Goal: Task Accomplishment & Management: Complete application form

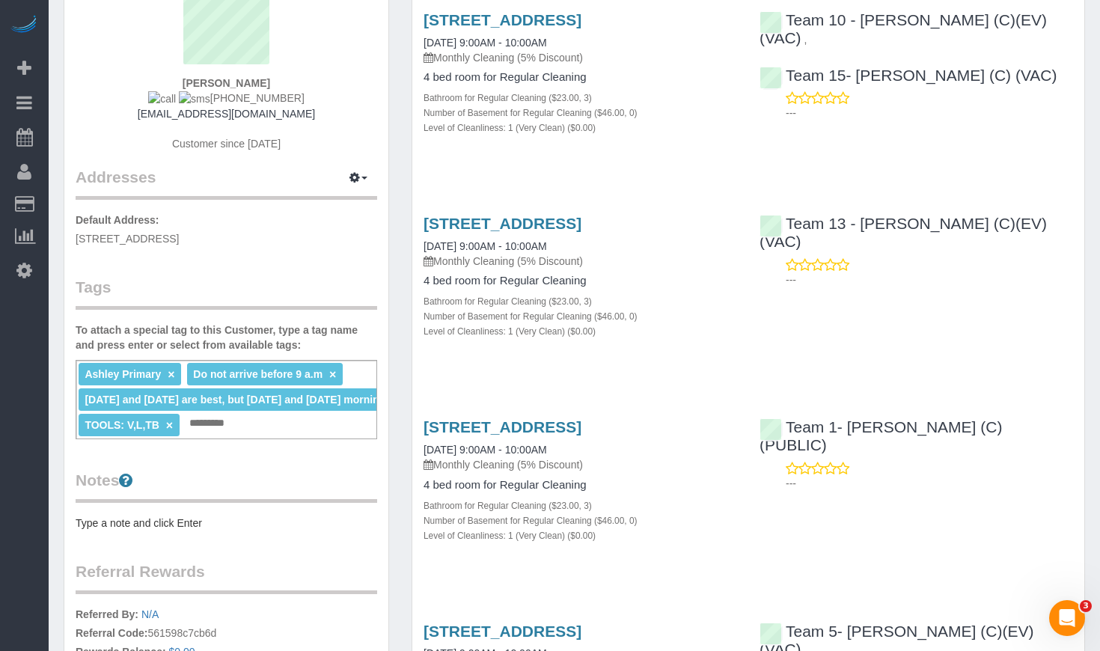
scroll to position [225, 0]
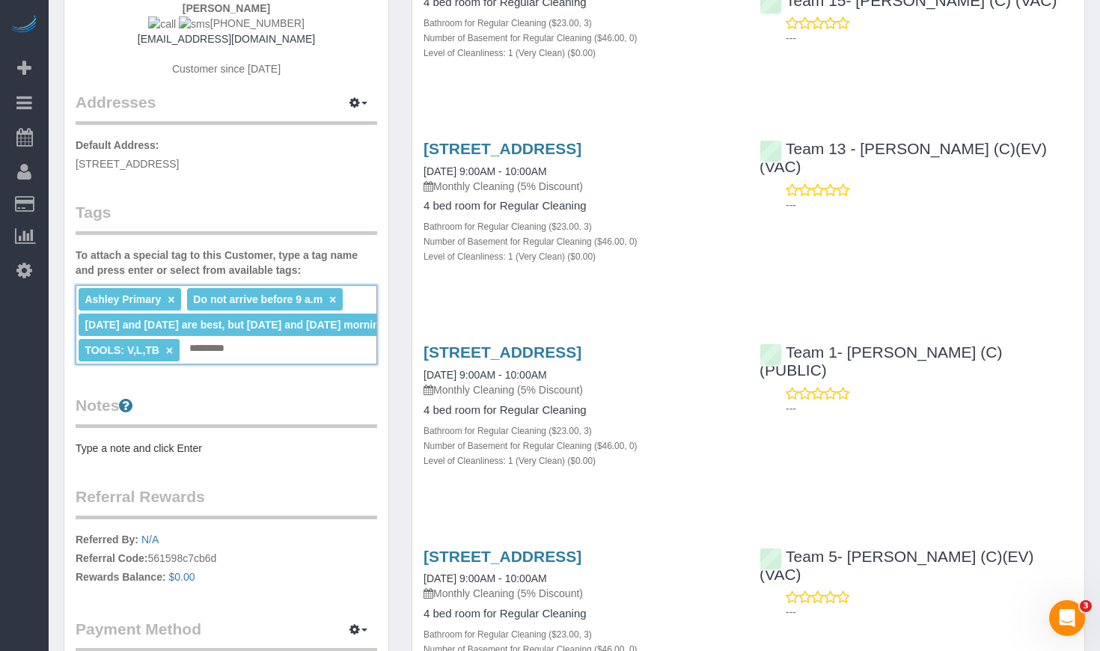
click at [219, 351] on input "text" at bounding box center [212, 348] width 52 height 19
click at [327, 327] on span "Monday and Tuesday are best, but Thursday and Friday morning start times are ok" at bounding box center [280, 325] width 391 height 12
drag, startPoint x: 278, startPoint y: 329, endPoint x: 352, endPoint y: 328, distance: 74.1
click at [363, 330] on li "Monday and Tuesday are best, but Thursday and Friday morning start times are ok…" at bounding box center [287, 325] width 417 height 22
click at [351, 328] on span "Monday and Tuesday are best, but Thursday and Friday morning start times are ok" at bounding box center [280, 325] width 391 height 12
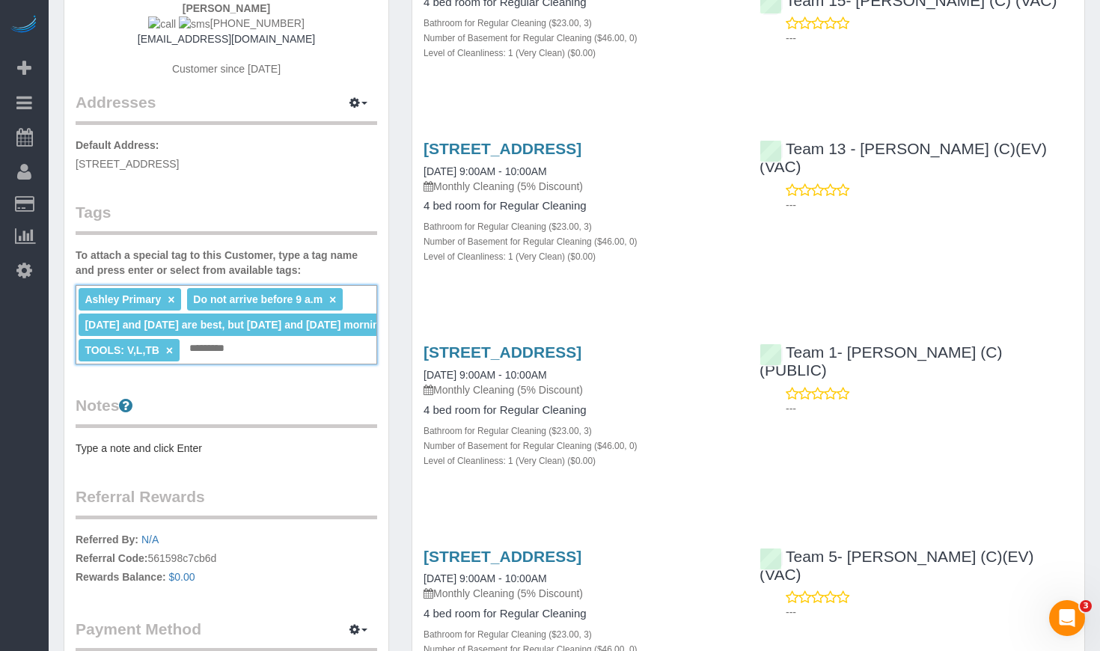
click at [346, 329] on span "Monday and Tuesday are best, but Thursday and Friday morning start times are ok" at bounding box center [280, 325] width 391 height 12
drag, startPoint x: 335, startPoint y: 326, endPoint x: 348, endPoint y: 335, distance: 16.2
click at [358, 329] on span "Monday and Tuesday are best, but Thursday and Friday morning start times are ok" at bounding box center [280, 325] width 391 height 12
click at [317, 351] on div "Ashley Primary × Do not arrive before 9 a.m × Monday and Tuesday are best, but …" at bounding box center [227, 324] width 302 height 79
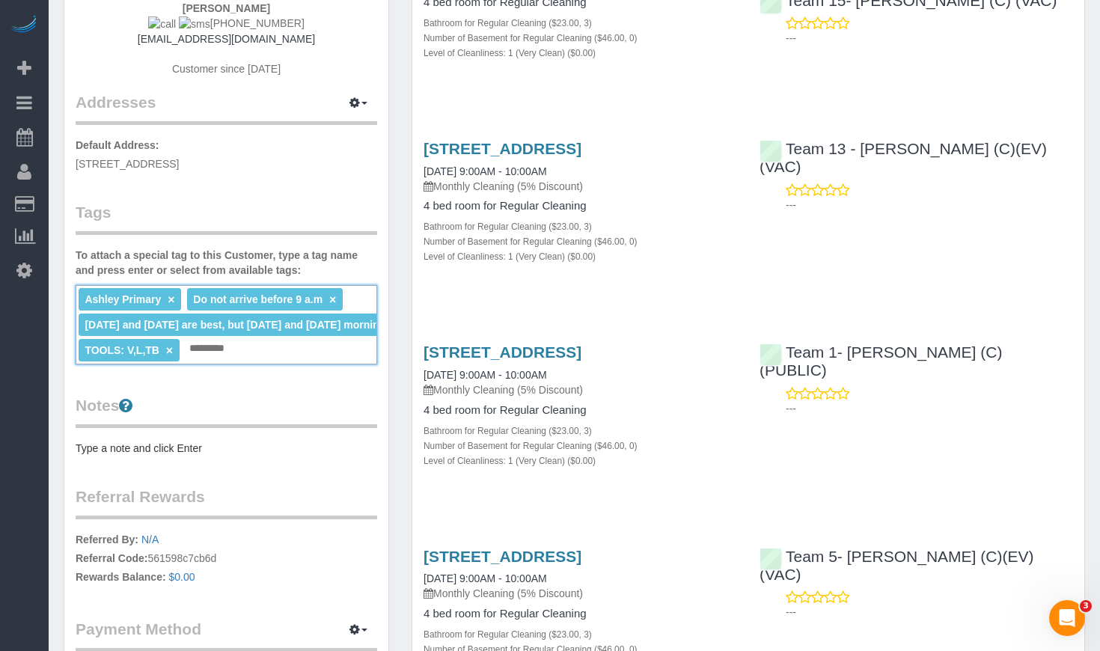
click at [224, 352] on input "text" at bounding box center [212, 348] width 52 height 19
type input "*"
type input "**********"
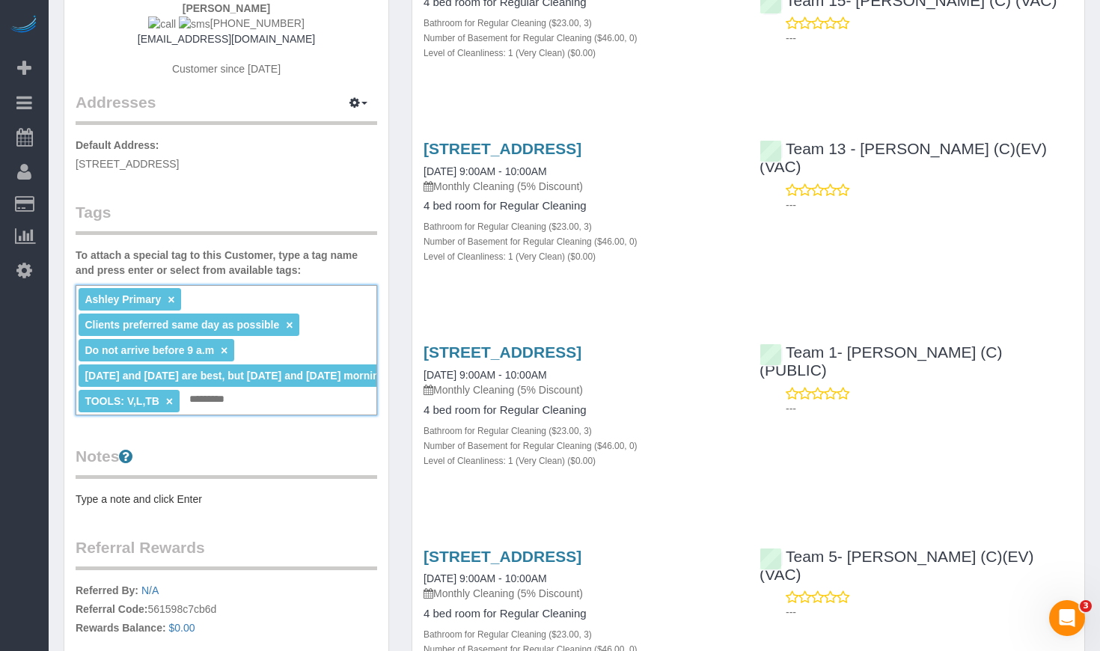
scroll to position [0, 0]
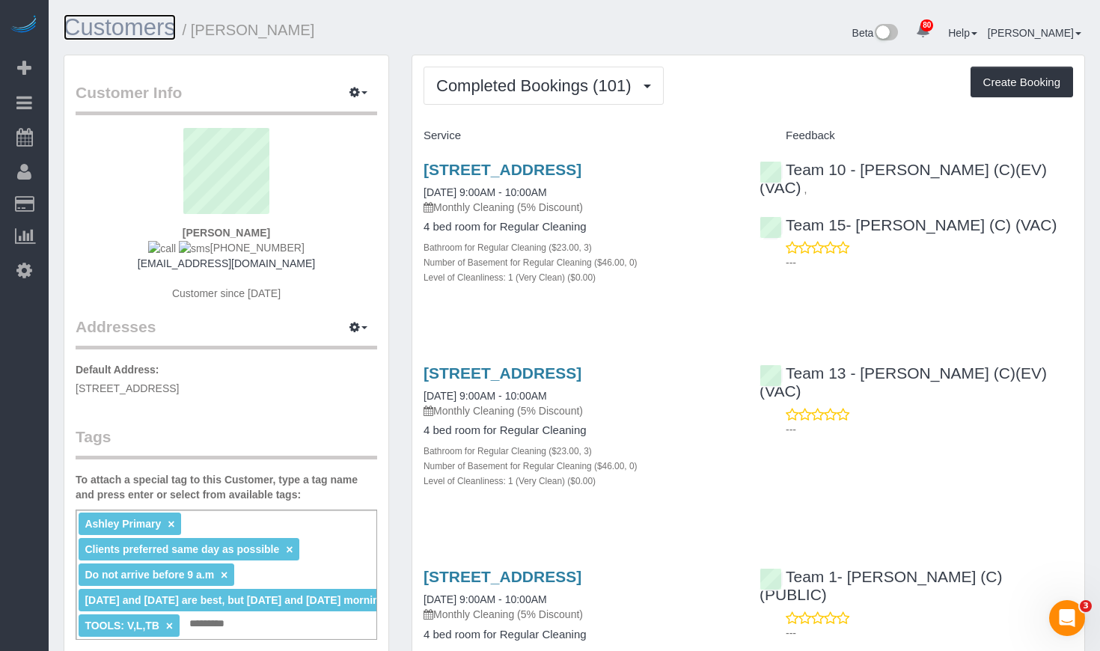
click at [133, 33] on link "Customers" at bounding box center [120, 27] width 112 height 26
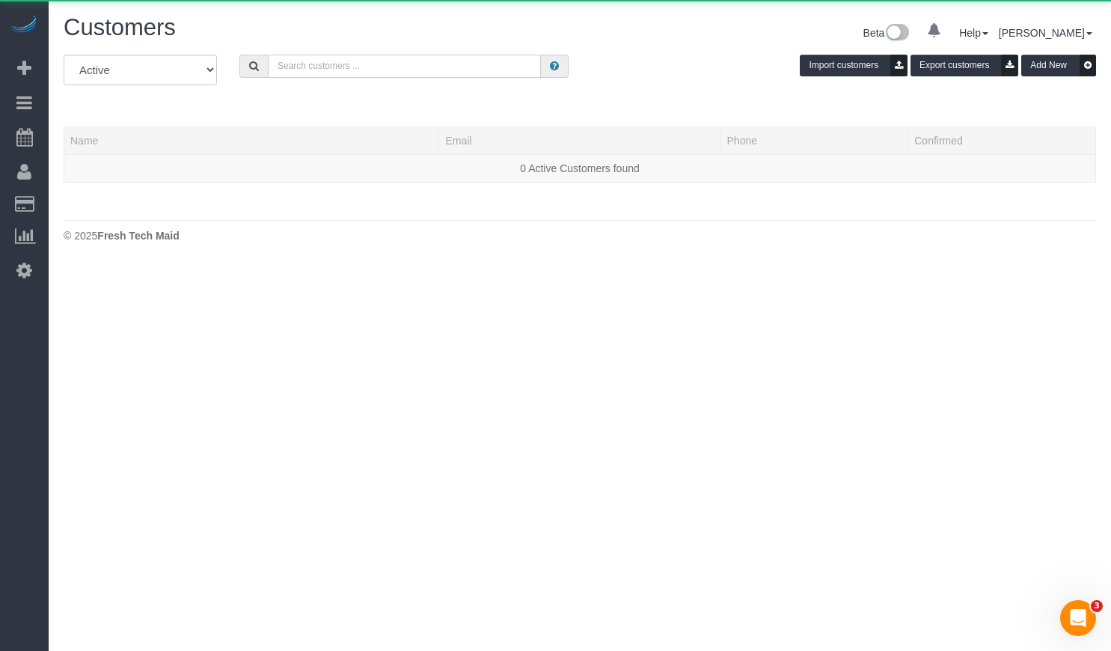
click at [442, 69] on input "text" at bounding box center [404, 66] width 273 height 23
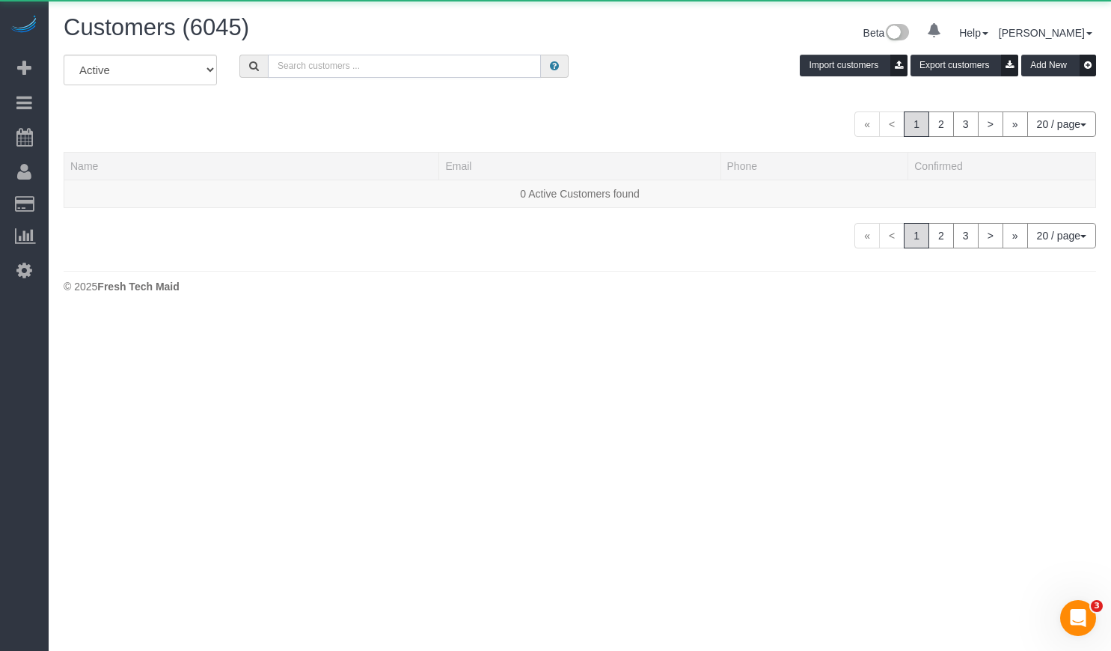
paste input "Ted Hardin"
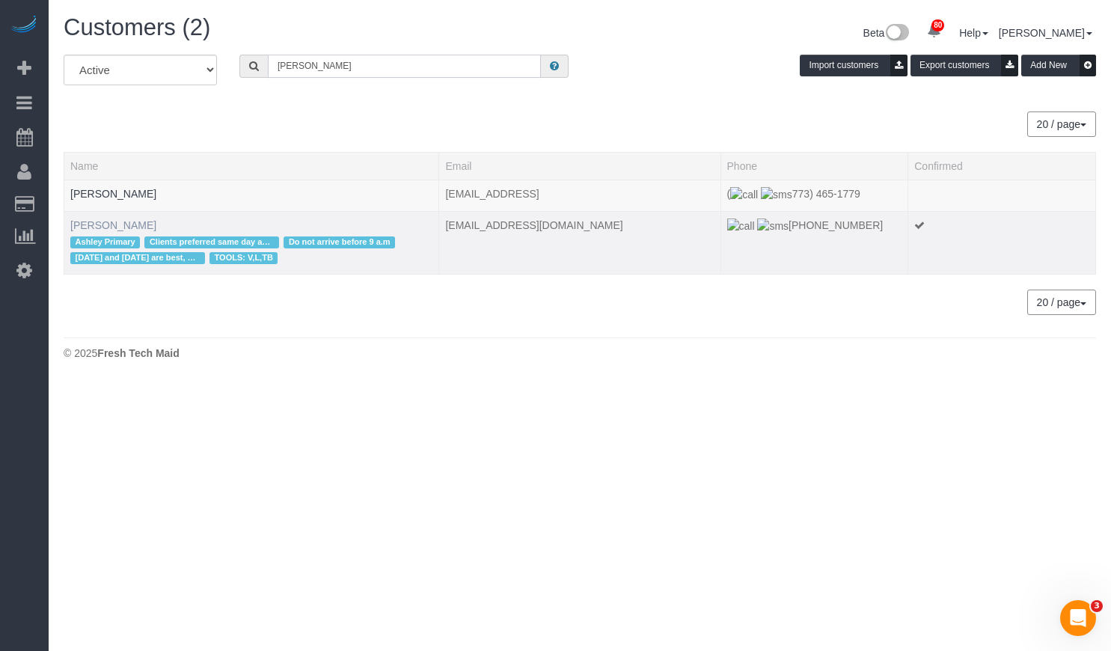
type input "Ted Hardin"
click at [103, 230] on link "Ted Hardin" at bounding box center [113, 225] width 86 height 12
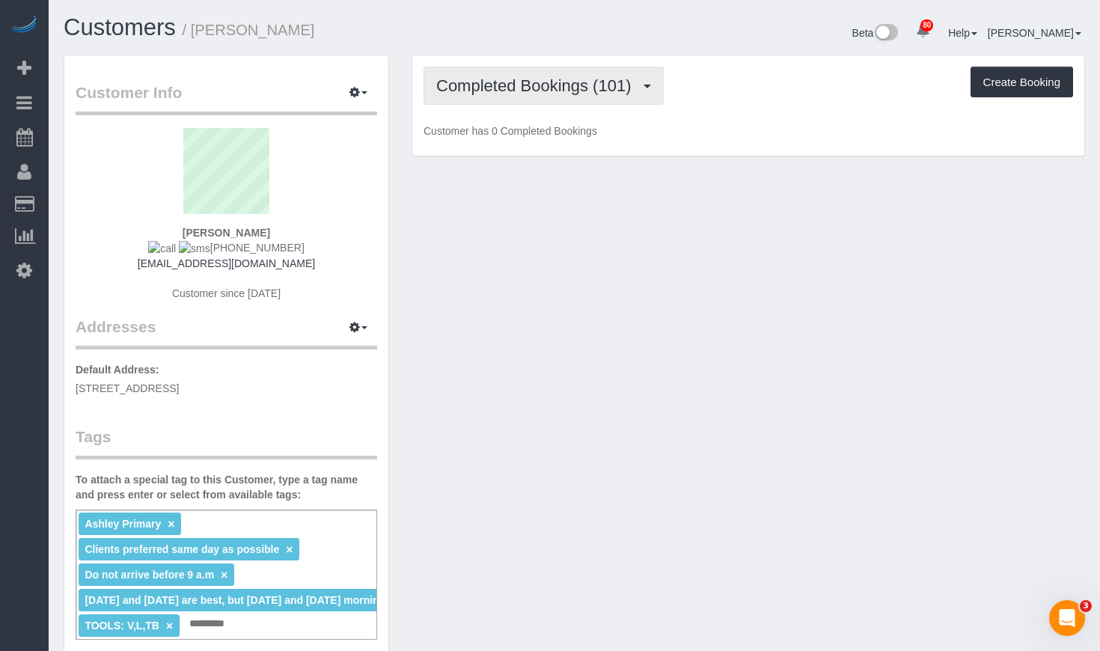
click at [531, 84] on span "Completed Bookings (101)" at bounding box center [537, 85] width 202 height 19
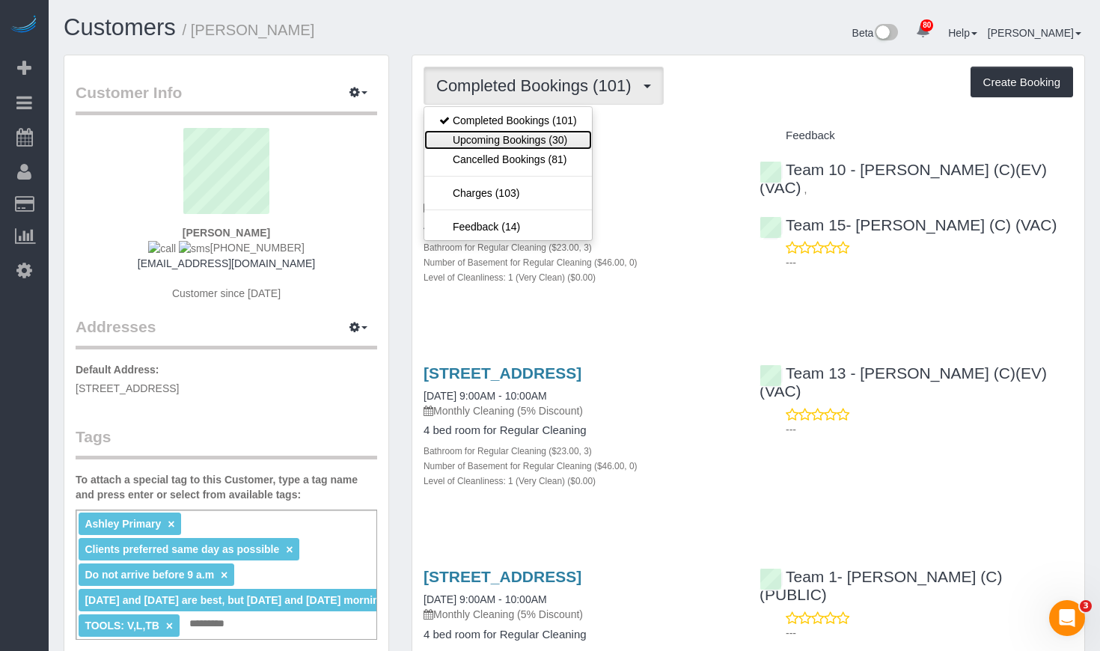
click at [529, 138] on link "Upcoming Bookings (30)" at bounding box center [508, 139] width 168 height 19
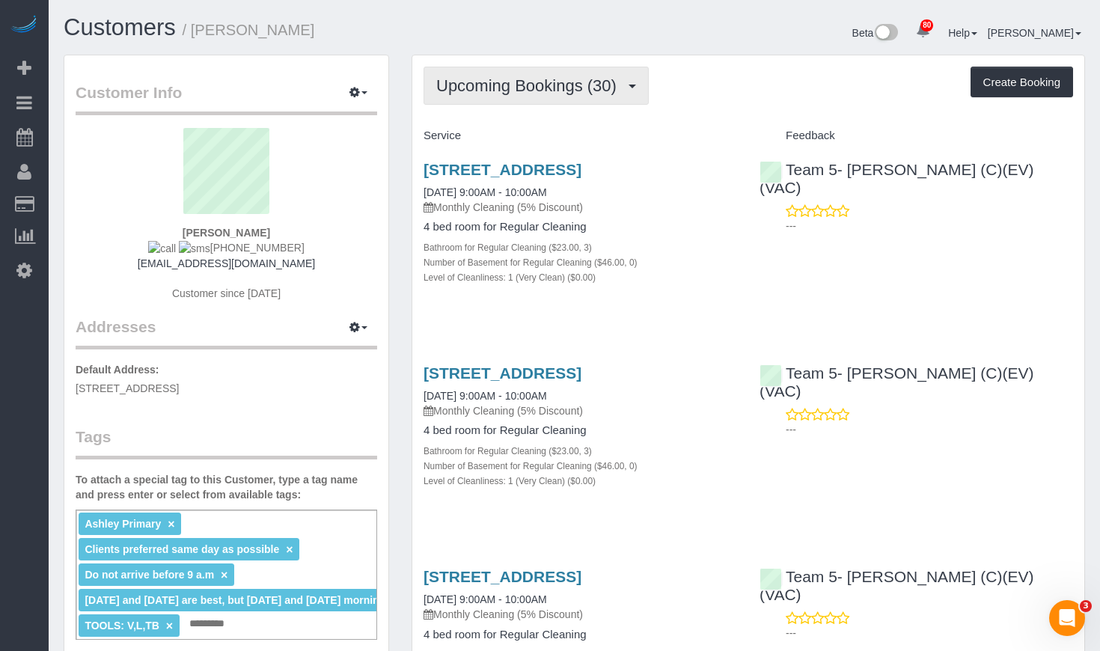
click at [481, 91] on span "Upcoming Bookings (30)" at bounding box center [530, 85] width 188 height 19
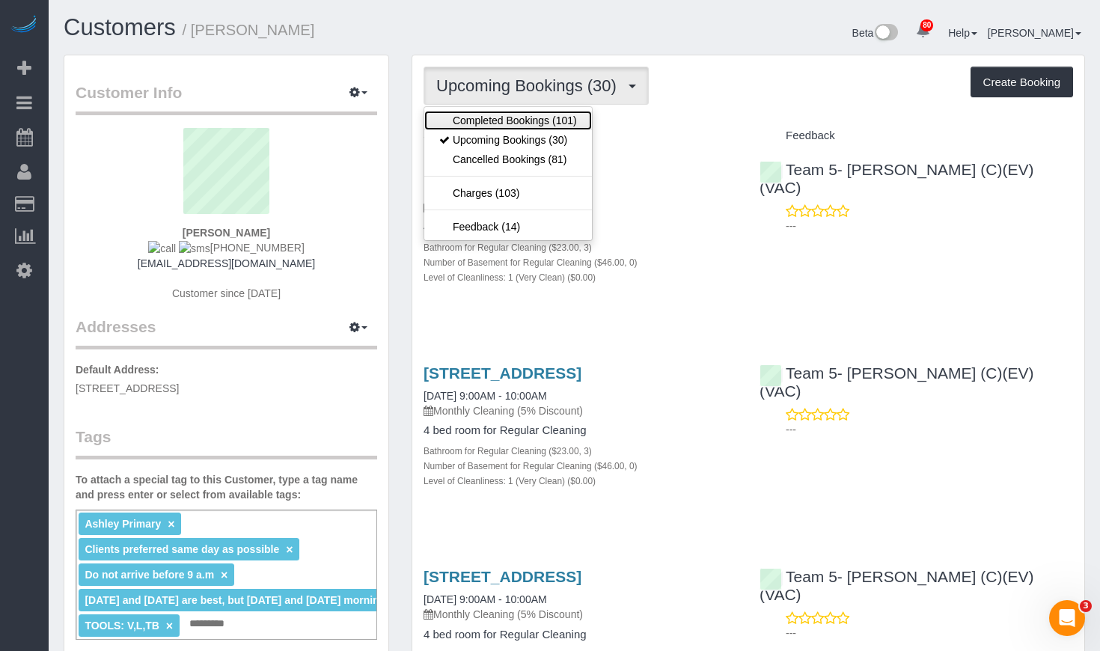
click at [504, 114] on link "Completed Bookings (101)" at bounding box center [508, 120] width 168 height 19
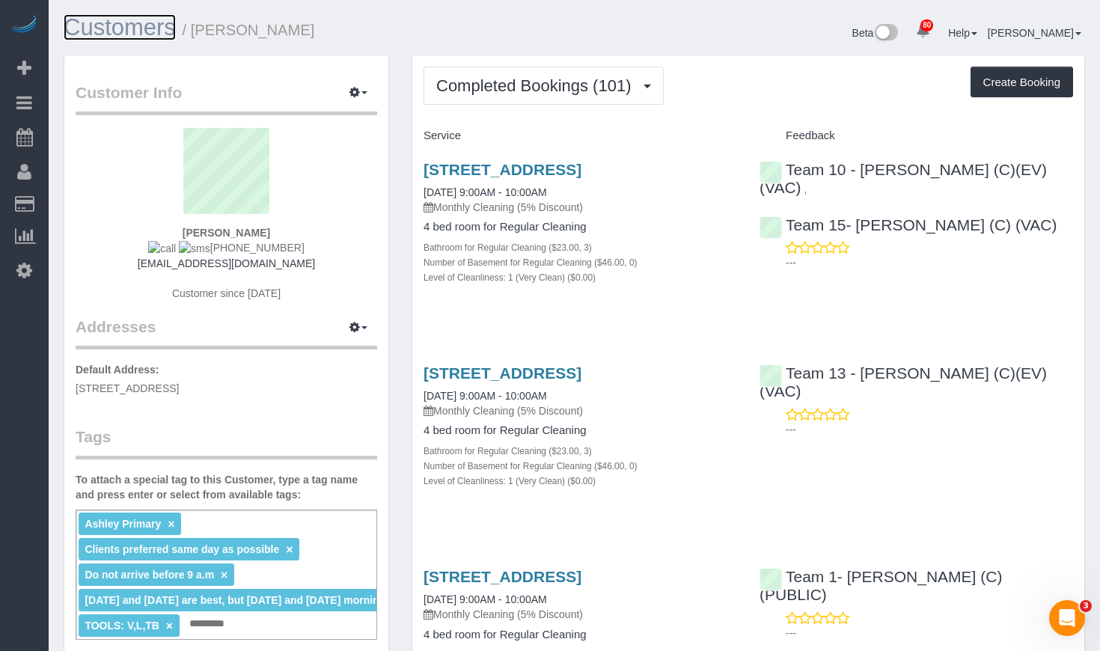
click at [112, 25] on link "Customers" at bounding box center [120, 27] width 112 height 26
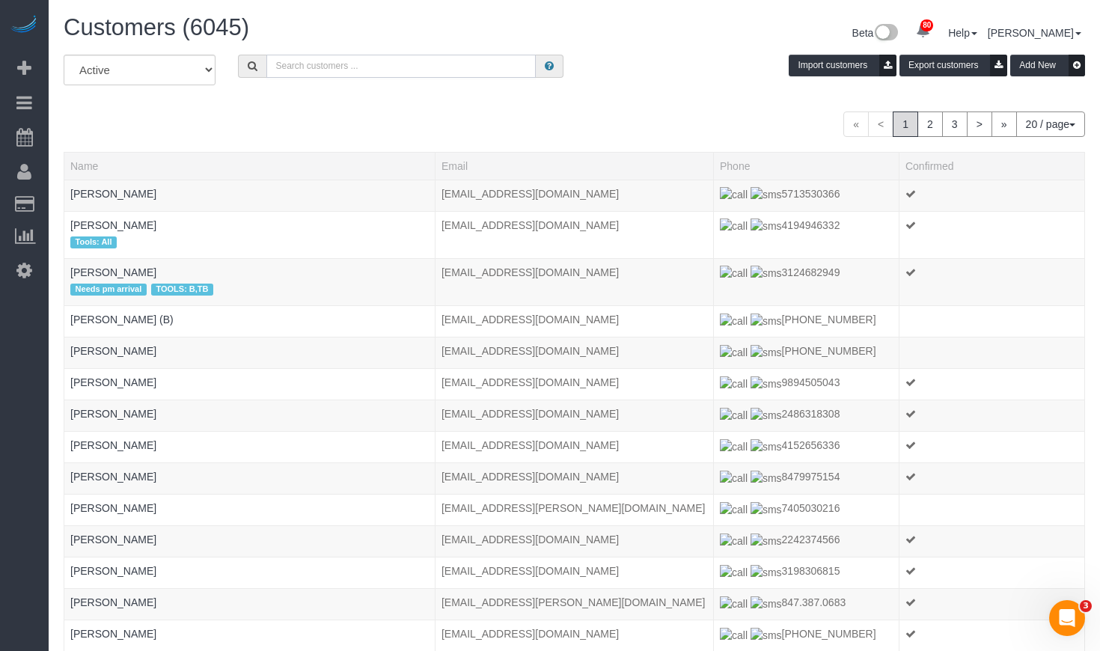
click at [326, 58] on input "text" at bounding box center [400, 66] width 269 height 23
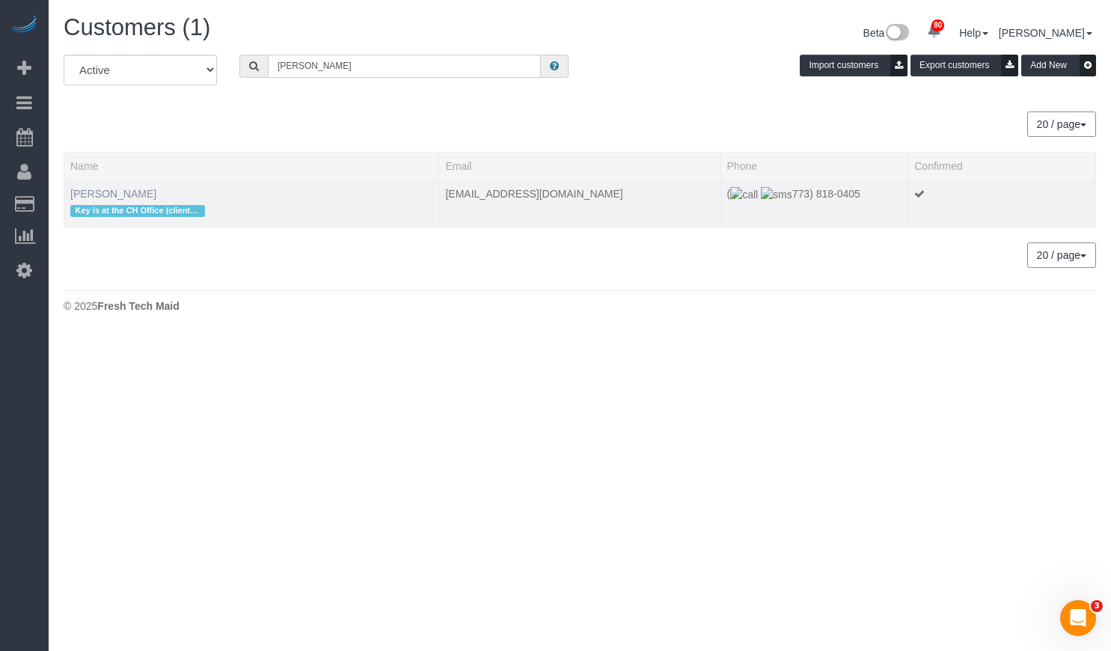
type input "liz plattis"
click at [88, 195] on link "Liz Plattis" at bounding box center [113, 194] width 86 height 12
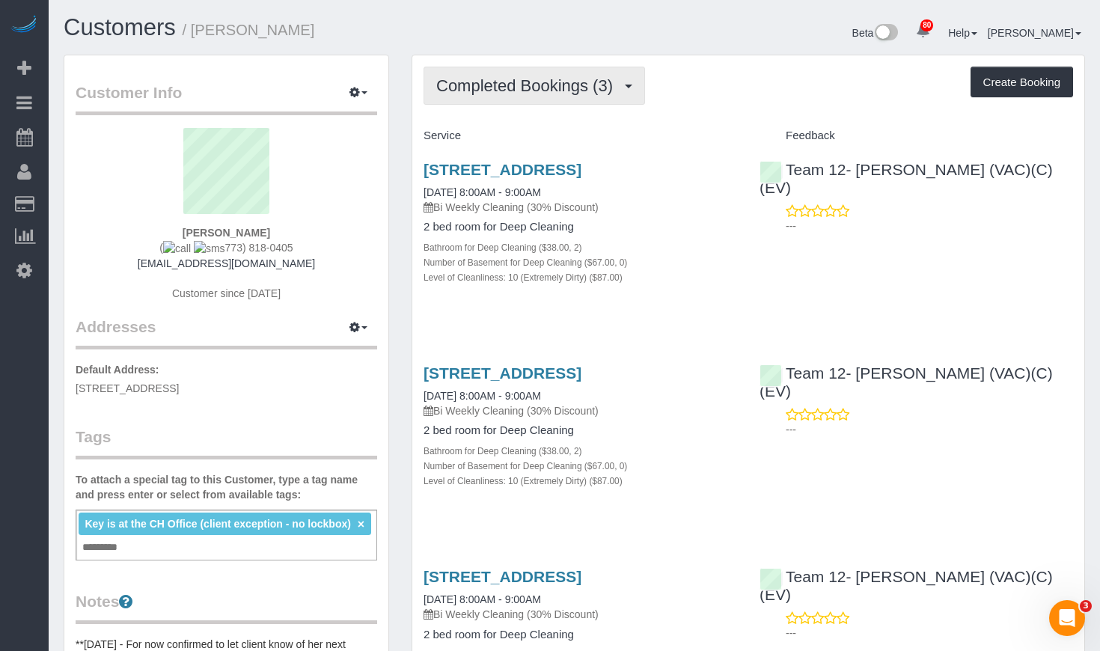
click at [592, 91] on span "Completed Bookings (3)" at bounding box center [528, 85] width 184 height 19
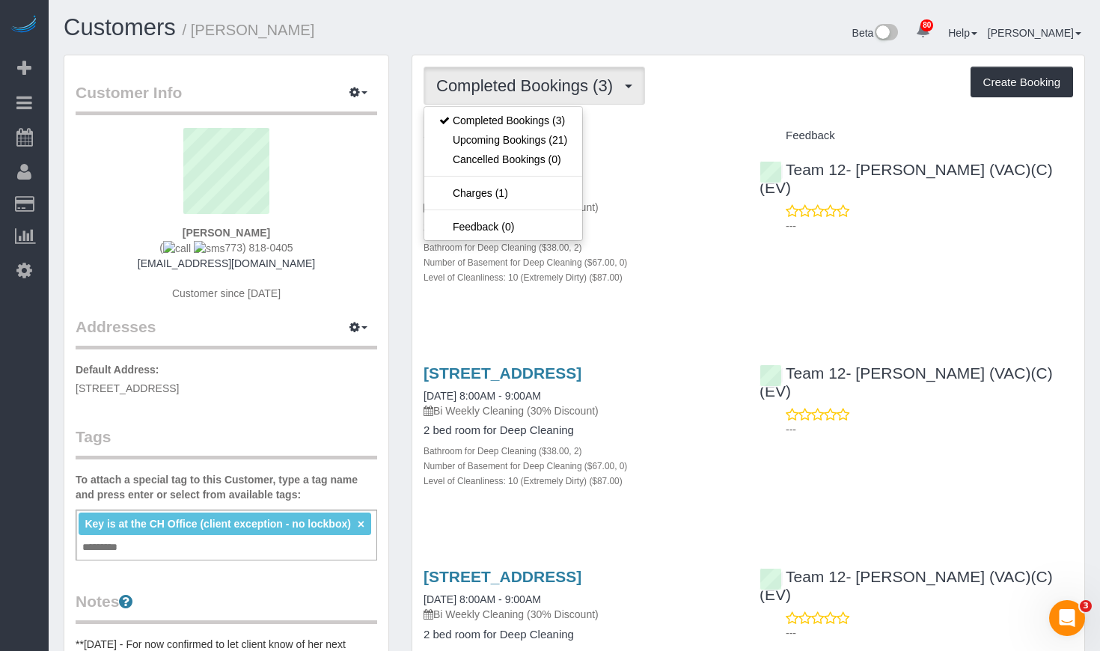
click at [689, 79] on div "Completed Bookings (3) Completed Bookings (3) Upcoming Bookings (21) Cancelled …" at bounding box center [749, 86] width 650 height 38
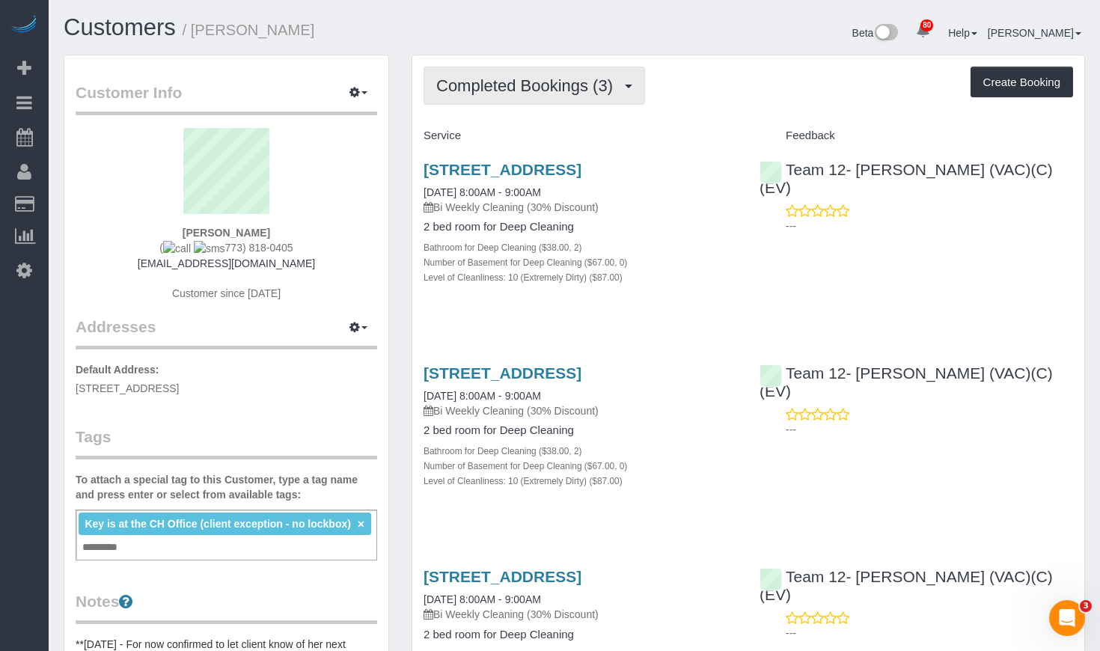
click at [497, 82] on span "Completed Bookings (3)" at bounding box center [528, 85] width 184 height 19
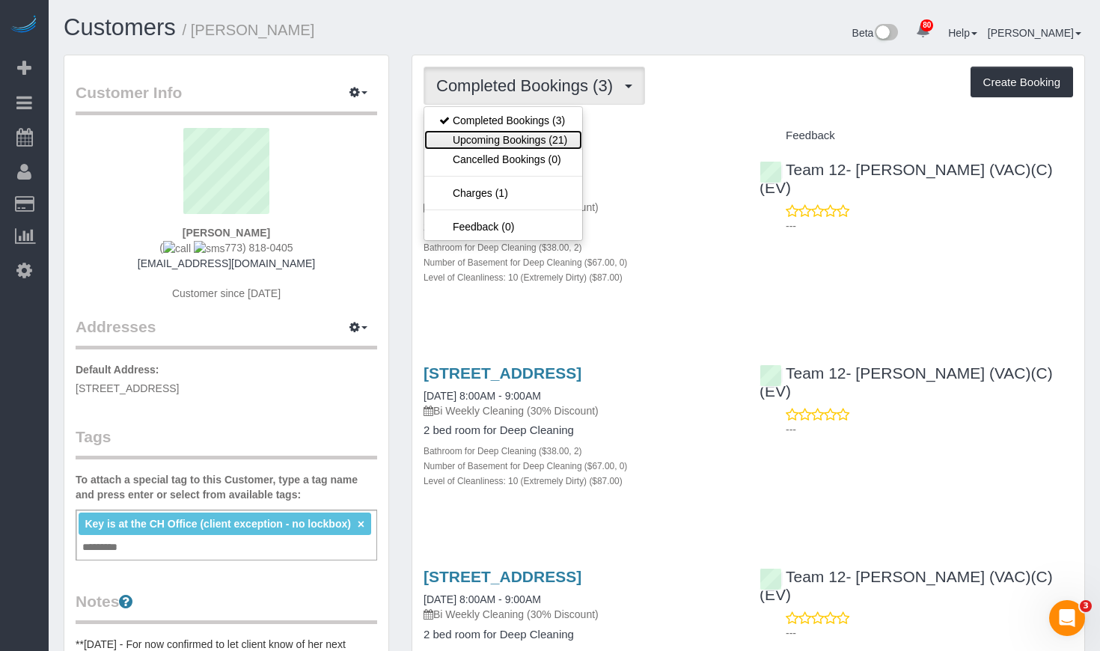
click at [500, 138] on link "Upcoming Bookings (21)" at bounding box center [503, 139] width 158 height 19
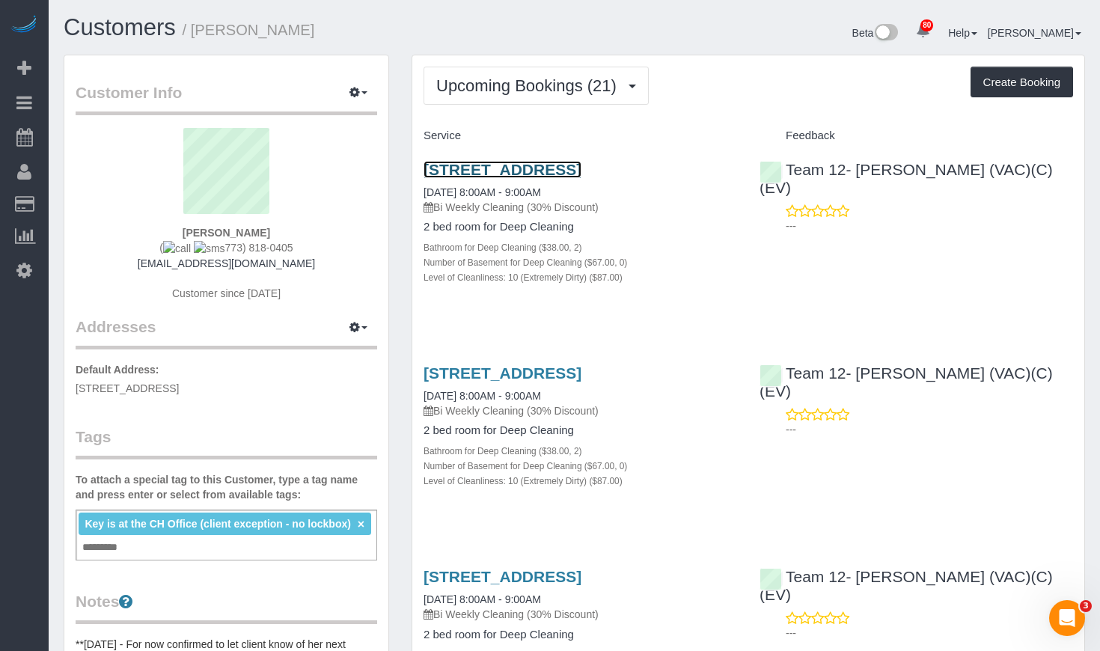
click at [534, 176] on link "1540 W Fullerton Ave, Chicago, Chicago, IL 60614" at bounding box center [503, 169] width 158 height 17
click at [148, 34] on link "Customers" at bounding box center [120, 27] width 112 height 26
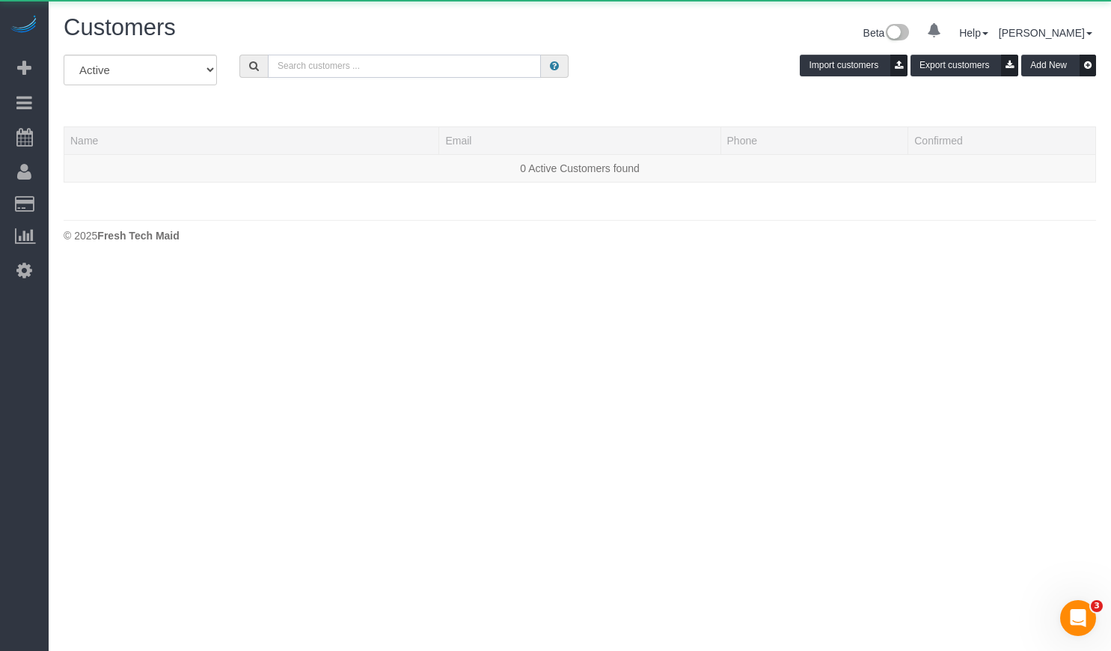
click at [419, 67] on input "text" at bounding box center [404, 66] width 273 height 23
paste input "Vincent Buglio"
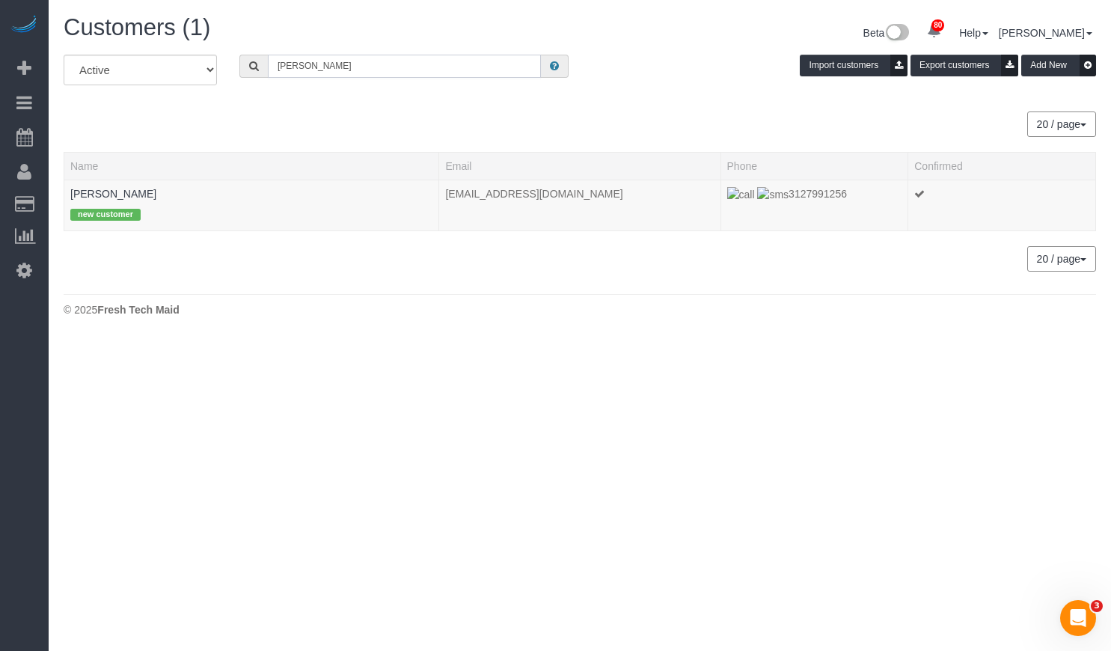
drag, startPoint x: 400, startPoint y: 70, endPoint x: 303, endPoint y: 68, distance: 96.6
click at [295, 62] on input "Vincent Buglio" at bounding box center [404, 66] width 273 height 23
click at [386, 73] on input "Vincent Buglio" at bounding box center [404, 66] width 273 height 23
drag, startPoint x: 431, startPoint y: 73, endPoint x: 174, endPoint y: 44, distance: 259.1
click at [177, 46] on div "Customers (1) Beta 80 Your Notifications You have 0 alerts × You have 1 to char…" at bounding box center [580, 169] width 1063 height 339
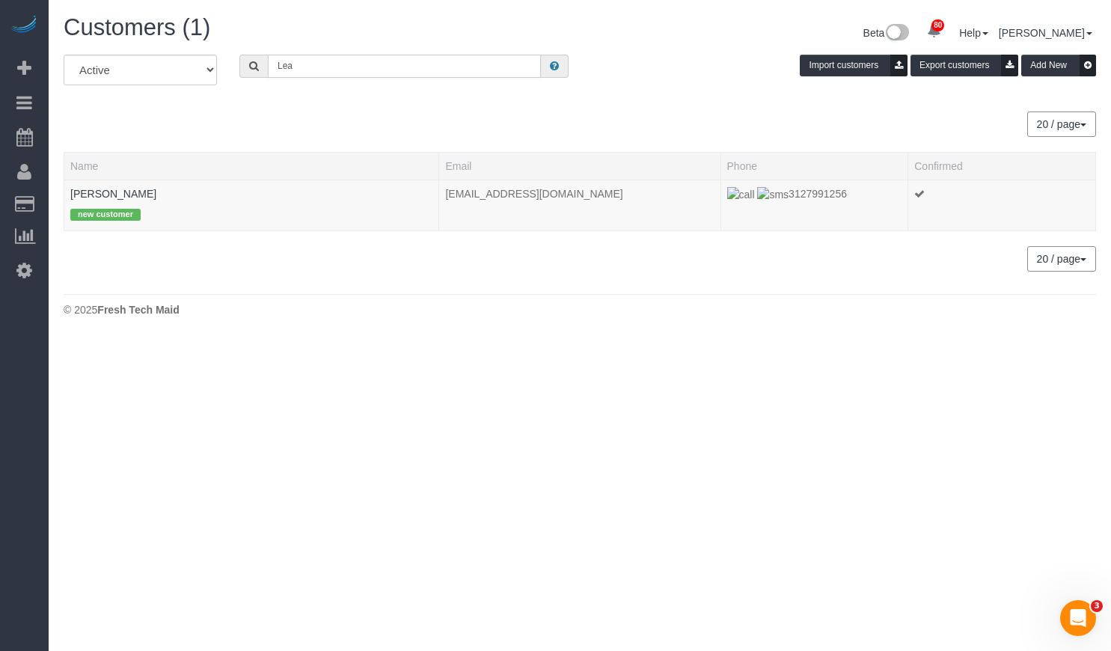
type input "Lea Krivinskas"
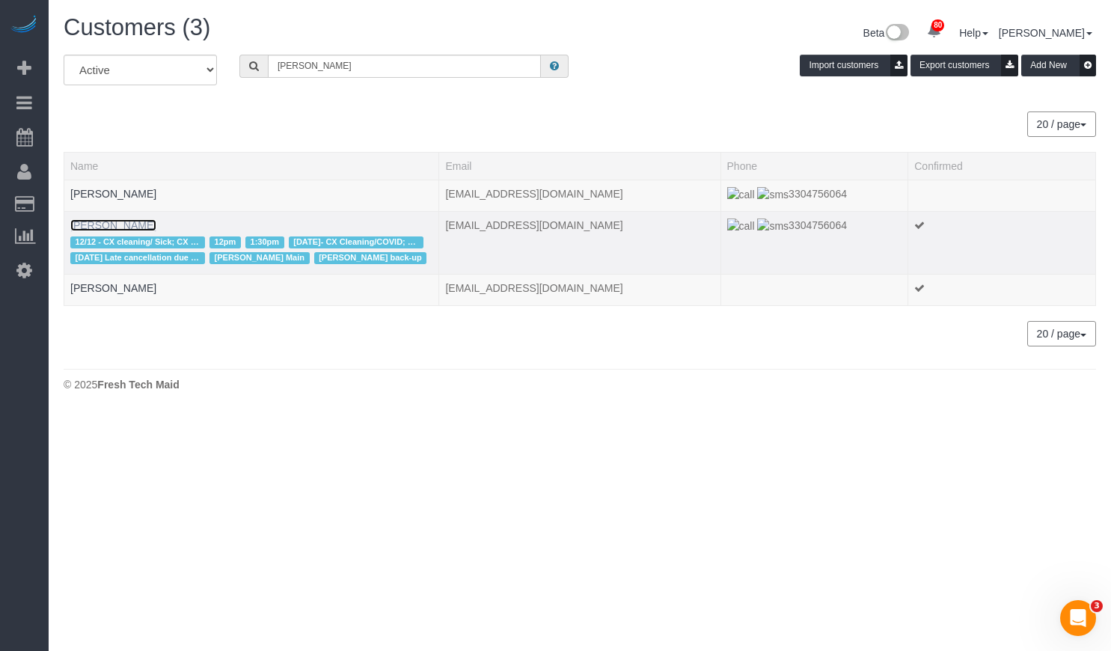
click at [109, 228] on link "Lea Krivinskas" at bounding box center [113, 225] width 86 height 12
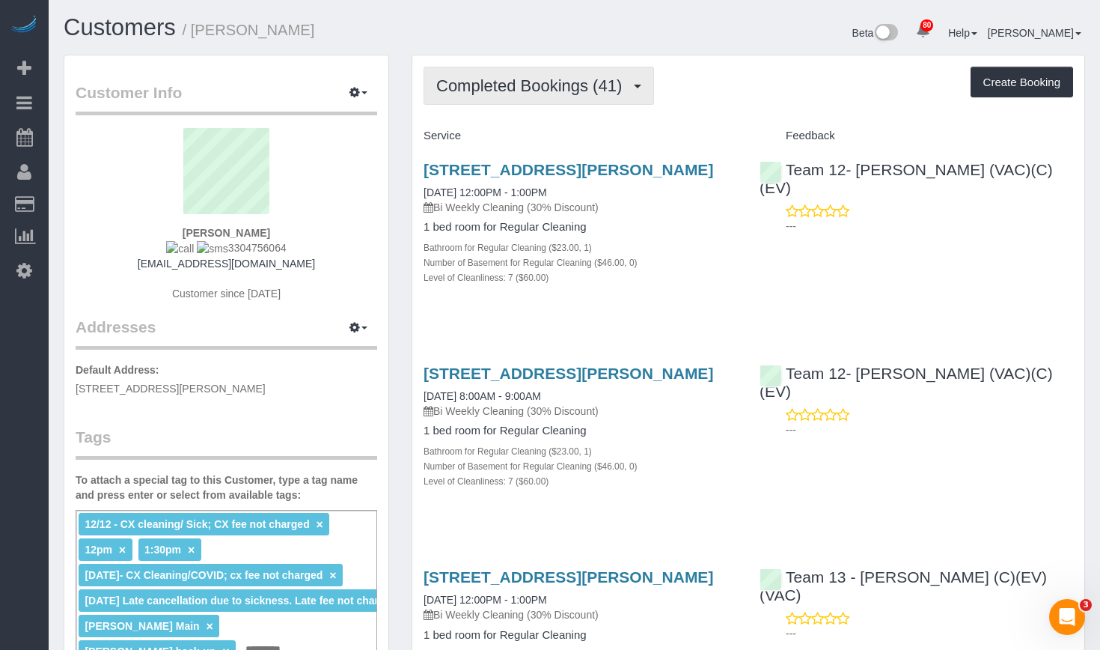
click at [526, 85] on span "Completed Bookings (41)" at bounding box center [532, 85] width 193 height 19
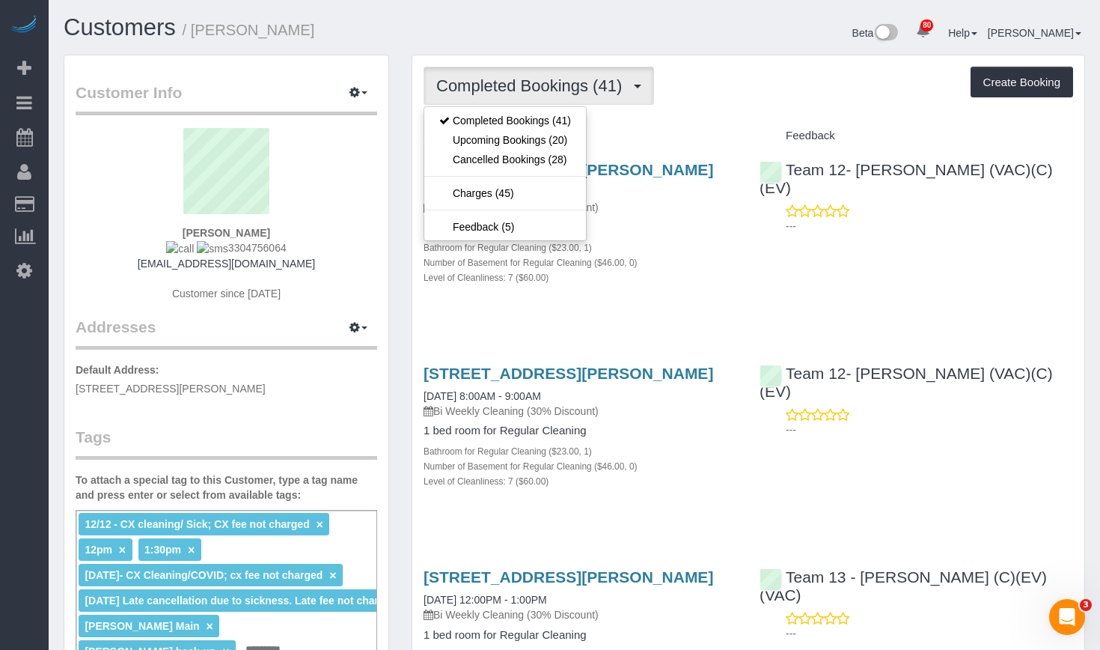
click at [675, 37] on div "Beta 80 Your Notifications You have 0 alerts × You have 1 to charge for 09/03/2…" at bounding box center [836, 35] width 522 height 40
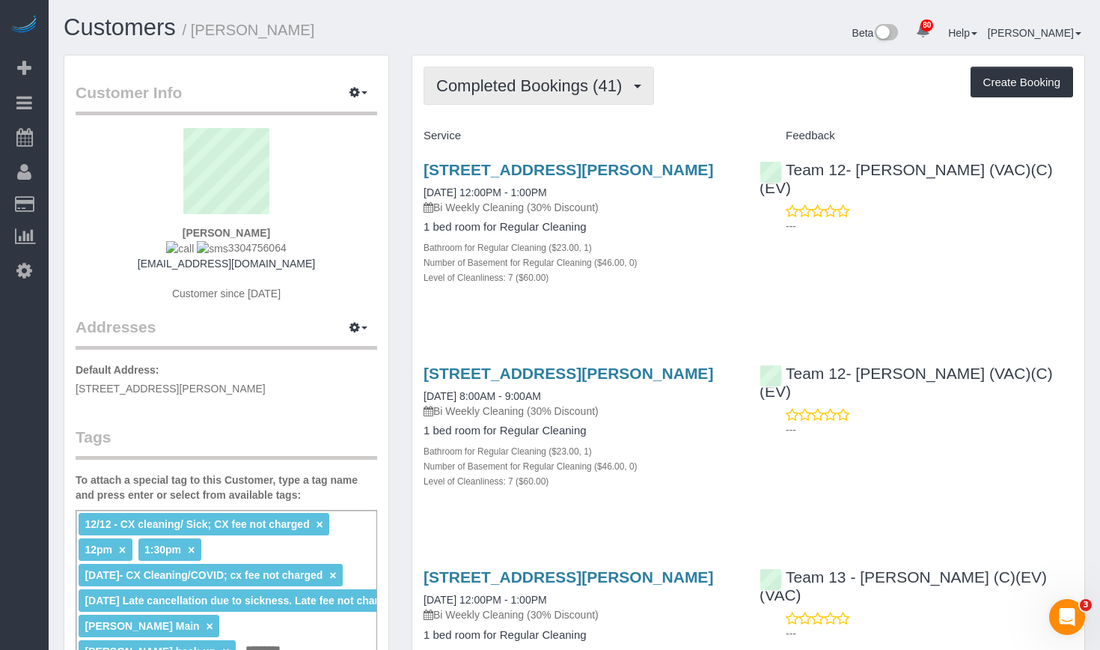
click at [591, 91] on span "Completed Bookings (41)" at bounding box center [532, 85] width 193 height 19
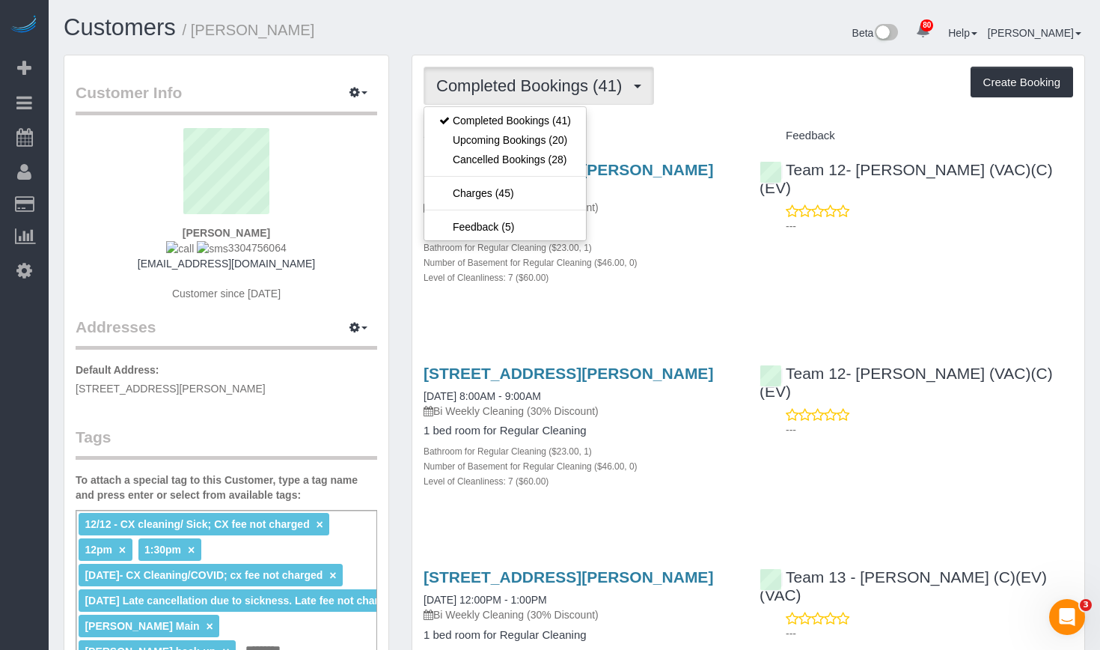
click at [620, 25] on div "Beta 80 Your Notifications You have 0 alerts × You have 1 to charge for 09/03/2…" at bounding box center [836, 35] width 522 height 40
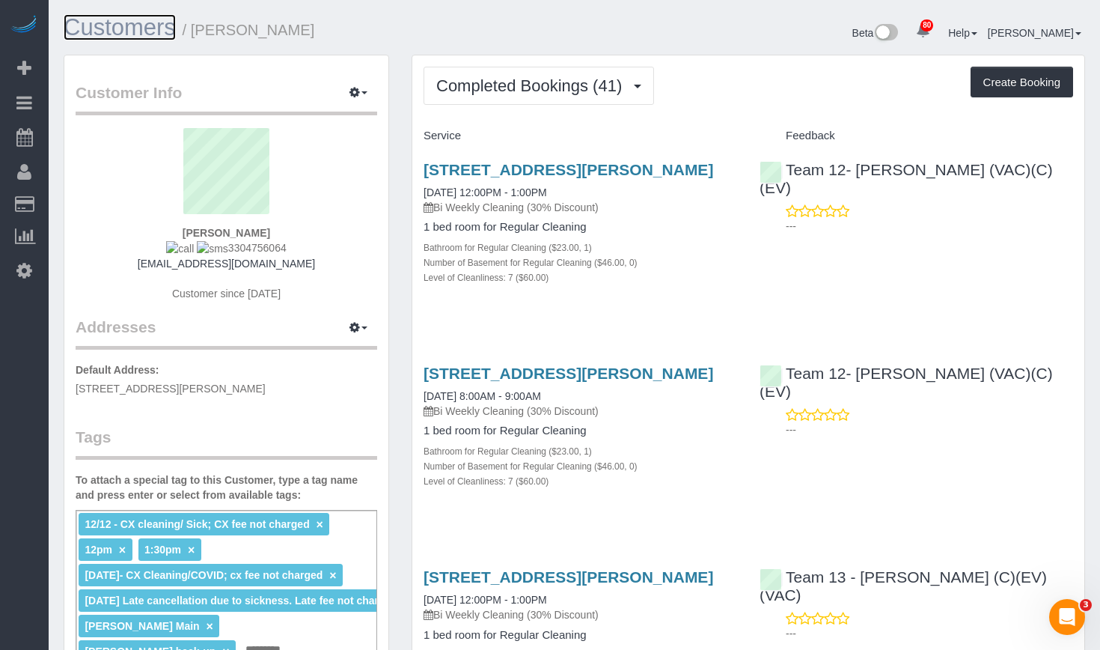
click at [138, 36] on link "Customers" at bounding box center [120, 27] width 112 height 26
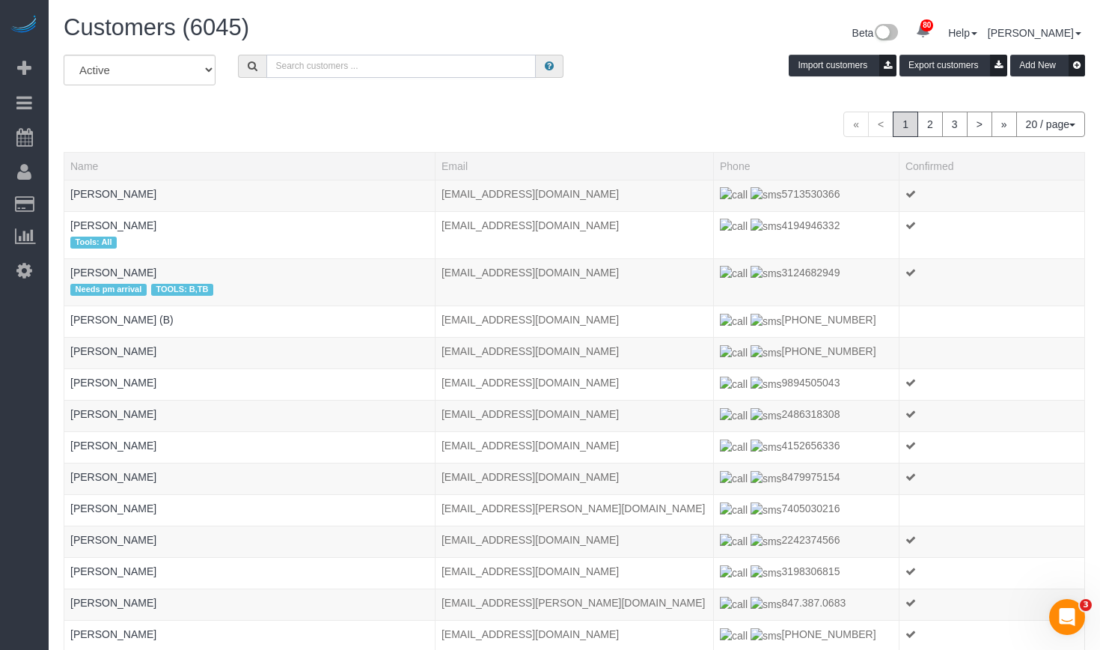
click at [403, 63] on input "text" at bounding box center [400, 66] width 269 height 23
paste input "Thomas Leary"
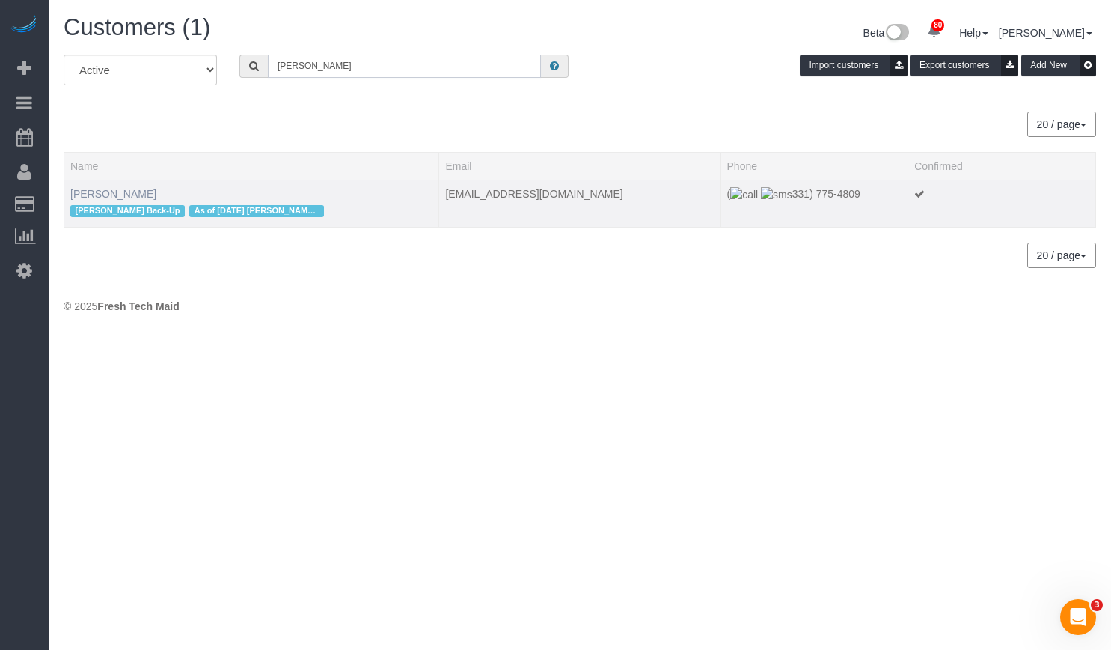
type input "Thomas Leary"
click at [110, 198] on link "Thomas Leary" at bounding box center [113, 194] width 86 height 12
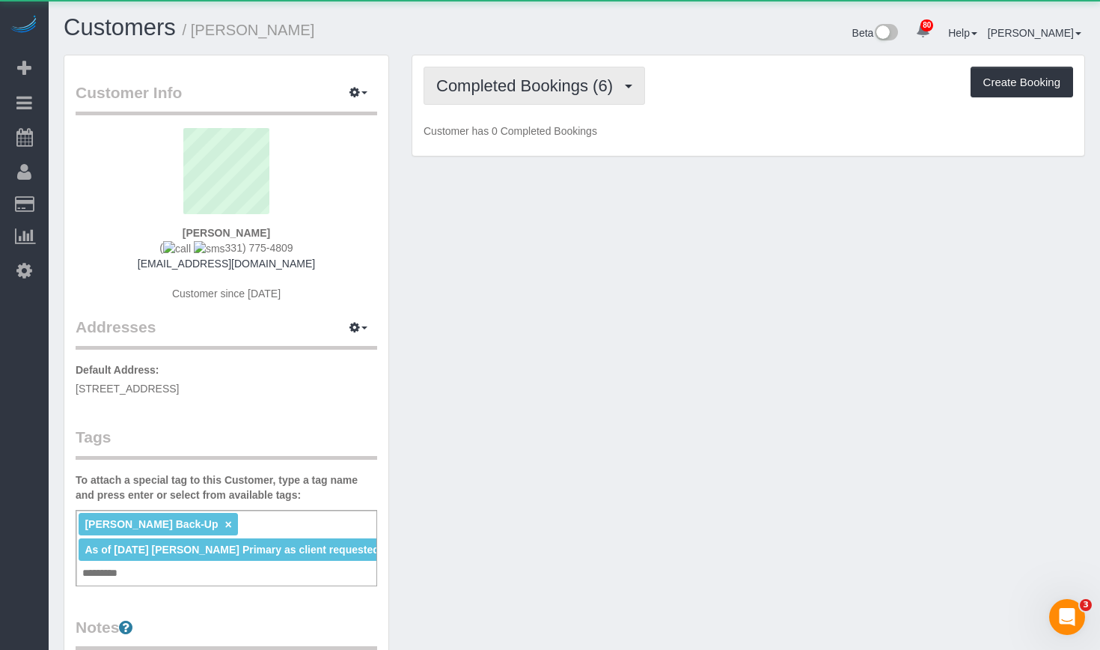
click at [534, 84] on span "Completed Bookings (6)" at bounding box center [528, 85] width 184 height 19
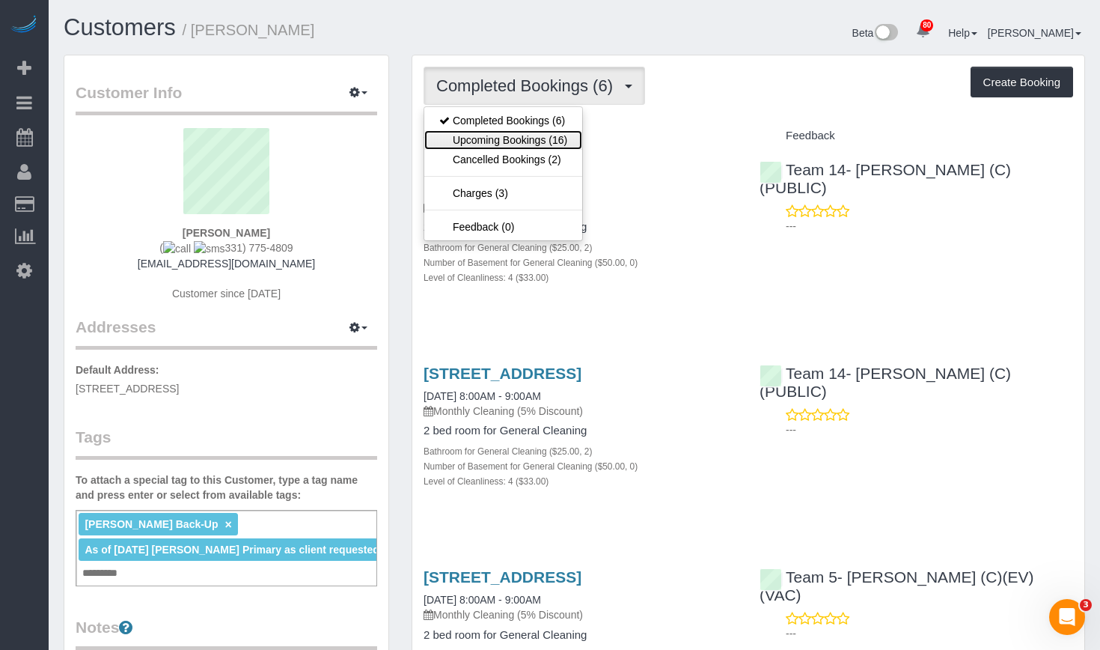
click at [519, 136] on link "Upcoming Bookings (16)" at bounding box center [503, 139] width 158 height 19
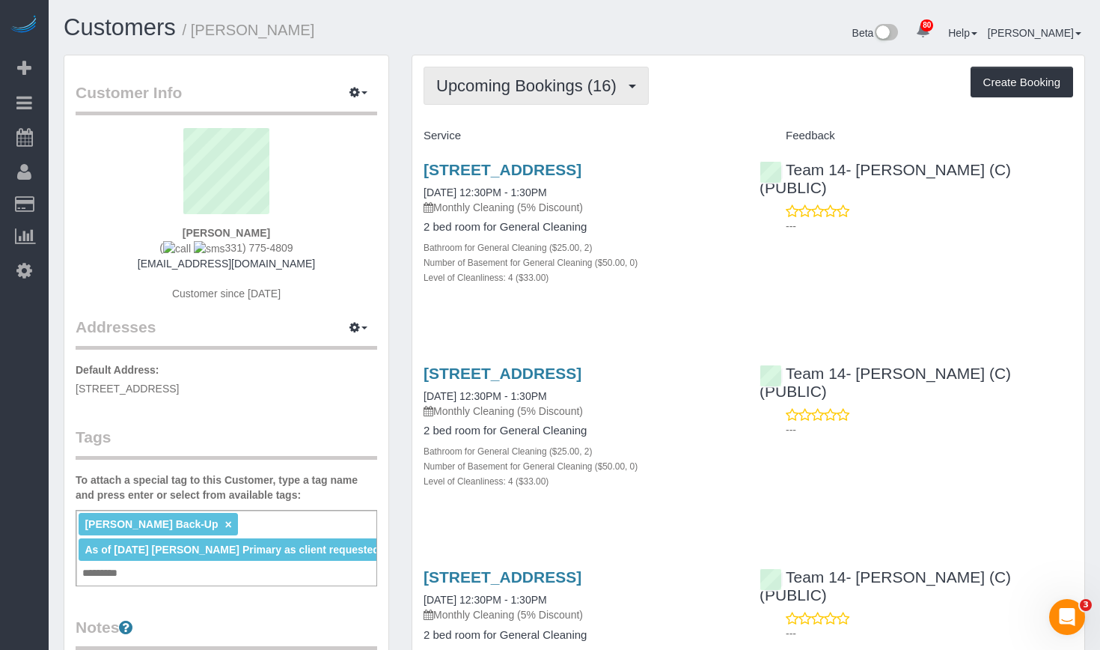
click at [523, 79] on span "Upcoming Bookings (16)" at bounding box center [530, 85] width 188 height 19
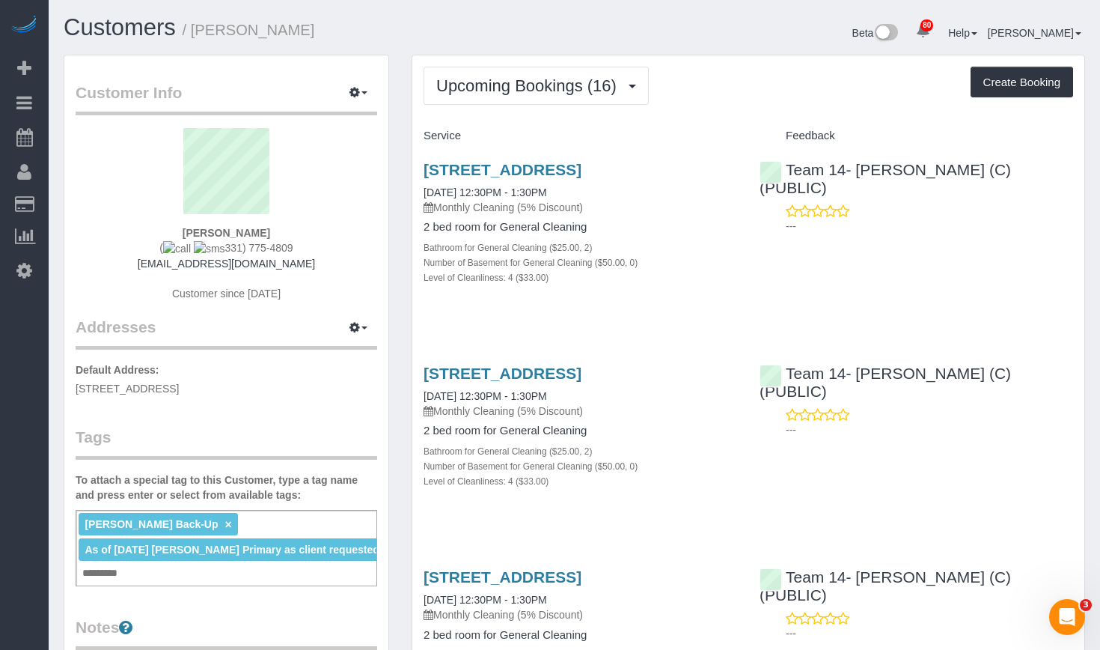
drag, startPoint x: 321, startPoint y: 18, endPoint x: 204, endPoint y: 31, distance: 117.5
click at [199, 31] on h1 "Customers / Thomas Leary" at bounding box center [314, 27] width 500 height 25
click at [500, 74] on button "Upcoming Bookings (16)" at bounding box center [536, 86] width 225 height 38
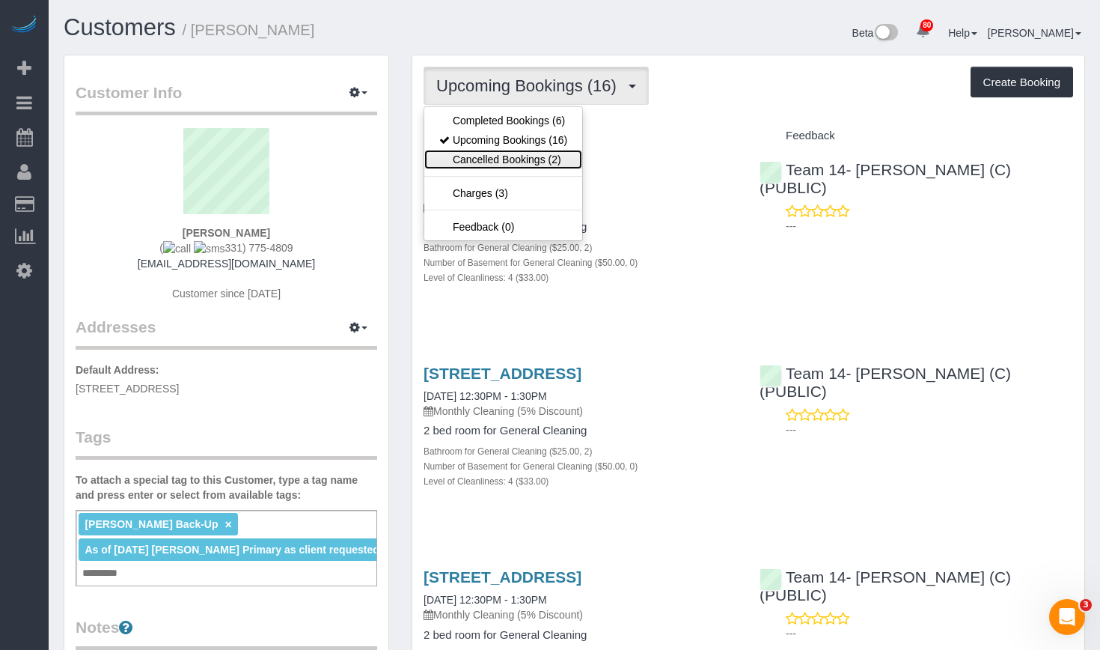
click at [497, 157] on link "Cancelled Bookings (2)" at bounding box center [503, 159] width 158 height 19
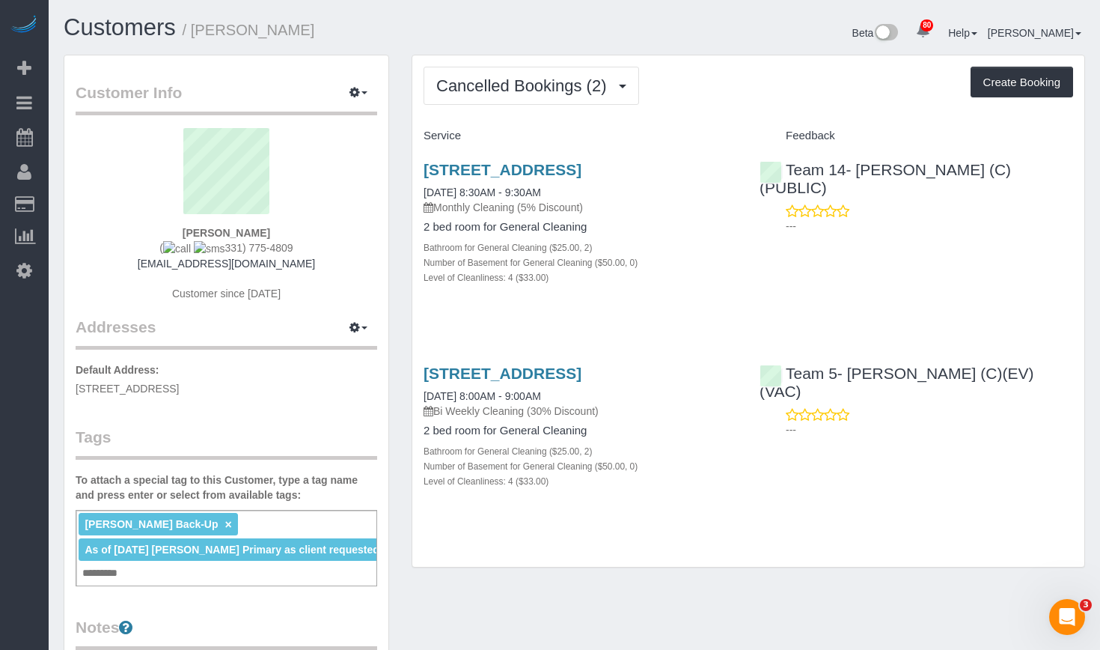
click at [675, 5] on div "Customers / Thomas Leary Beta 80 Your Notifications You have 0 alerts × You hav…" at bounding box center [574, 507] width 1051 height 1015
drag, startPoint x: 571, startPoint y: 203, endPoint x: 409, endPoint y: 171, distance: 165.4
click at [409, 171] on div "Cancelled Bookings (2) Completed Bookings (6) Upcoming Bookings (16) Cancelled …" at bounding box center [748, 319] width 696 height 528
click at [659, 178] on h3 "2717 N Racine Unit 3, Chicago, Il 60614, Chicago, IL 60614" at bounding box center [581, 169] width 314 height 17
click at [580, 178] on h3 "2717 N Racine Unit 3, Chicago, Il 60614, Chicago, IL 60614" at bounding box center [581, 169] width 314 height 17
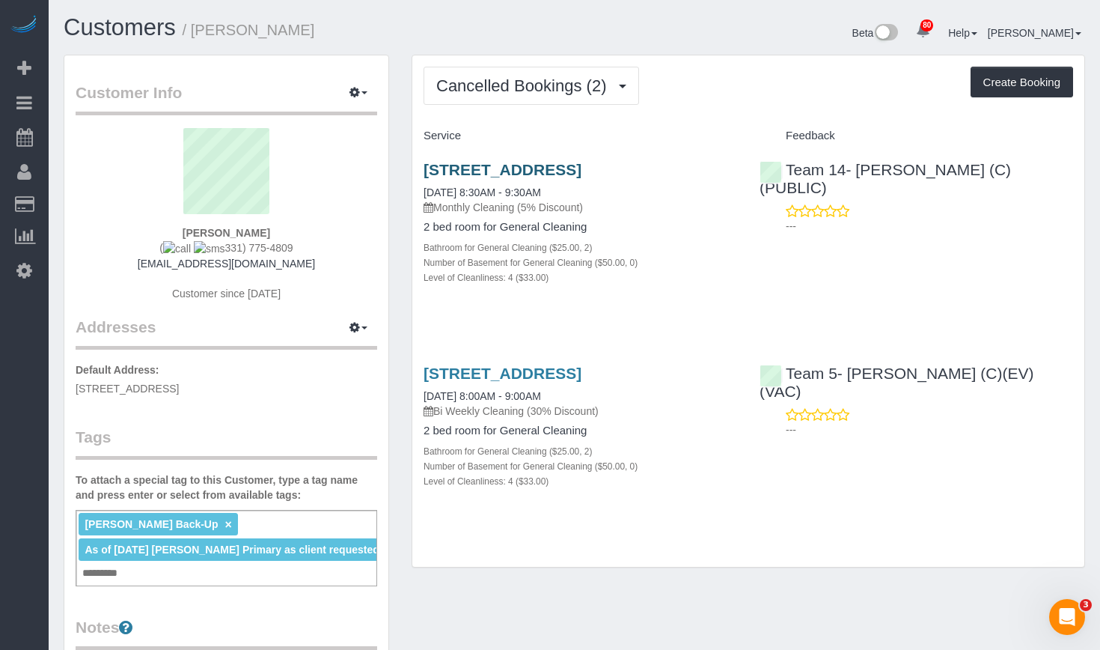
drag, startPoint x: 569, startPoint y: 186, endPoint x: 426, endPoint y: 174, distance: 143.4
click at [426, 174] on h3 "2717 N Racine Unit 3, Chicago, Il 60614, Chicago, IL 60614" at bounding box center [581, 169] width 314 height 17
copy link "2717 N Racine Unit 3, Chicago, Il 60614, Chicago, IL 60614"
click at [653, 35] on div "Beta 80 Your Notifications You have 0 alerts × You have 1 to charge for 09/03/2…" at bounding box center [836, 35] width 522 height 40
click at [712, 88] on div "Cancelled Bookings (2) Completed Bookings (6) Upcoming Bookings (16) Cancelled …" at bounding box center [749, 86] width 650 height 38
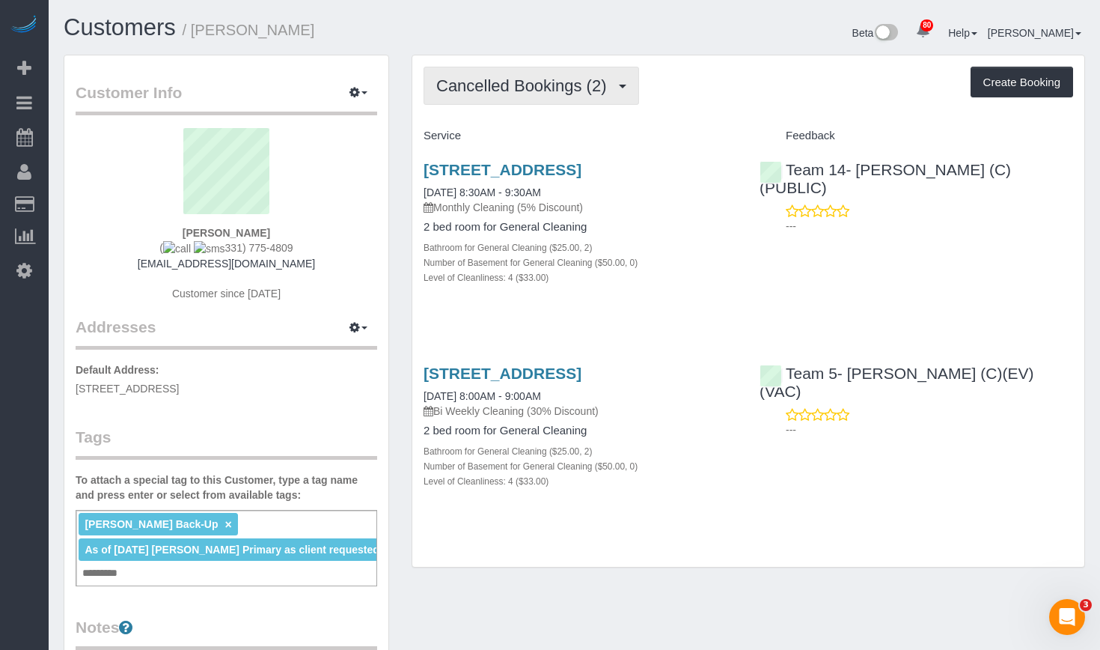
click at [605, 89] on span "Cancelled Bookings (2)" at bounding box center [524, 85] width 177 height 19
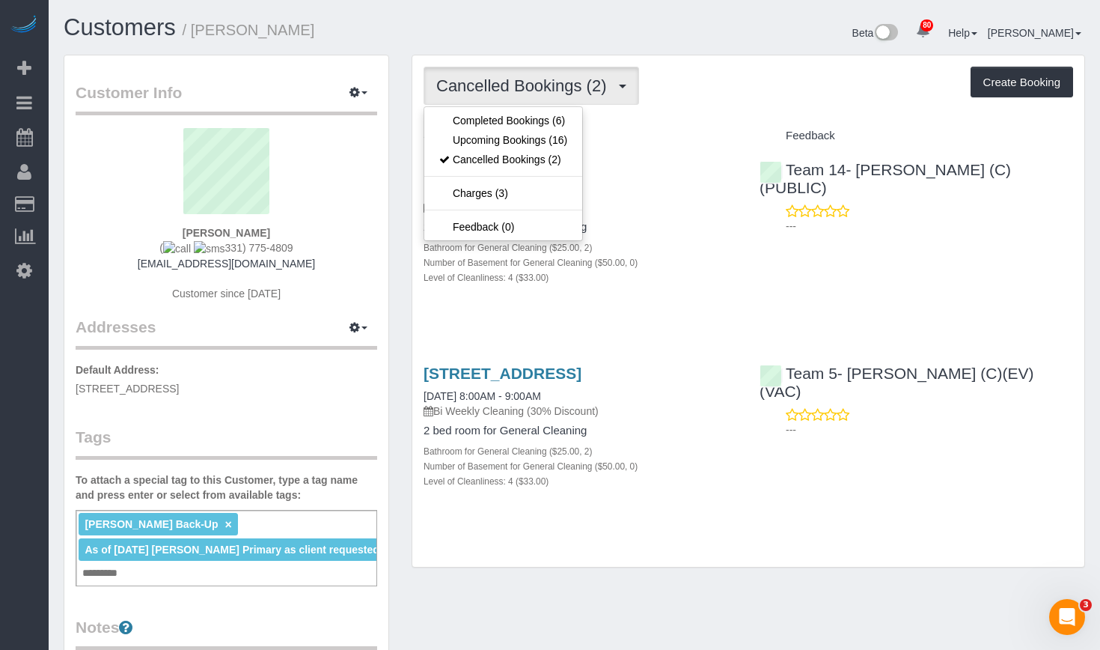
click at [694, 88] on div "Cancelled Bookings (2) Completed Bookings (6) Upcoming Bookings (16) Cancelled …" at bounding box center [749, 86] width 650 height 38
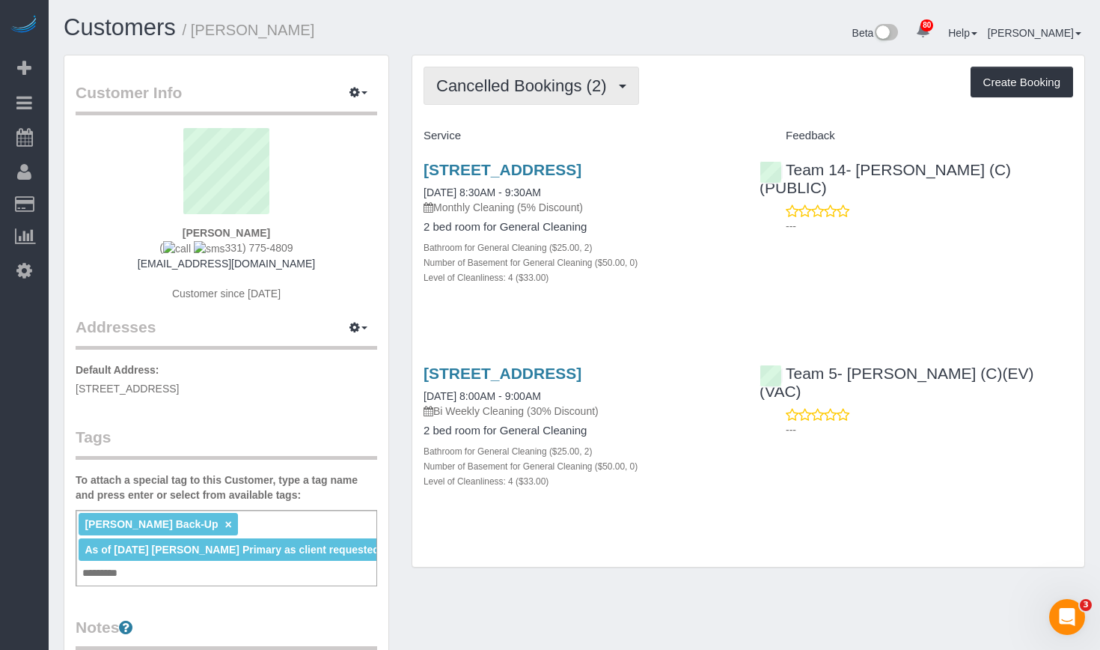
click at [550, 84] on span "Cancelled Bookings (2)" at bounding box center [524, 85] width 177 height 19
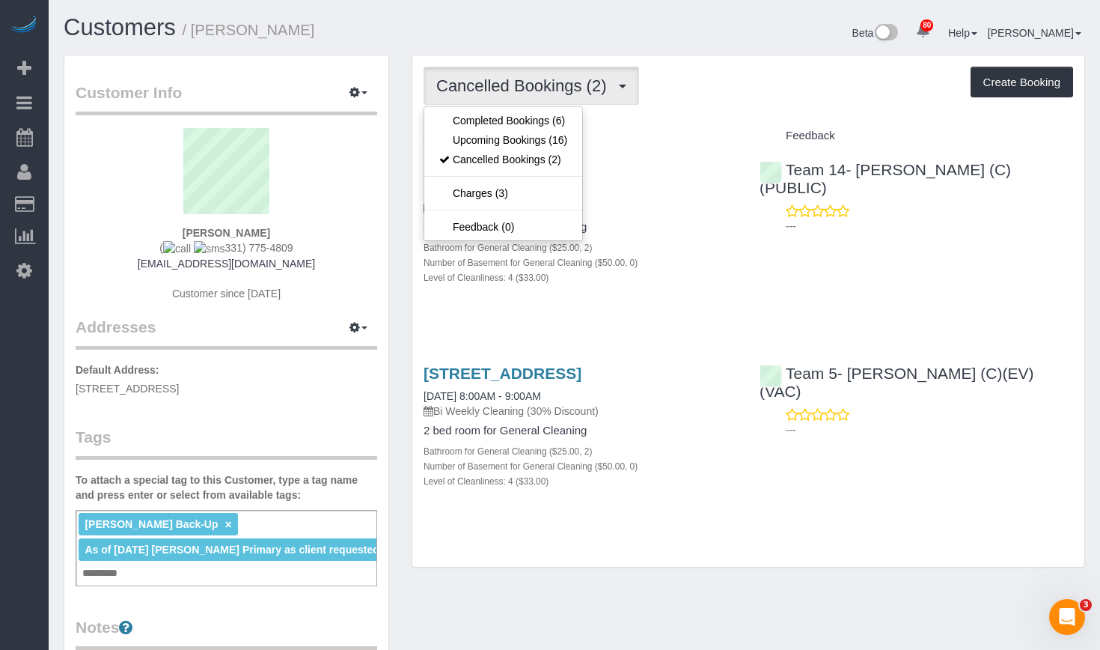
click at [746, 74] on div "Cancelled Bookings (2) Completed Bookings (6) Upcoming Bookings (16) Cancelled …" at bounding box center [749, 86] width 650 height 38
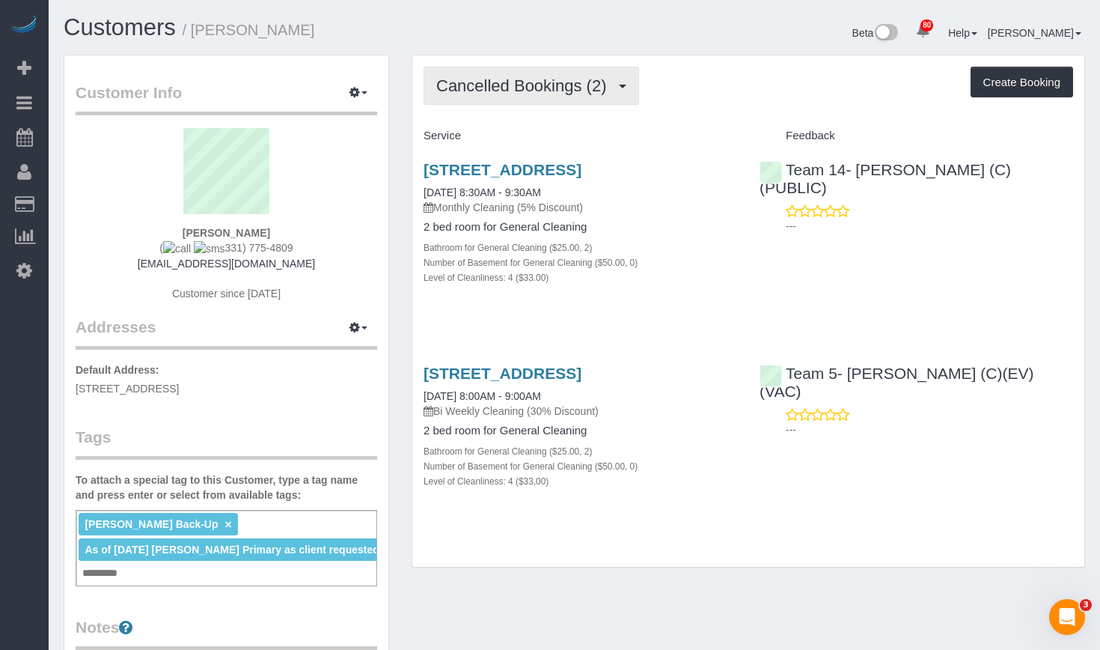
click at [596, 94] on span "Cancelled Bookings (2)" at bounding box center [524, 85] width 177 height 19
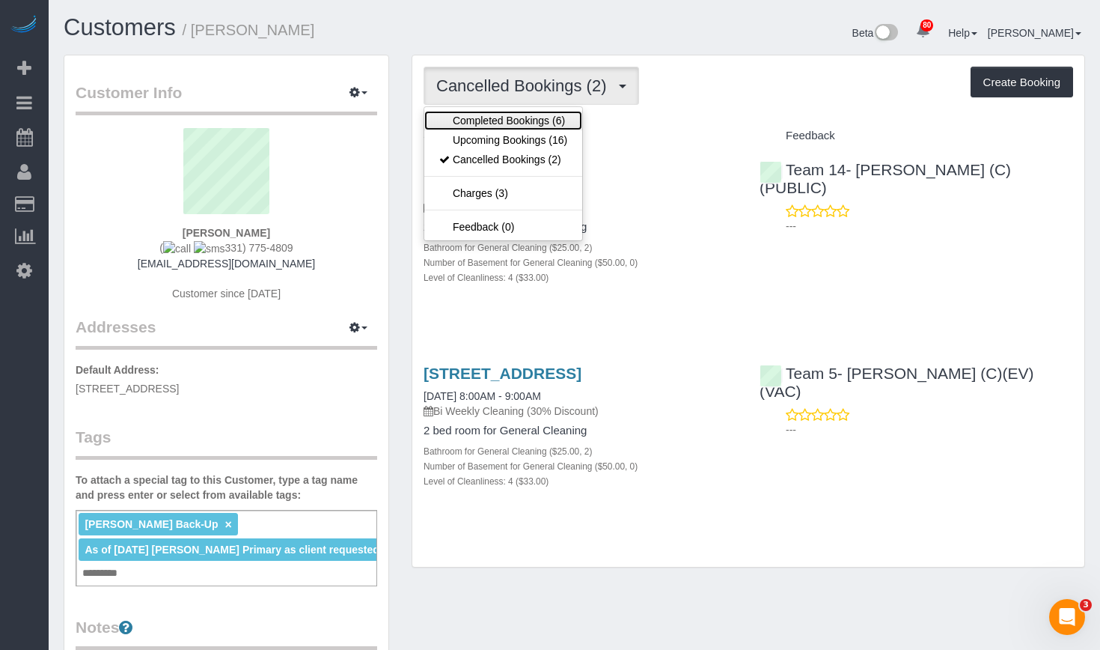
click at [544, 126] on link "Completed Bookings (6)" at bounding box center [503, 120] width 158 height 19
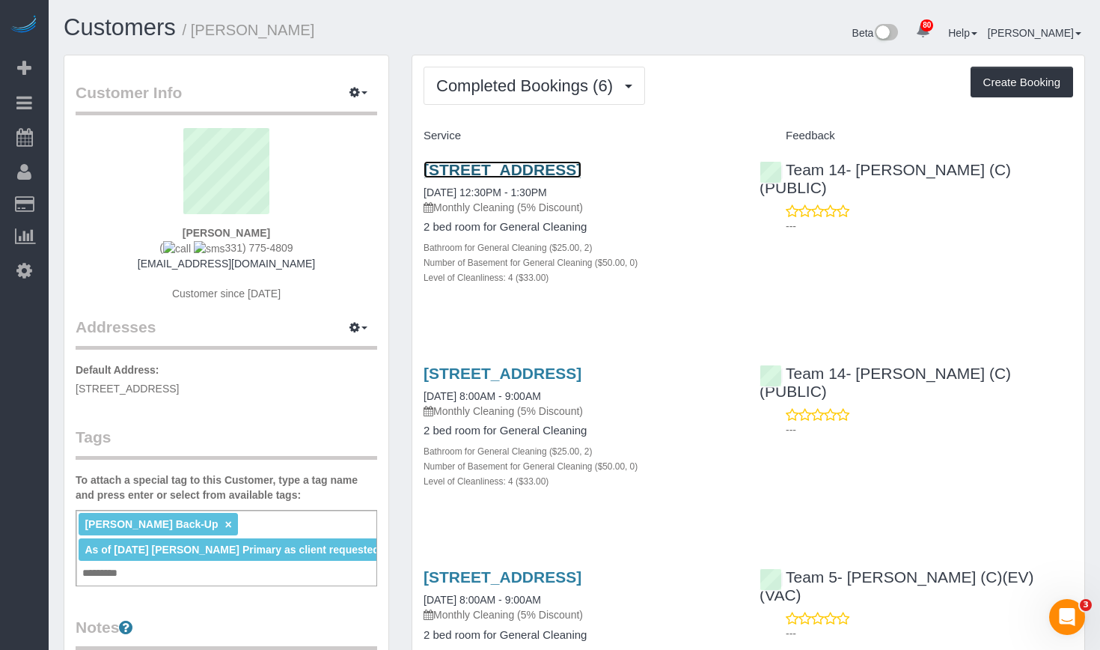
click at [522, 172] on link "2717 N Racine Unit 3, Chicago, Il 60614, Chicago, IL 60614" at bounding box center [503, 169] width 158 height 17
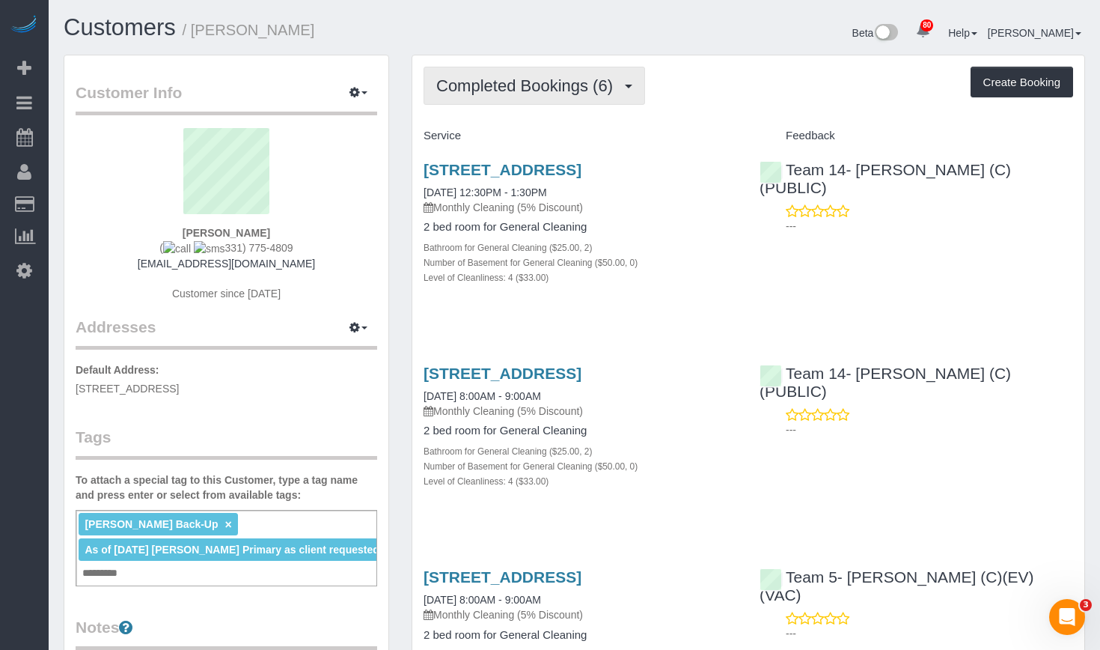
click at [552, 100] on button "Completed Bookings (6)" at bounding box center [535, 86] width 222 height 38
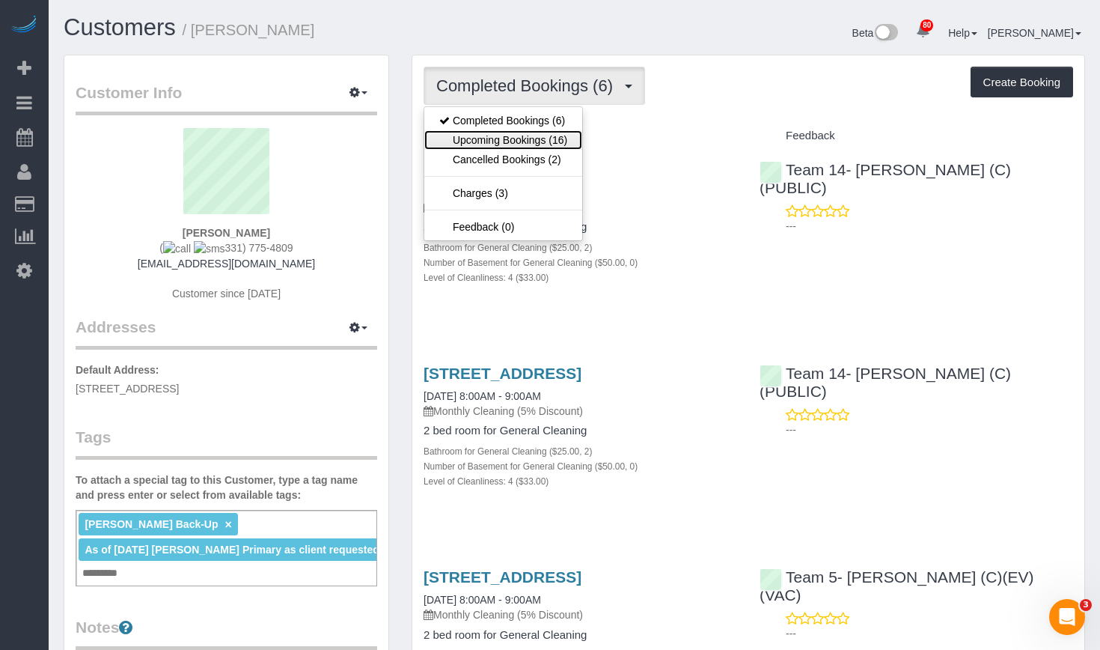
click at [552, 145] on link "Upcoming Bookings (16)" at bounding box center [503, 139] width 158 height 19
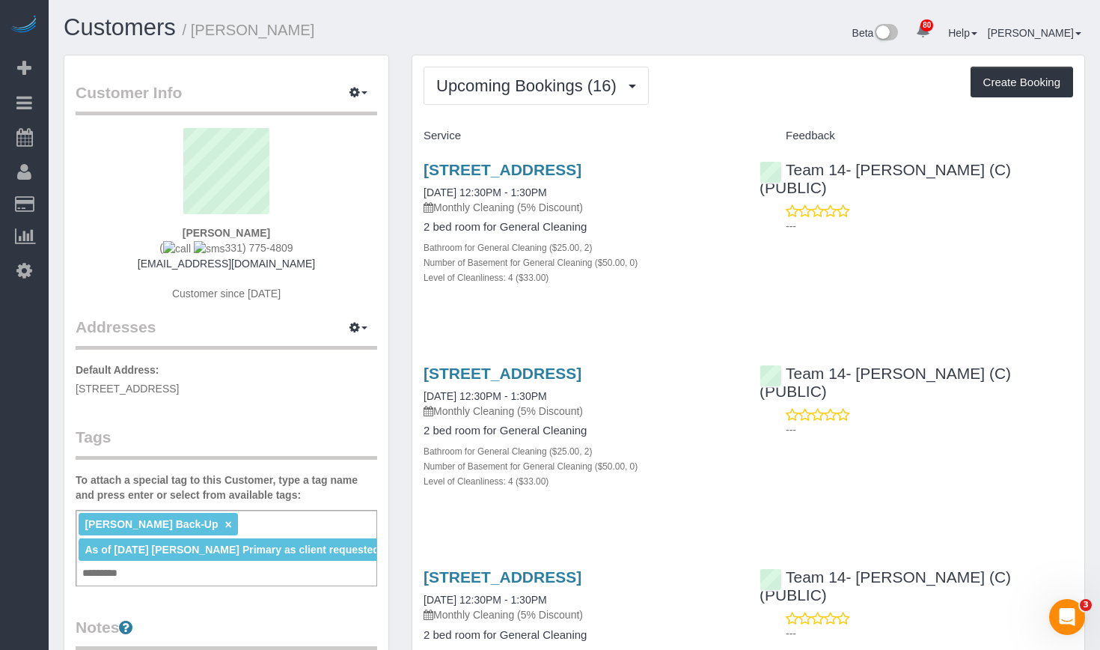
click at [534, 42] on div "Customers / Thomas Leary" at bounding box center [313, 31] width 522 height 32
click at [581, 97] on button "Upcoming Bookings (16)" at bounding box center [536, 86] width 225 height 38
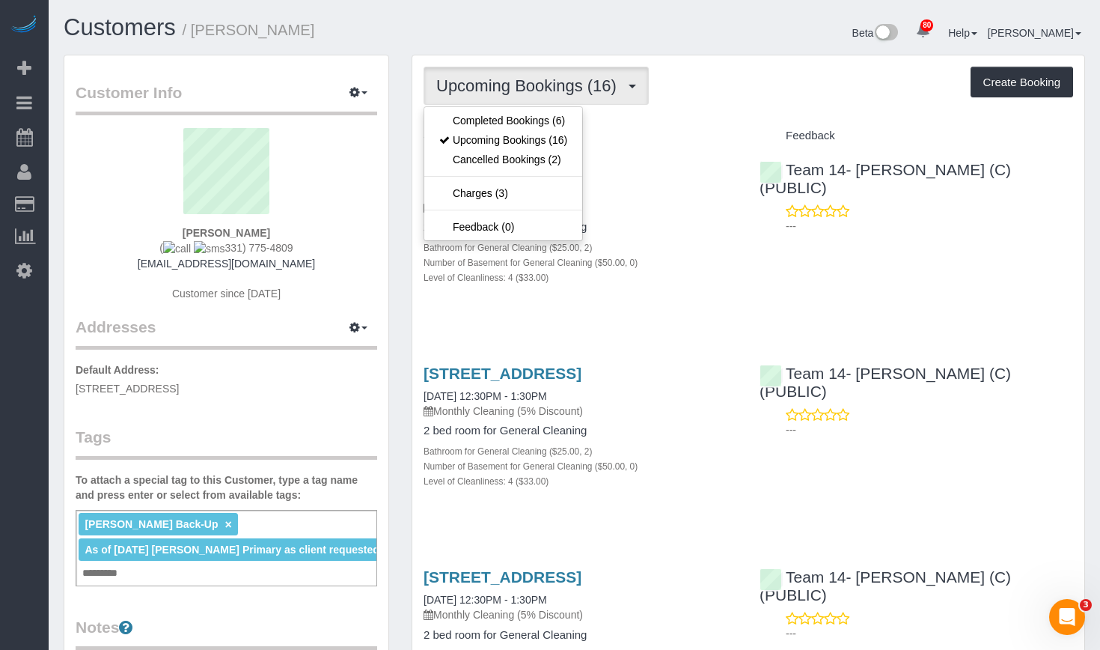
click at [626, 34] on div "Beta 80 Your Notifications You have 0 alerts × You have 1 to charge for 09/03/2…" at bounding box center [836, 35] width 522 height 40
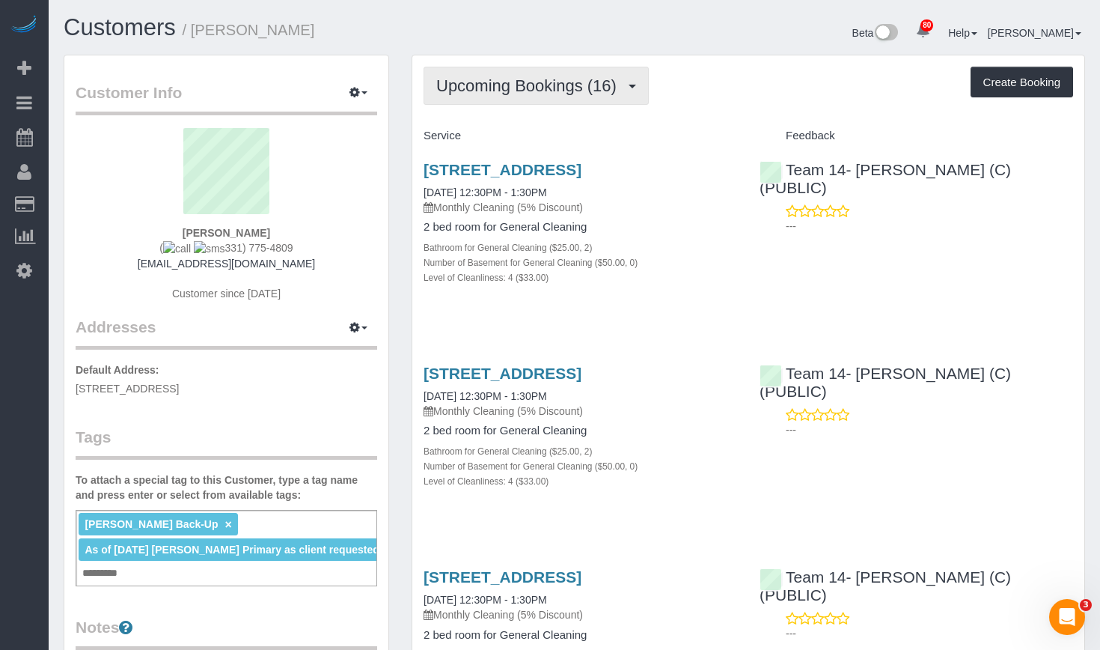
click at [570, 89] on span "Upcoming Bookings (16)" at bounding box center [530, 85] width 188 height 19
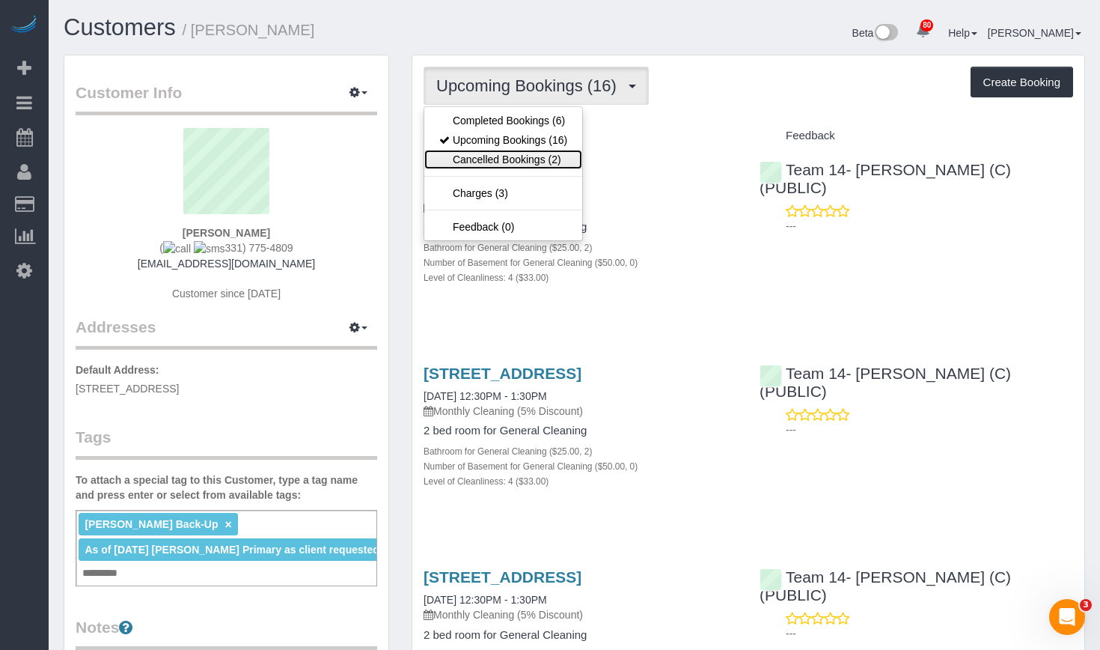
click at [533, 160] on link "Cancelled Bookings (2)" at bounding box center [503, 159] width 158 height 19
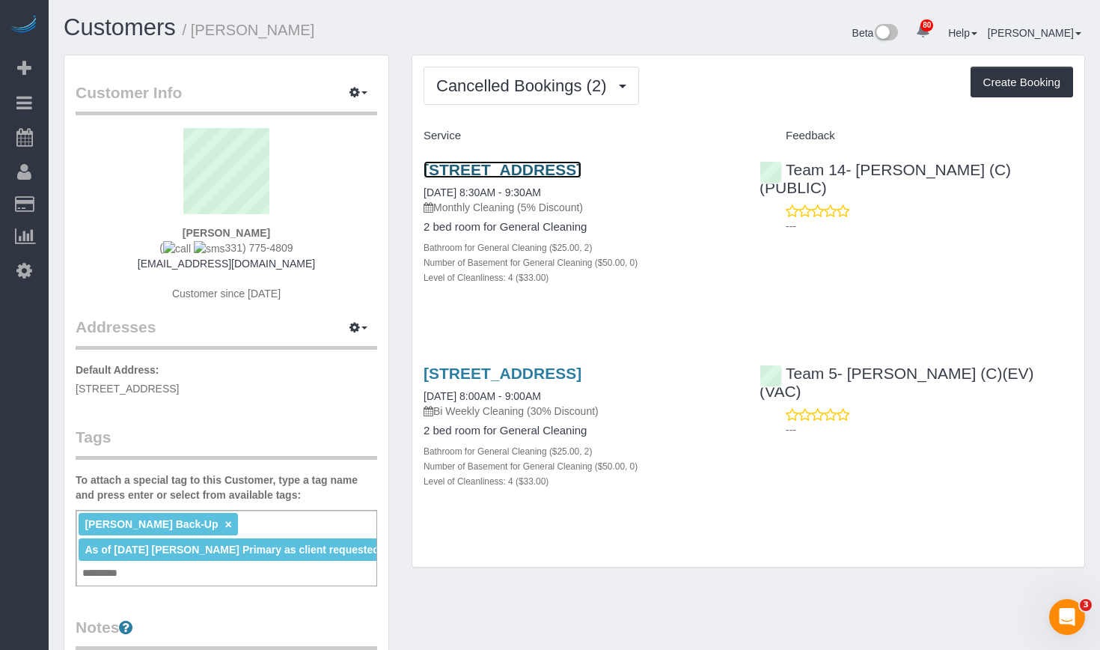
click at [542, 178] on link "2717 N Racine Unit 3, Chicago, Il 60614, Chicago, IL 60614" at bounding box center [503, 169] width 158 height 17
click at [1016, 86] on button "Create Booking" at bounding box center [1022, 82] width 103 height 31
select select "IL"
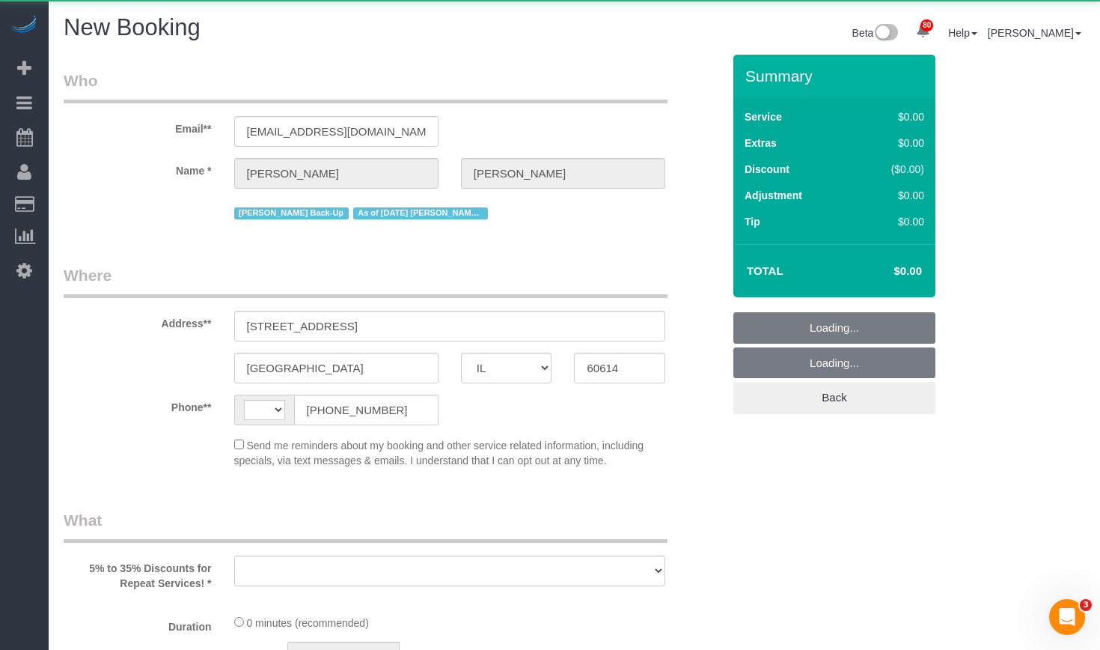
select select "string:fspay-46a0d3fe-8b38-49ce-bf0e-738358336c24"
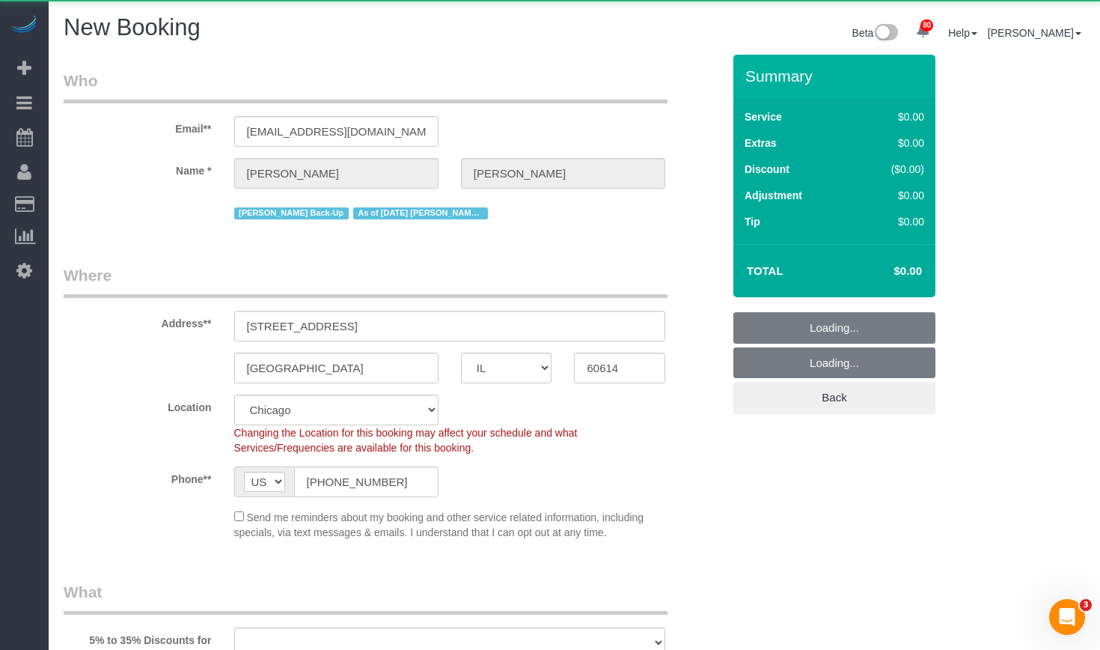
select select "string:US"
select select "object:18135"
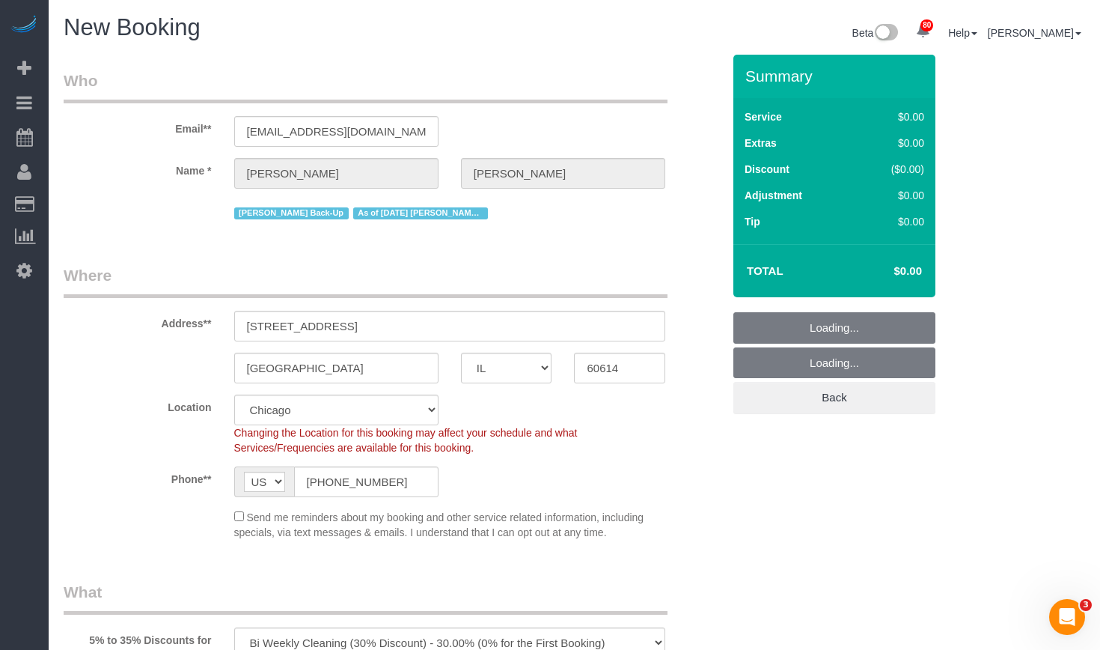
select select "512"
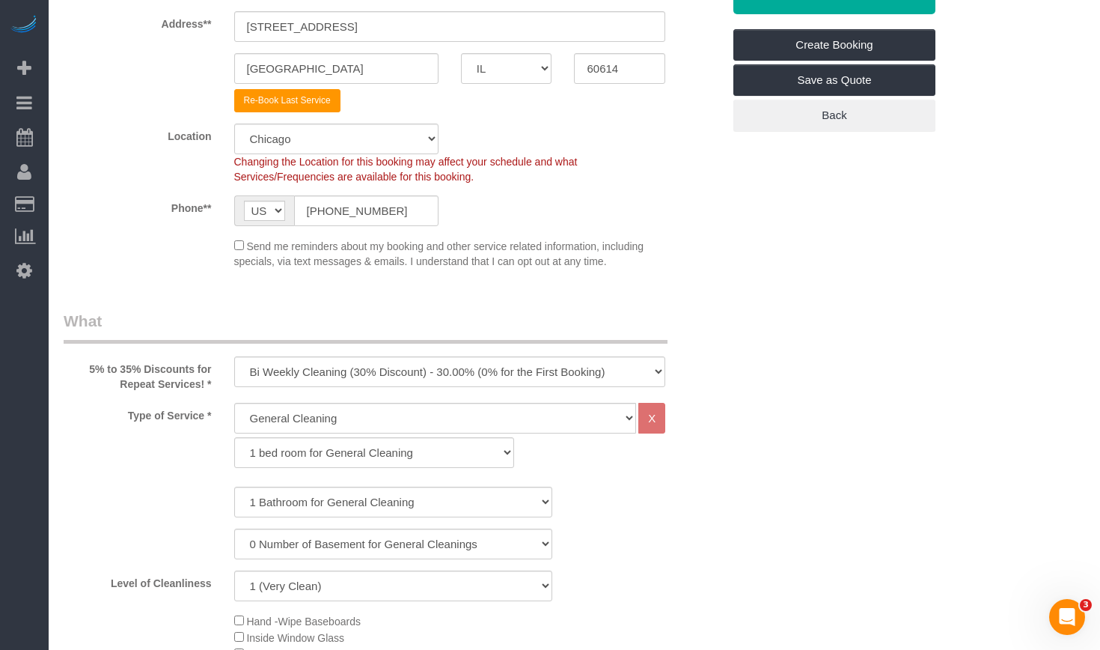
scroll to position [374, 0]
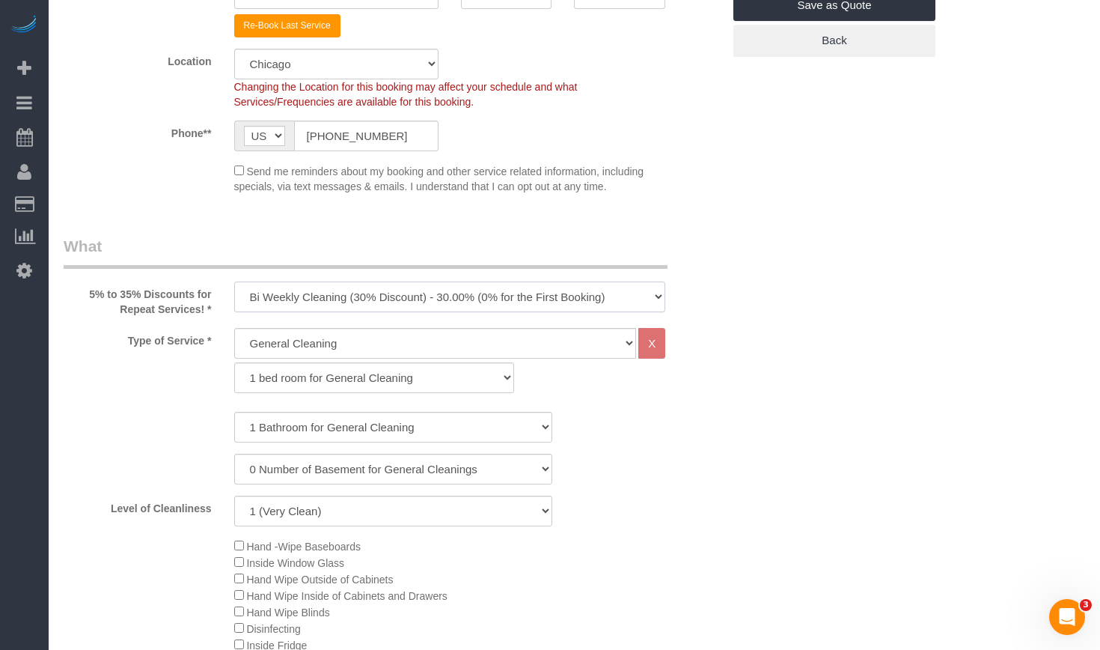
click at [392, 299] on select "One Time Cleaning Weekly Cleaning (35% Discount) - 35.00% (0% for the First Boo…" at bounding box center [450, 296] width 432 height 31
click at [373, 305] on select "One Time Cleaning Weekly Cleaning (35% Discount) - 35.00% (0% for the First Boo…" at bounding box center [450, 296] width 432 height 31
select select "object:18448"
click at [234, 281] on select "One Time Cleaning Weekly Cleaning (35% Discount) - 35.00% (0% for the First Boo…" at bounding box center [450, 296] width 432 height 31
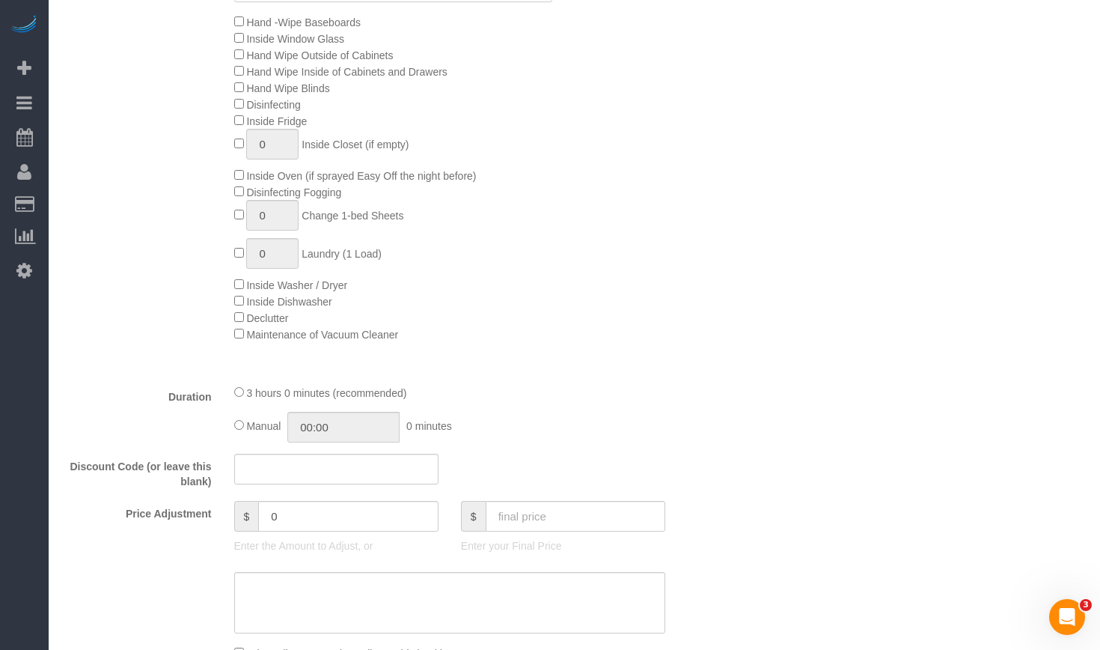
scroll to position [449, 0]
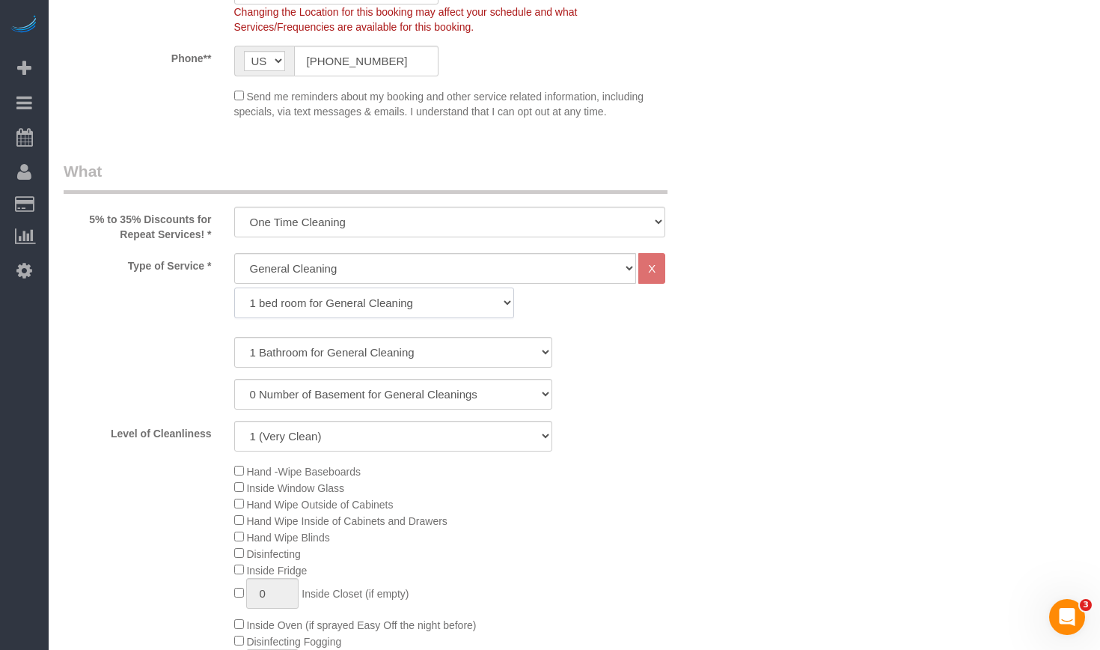
click at [402, 305] on select "1 bed room for General Cleaning 2 bed room for General Cleaning 3 bed room for …" at bounding box center [374, 302] width 280 height 31
select select "287"
click at [234, 287] on select "1 bed room for General Cleaning 2 bed room for General Cleaning 3 bed room for …" at bounding box center [374, 302] width 280 height 31
click at [354, 359] on select "1 Bathroom for General Cleaning 2 Bathroom for General Cleanings 3 Bathroom for…" at bounding box center [393, 352] width 318 height 31
select select "2"
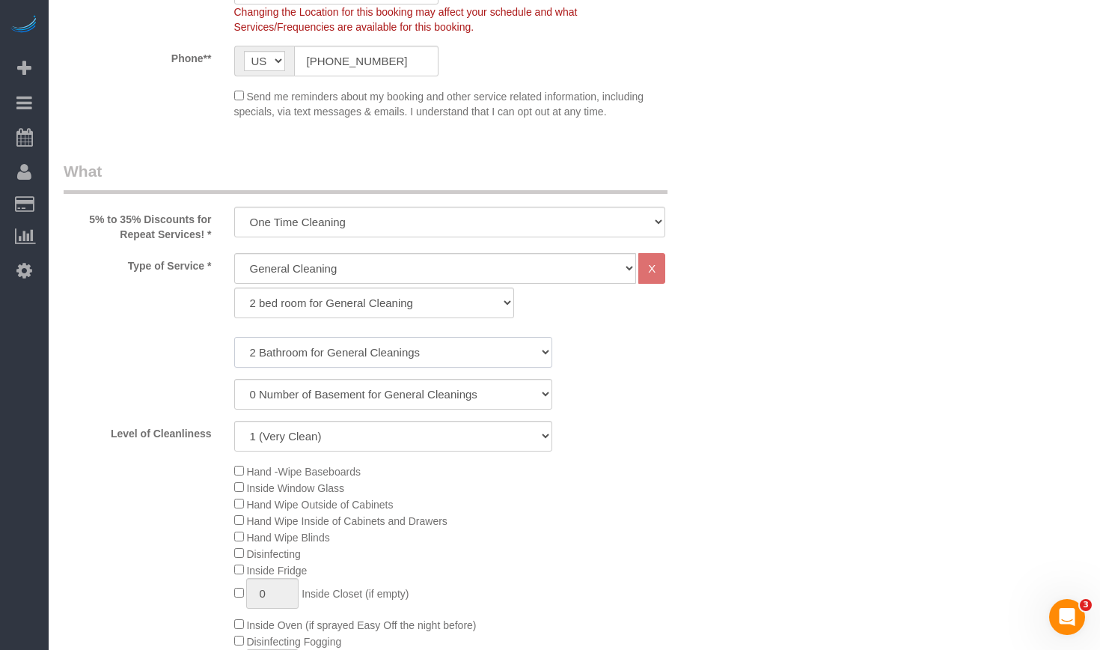
click at [234, 337] on select "1 Bathroom for General Cleaning 2 Bathroom for General Cleanings 3 Bathroom for…" at bounding box center [393, 352] width 318 height 31
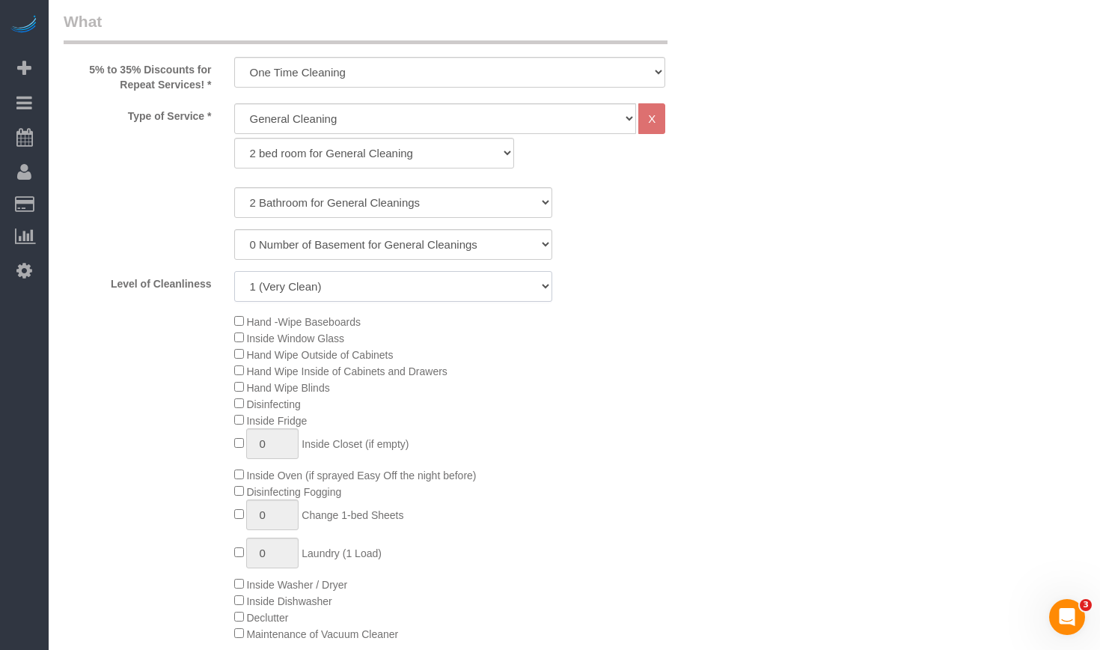
click at [330, 291] on select "1 (Very Clean) 2 3 4 5 (Average Condition) 6 7 8 9 10 (Extremely Dirty)" at bounding box center [393, 286] width 318 height 31
select select "4"
click at [234, 271] on select "1 (Very Clean) 2 3 4 5 (Average Condition) 6 7 8 9 10 (Extremely Dirty)" at bounding box center [393, 286] width 318 height 31
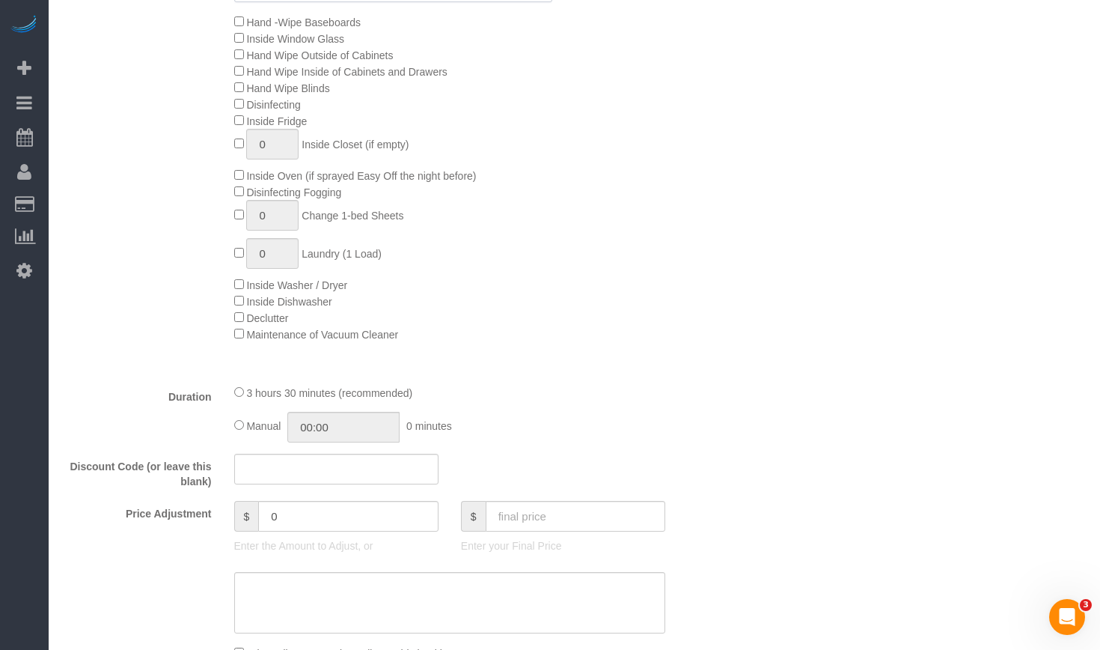
scroll to position [1272, 0]
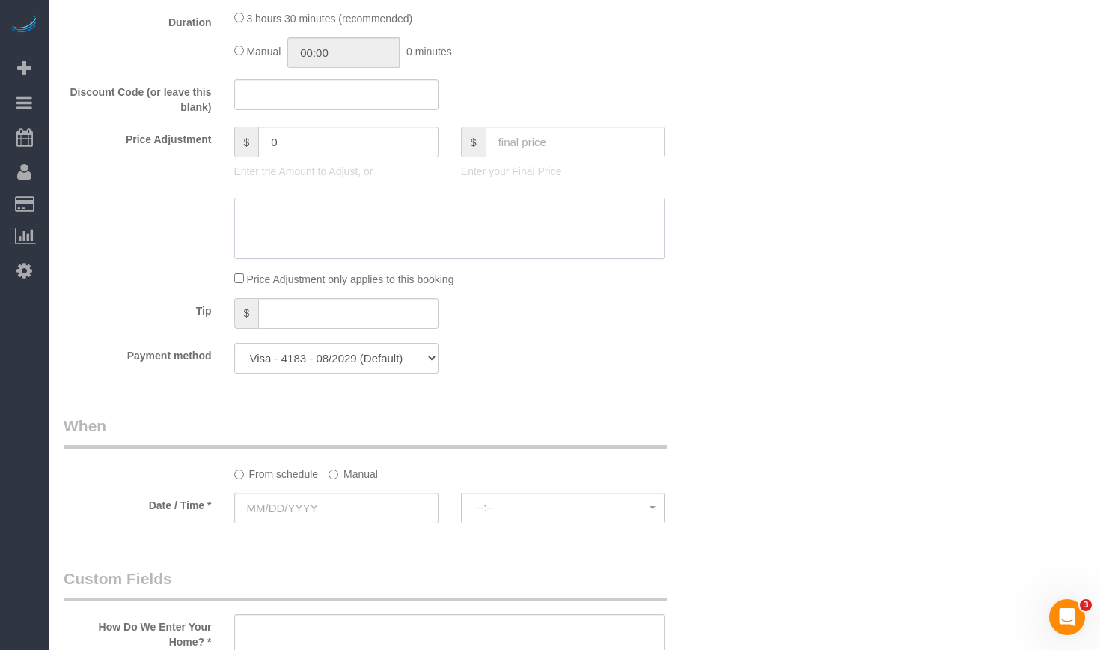
click at [427, 216] on textarea at bounding box center [450, 228] width 432 height 61
click at [563, 159] on div at bounding box center [563, 158] width 204 height 3
click at [563, 147] on input "text" at bounding box center [576, 141] width 180 height 31
paste input "282.15"
type input "282.15"
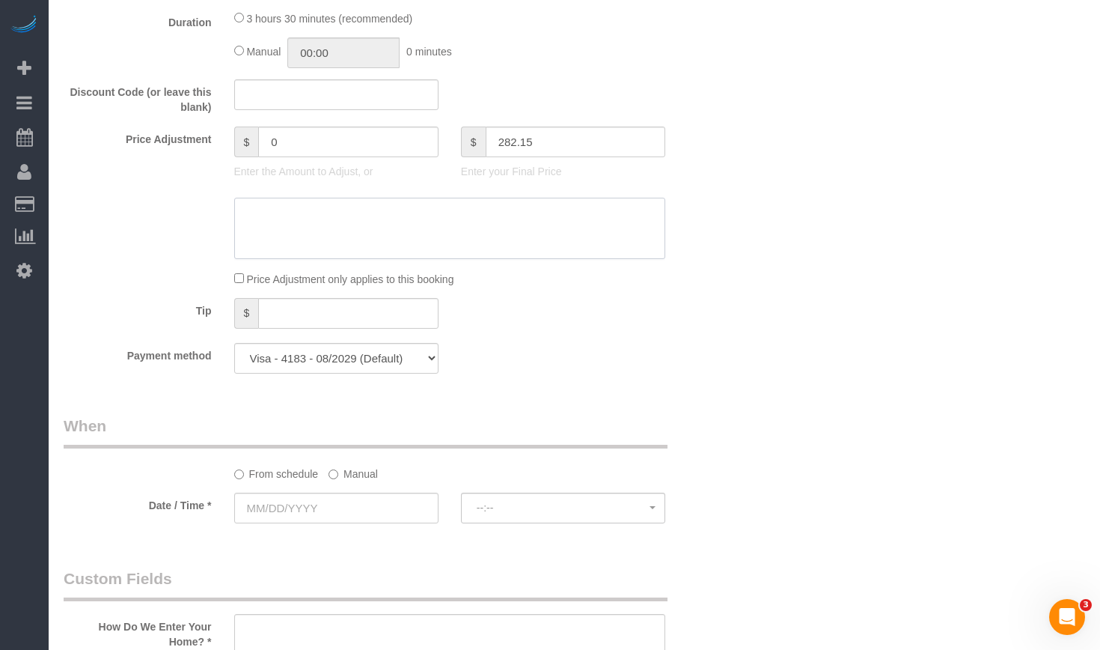
click at [521, 216] on textarea at bounding box center [450, 228] width 432 height 61
type textarea "MO"
type input "-14.85"
type textarea "MO continuation - tagged as OTC"
click at [861, 396] on div "Who Email** tleary@arcomurray.com Name * Thomas Leary Ashley Back-Up As of 7/8/…" at bounding box center [575, 333] width 1022 height 3102
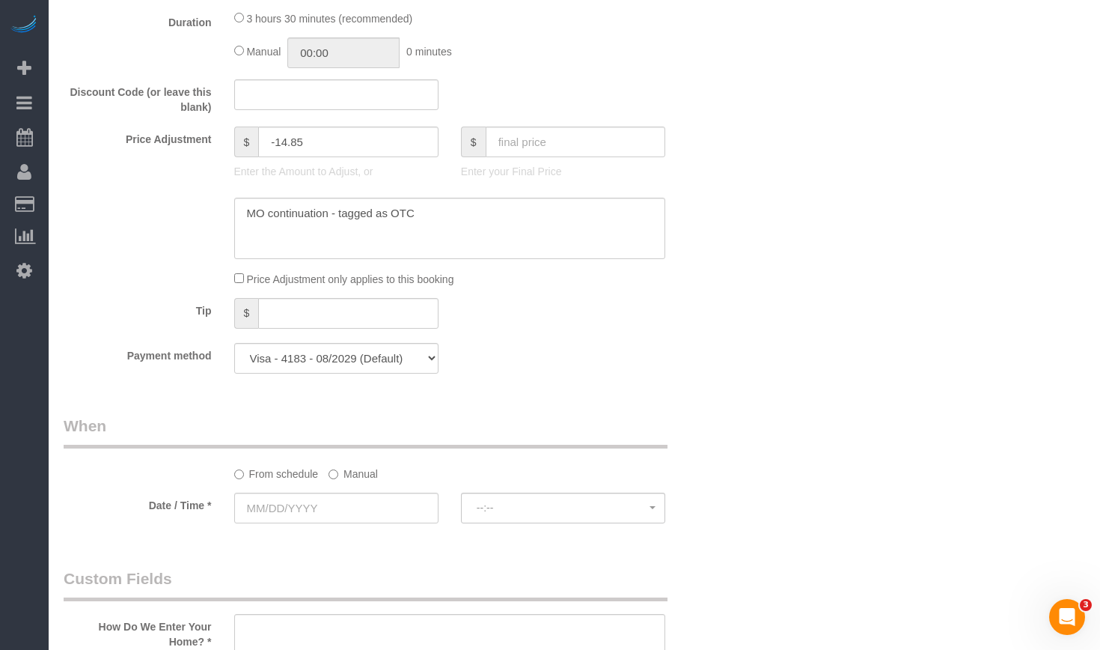
scroll to position [1422, 0]
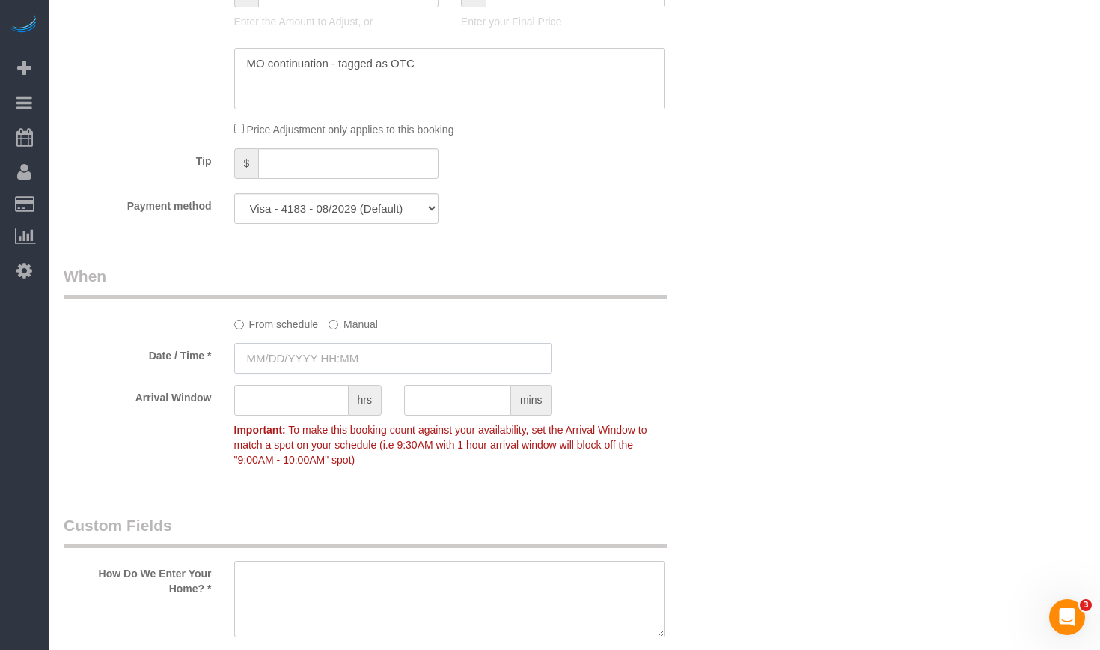
click at [329, 361] on input "text" at bounding box center [393, 358] width 318 height 31
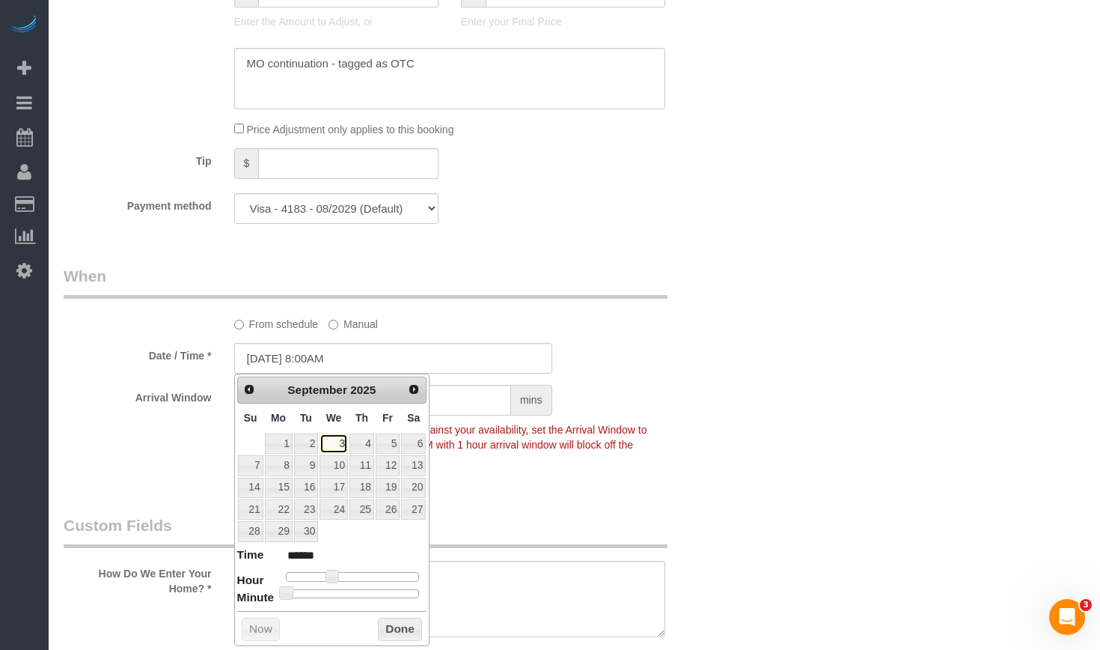
drag, startPoint x: 358, startPoint y: 465, endPoint x: 339, endPoint y: 450, distance: 25.0
click at [339, 450] on link "3" at bounding box center [334, 443] width 28 height 20
type input "09/03/2025 9:00AM"
type input "******"
type input "09/03/2025 10:00AM"
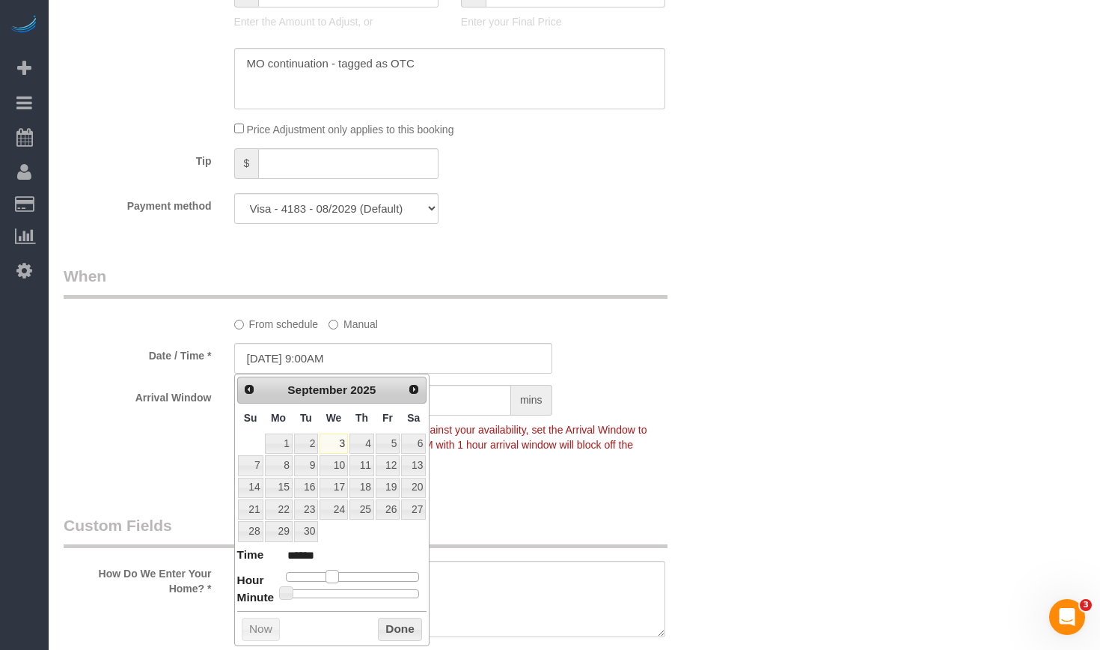
type input "*******"
type input "09/03/2025 11:00AM"
type input "*******"
type input "09/03/2025 12:00PM"
type input "*******"
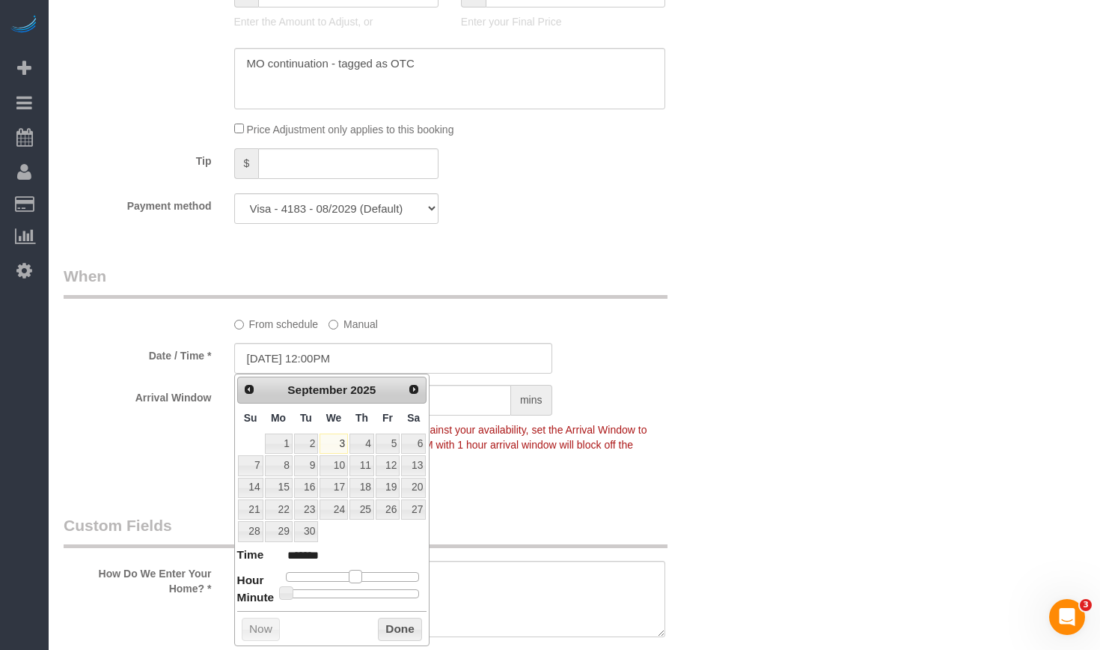
type input "09/03/2025 1:00PM"
type input "******"
type input "09/03/2025 2:00PM"
type input "******"
type input "09/03/2025 3:00PM"
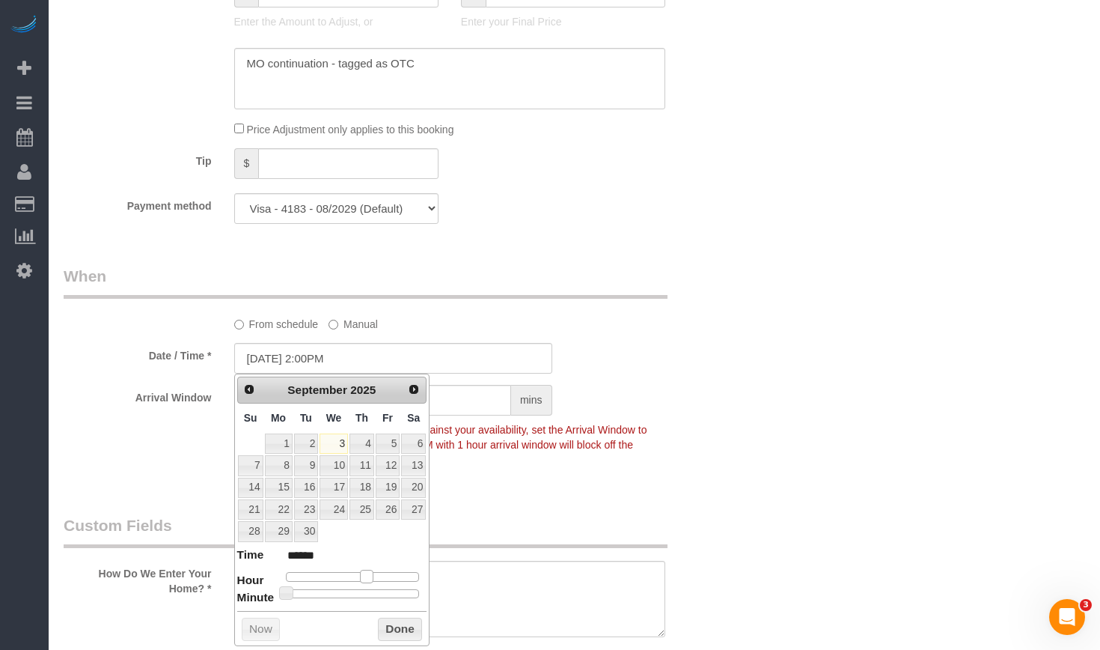
type input "******"
type input "09/03/2025 2:00PM"
type input "******"
drag, startPoint x: 333, startPoint y: 574, endPoint x: 369, endPoint y: 579, distance: 36.3
click at [369, 579] on span at bounding box center [366, 576] width 13 height 13
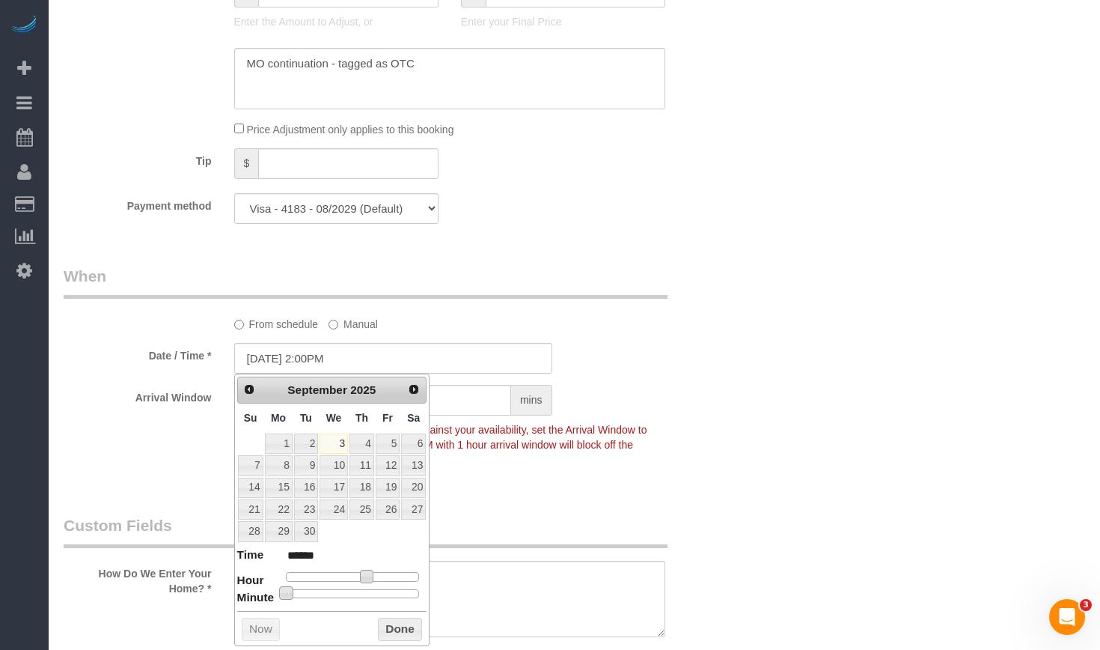
type input "09/03/2025 2:05PM"
type input "******"
type input "09/03/2025 2:10PM"
type input "******"
type input "09/03/2025 2:15PM"
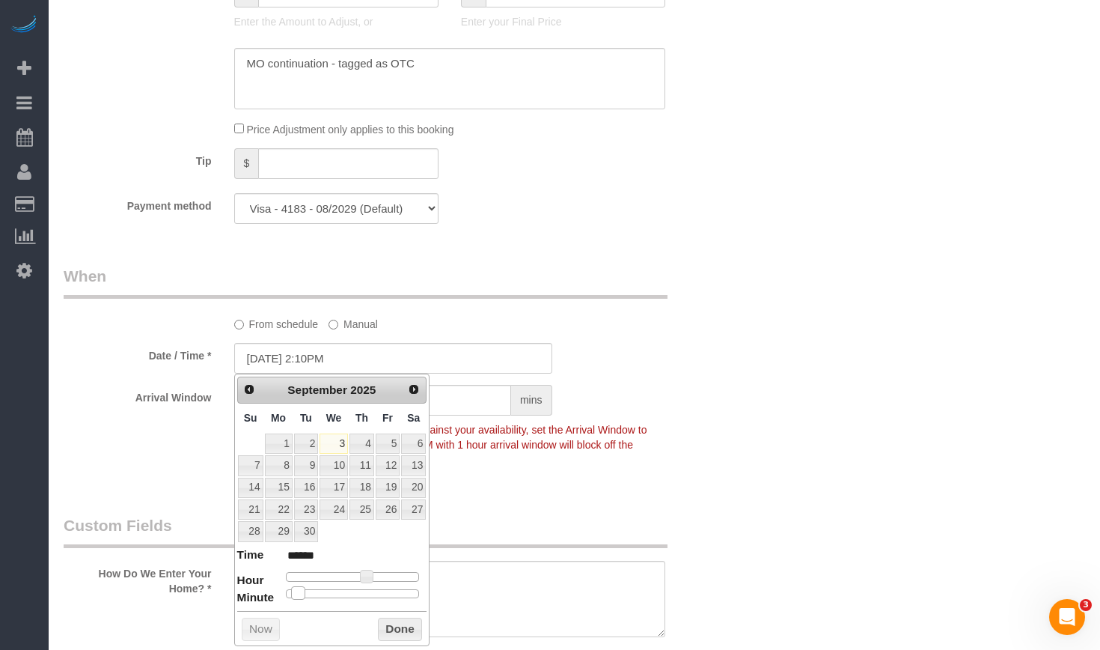
type input "******"
type input "09/03/2025 2:20PM"
type input "******"
type input "09/03/2025 2:25PM"
type input "******"
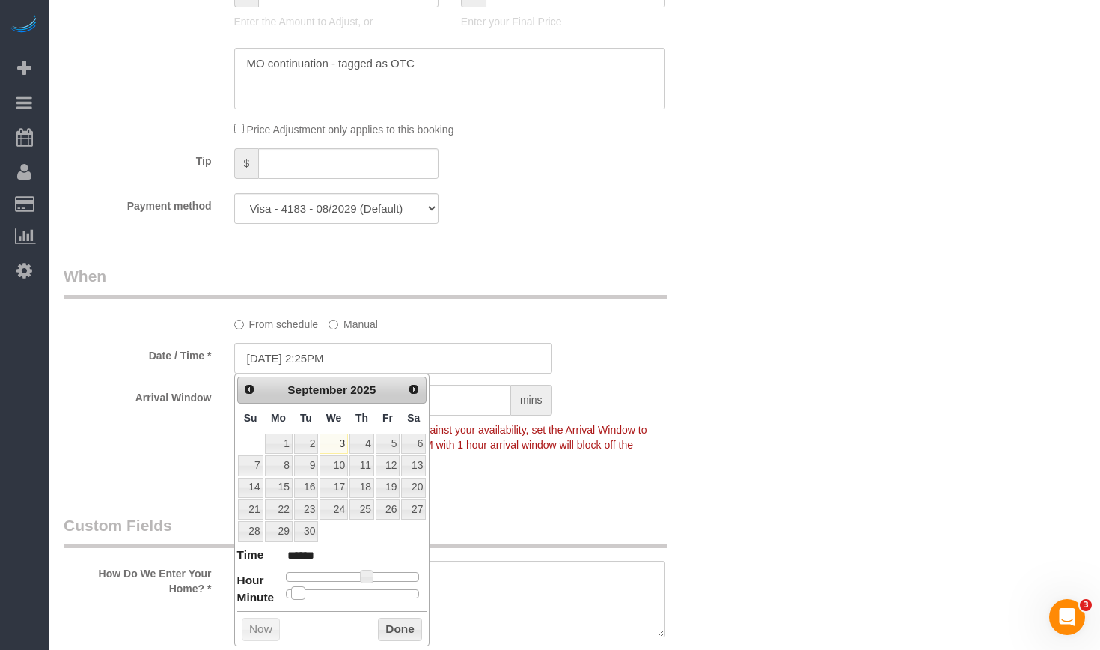
type input "09/03/2025 2:30PM"
type input "******"
type input "09/03/2025 2:25PM"
type input "******"
type input "09/03/2025 2:30PM"
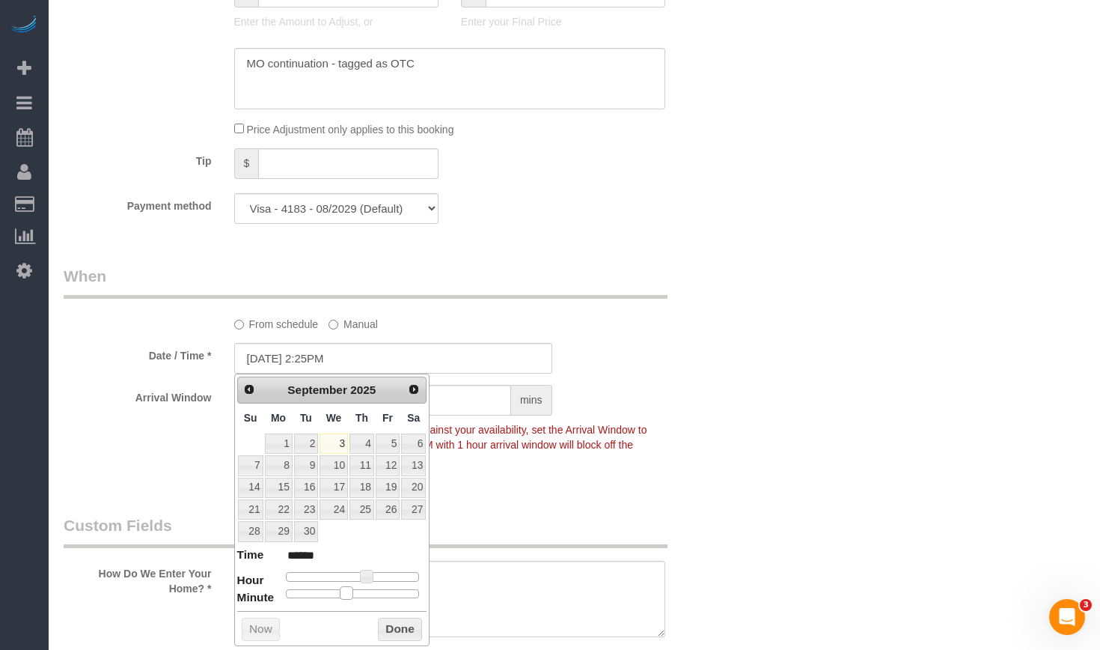
type input "******"
type input "09/03/2025 2:35PM"
type input "******"
drag, startPoint x: 288, startPoint y: 592, endPoint x: 368, endPoint y: 599, distance: 80.4
click at [368, 599] on span at bounding box center [370, 592] width 13 height 13
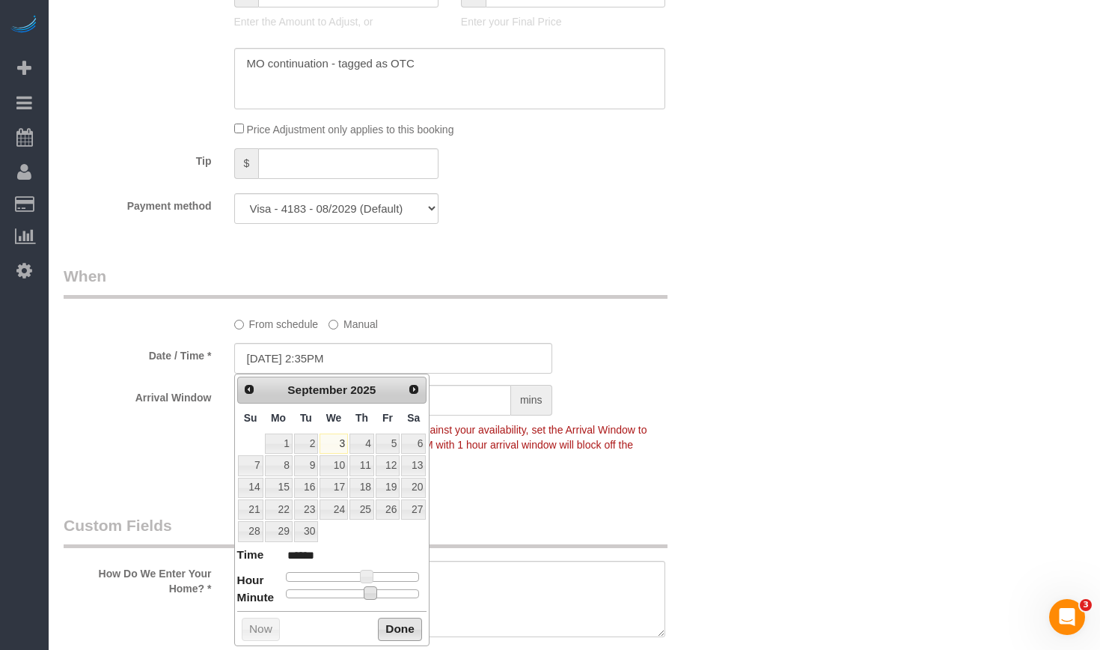
click at [390, 625] on button "Done" at bounding box center [400, 629] width 44 height 24
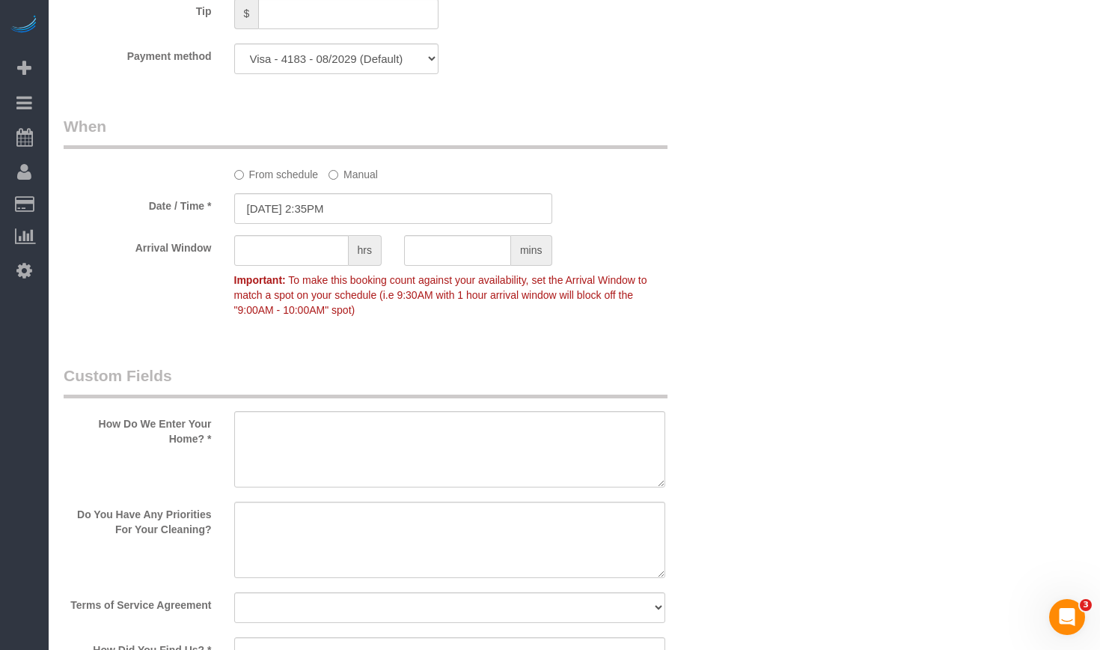
scroll to position [1646, 0]
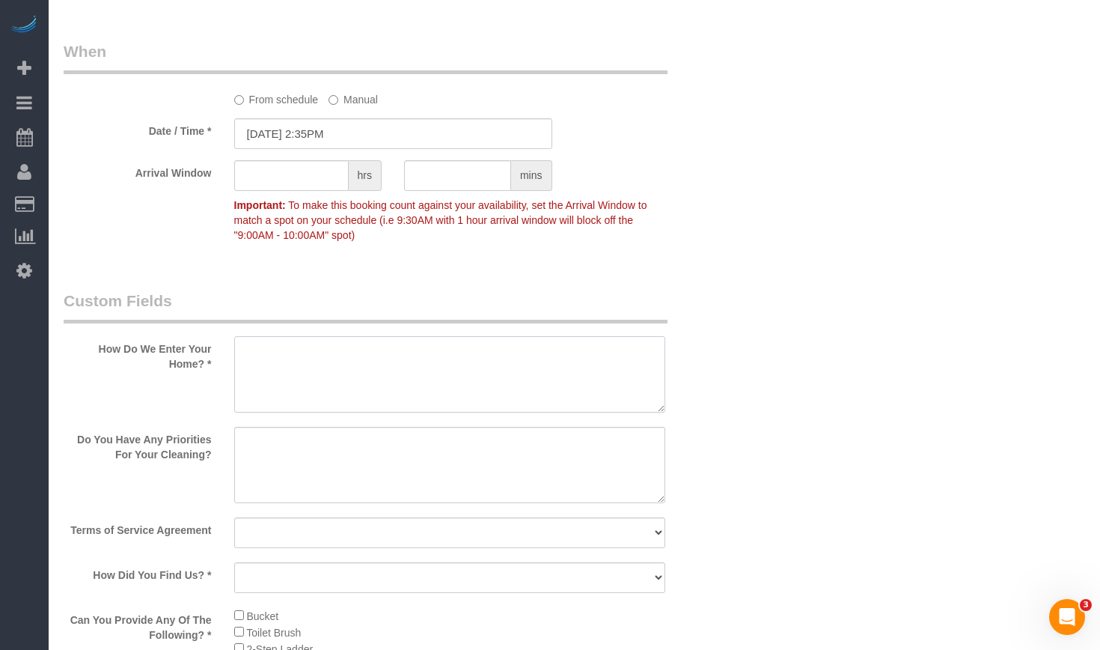
click at [436, 366] on textarea at bounding box center [450, 374] width 432 height 76
click at [435, 361] on textarea at bounding box center [450, 374] width 432 height 76
paste textarea "He will be home for the initial cleaning. He has his own lockbox"
type textarea "He will be home for the initial cleaning. He has his own lockbox"
click at [474, 453] on textarea at bounding box center [450, 465] width 432 height 76
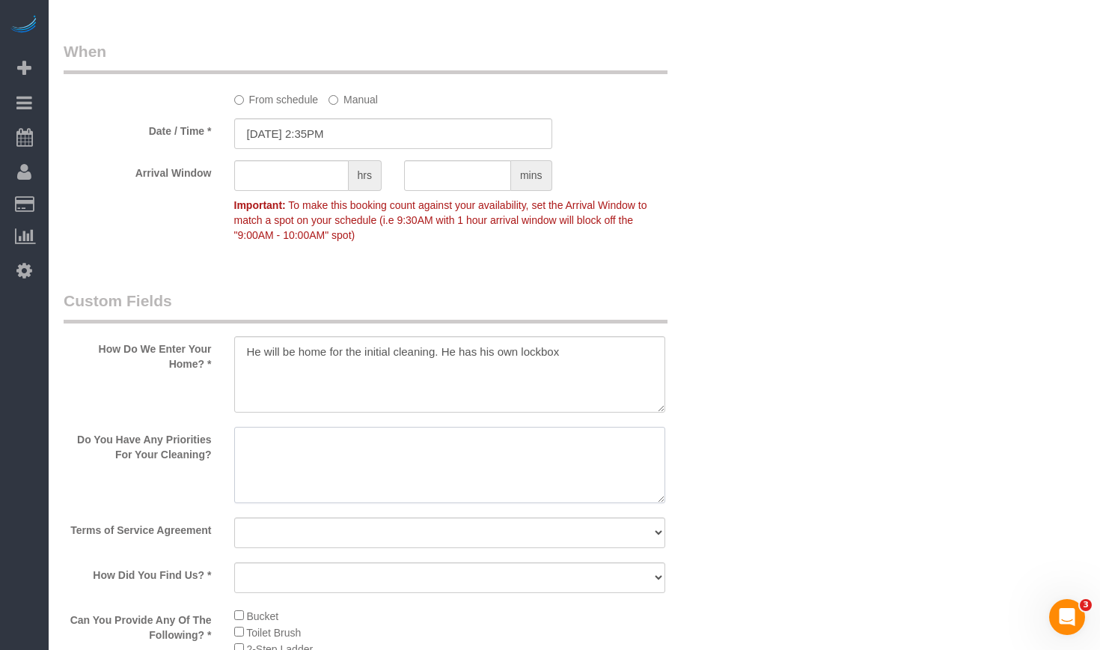
paste textarea "Mop the wooden floor thoroughly. Please mop all staircases and triple check the…"
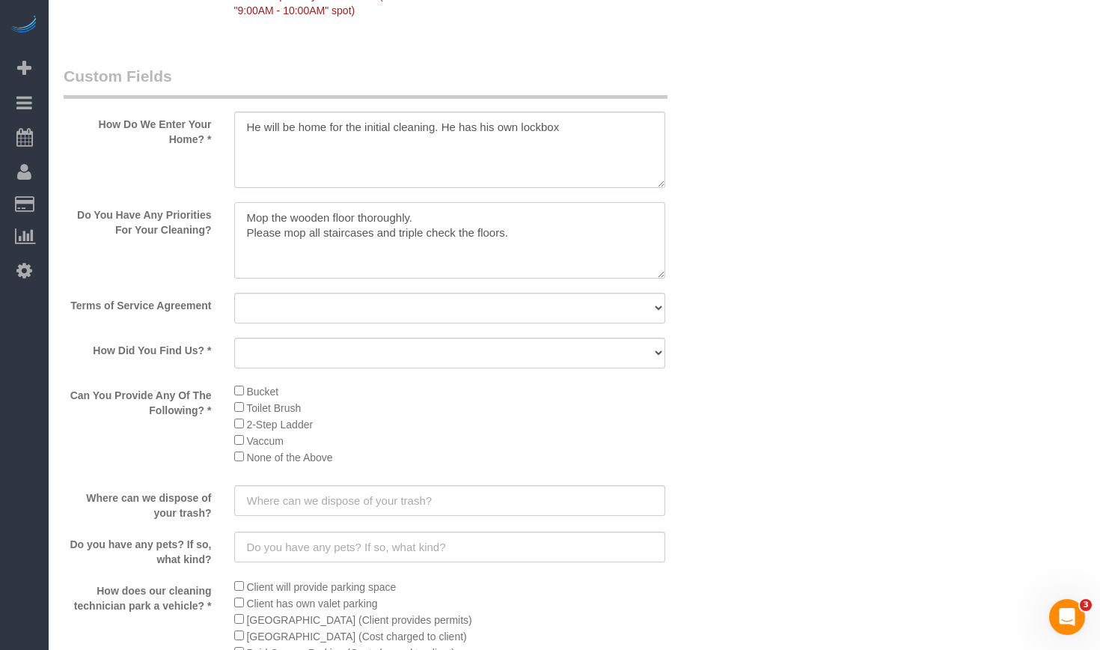
type textarea "Mop the wooden floor thoroughly. Please mop all staircases and triple check the…"
click at [371, 313] on select "Yes, I agree to the Terms of Service and Privacy Policy. No. I disagree with th…" at bounding box center [450, 308] width 432 height 31
click at [354, 290] on sui-booking-custom-fields "How Do We Enter Your Home? * Do You Have Any Priorities For Your Cleaning? Term…" at bounding box center [393, 474] width 659 height 819
click at [346, 311] on select "Yes, I agree to the Terms of Service and Privacy Policy. No. I disagree with th…" at bounding box center [450, 308] width 432 height 31
select select "number:1"
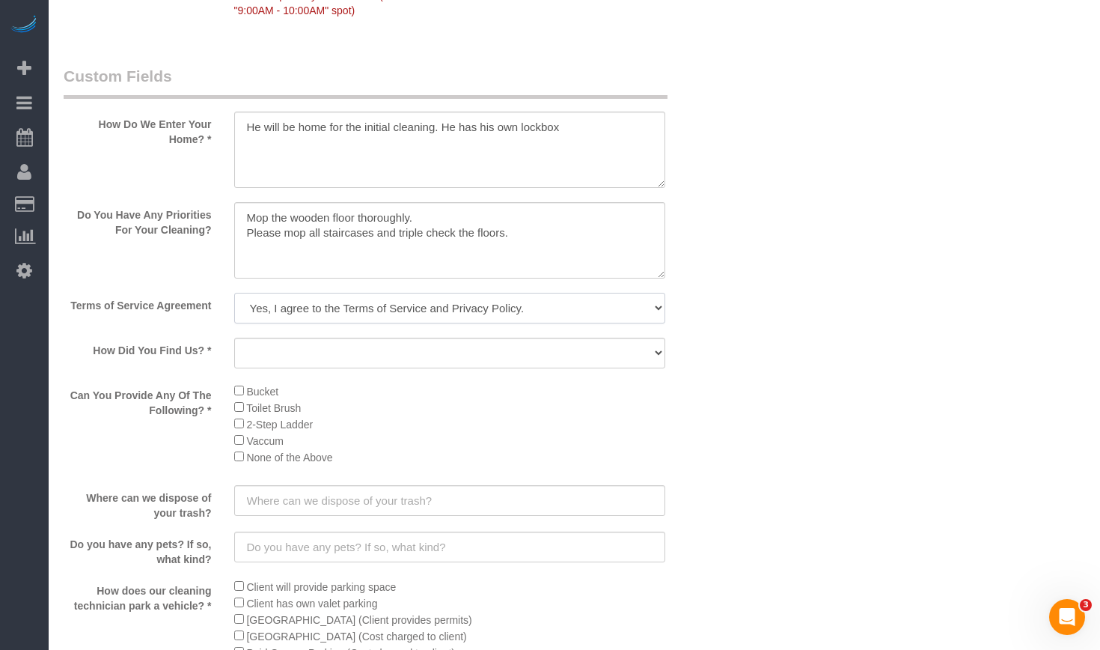
click at [234, 293] on select "Yes, I agree to the Terms of Service and Privacy Policy. No. I disagree with th…" at bounding box center [450, 308] width 432 height 31
click at [348, 355] on select "Yelp Google Facebook Pinterest Alternative Social Media SMS Message Email Best …" at bounding box center [450, 353] width 432 height 31
select select "number:58"
click at [234, 338] on select "Yelp Google Facebook Pinterest Alternative Social Media SMS Message Email Best …" at bounding box center [450, 353] width 432 height 31
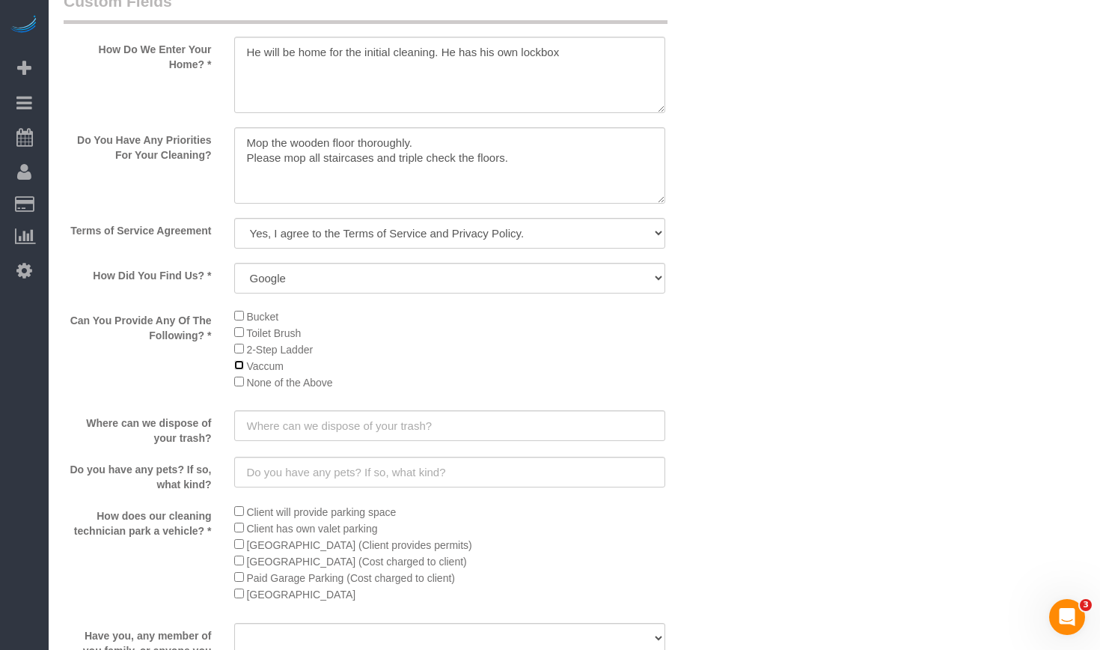
scroll to position [2021, 0]
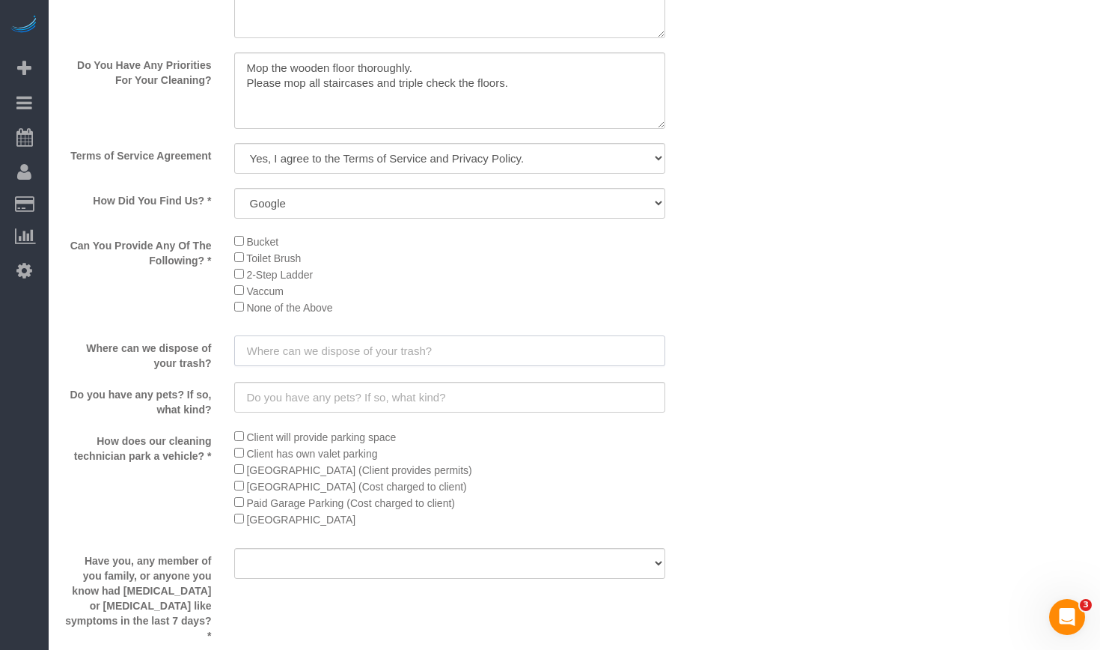
click at [429, 350] on input "text" at bounding box center [450, 350] width 432 height 31
paste input "Back alley garbage can"
type input "Back alley garbage can"
click at [452, 396] on input "text" at bounding box center [450, 397] width 432 height 31
paste input "no"
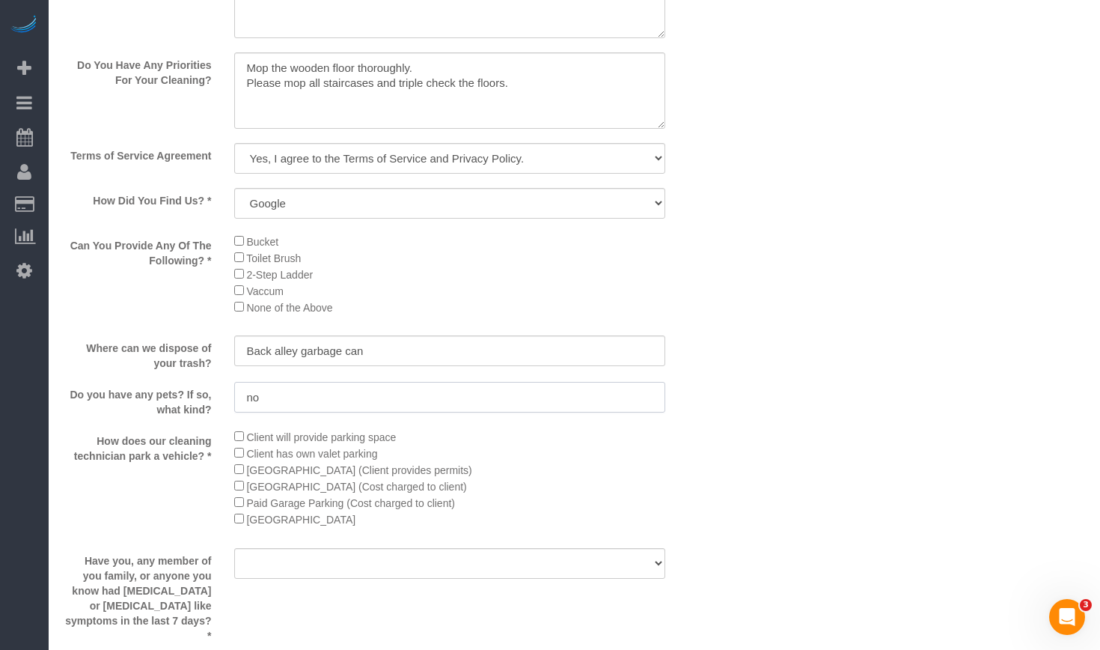
type input "no"
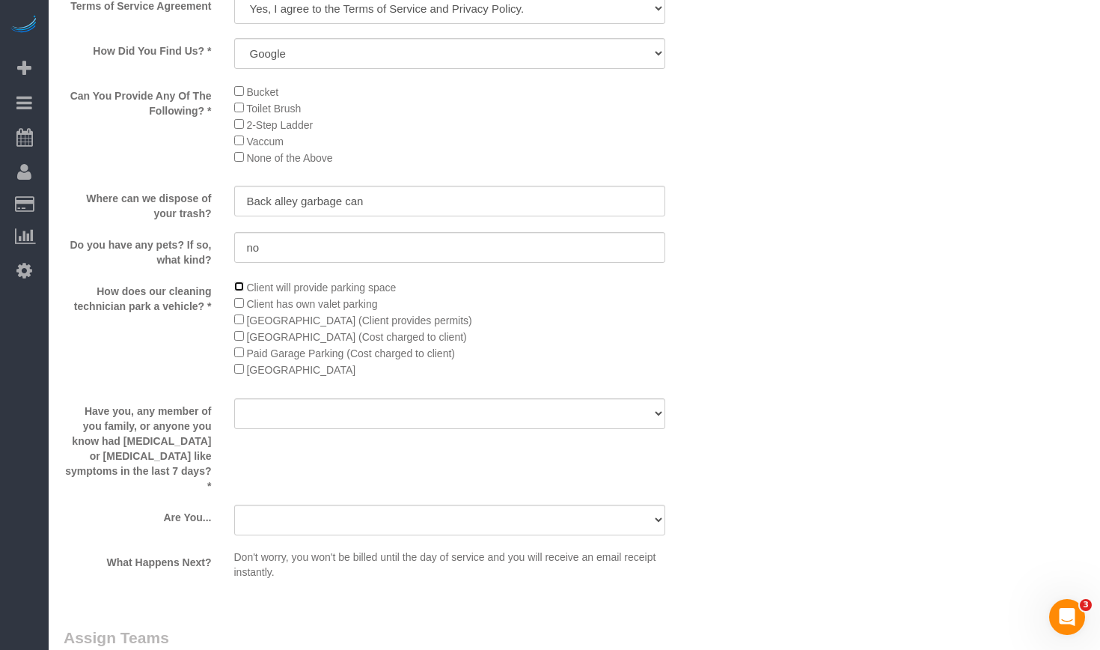
scroll to position [2245, 0]
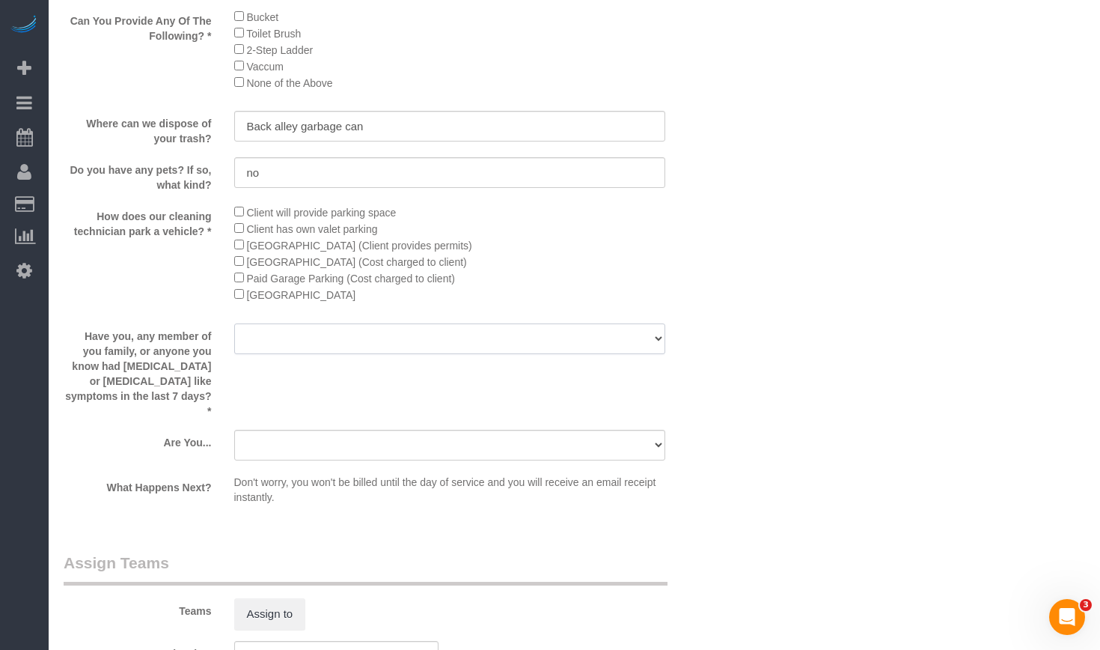
drag, startPoint x: 391, startPoint y: 341, endPoint x: 377, endPoint y: 355, distance: 20.1
click at [391, 341] on select "Yes No" at bounding box center [450, 338] width 432 height 31
select select "number:139"
click at [234, 324] on select "Yes No" at bounding box center [450, 338] width 432 height 31
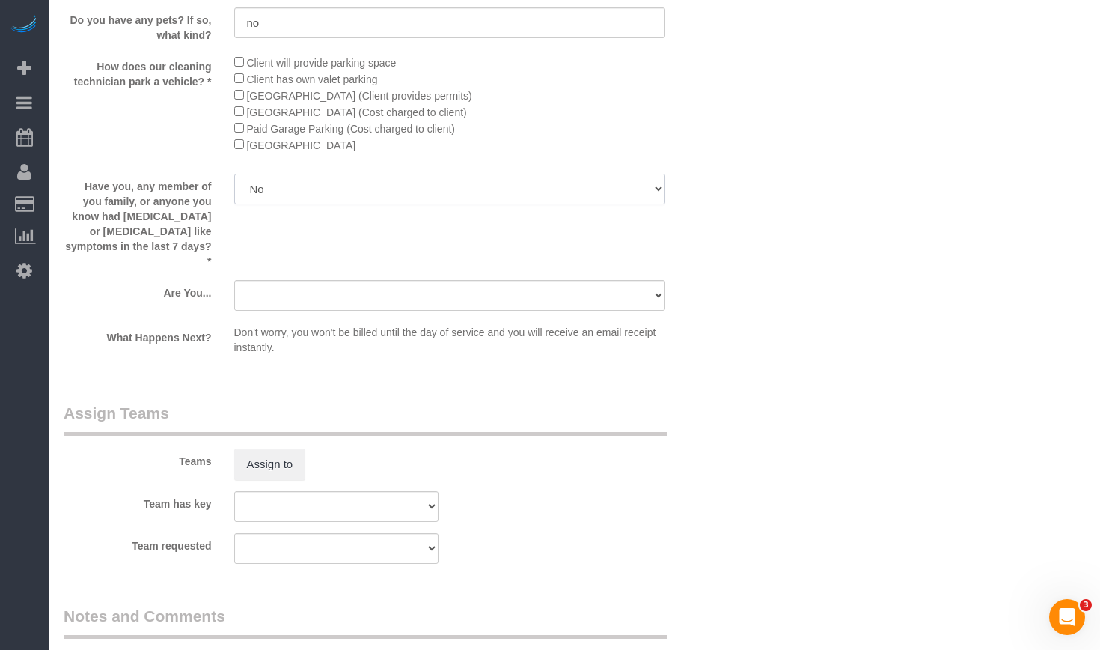
scroll to position [2470, 0]
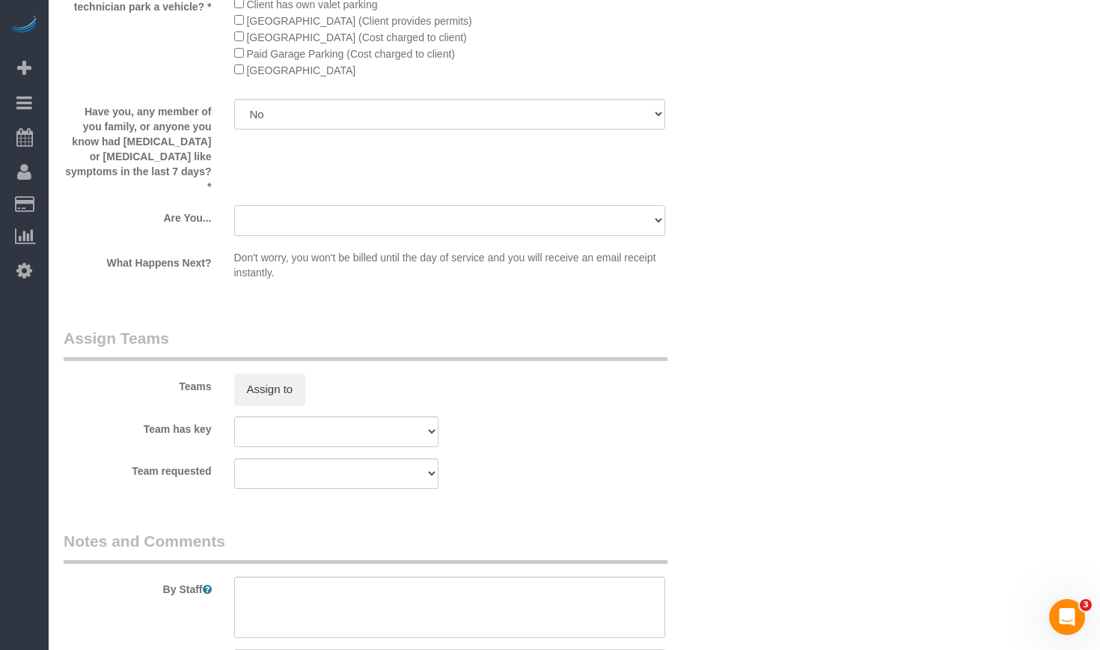
click at [453, 210] on select "A parent with kids living at home. A parent with kids out of home. A person loo…" at bounding box center [450, 220] width 432 height 31
select select "number:106"
click at [234, 205] on select "A parent with kids living at home. A parent with kids out of home. A person loo…" at bounding box center [450, 220] width 432 height 31
click at [284, 373] on button "Assign to" at bounding box center [270, 388] width 72 height 31
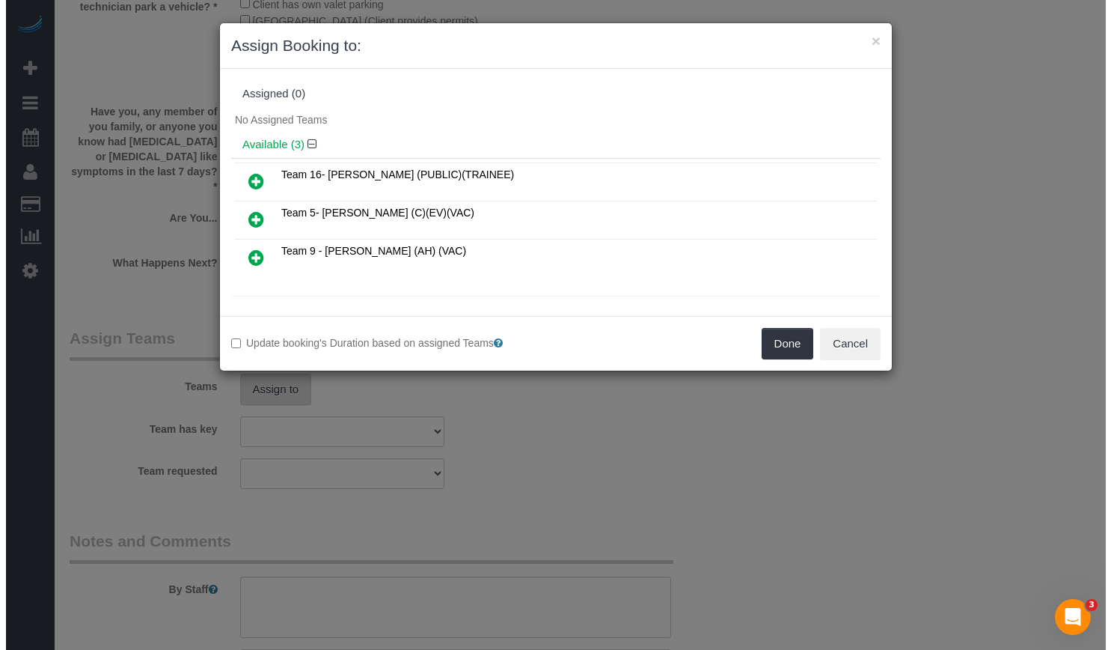
scroll to position [2468, 0]
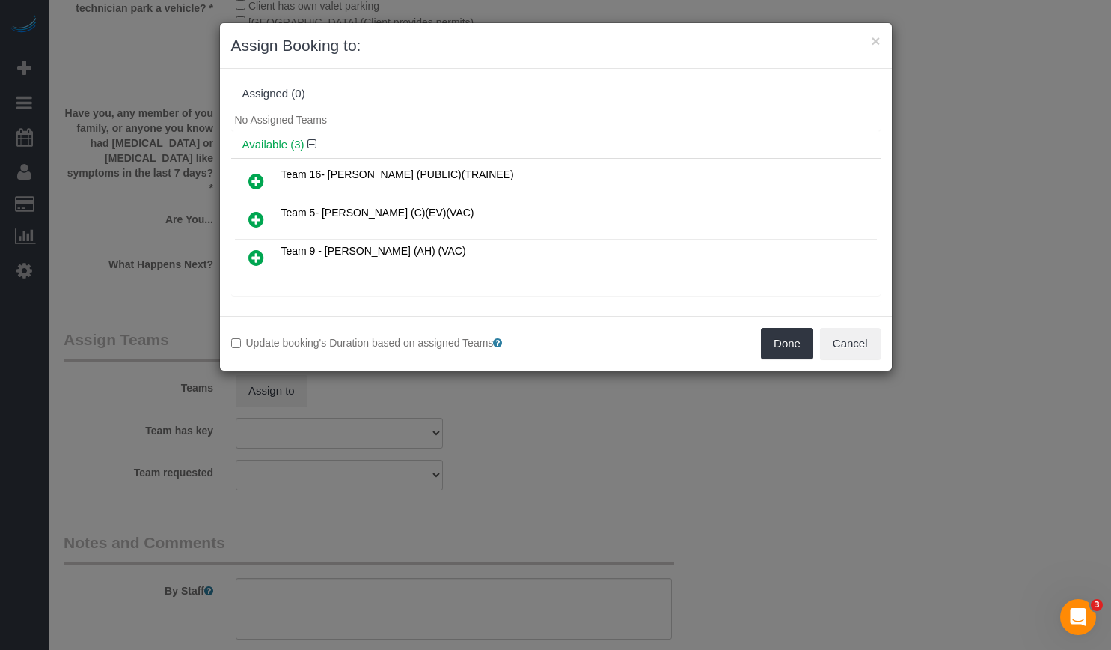
click at [251, 213] on icon at bounding box center [256, 219] width 16 height 18
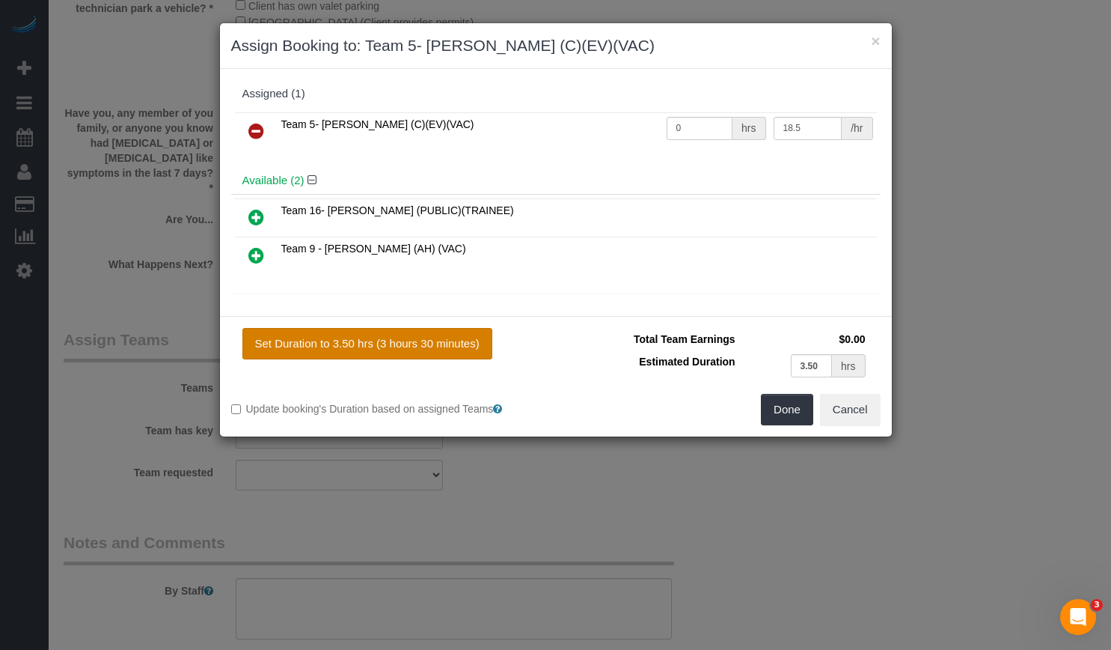
click at [443, 339] on button "Set Duration to 3.50 hrs (3 hours 30 minutes)" at bounding box center [367, 343] width 250 height 31
type input "3.50"
click at [796, 428] on div "Set Duration to 3.50 hrs (3 hours 30 minutes) Total Team Earnings $64.75 Estima…" at bounding box center [556, 376] width 672 height 120
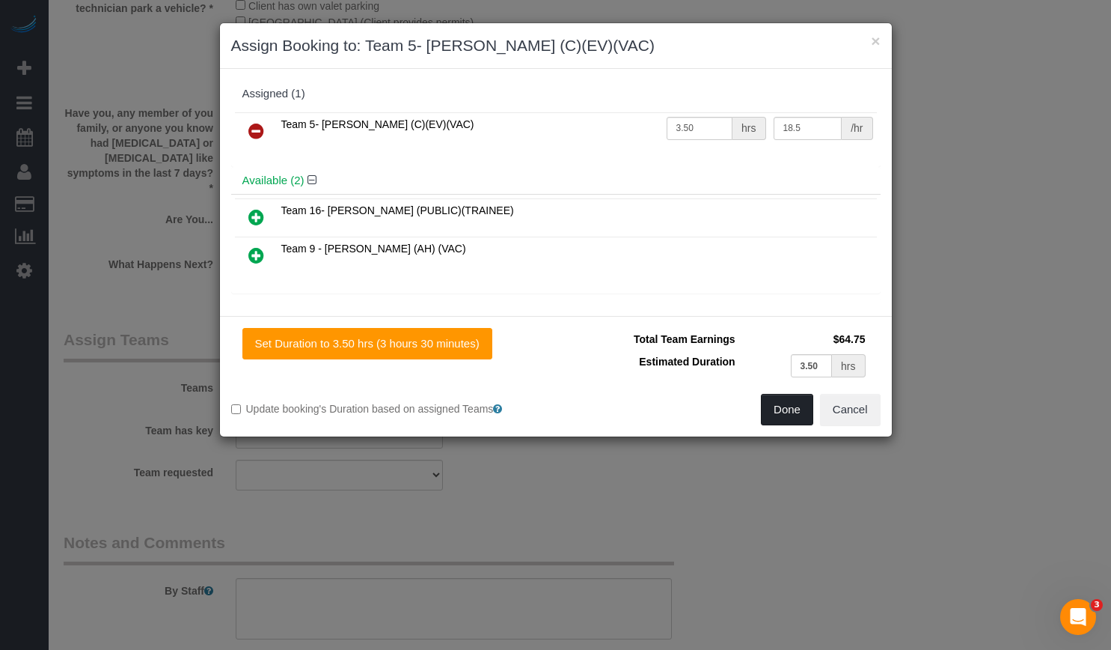
click at [788, 416] on button "Done" at bounding box center [787, 409] width 52 height 31
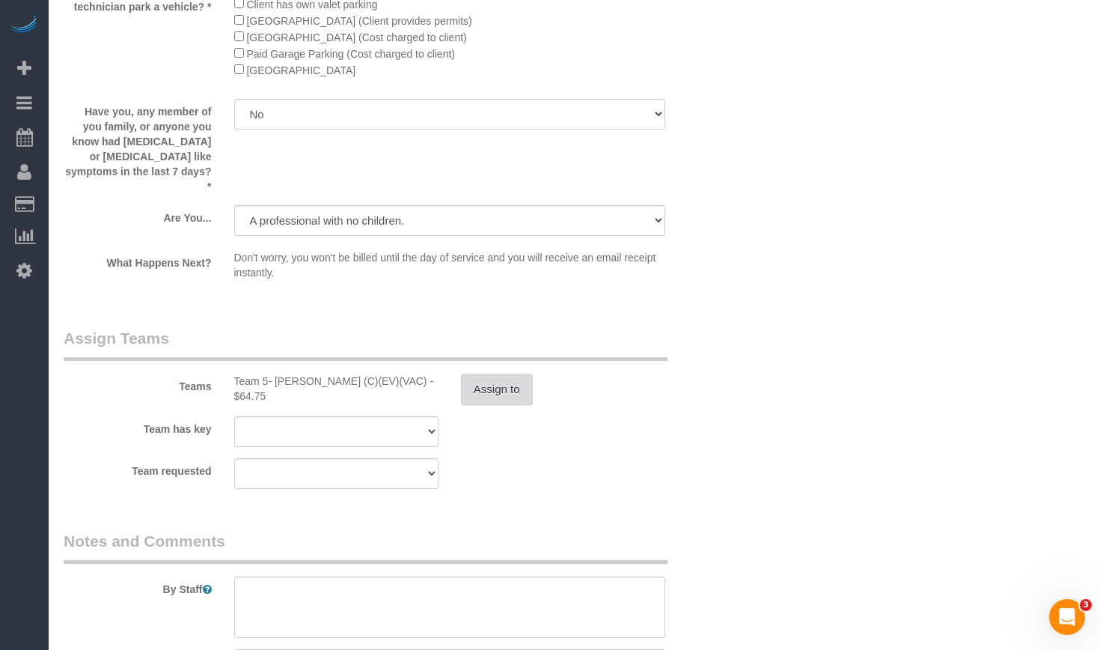
scroll to position [2643, 0]
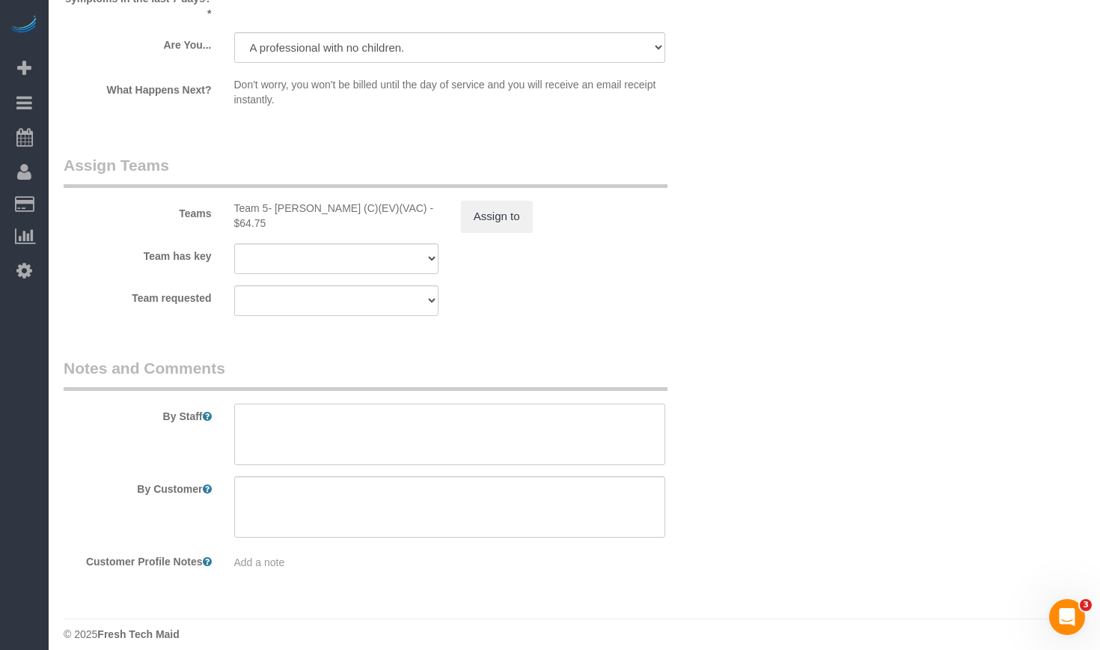
click at [538, 421] on textarea at bounding box center [450, 433] width 432 height 61
paste textarea "Bi-weekly cleaning. 1). Gen Cleaning. 2) See priority listed in above section. …"
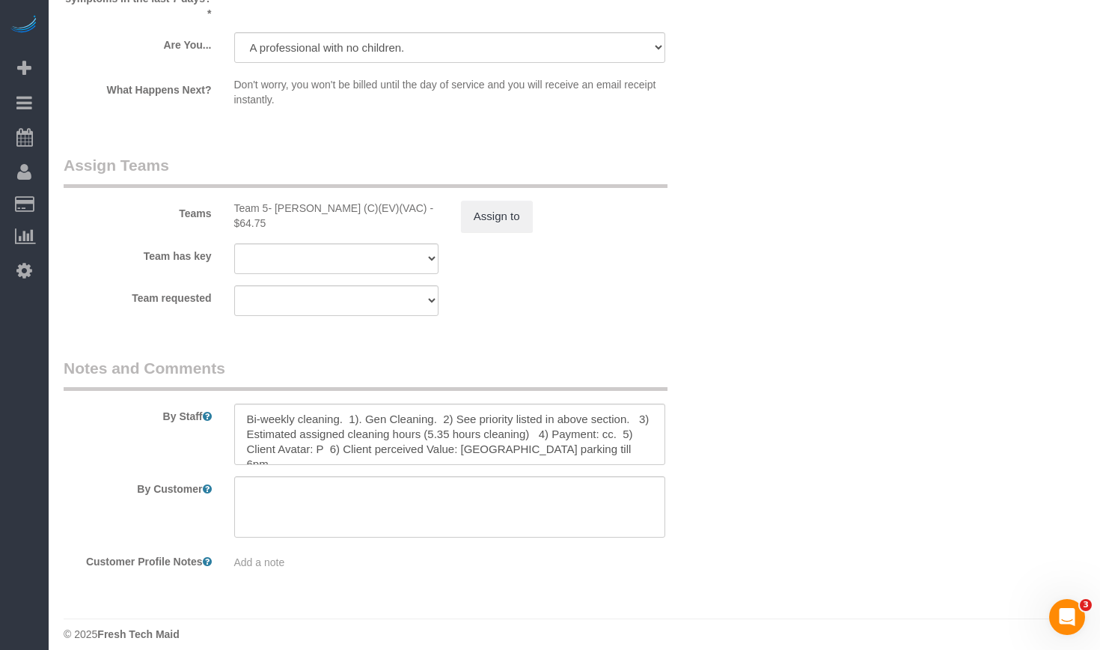
click at [470, 429] on textarea at bounding box center [450, 433] width 432 height 61
click at [343, 403] on textarea at bounding box center [450, 433] width 432 height 61
click at [451, 407] on textarea at bounding box center [450, 433] width 432 height 61
click at [440, 418] on textarea at bounding box center [450, 433] width 432 height 61
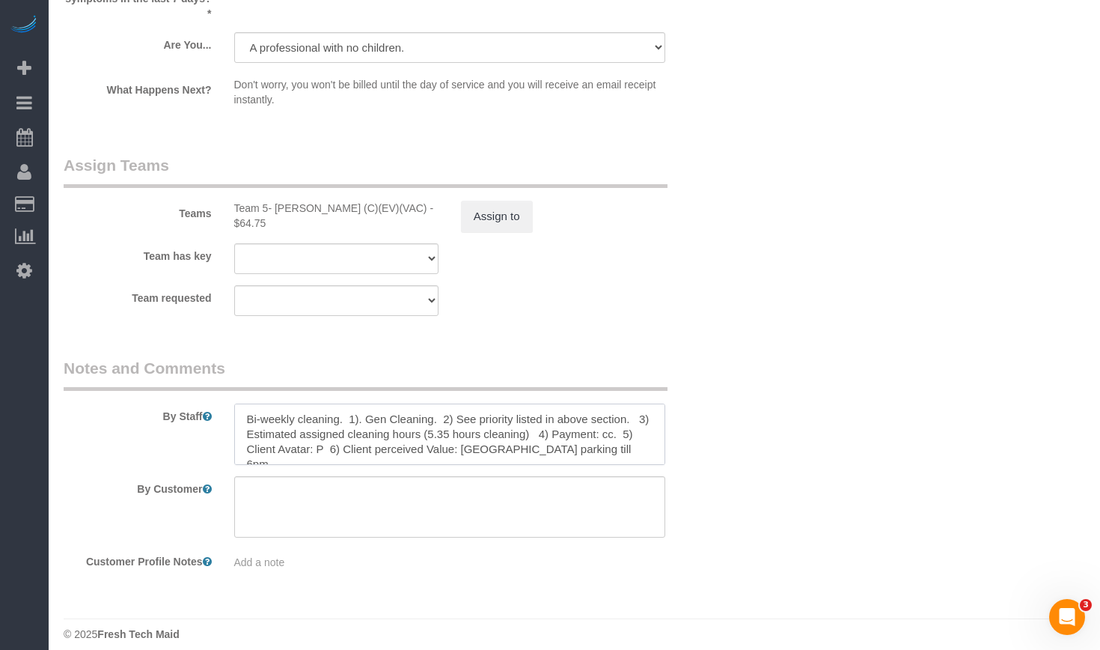
click at [445, 418] on textarea at bounding box center [450, 433] width 432 height 61
type textarea "Bi-weekly cleaning. 1). Gen Cleaning. 2) See priority listed in above section. …"
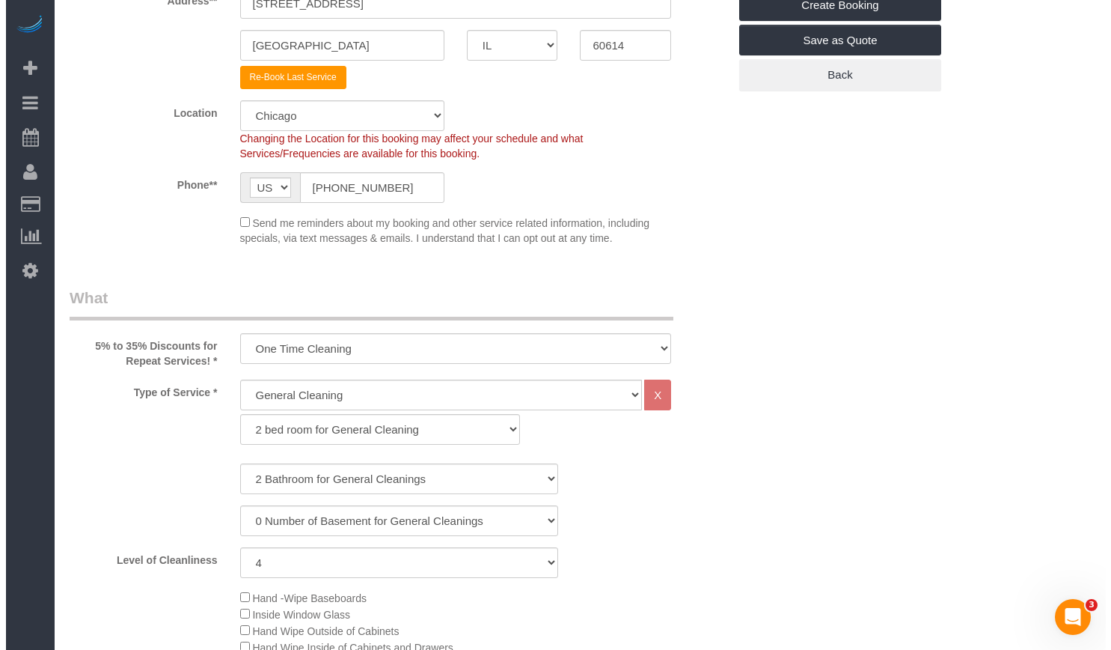
scroll to position [0, 0]
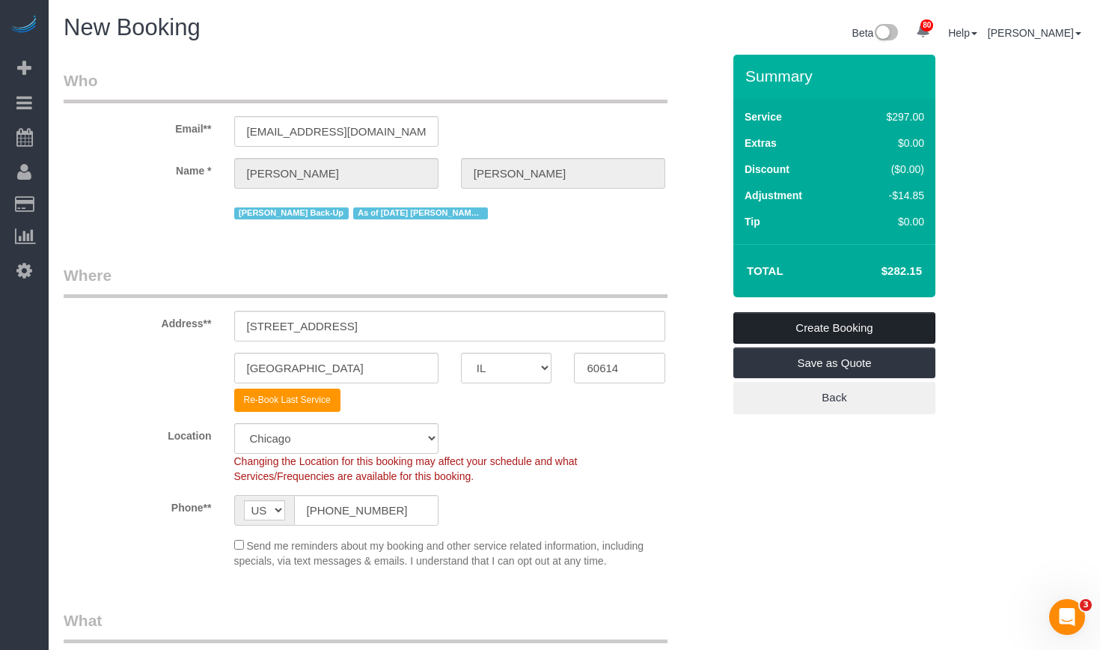
click at [811, 330] on link "Create Booking" at bounding box center [834, 327] width 202 height 31
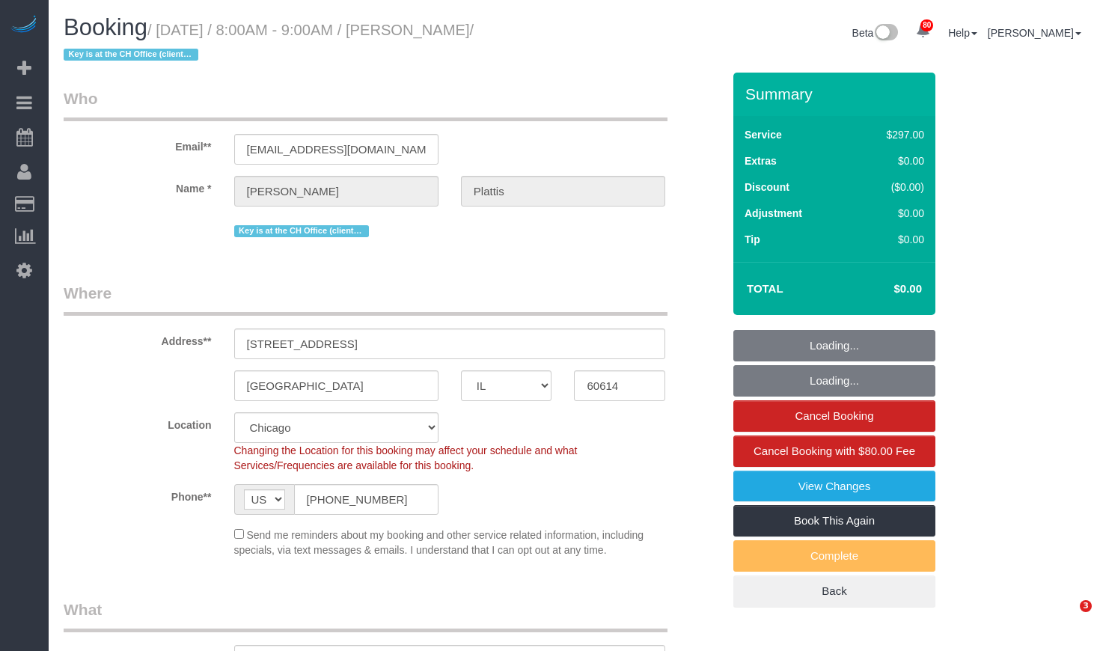
select select "IL"
select select "number:1"
select select "number:68"
select select "number:138"
select select "object:1133"
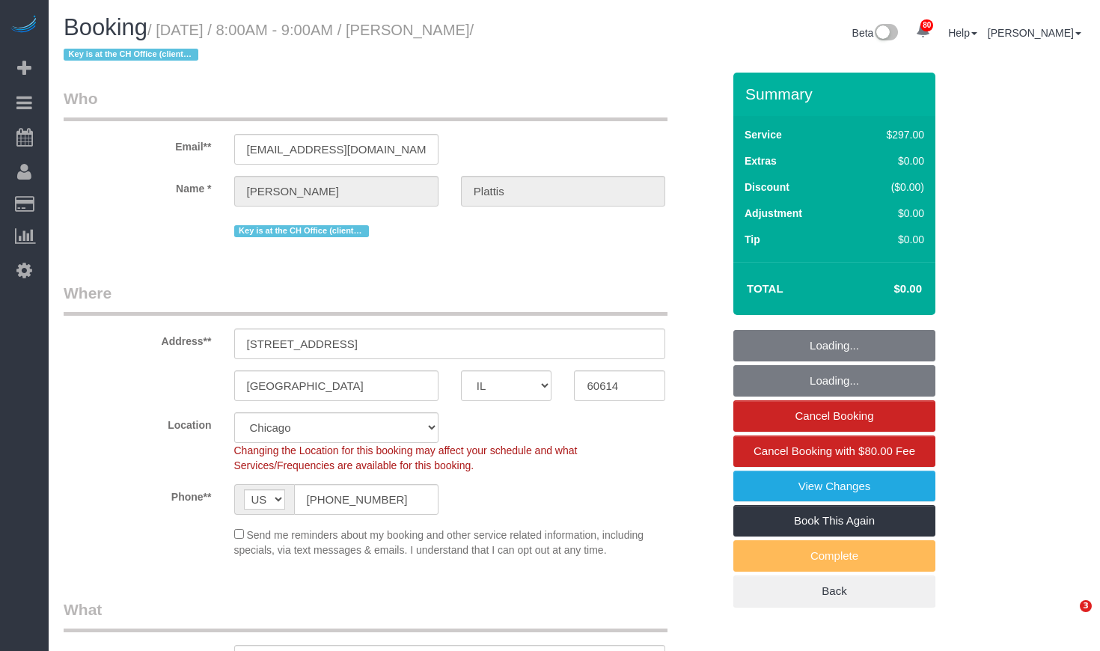
select select "513"
select select "2"
select select "10"
select select "spot1"
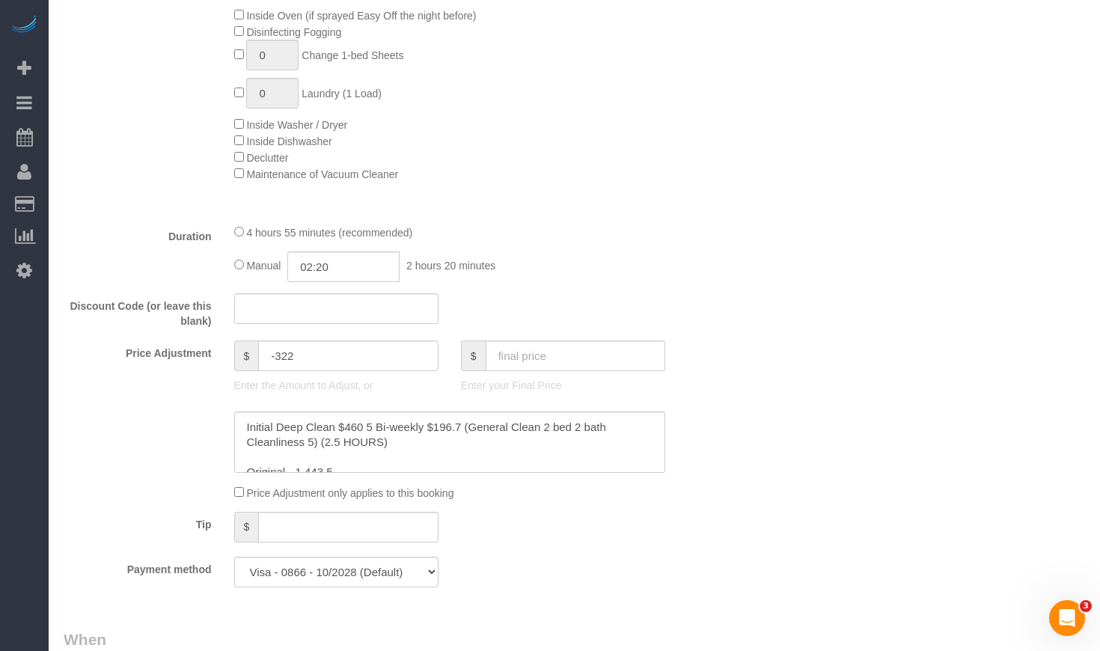
scroll to position [1123, 0]
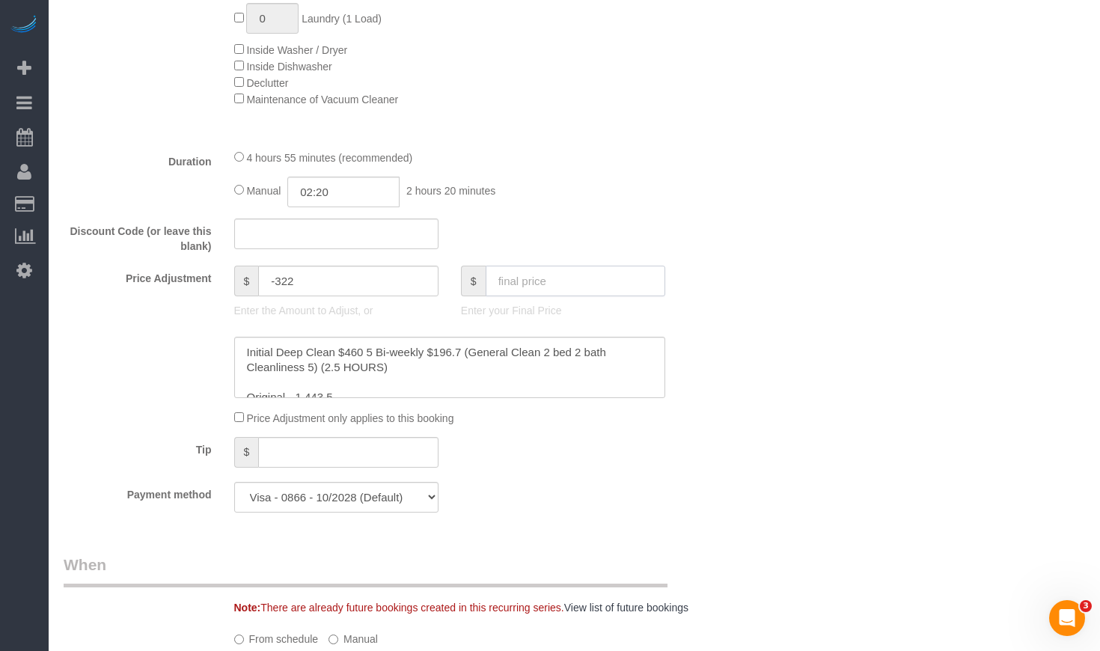
click at [580, 278] on input "text" at bounding box center [576, 281] width 180 height 31
paste input "184.07"
type input "184.07"
click at [793, 242] on div "Who Email** lplattis@gmail.com Name * Liz Plattis Key is at the CH Office (clie…" at bounding box center [575, 567] width 1022 height 3234
type input "-137.93"
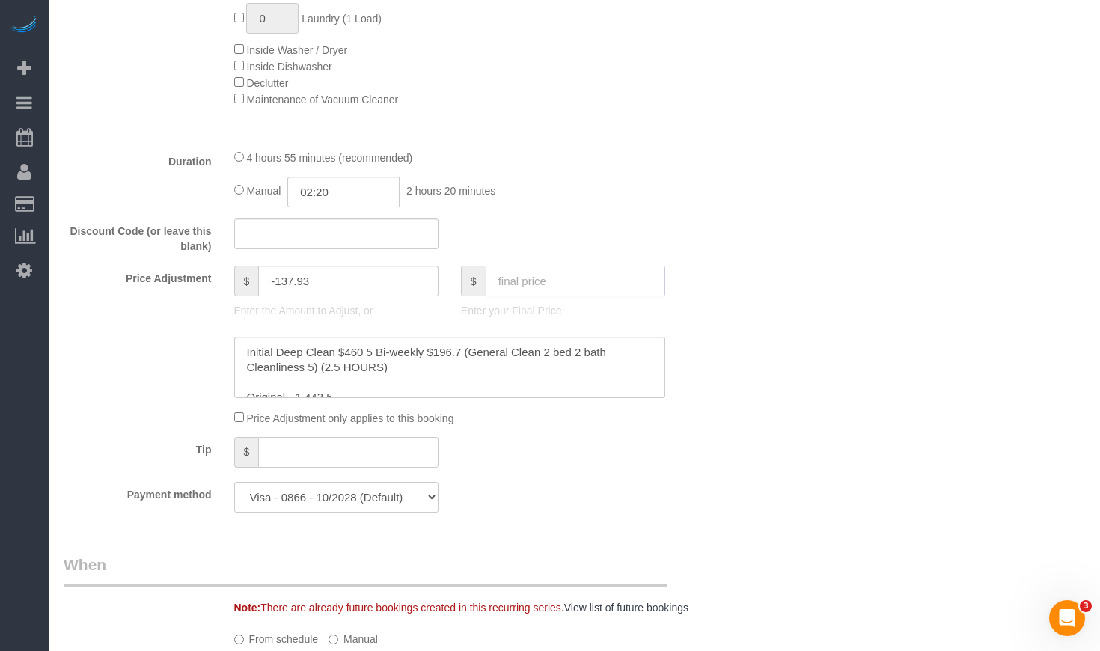
click at [538, 270] on input "text" at bounding box center [576, 281] width 180 height 31
paste input "192.57"
type input "192.57"
click at [795, 242] on div "Who Email** lplattis@gmail.com Name * Liz Plattis Key is at the CH Office (clie…" at bounding box center [575, 567] width 1022 height 3234
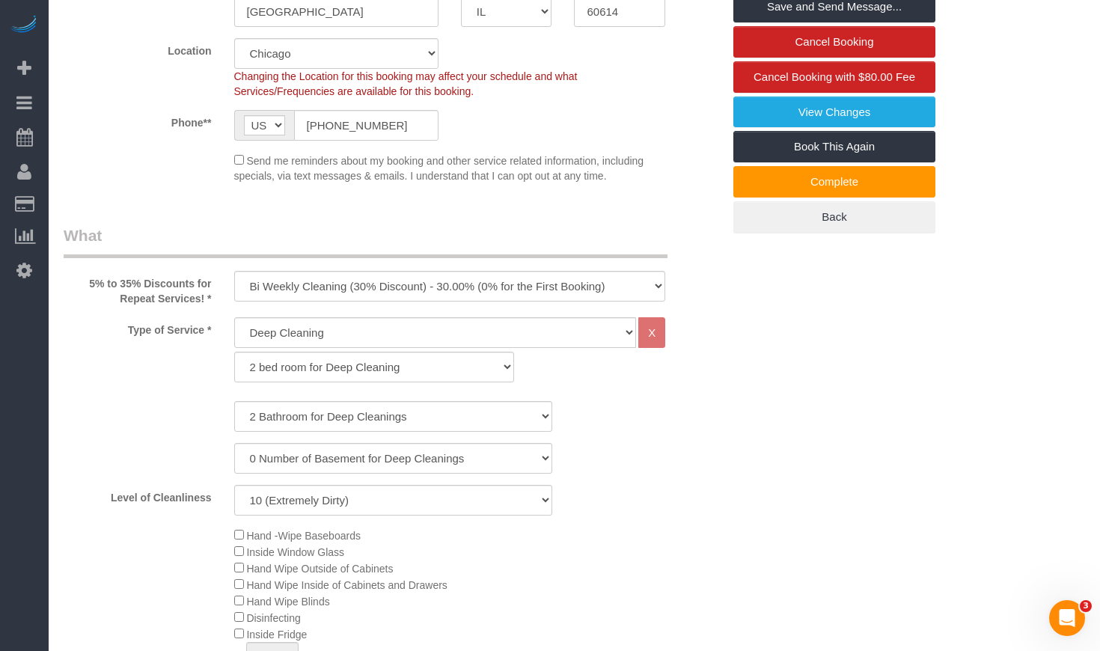
scroll to position [0, 0]
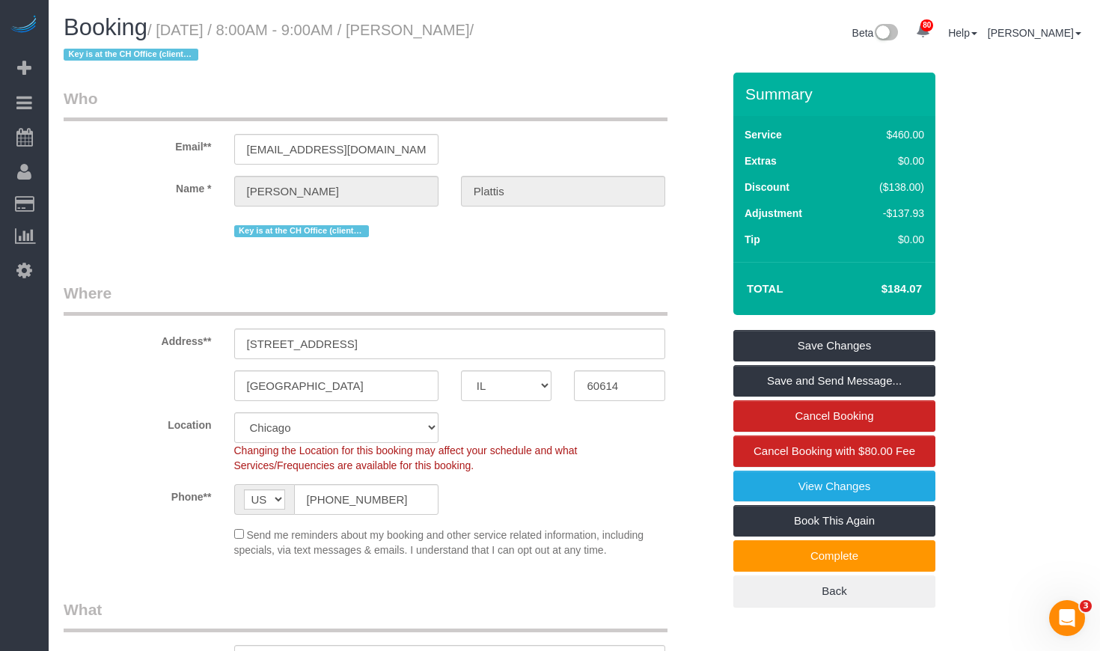
type input "-129.43"
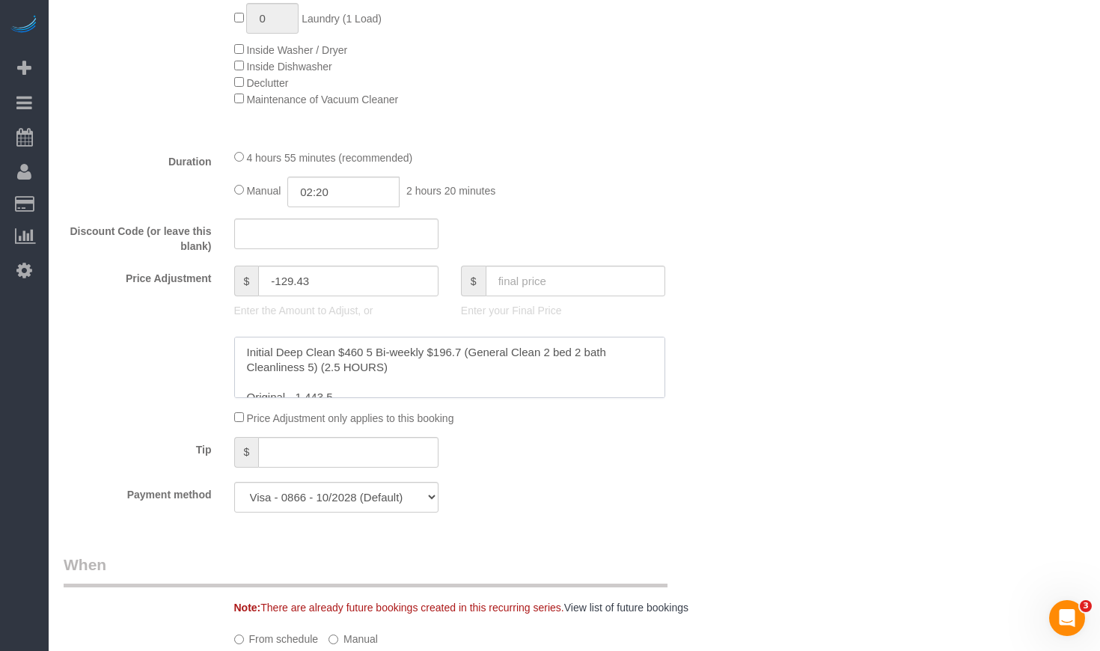
scroll to position [30, 0]
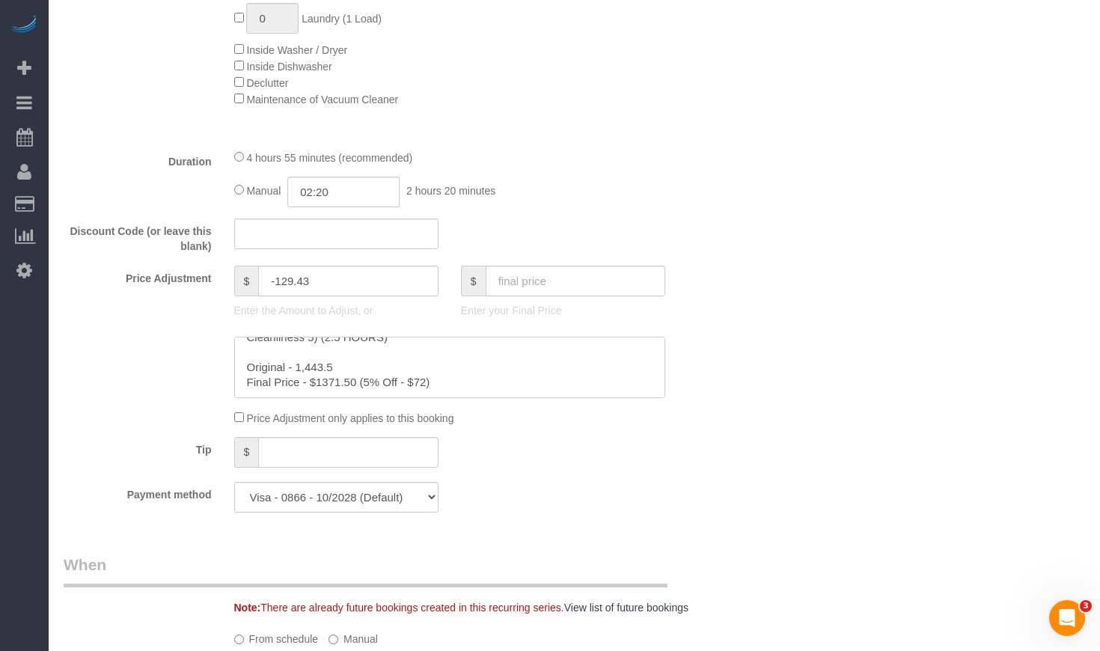
click at [492, 379] on textarea at bounding box center [450, 367] width 432 height 61
drag, startPoint x: 297, startPoint y: 394, endPoint x: 207, endPoint y: 394, distance: 89.8
click at [209, 394] on div at bounding box center [392, 367] width 681 height 61
click at [347, 382] on textarea at bounding box center [450, 367] width 432 height 61
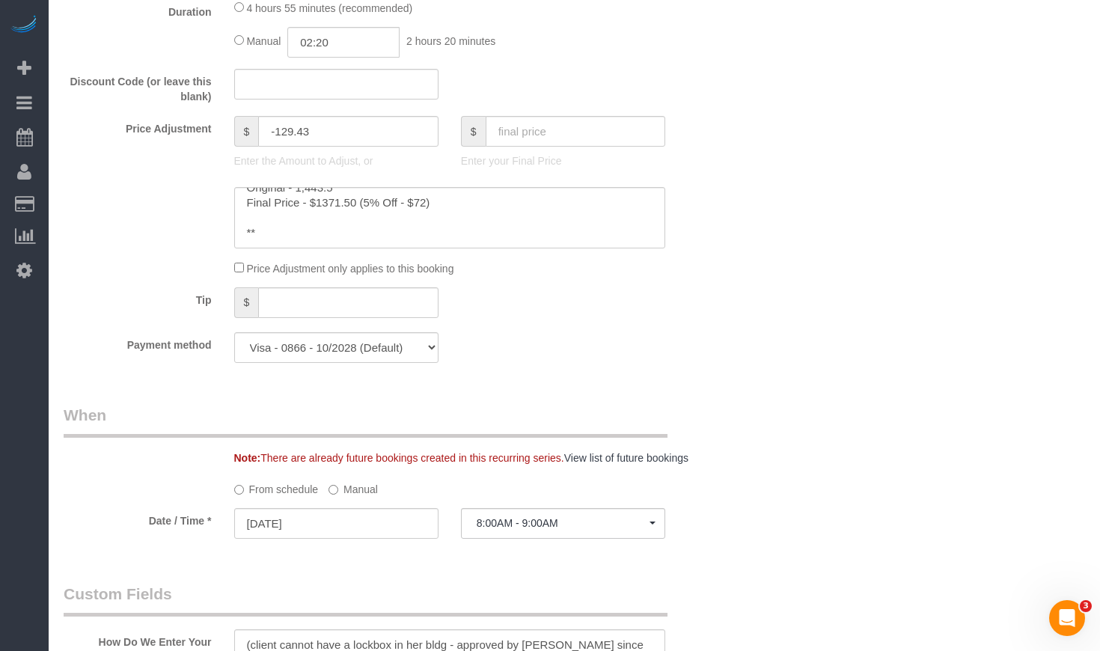
scroll to position [1123, 0]
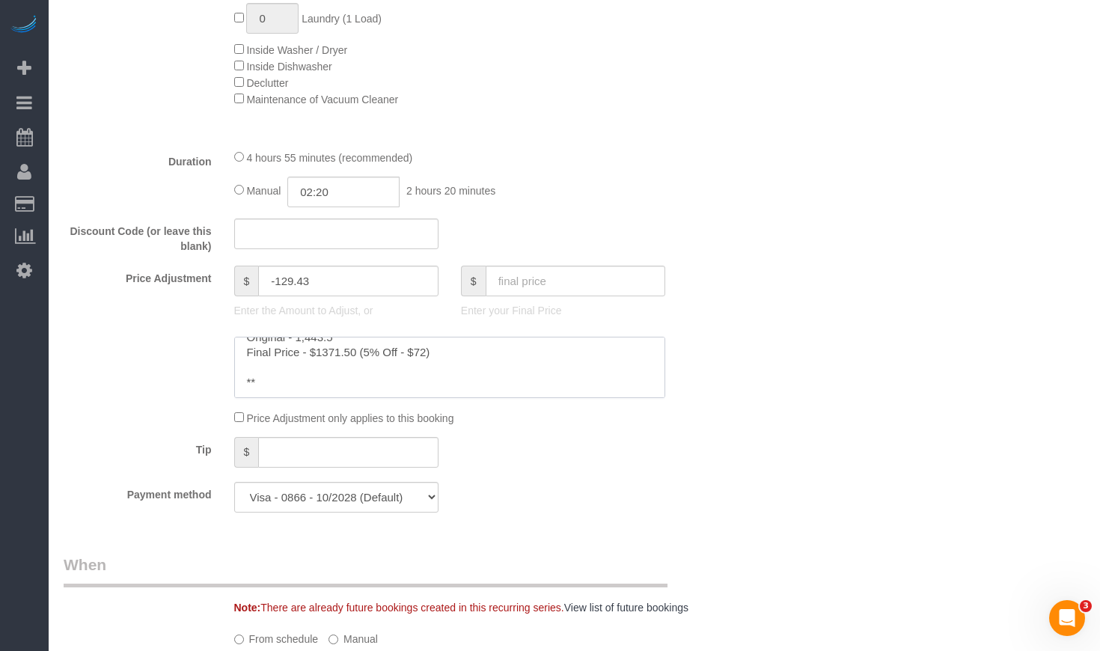
drag, startPoint x: 315, startPoint y: 381, endPoint x: 213, endPoint y: 381, distance: 101.8
click at [219, 381] on div at bounding box center [392, 367] width 681 height 61
click at [302, 388] on textarea at bounding box center [450, 367] width 432 height 61
click at [300, 380] on textarea at bounding box center [450, 367] width 432 height 61
paste textarea "From the $1,371.50 credit you used up $1,380 total in previous visit. With a ba…"
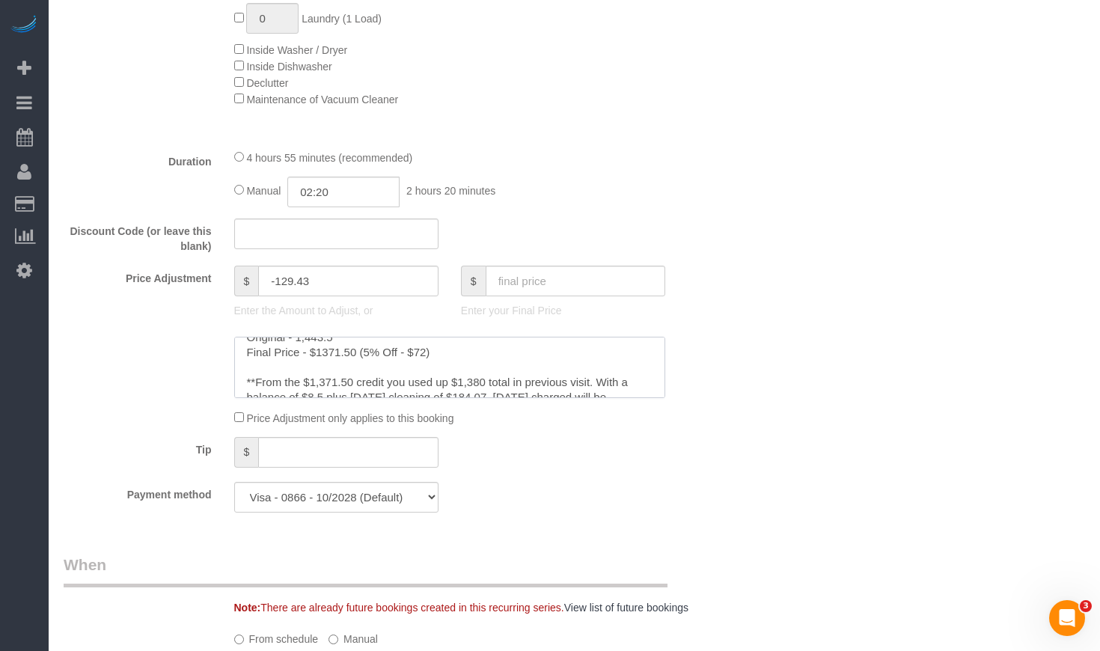
scroll to position [81, 0]
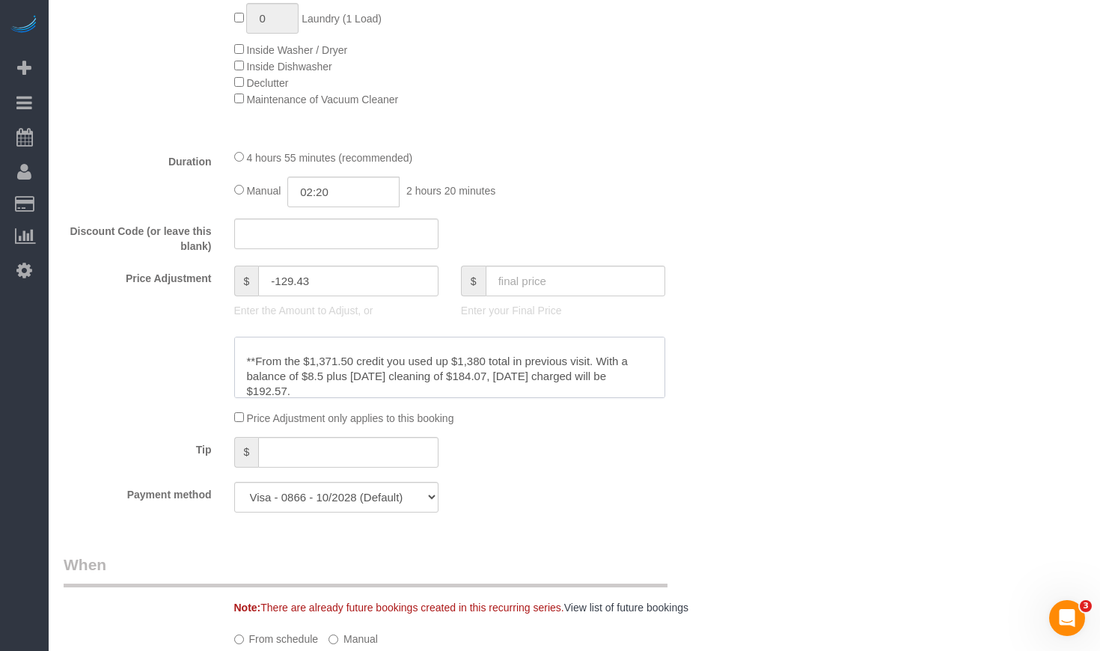
click at [385, 360] on textarea at bounding box center [450, 367] width 432 height 61
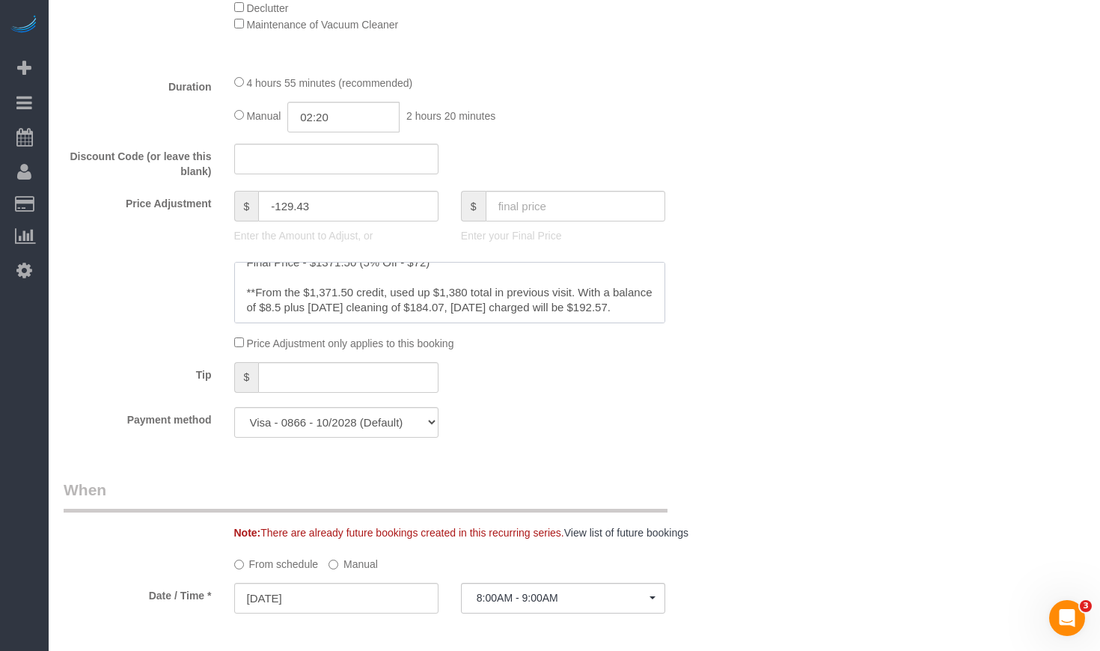
scroll to position [1422, 0]
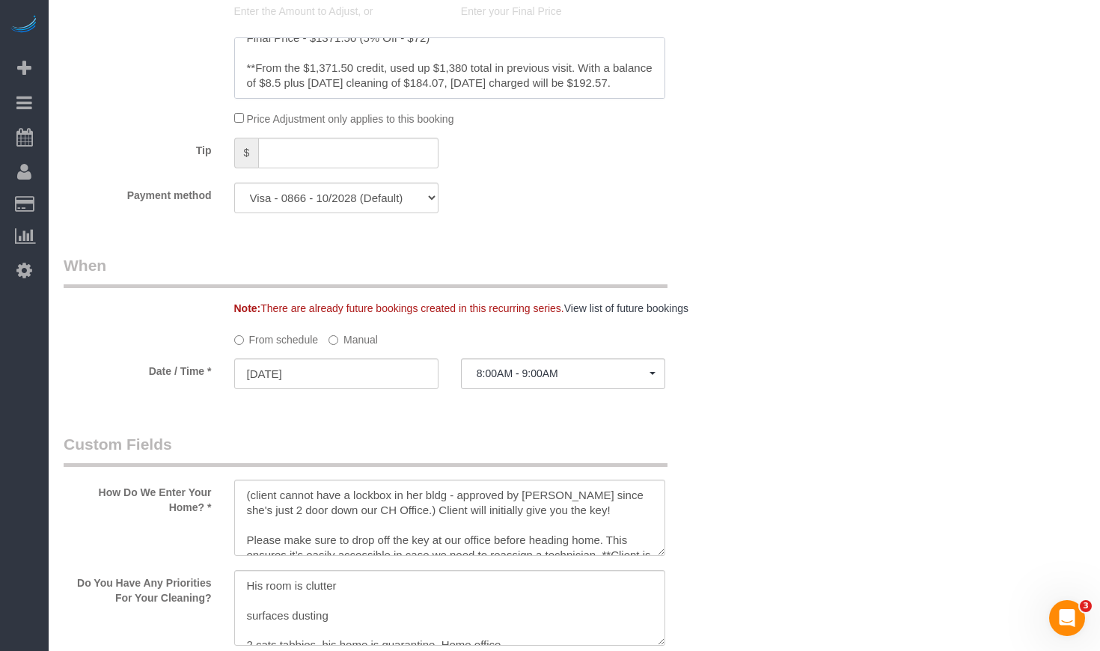
click at [258, 68] on textarea at bounding box center [450, 67] width 432 height 61
type textarea "Initial Deep Clean $460 5 Bi-weekly $196.7 (General Clean 2 bed 2 bath Cleanlin…"
click at [923, 161] on div "Who Email** lplattis@gmail.com Name * Liz Plattis Key is at the CH Office (clie…" at bounding box center [575, 268] width 1022 height 3234
click at [617, 76] on textarea at bounding box center [450, 67] width 432 height 61
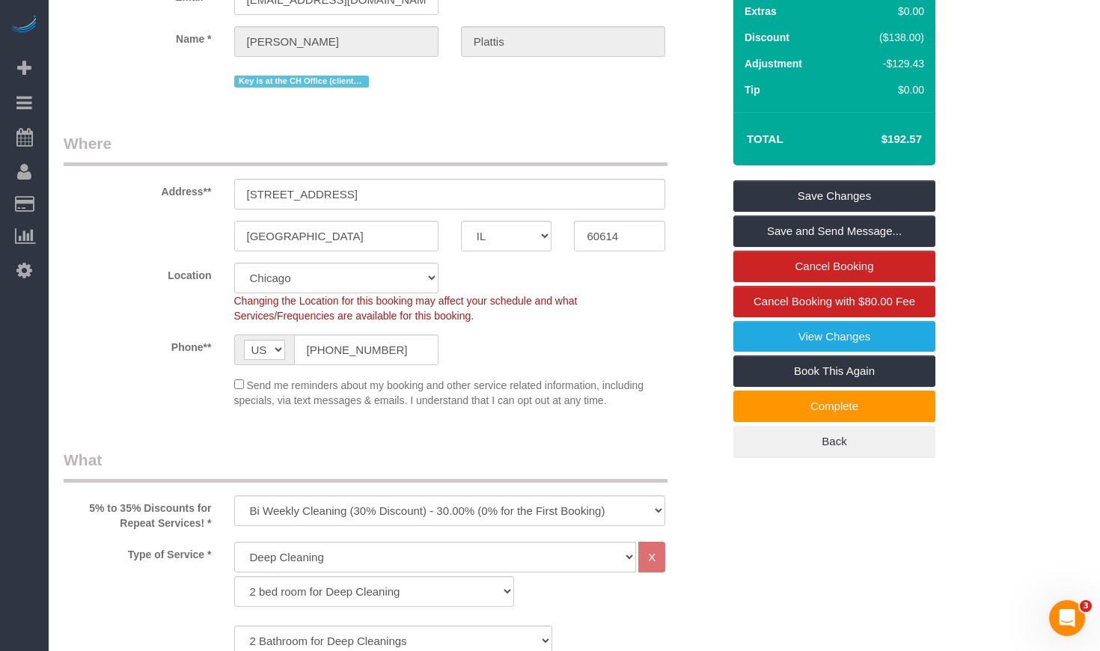
scroll to position [75, 0]
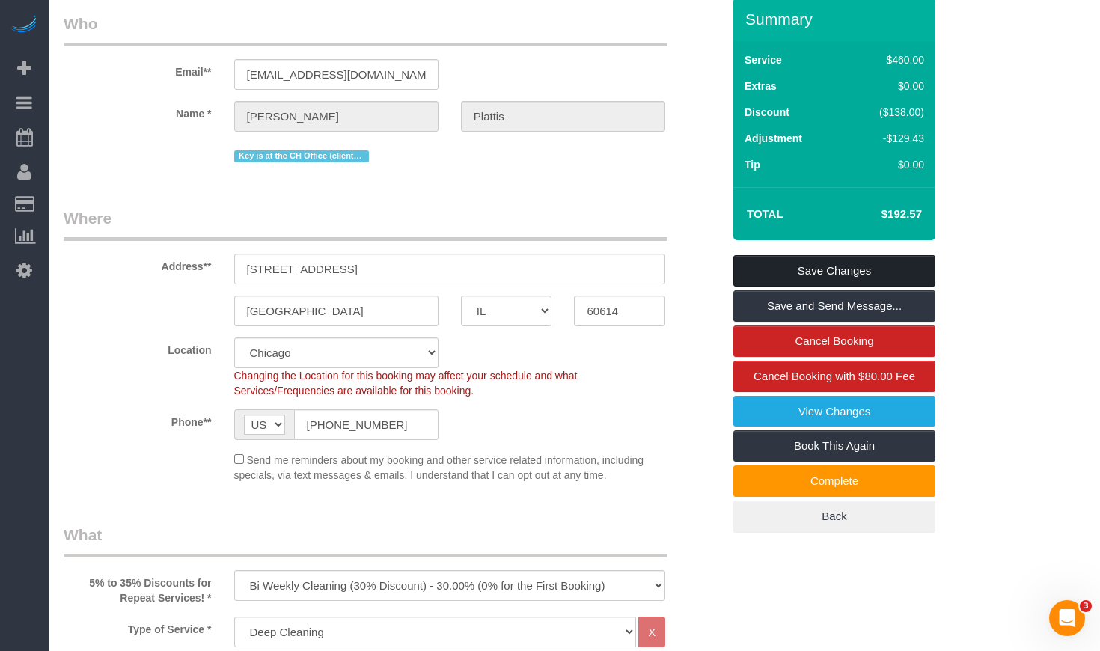
click at [886, 267] on link "Save Changes" at bounding box center [834, 270] width 202 height 31
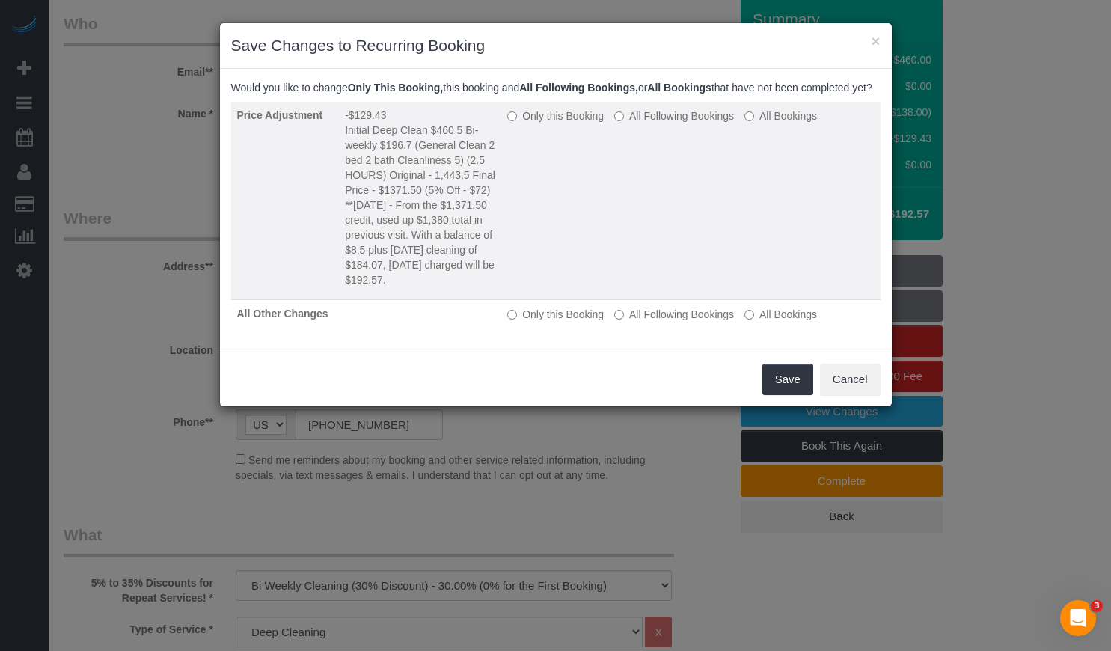
click at [534, 123] on label "Only this Booking" at bounding box center [555, 116] width 97 height 15
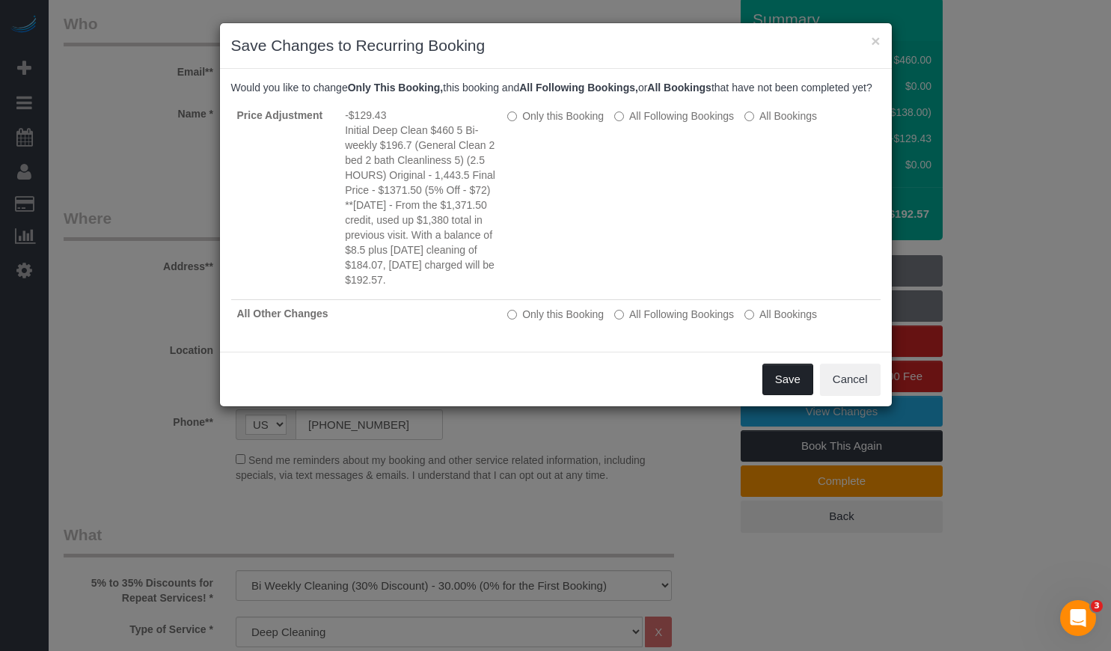
click at [776, 395] on button "Save" at bounding box center [788, 379] width 51 height 31
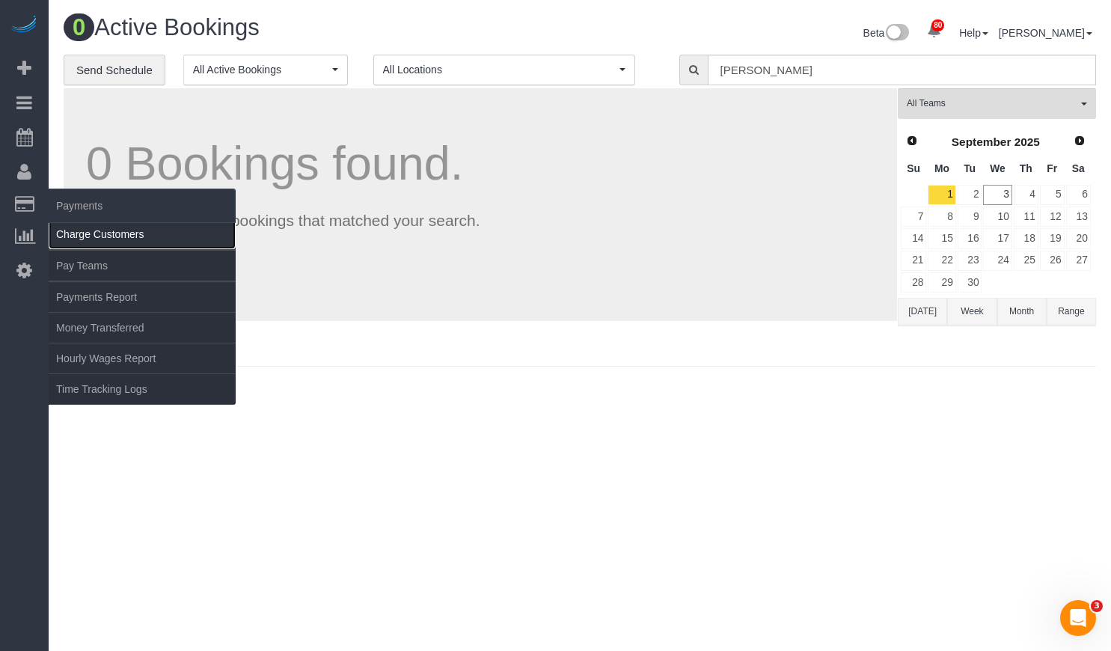
click at [138, 233] on link "Charge Customers" at bounding box center [142, 234] width 187 height 30
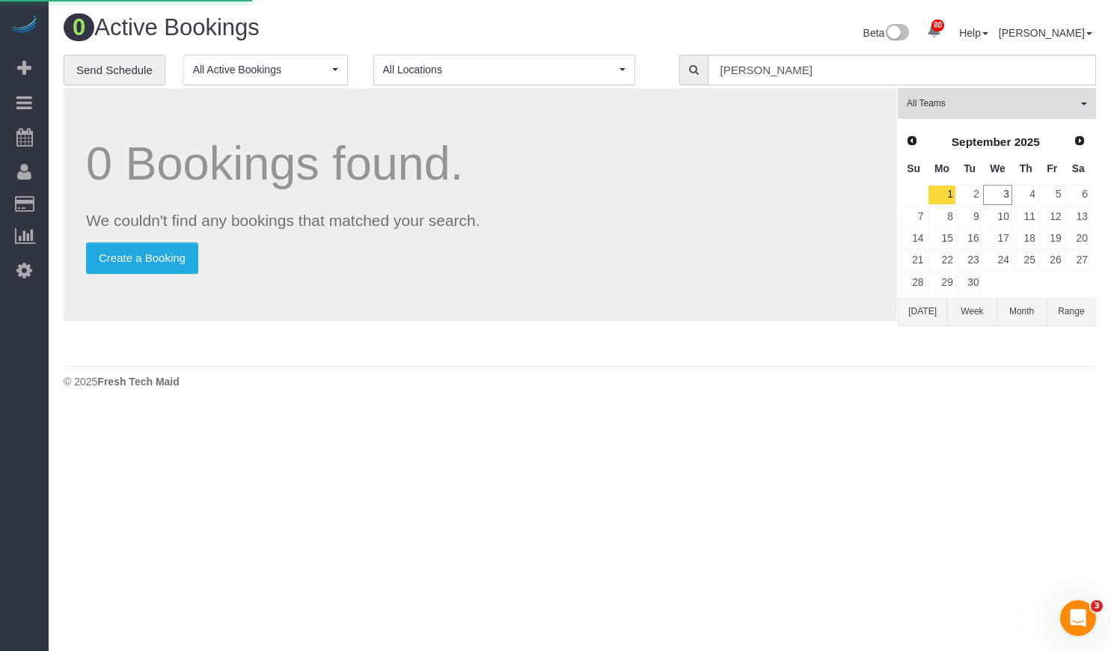
select select
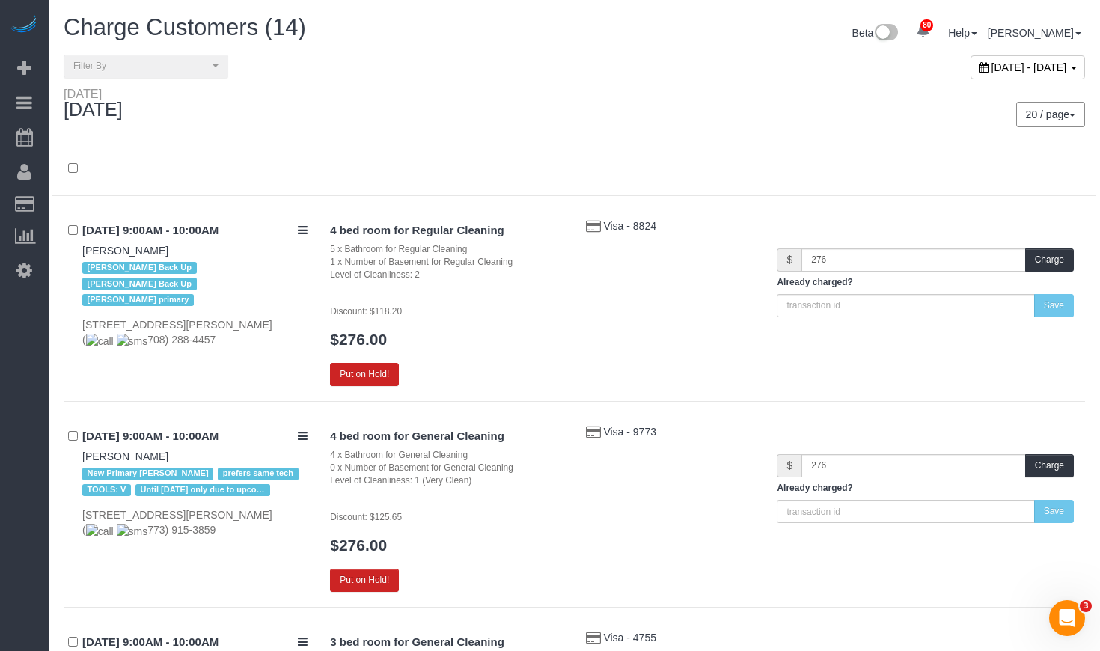
click at [614, 111] on div "20 / page 10 / page 20 / page 30 / page 40 / page 50 / page 100 / page" at bounding box center [836, 114] width 500 height 25
click at [992, 70] on span "September 03, 2025 - September 03, 2025" at bounding box center [1030, 67] width 76 height 12
type input "**********"
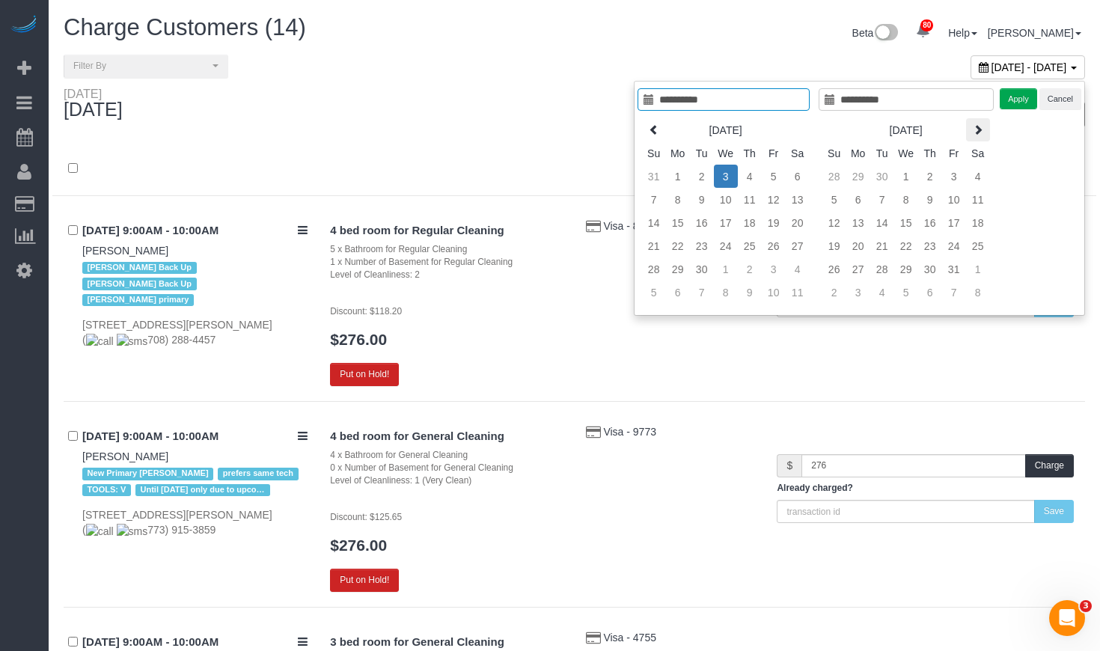
type input "**********"
click at [587, 69] on div "September 03, 2025 - September 03, 2025" at bounding box center [836, 71] width 522 height 32
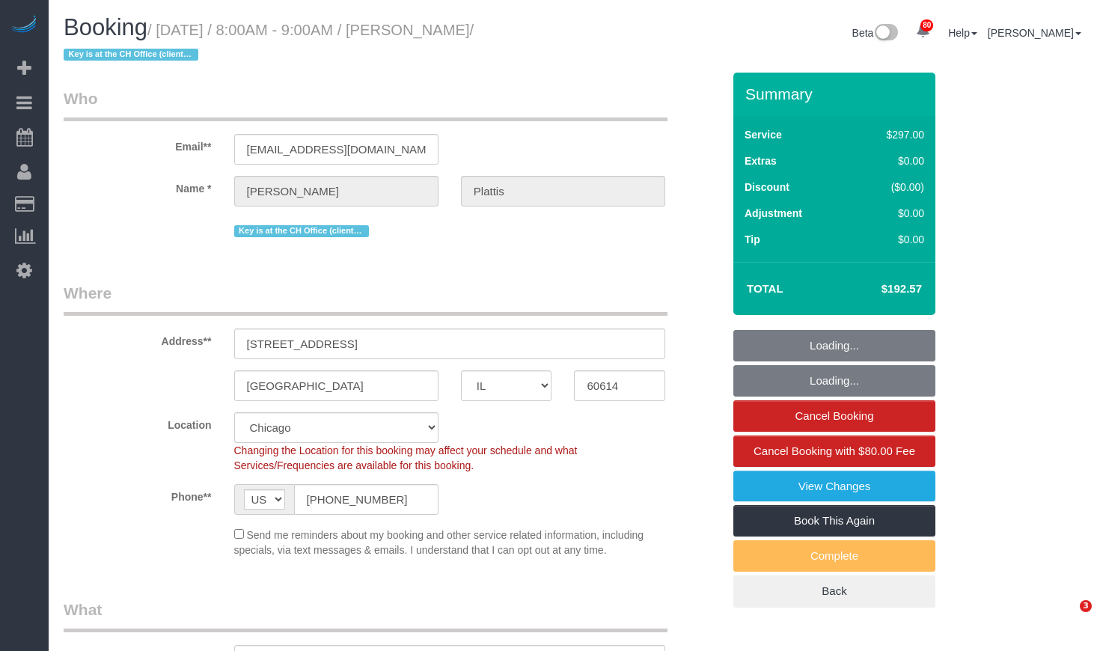
select select "IL"
select select "number:1"
select select "number:68"
select select "number:138"
select select "object:1046"
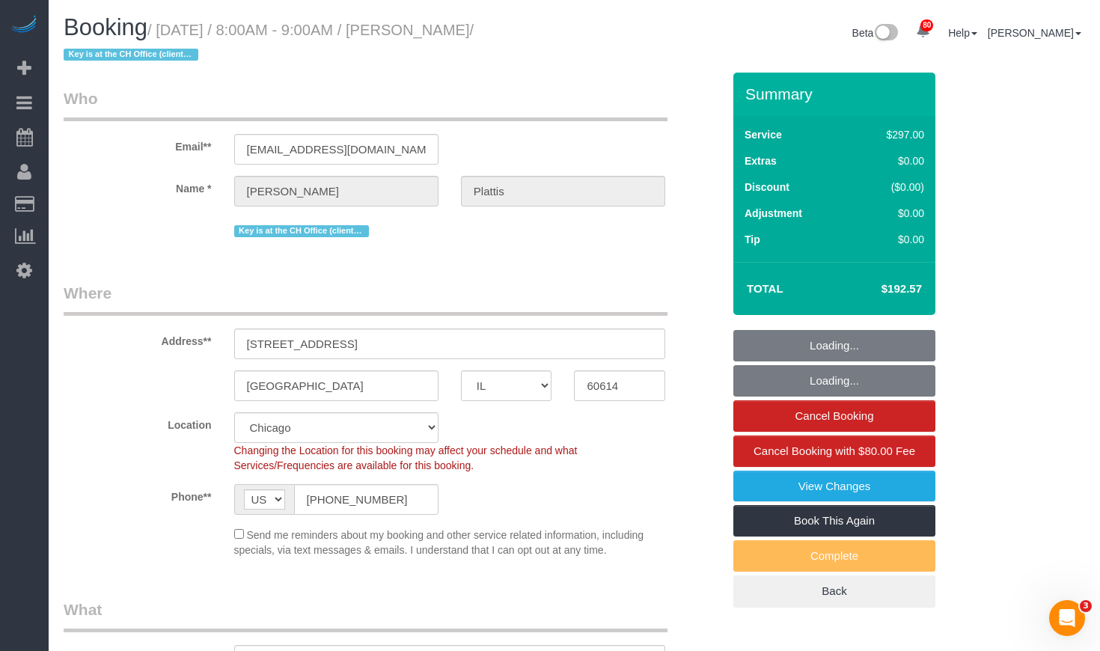
select select "513"
select select "2"
select select "10"
select select "spot1"
select select "2"
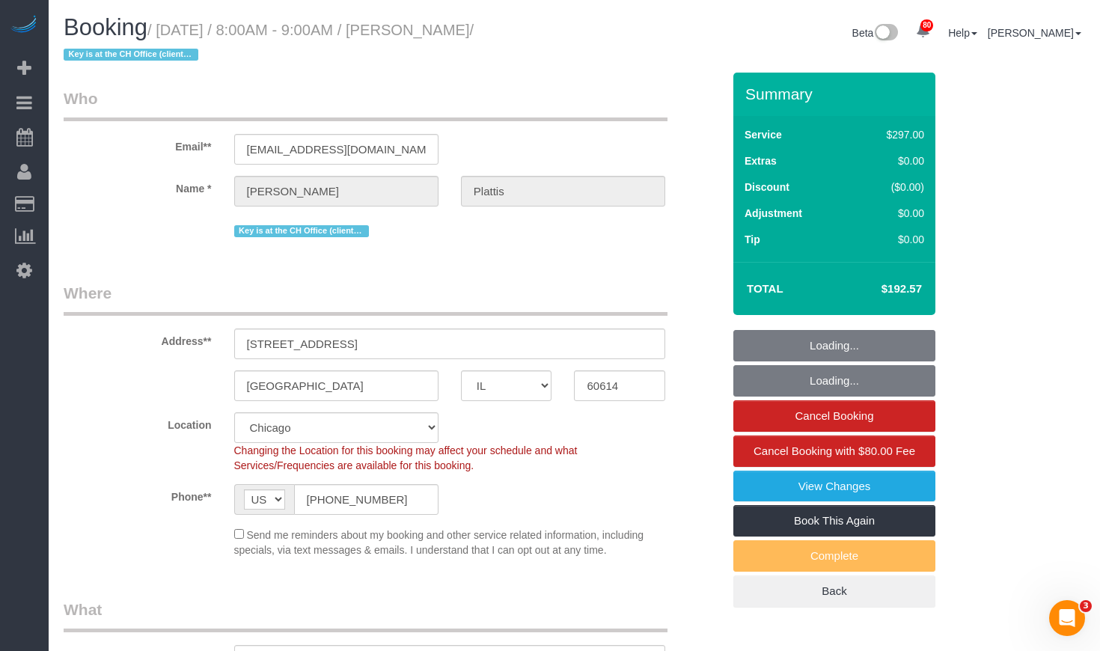
select select "10"
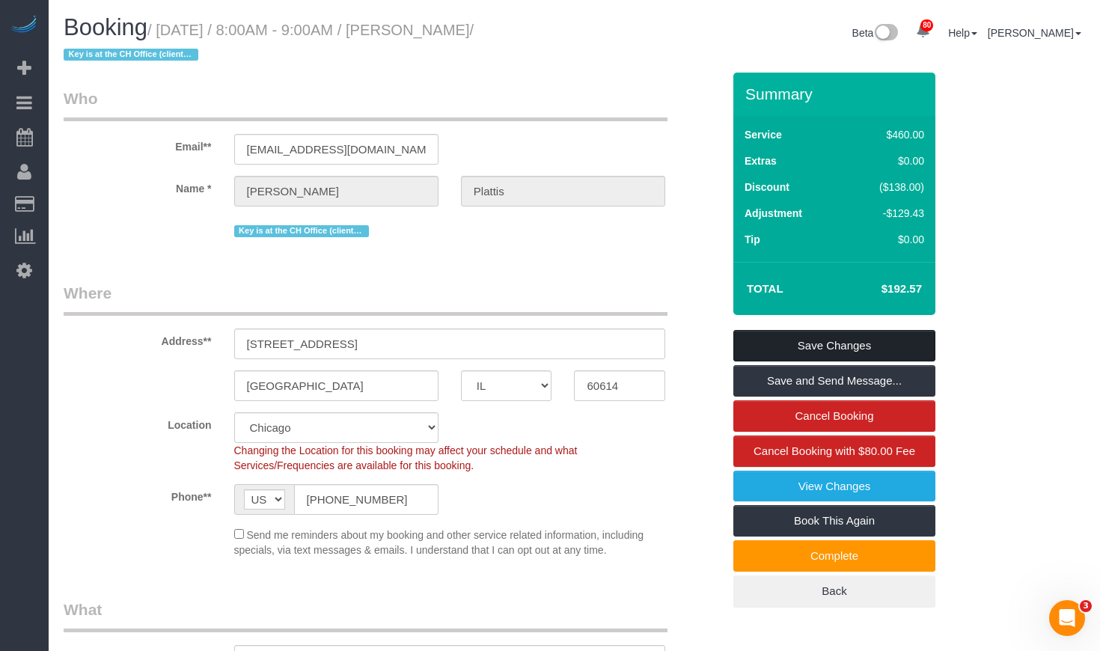
click at [827, 337] on link "Save Changes" at bounding box center [834, 345] width 202 height 31
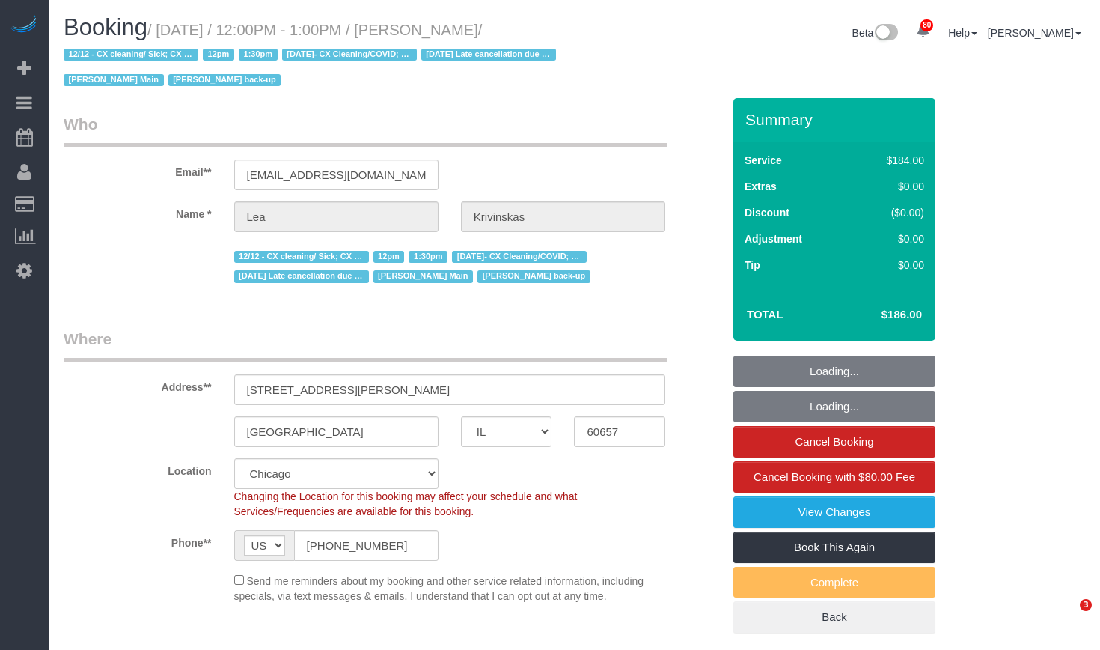
select select "IL"
select select "512"
select select "7"
select select "number:1"
select select "number:66"
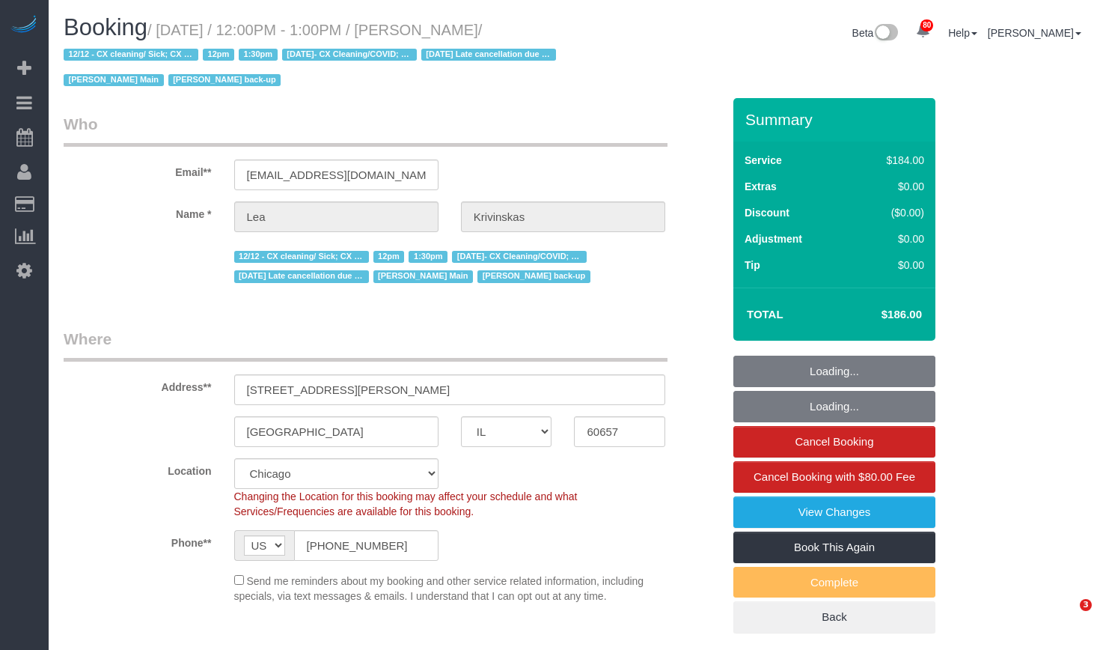
select select "number:139"
select select "number:104"
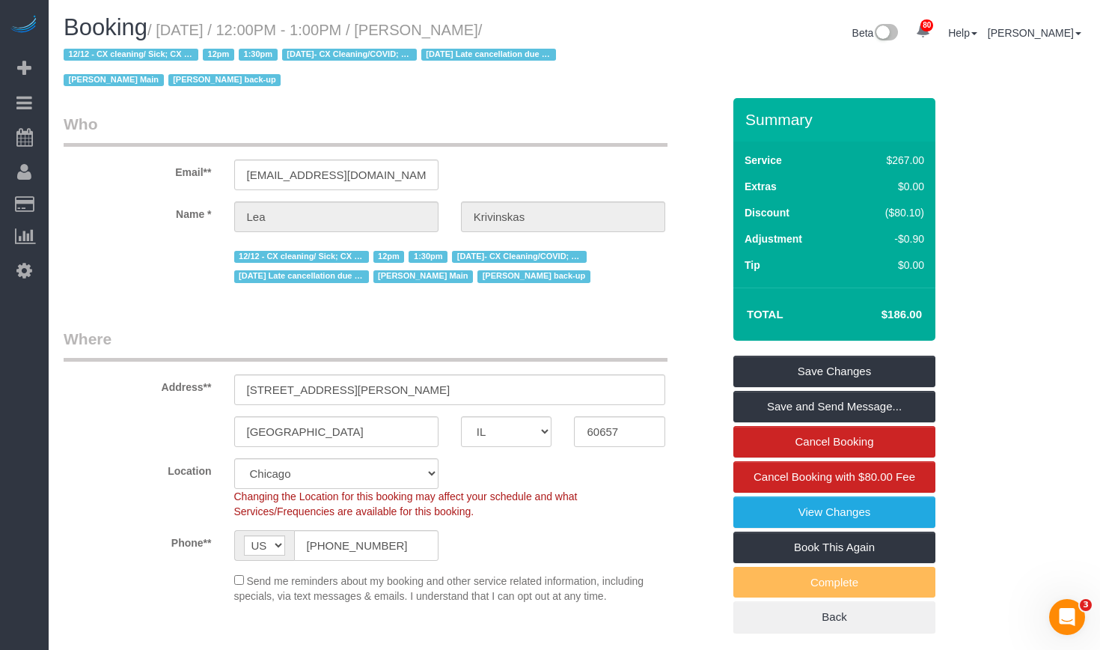
drag, startPoint x: 891, startPoint y: 314, endPoint x: 907, endPoint y: 311, distance: 16.0
click at [907, 311] on h4 "$186.00" at bounding box center [879, 314] width 85 height 13
copy h4 "$186"
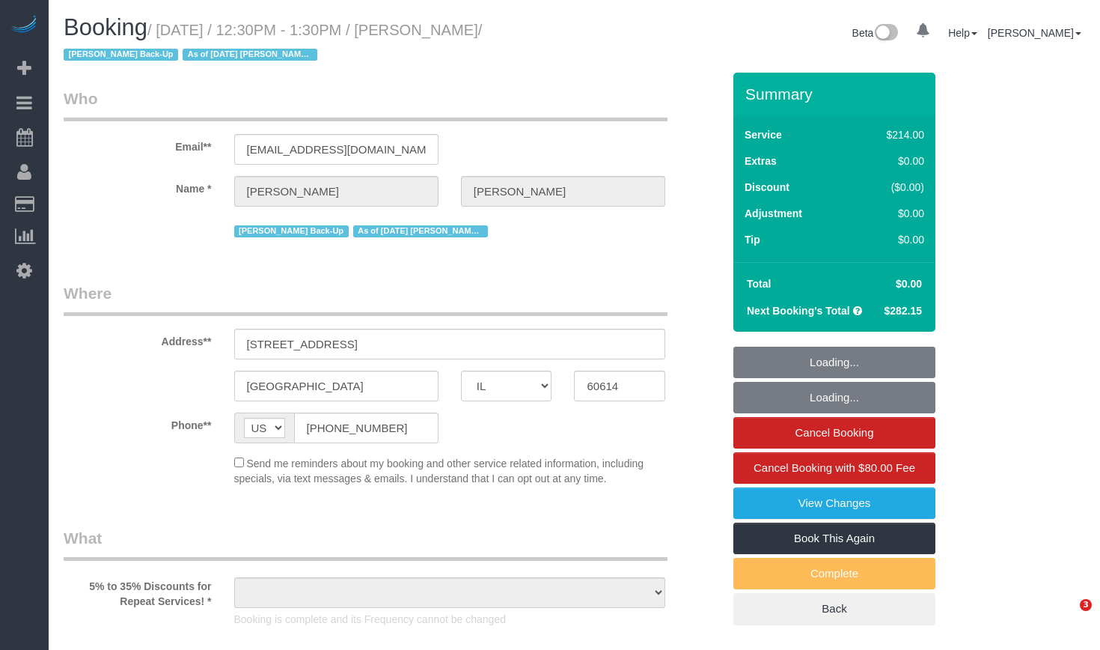
select select "IL"
select select "object:752"
select select "number:1"
select select "number:58"
select select "number:139"
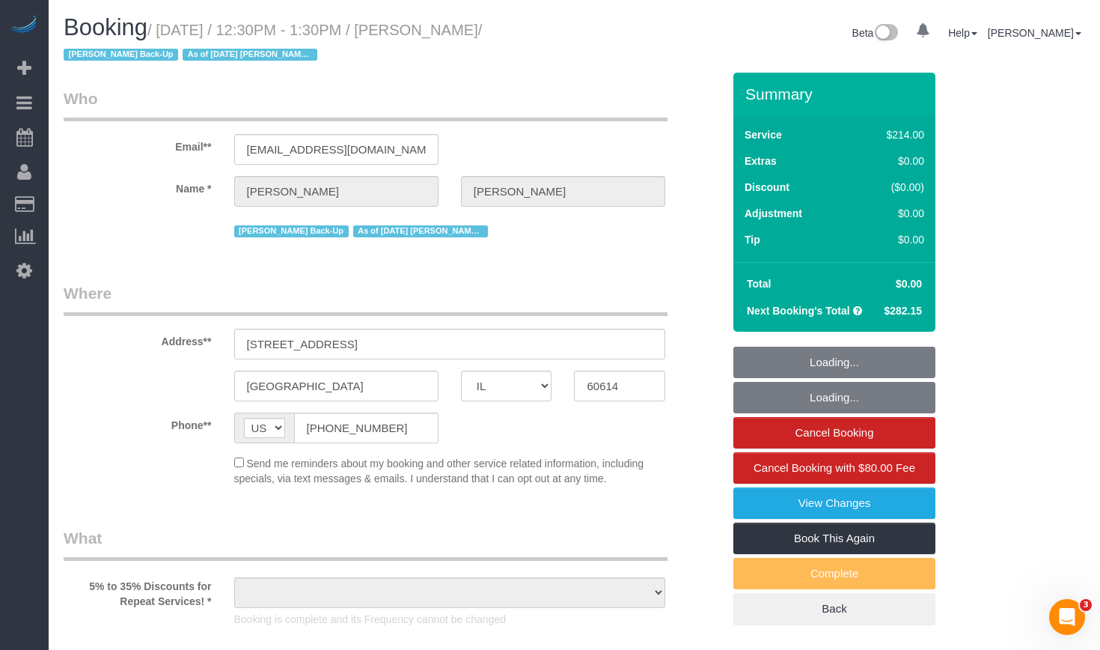
select select "number:106"
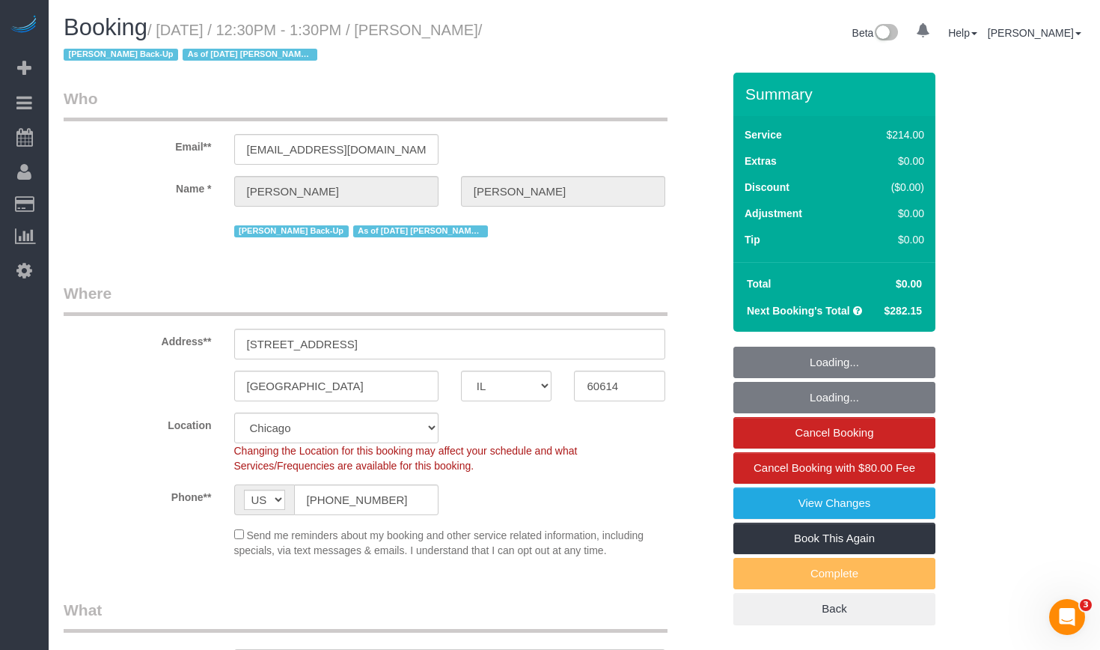
select select "object:1062"
select select "512"
select select "2"
select select "4"
select select "spot1"
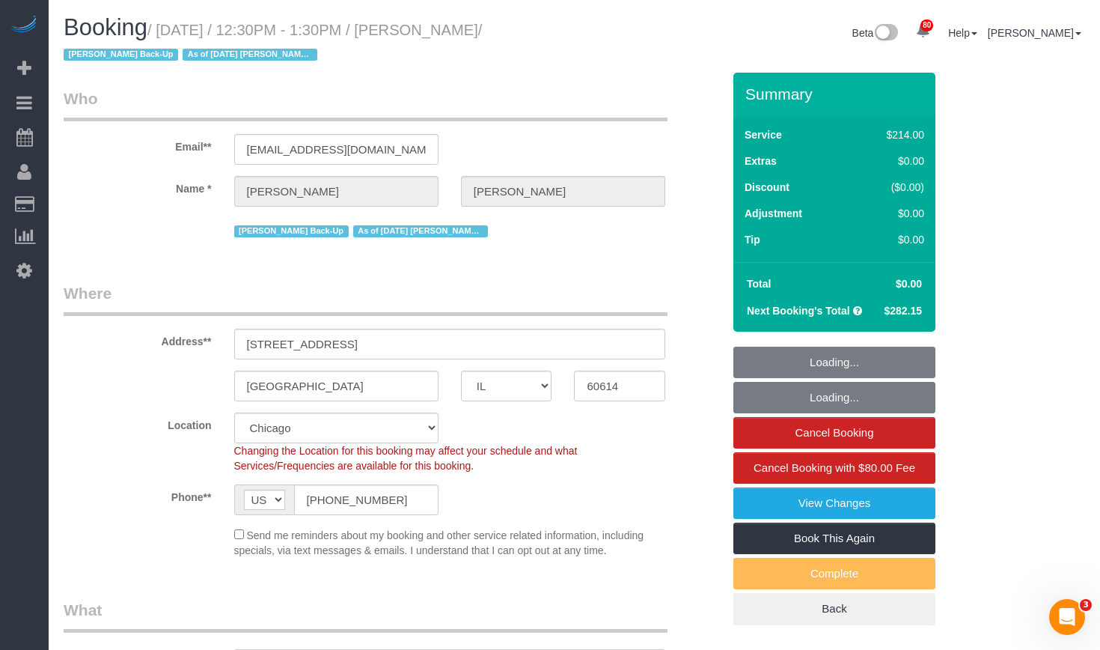
select select "2"
select select "4"
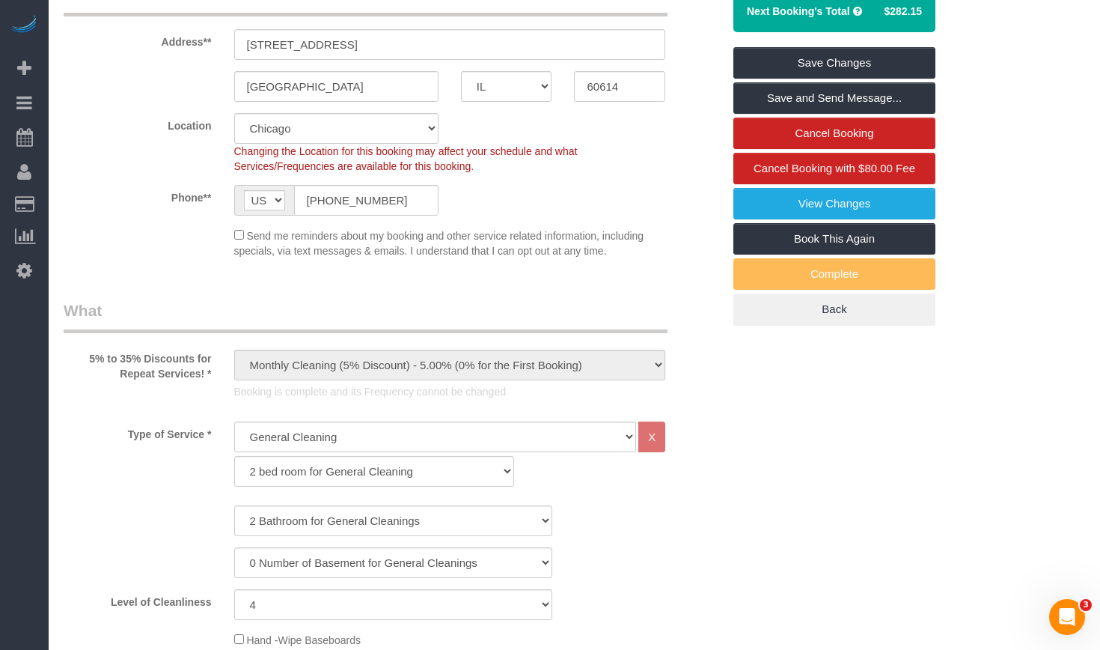
scroll to position [75, 0]
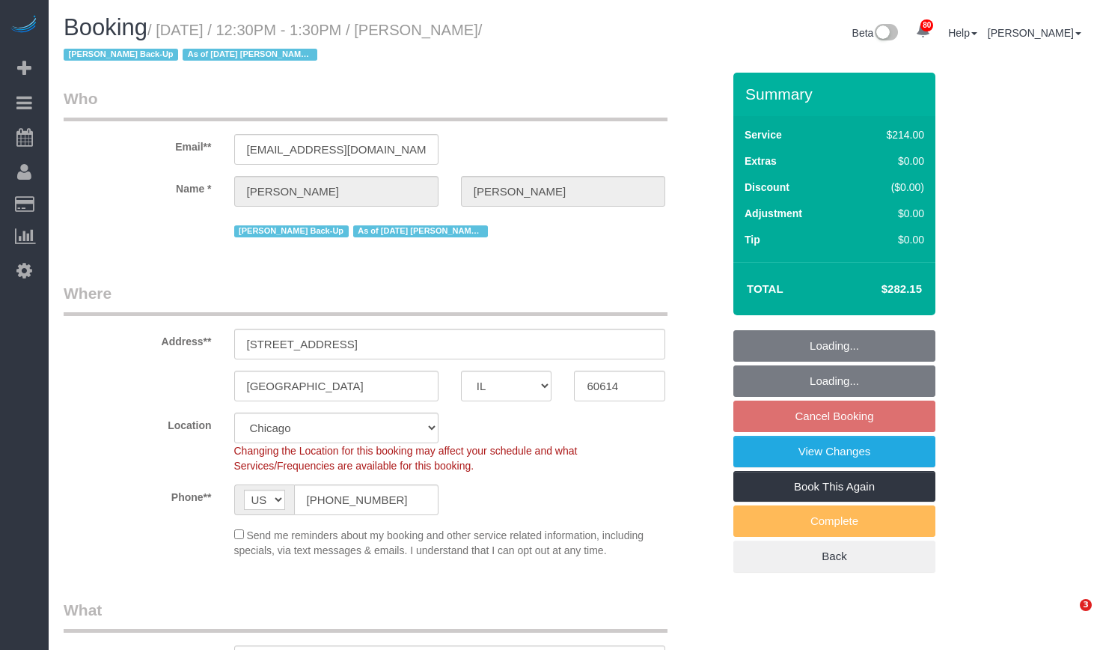
select select "IL"
select select "object:822"
select select "512"
select select "2"
select select "4"
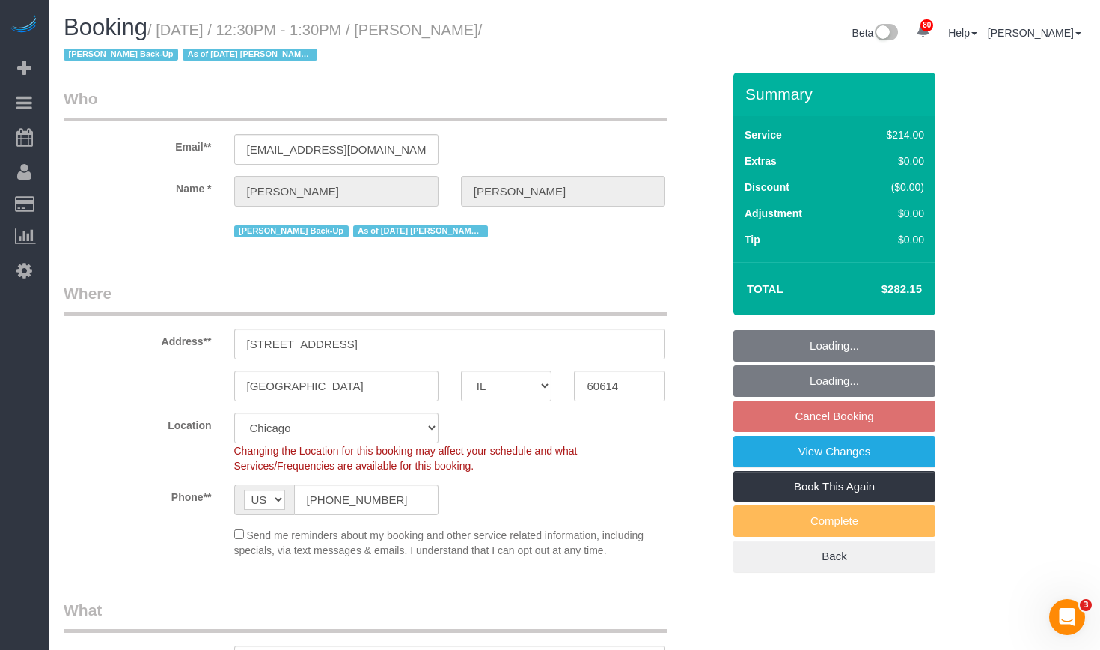
select select "number:1"
select select "number:58"
select select "number:139"
select select "number:106"
select select "spot1"
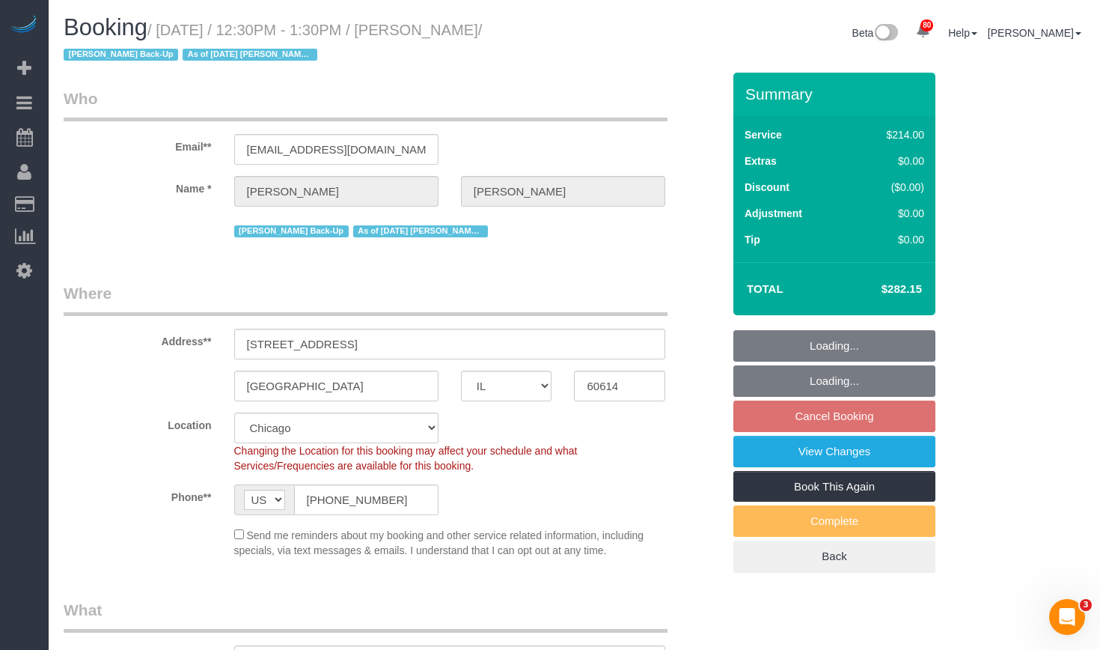
select select "2"
select select "4"
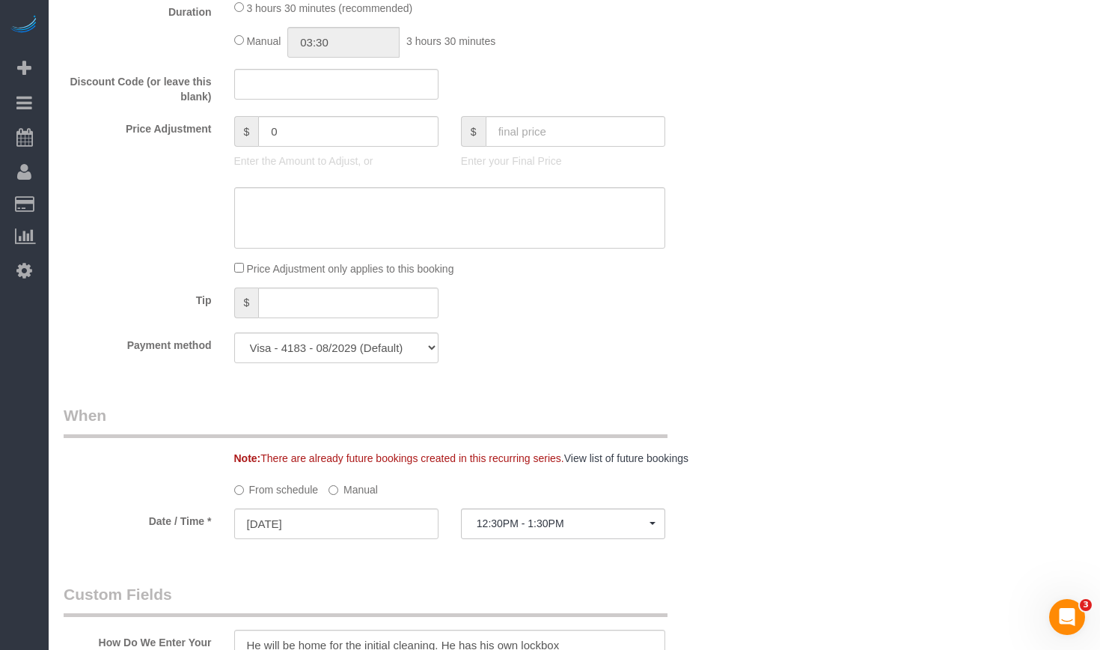
scroll to position [898, 0]
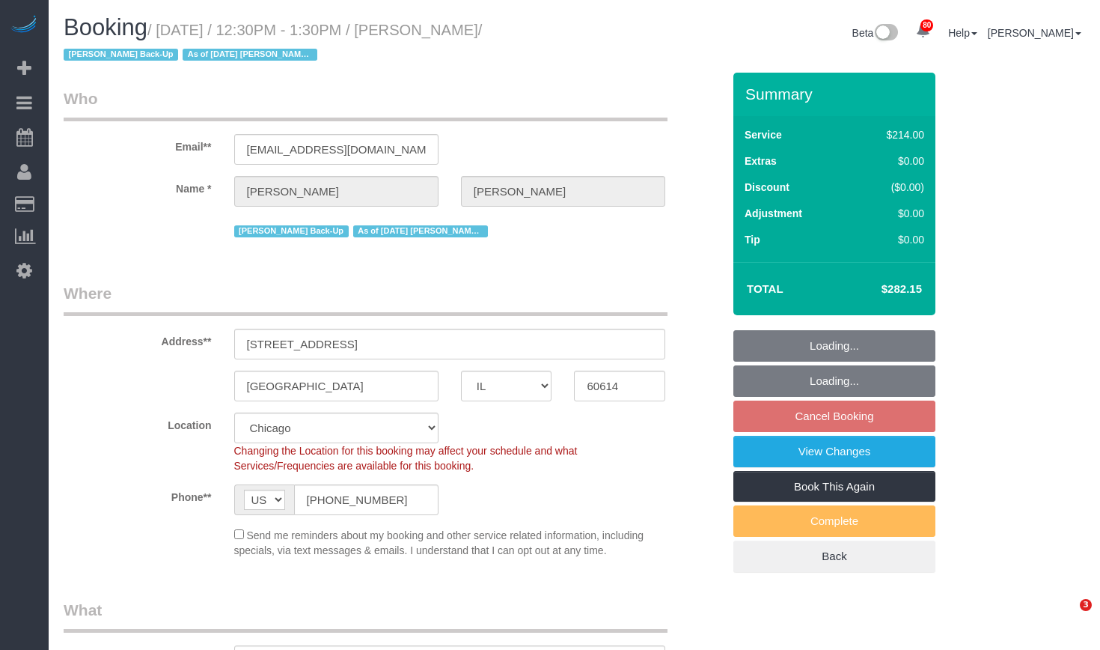
select select "IL"
select select "512"
select select "2"
select select "4"
select select "spot1"
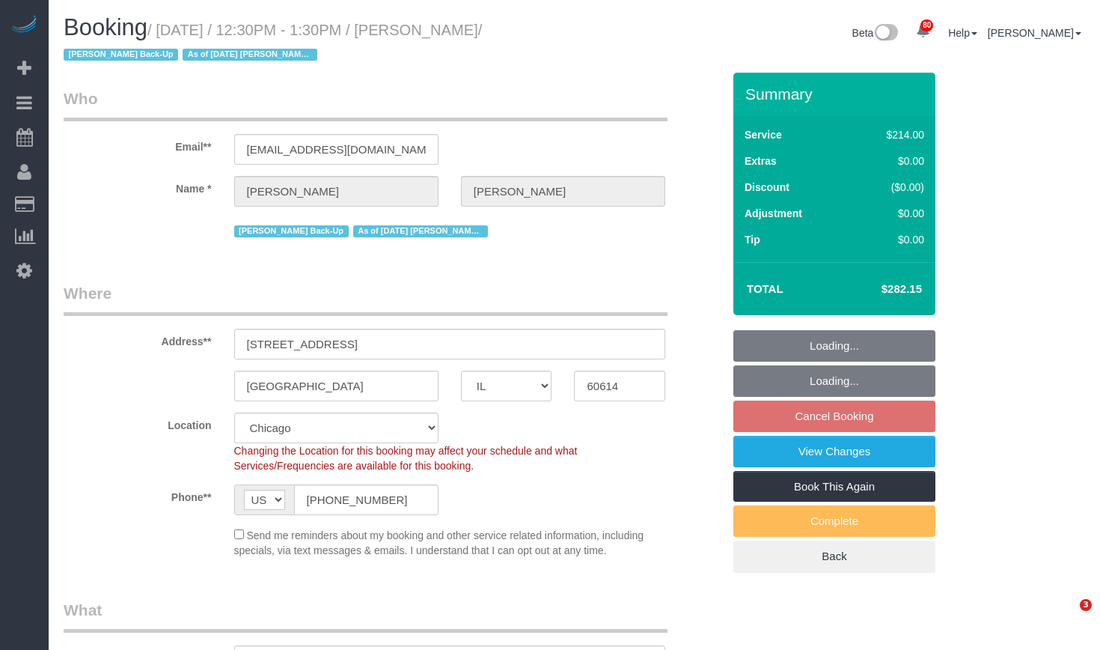
select select "number:1"
select select "number:58"
select select "number:139"
select select "number:106"
select select "2"
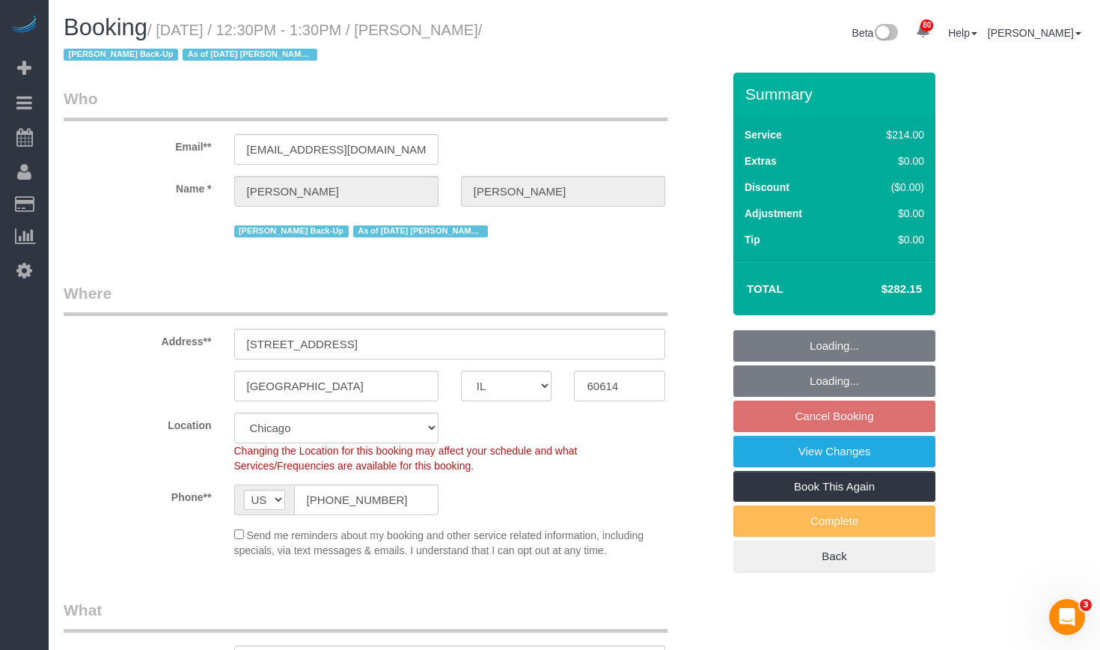
select select "4"
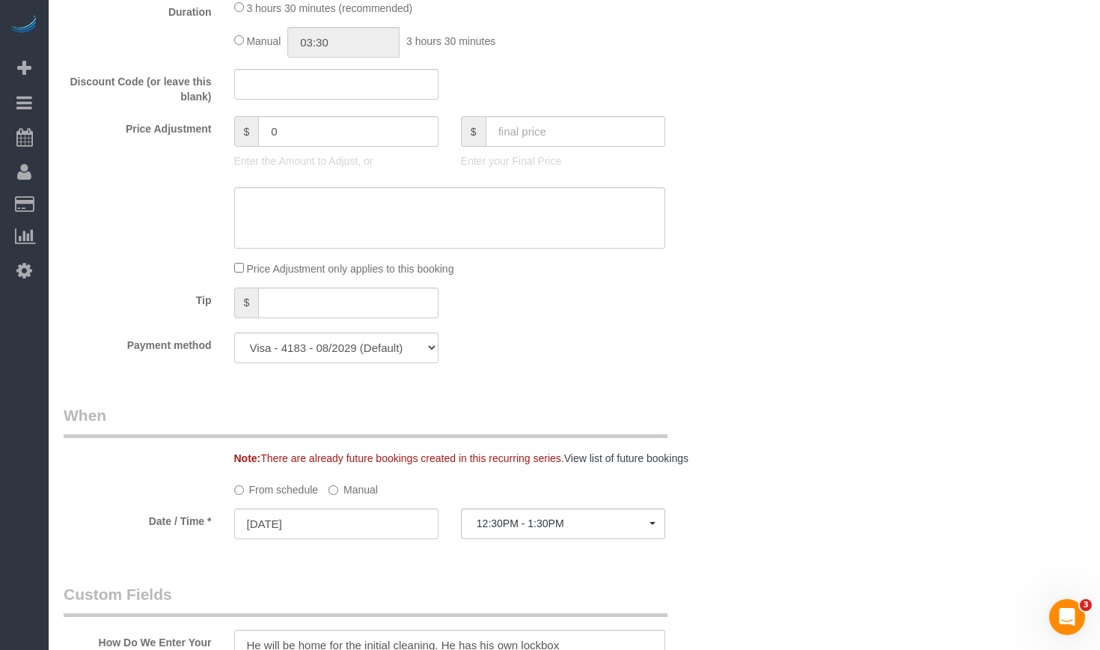
scroll to position [1347, 0]
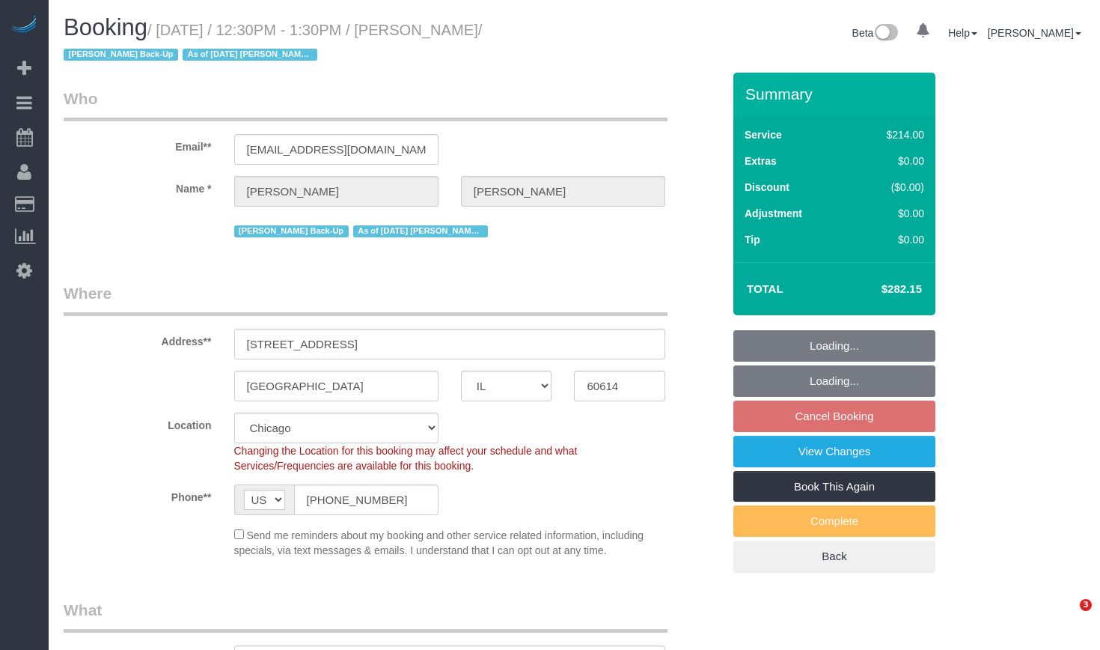
select select "IL"
select select "string:fspay-46a0d3fe-8b38-49ce-bf0e-738358336c24"
select select "spot1"
select select "number:1"
select select "number:58"
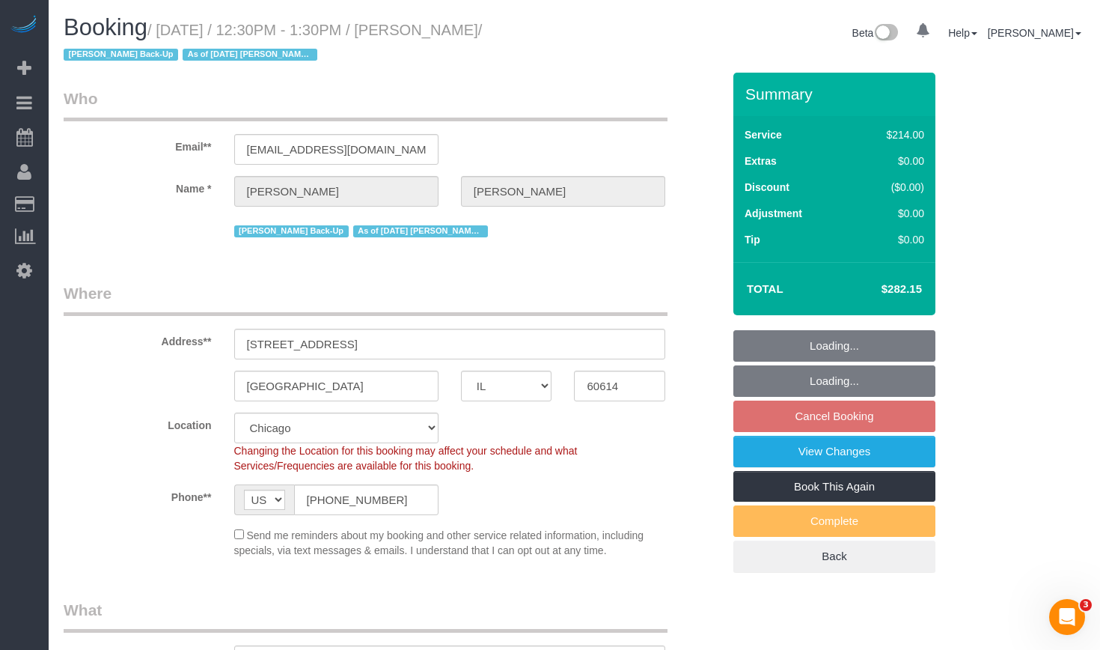
select select "number:139"
select select "number:106"
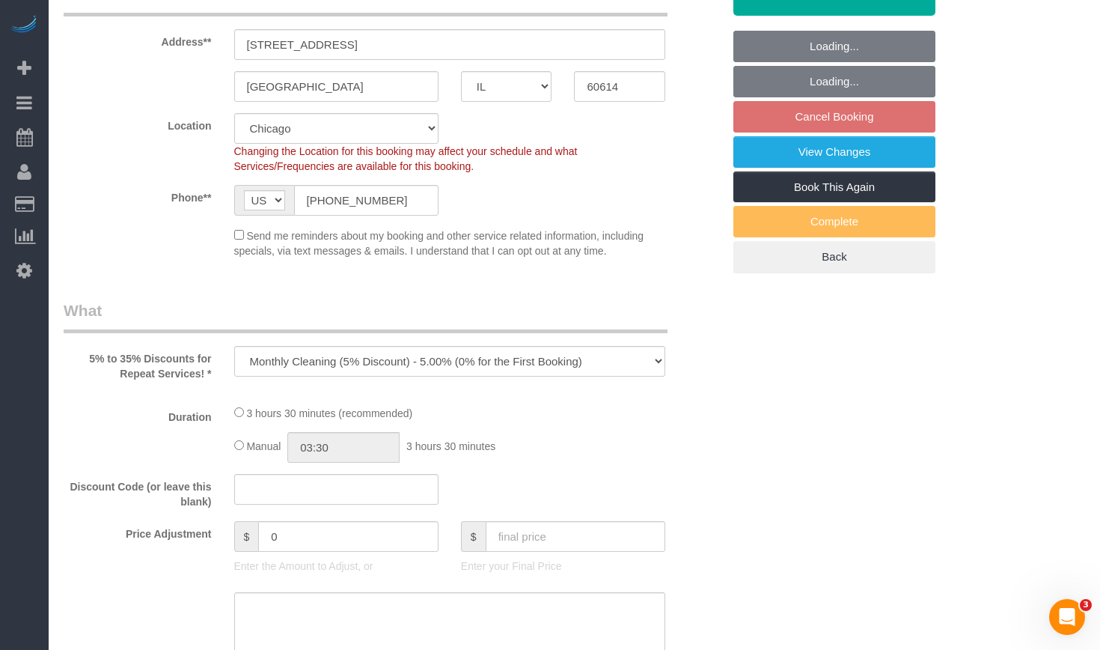
select select "object:1137"
select select "512"
select select "2"
select select "4"
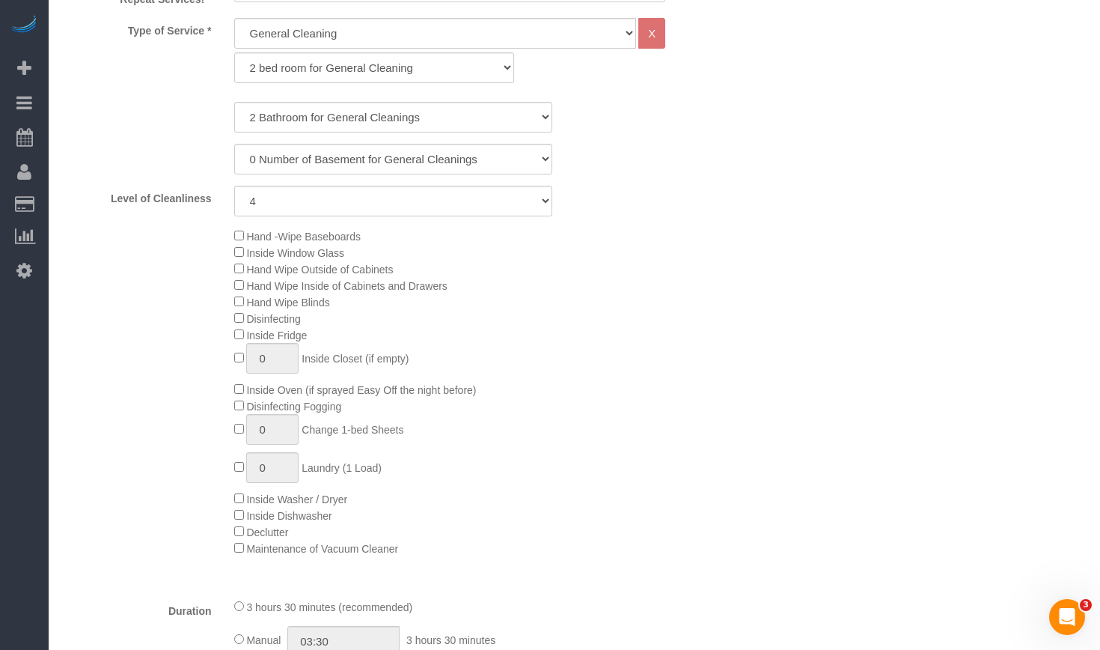
select select "2"
select select "4"
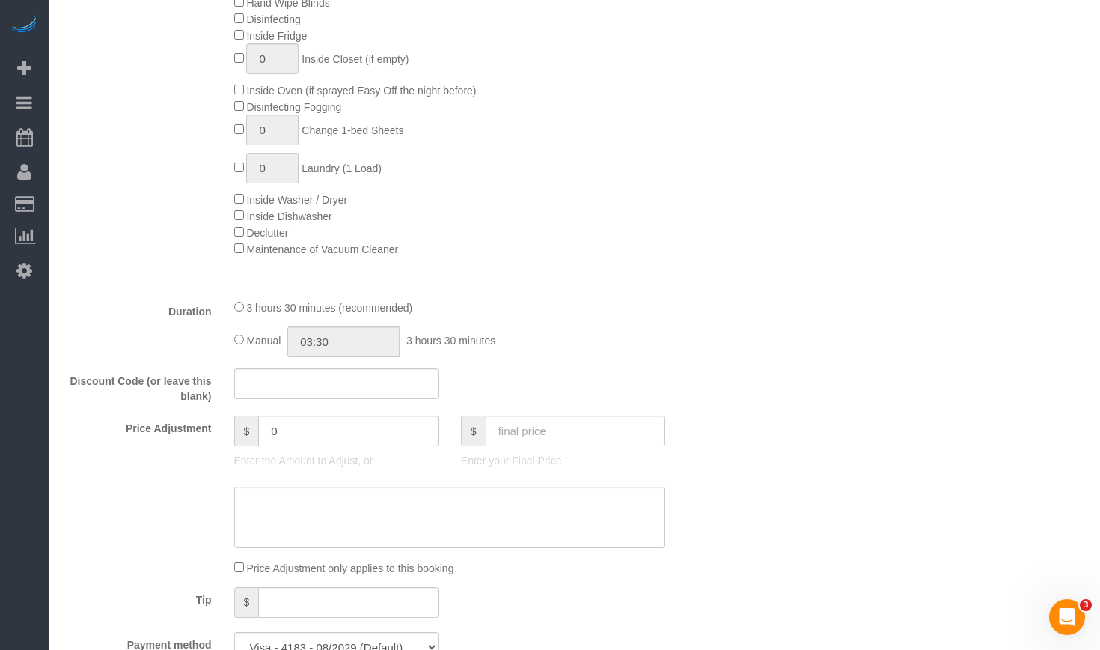
scroll to position [1272, 0]
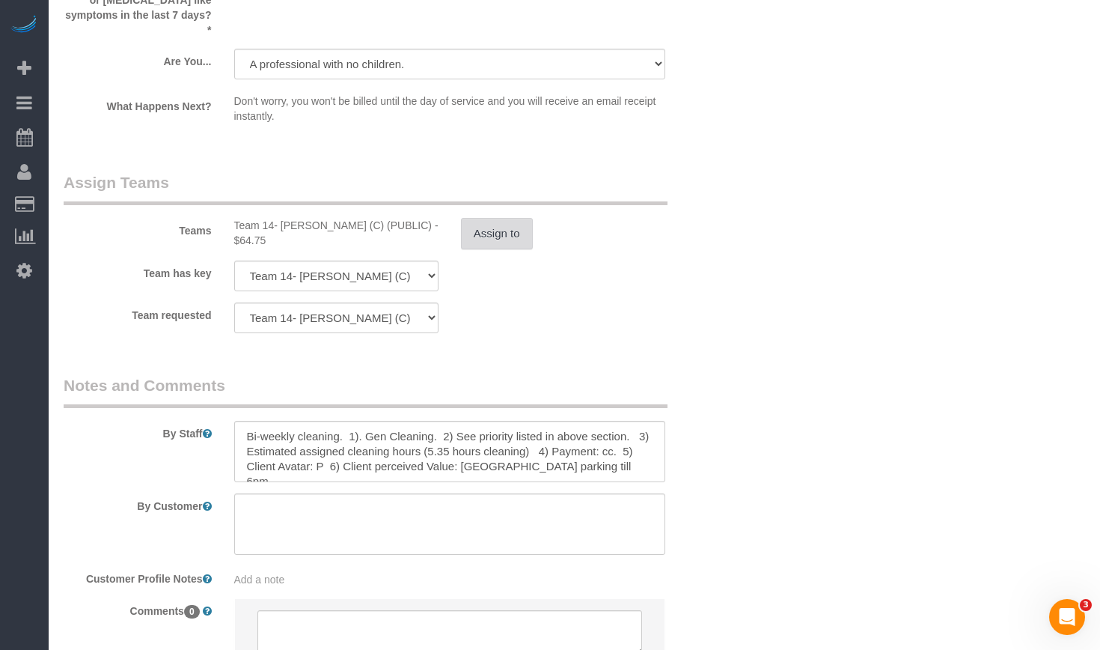
click at [491, 222] on button "Assign to" at bounding box center [497, 233] width 72 height 31
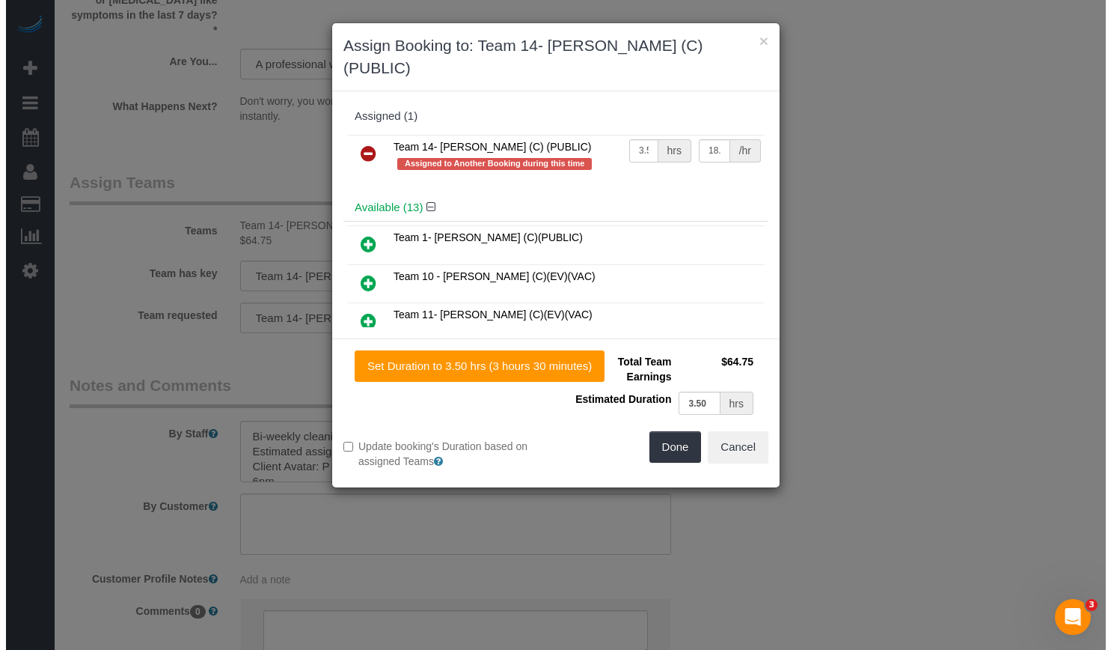
scroll to position [2543, 0]
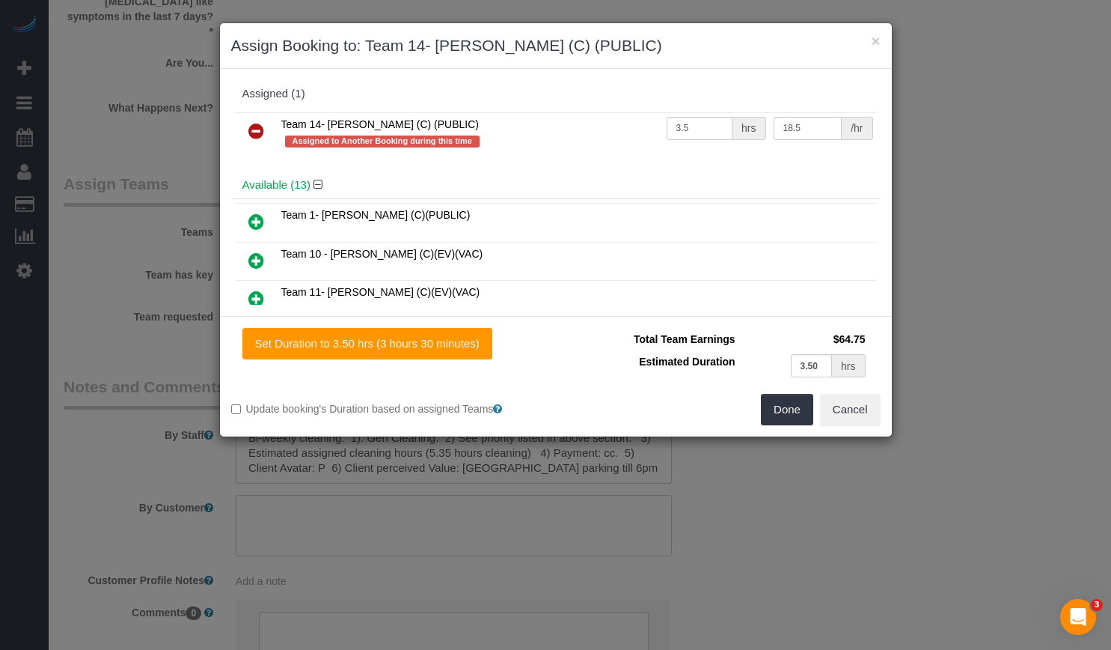
click at [253, 128] on icon at bounding box center [256, 131] width 16 height 18
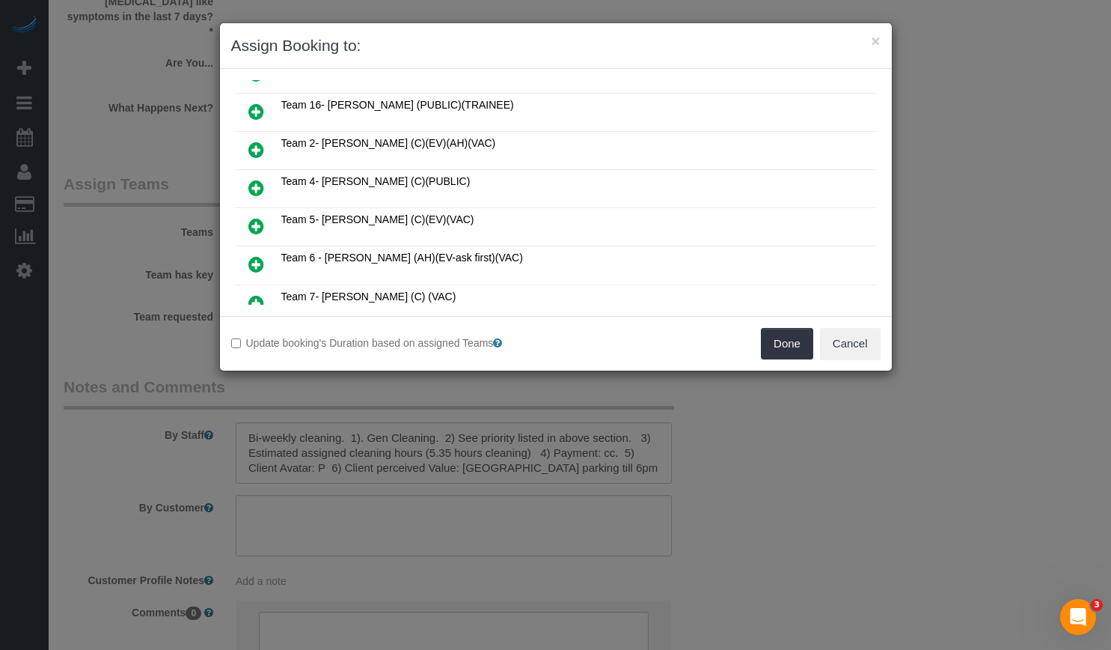
click at [245, 219] on link at bounding box center [256, 227] width 35 height 30
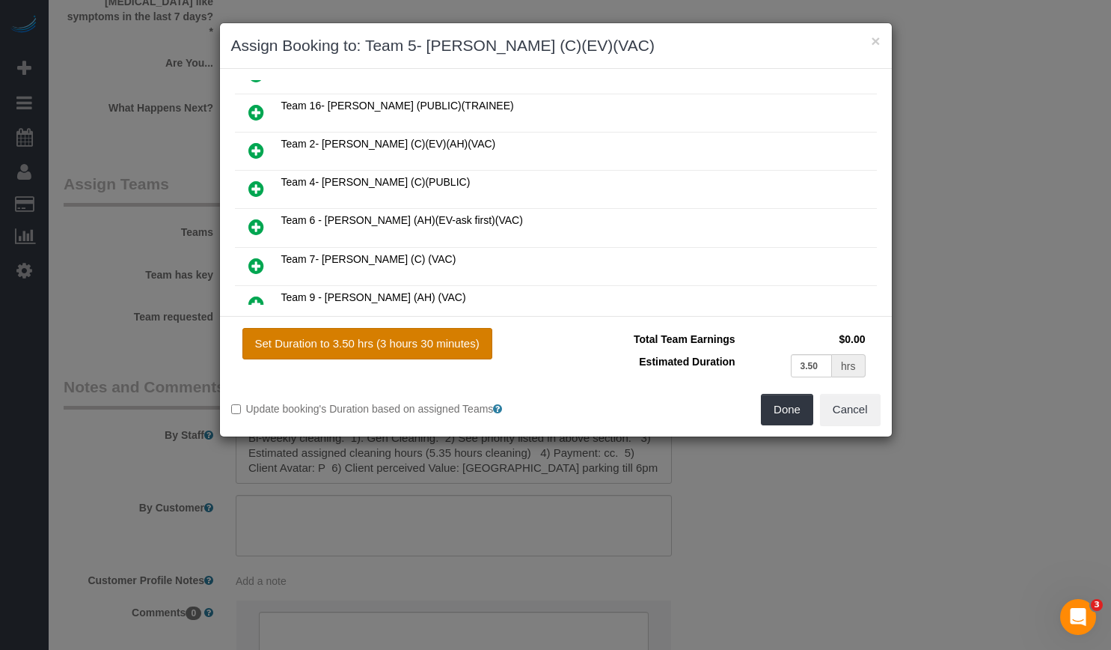
click at [422, 332] on button "Set Duration to 3.50 hrs (3 hours 30 minutes)" at bounding box center [367, 343] width 250 height 31
type input "3.50"
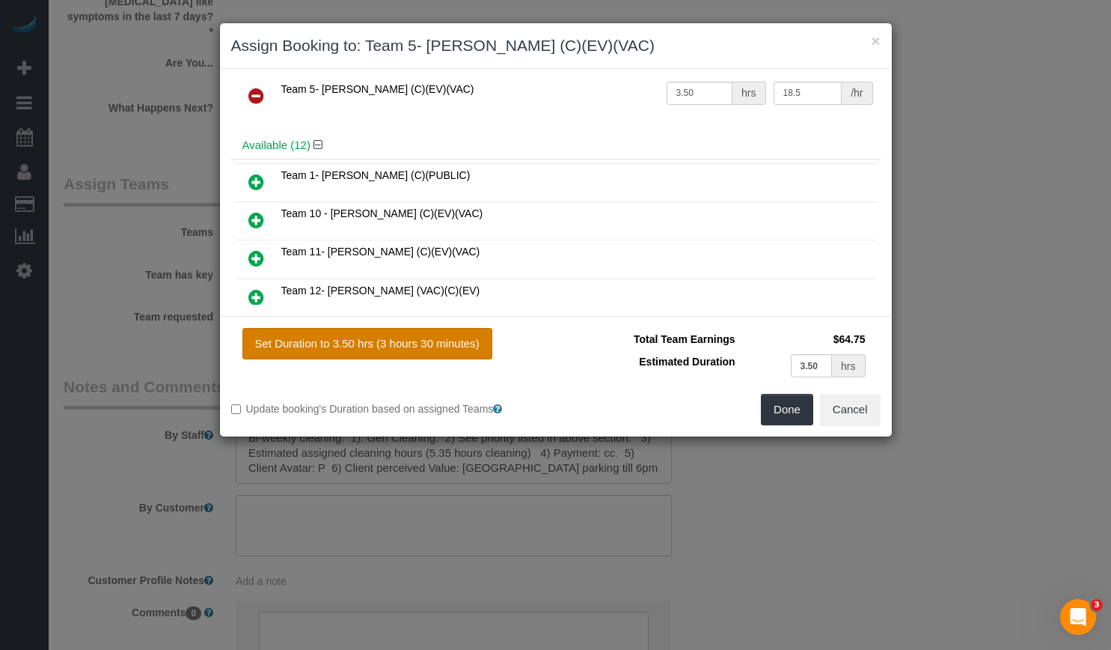
scroll to position [0, 0]
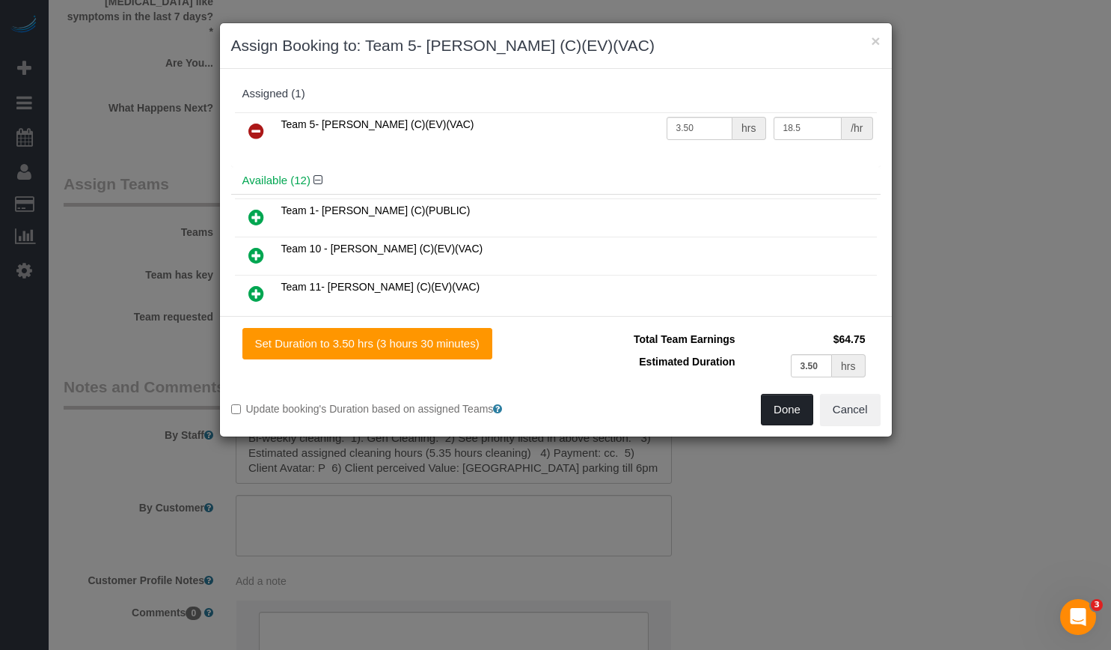
click at [805, 418] on button "Done" at bounding box center [787, 409] width 52 height 31
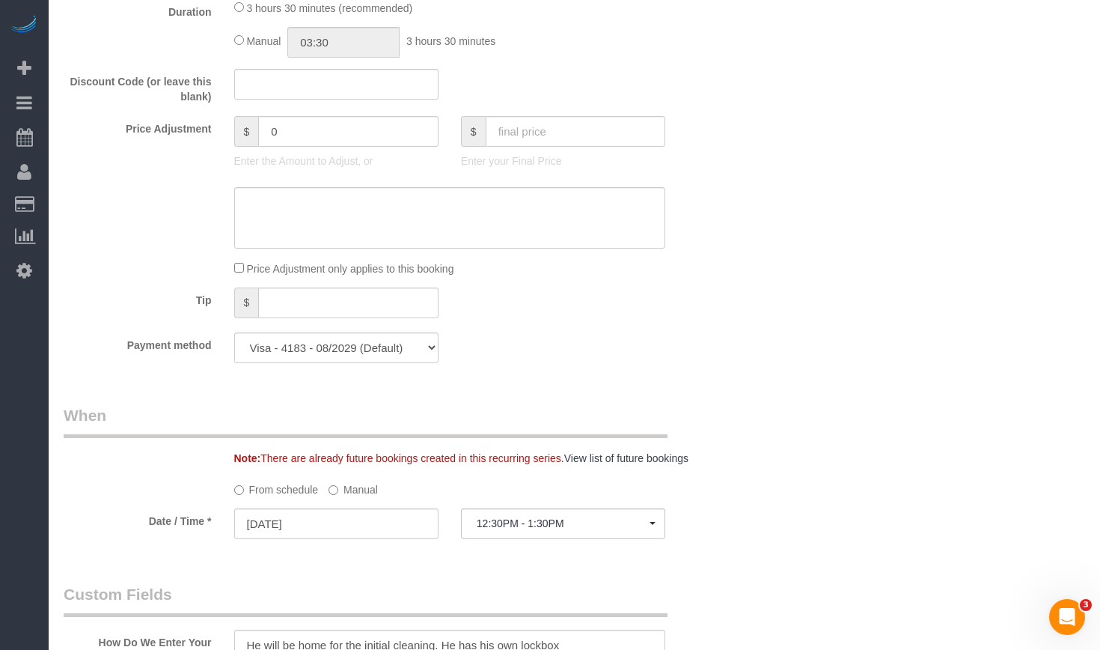
scroll to position [748, 0]
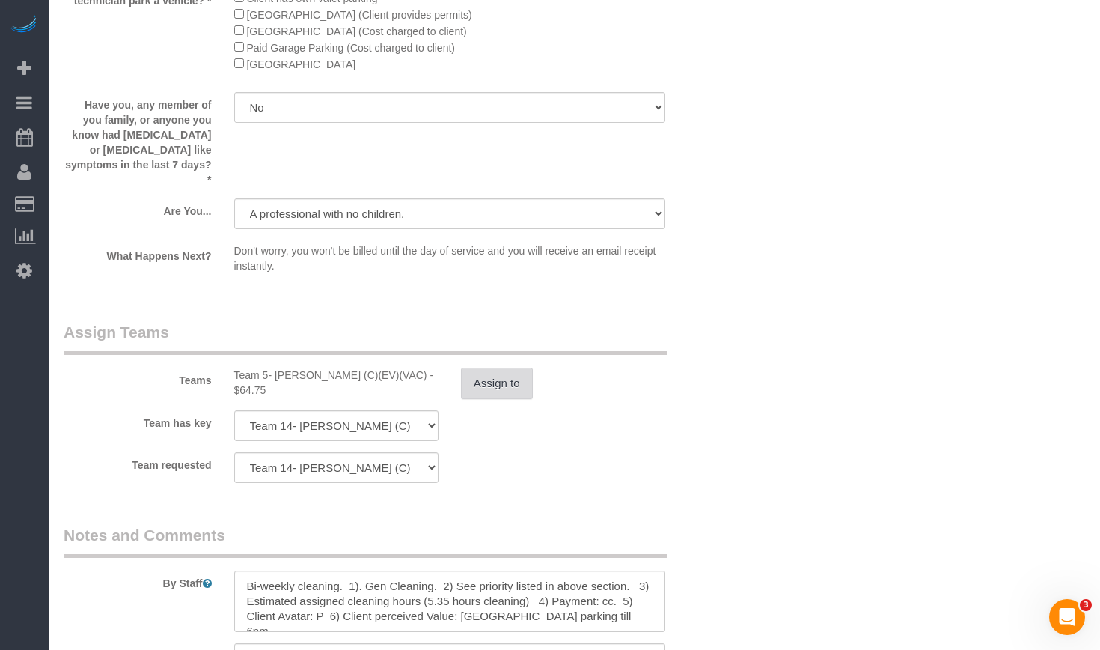
click at [481, 367] on button "Assign to" at bounding box center [497, 382] width 72 height 31
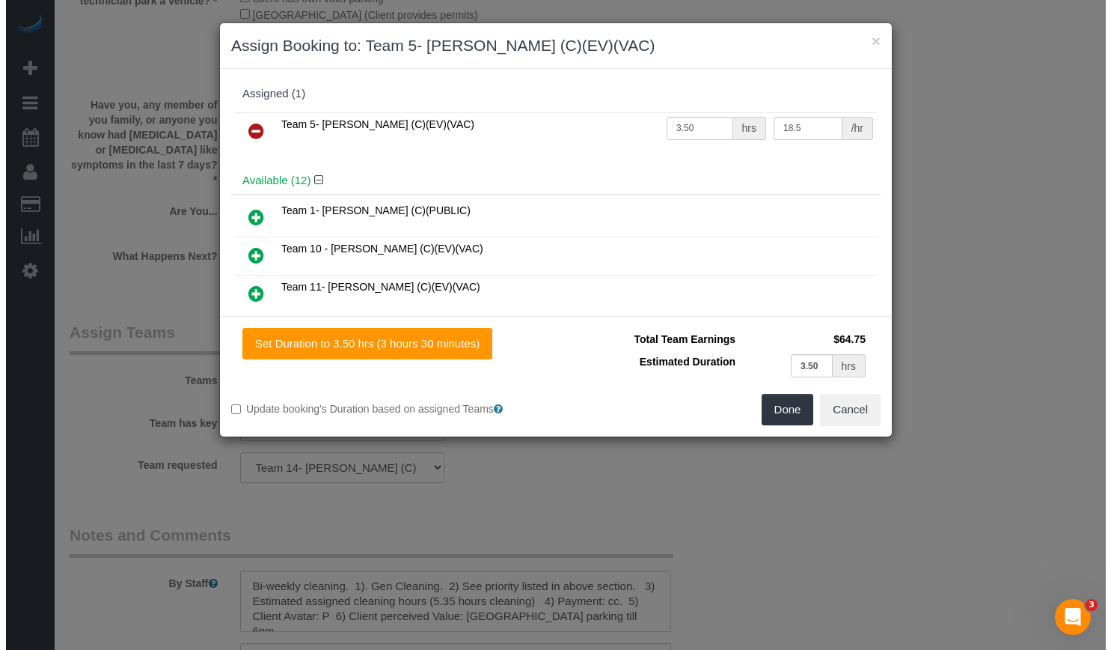
scroll to position [2393, 0]
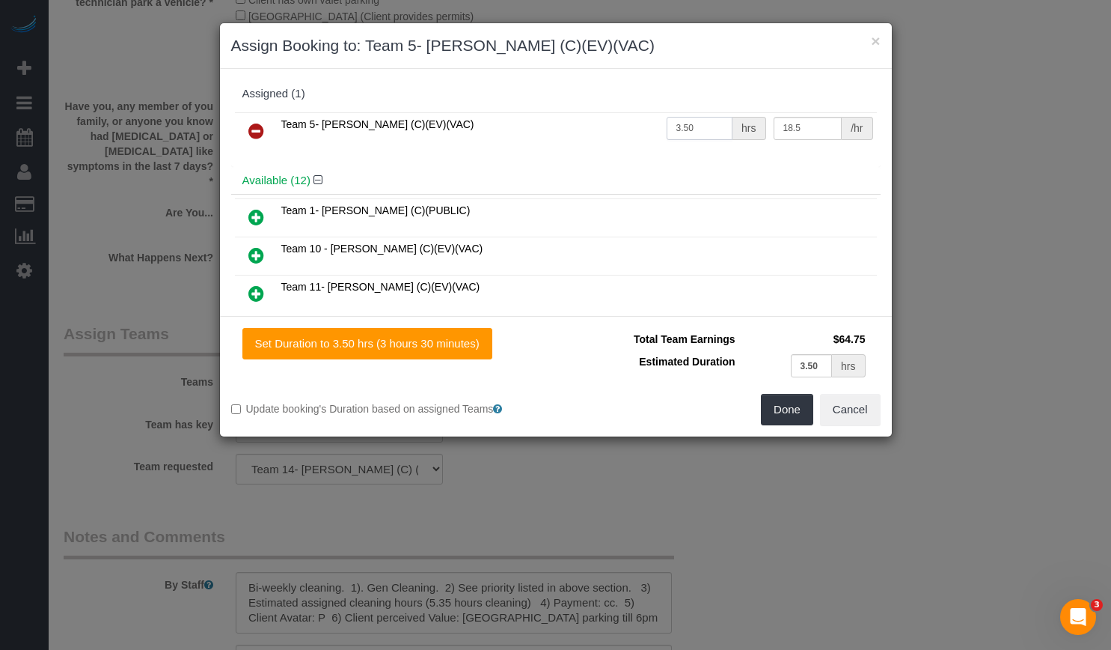
click at [702, 129] on input "3.50" at bounding box center [700, 128] width 67 height 23
click at [545, 144] on td "Team 5- [PERSON_NAME] (C)(EV)(VAC)" at bounding box center [470, 131] width 385 height 38
click at [454, 353] on button "Set Duration to 3.50 hrs (3 hours 30 minutes)" at bounding box center [367, 343] width 250 height 31
type input "3.50"
click at [778, 399] on button "Done" at bounding box center [787, 409] width 52 height 31
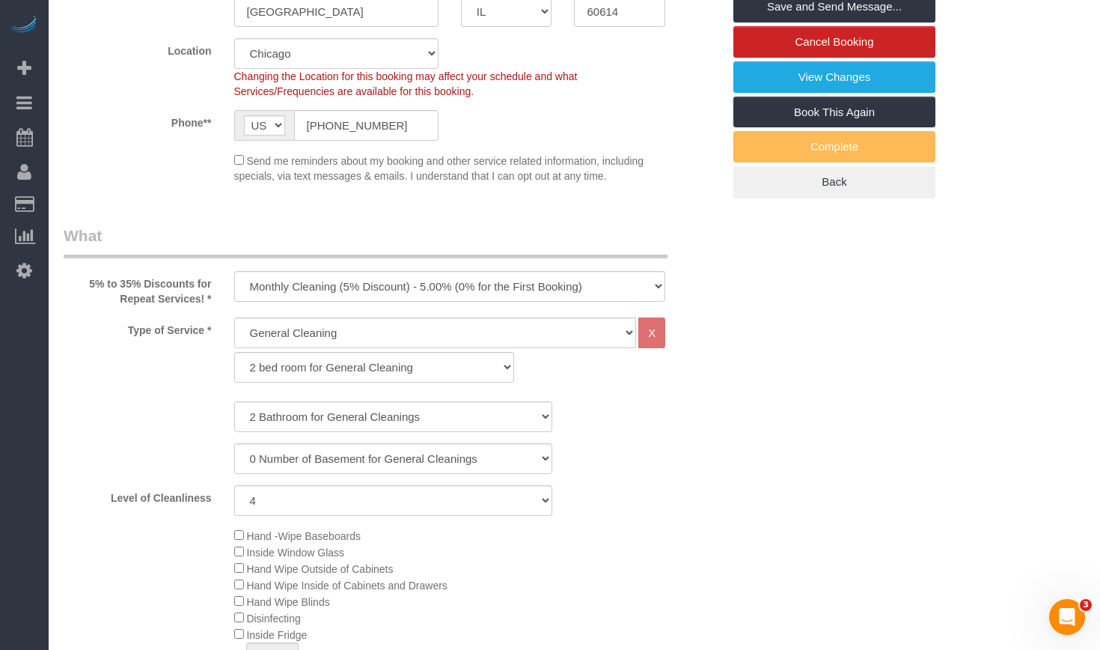
scroll to position [0, 0]
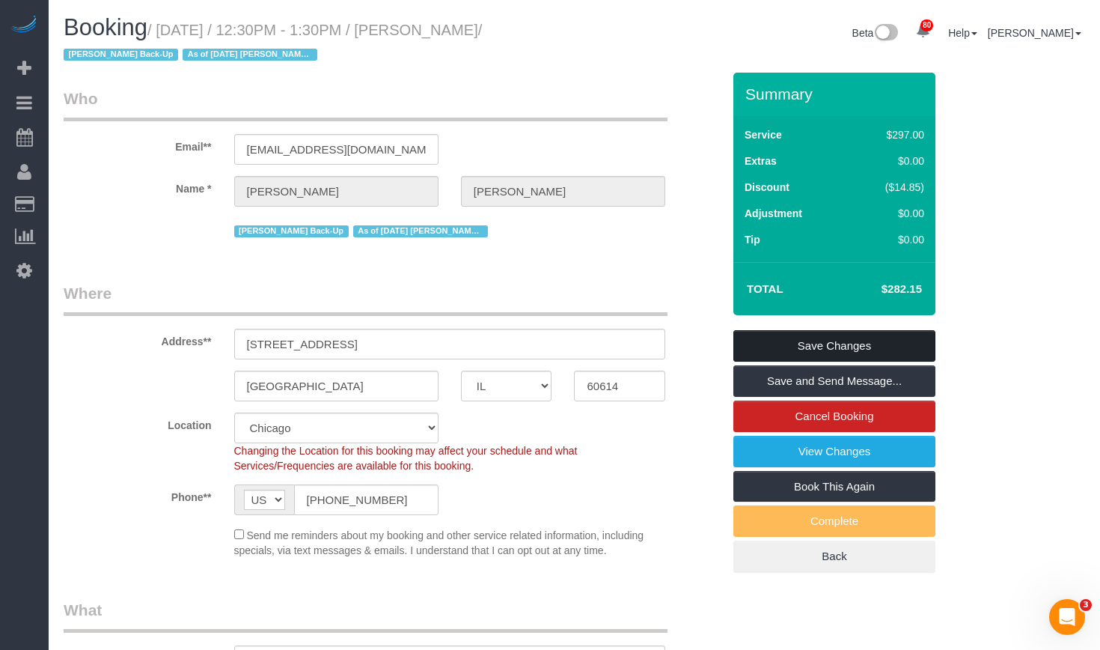
click at [828, 343] on link "Save Changes" at bounding box center [834, 345] width 202 height 31
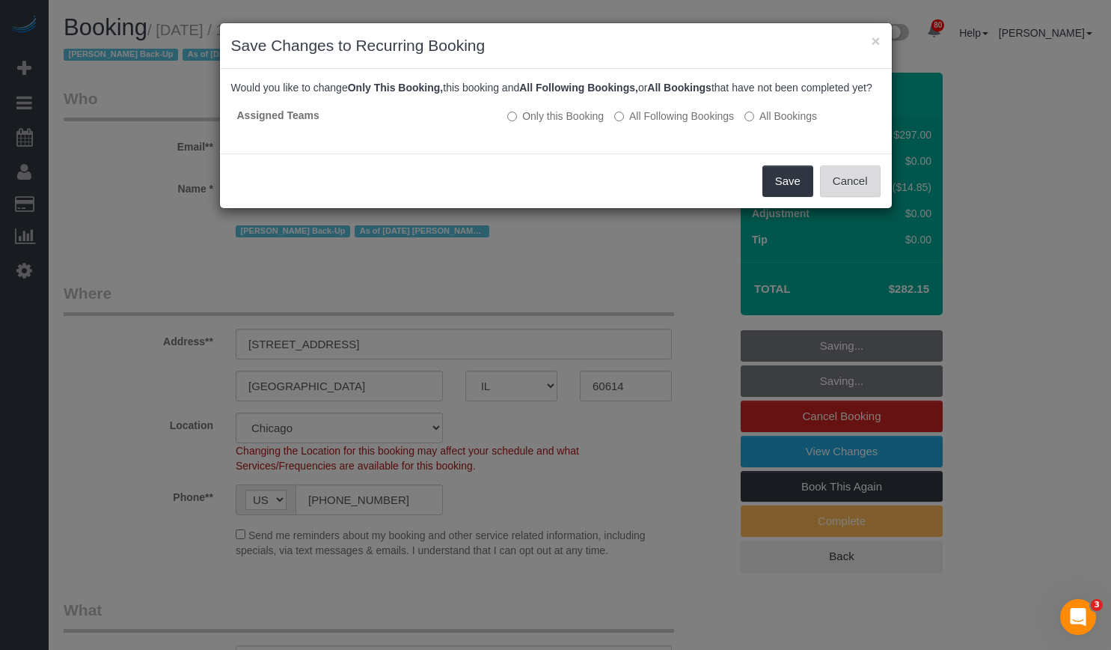
click at [851, 197] on button "Cancel" at bounding box center [850, 180] width 61 height 31
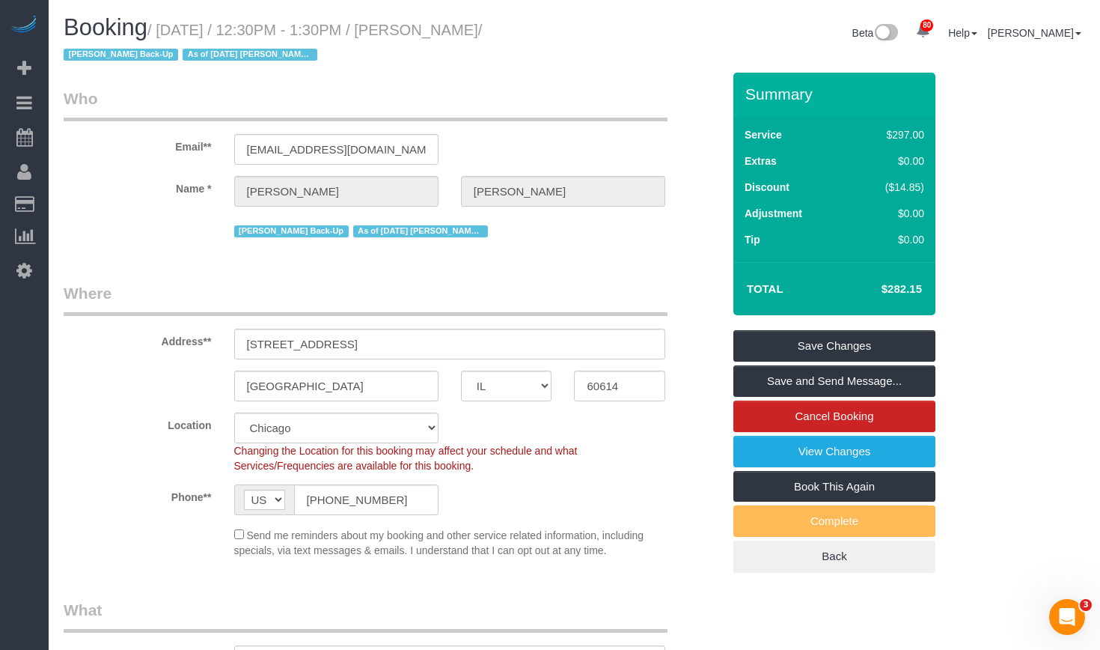
drag, startPoint x: 894, startPoint y: 296, endPoint x: 939, endPoint y: 293, distance: 45.0
click at [939, 293] on div "Summary Service $297.00 Extras $0.00 Discount ($14.85) Adjustment $0.00 Tip $0.…" at bounding box center [849, 338] width 255 height 530
copy table "Total"
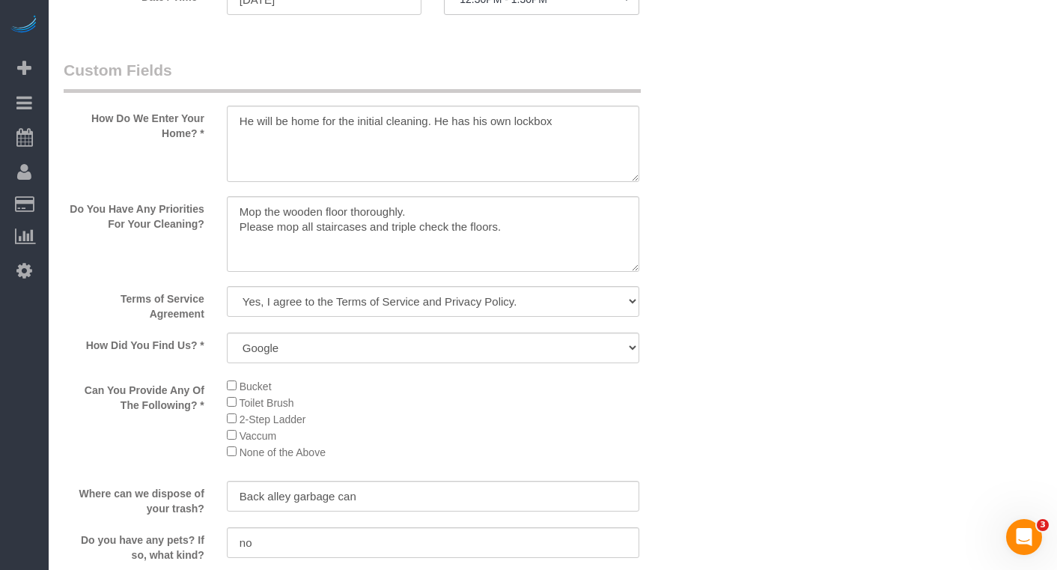
scroll to position [1721, 0]
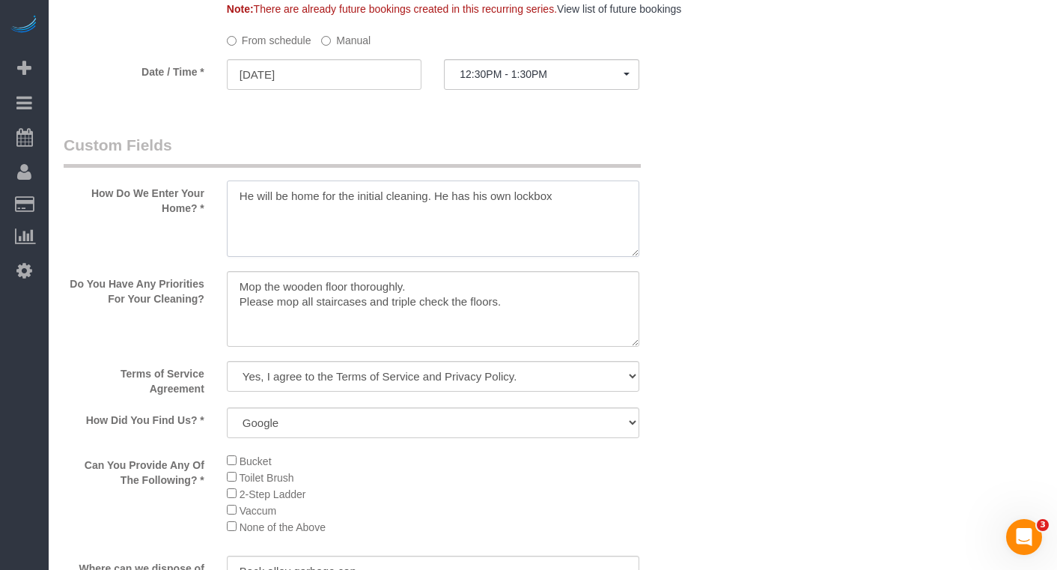
click at [341, 255] on textarea at bounding box center [433, 218] width 412 height 76
click at [369, 323] on textarea at bounding box center [433, 309] width 412 height 76
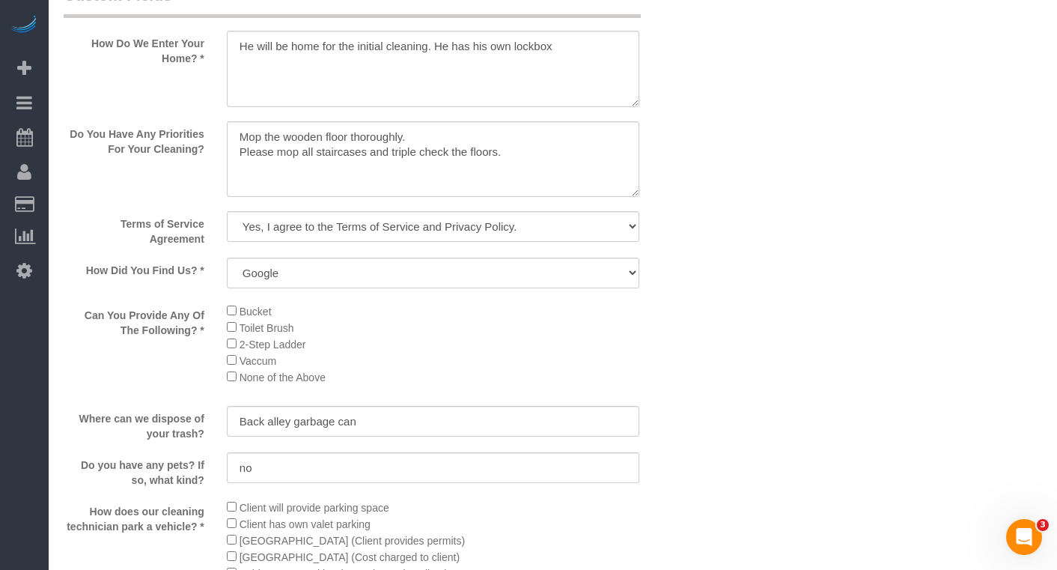
scroll to position [2095, 0]
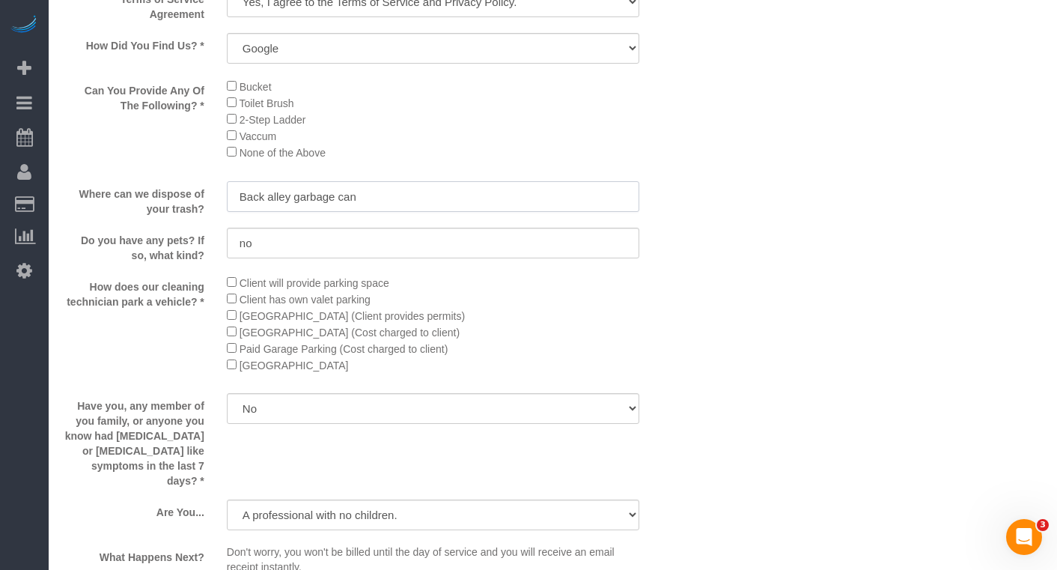
drag, startPoint x: 407, startPoint y: 223, endPoint x: -270, endPoint y: 224, distance: 677.3
click at [349, 258] on input "no" at bounding box center [433, 243] width 412 height 31
drag, startPoint x: 177, startPoint y: 255, endPoint x: -77, endPoint y: 244, distance: 253.9
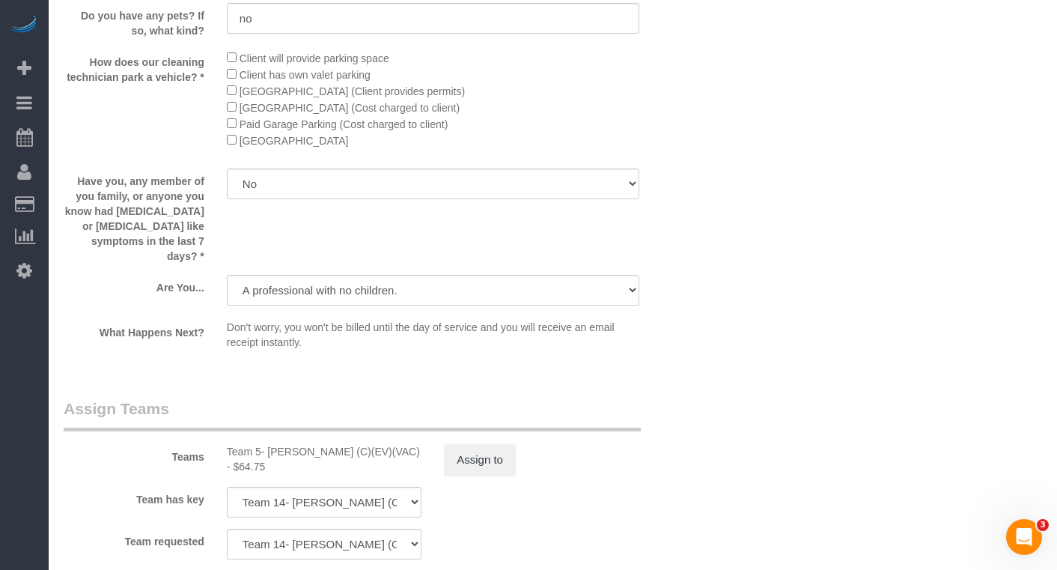
scroll to position [2395, 0]
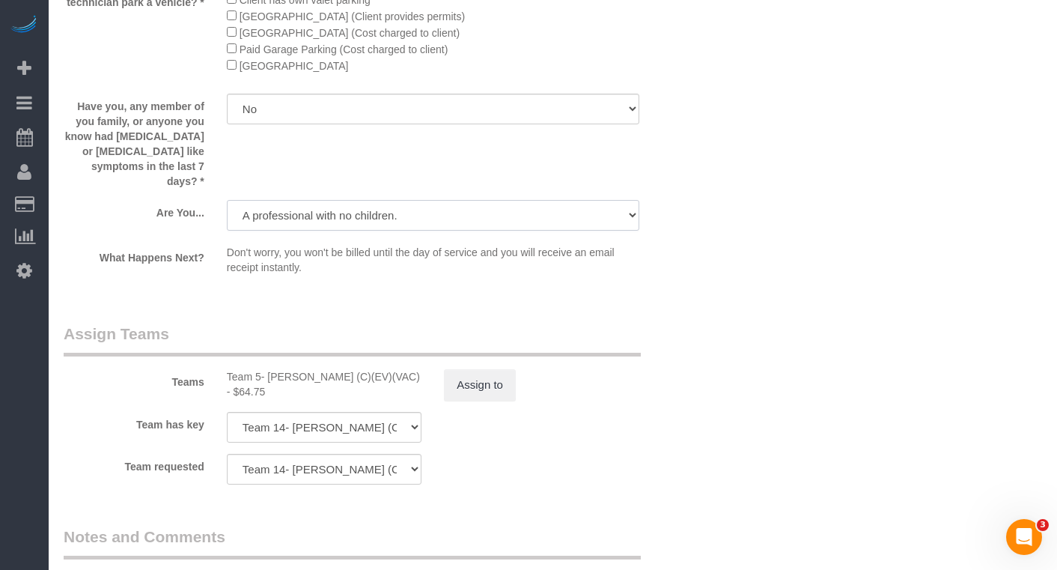
click at [396, 230] on select "A parent with kids living at home. A parent with kids out of home. A person loo…" at bounding box center [433, 215] width 412 height 31
click at [306, 124] on select "Yes No" at bounding box center [433, 109] width 412 height 31
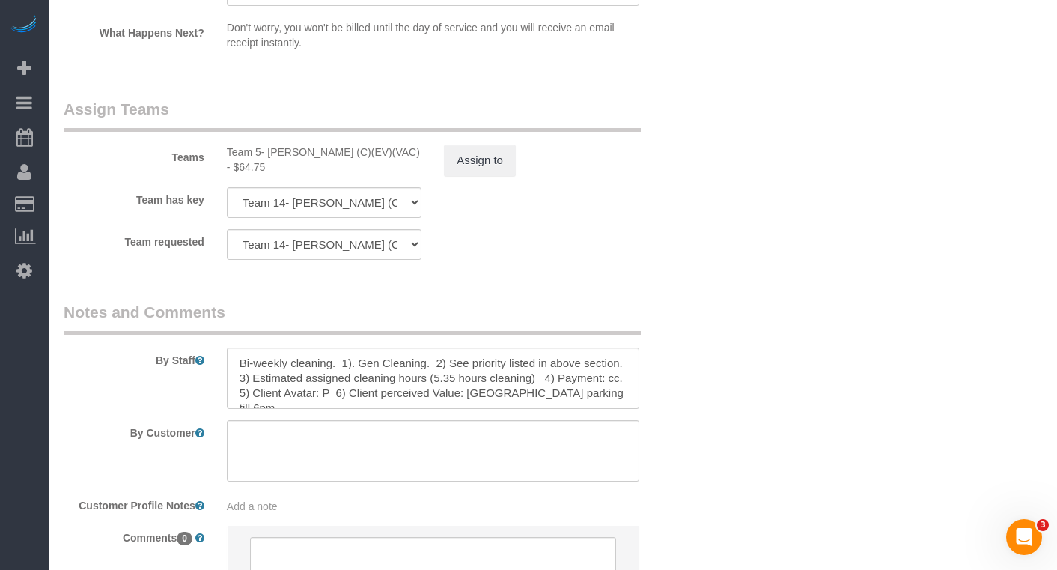
scroll to position [2768, 0]
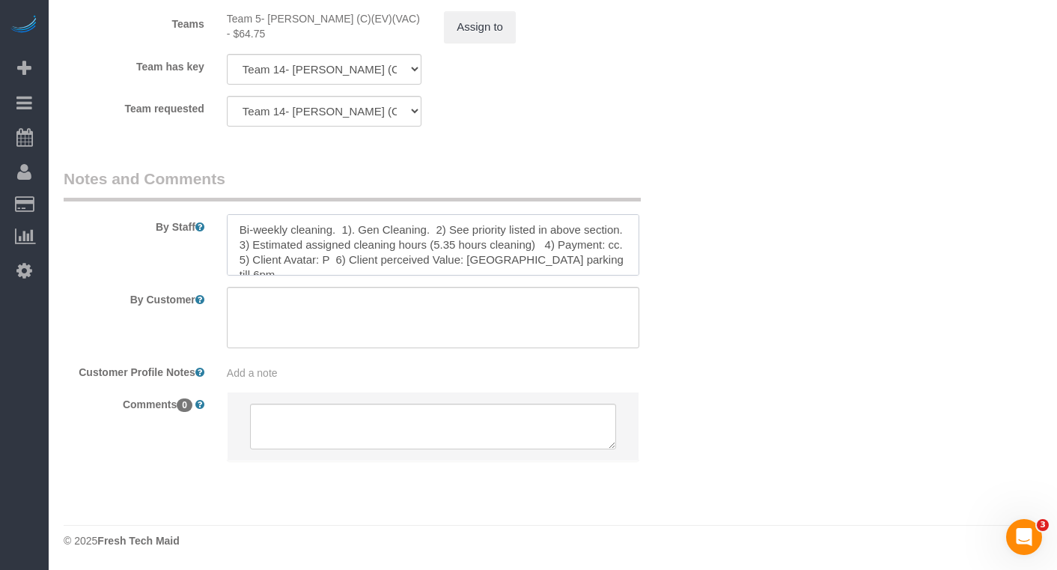
click at [353, 245] on textarea at bounding box center [433, 244] width 412 height 61
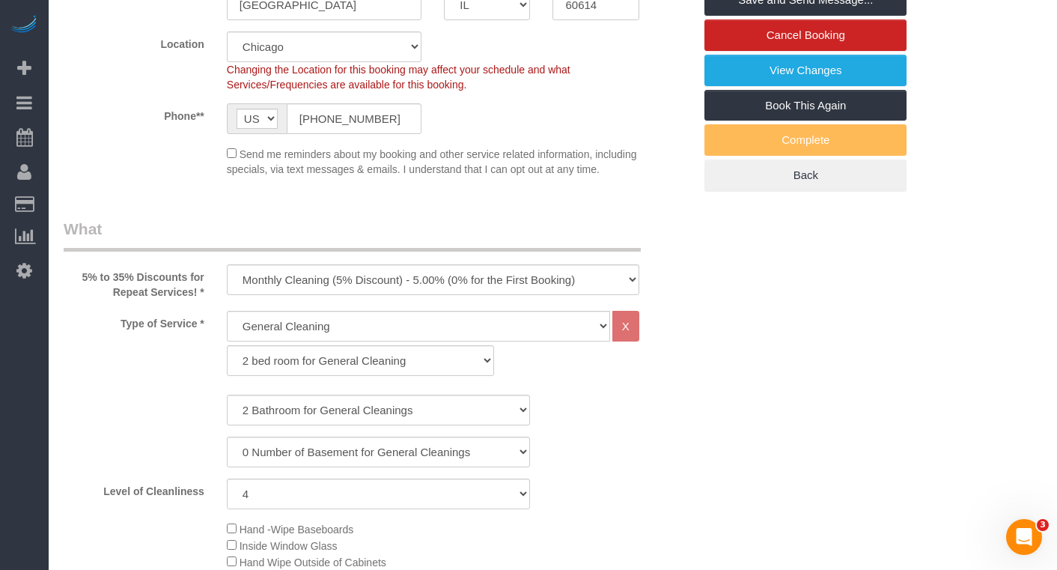
scroll to position [0, 0]
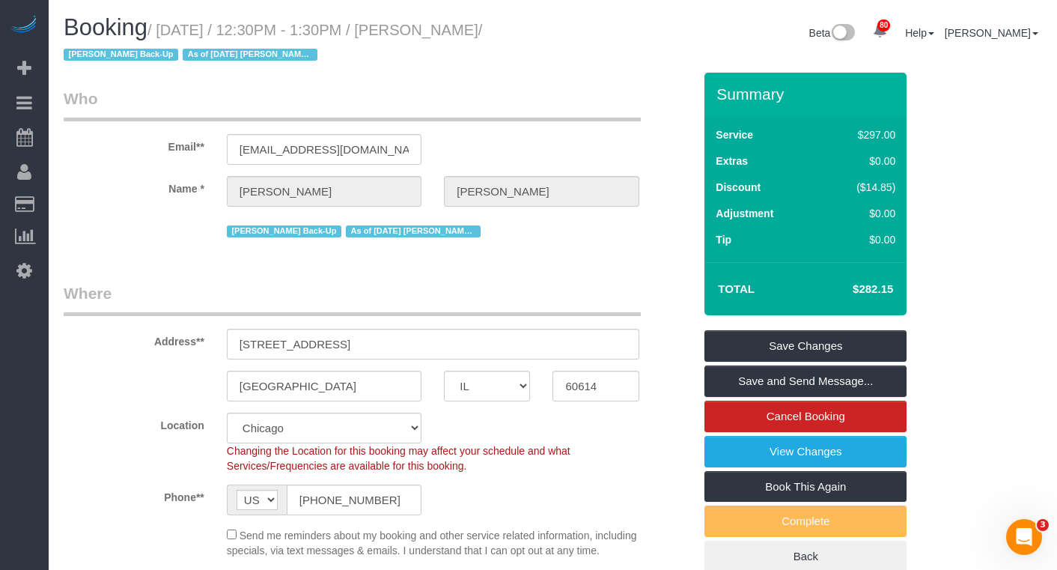
drag, startPoint x: 571, startPoint y: 44, endPoint x: 455, endPoint y: 35, distance: 116.3
click at [455, 35] on div "Booking / September 29, 2025 / 12:30PM - 1:30PM / Thomas Leary / Ashley Back-Up…" at bounding box center [552, 44] width 1001 height 58
click at [470, 63] on h1 "Booking / September 29, 2025 / 12:30PM - 1:30PM / Thomas Leary / Ashley Back-Up…" at bounding box center [303, 40] width 478 height 51
drag, startPoint x: 454, startPoint y: 28, endPoint x: 99, endPoint y: 58, distance: 356.0
click at [100, 58] on small "/ September 29, 2025 / 12:30PM - 1:30PM / Thomas Leary / Ashley Back-Up As of 7…" at bounding box center [273, 43] width 418 height 42
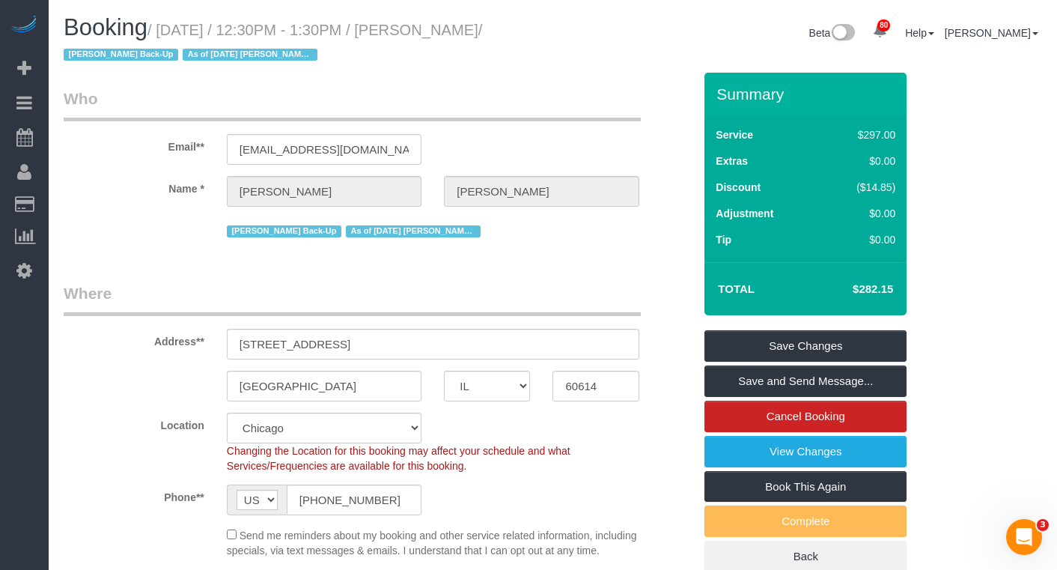
copy small "Thomas Leary"
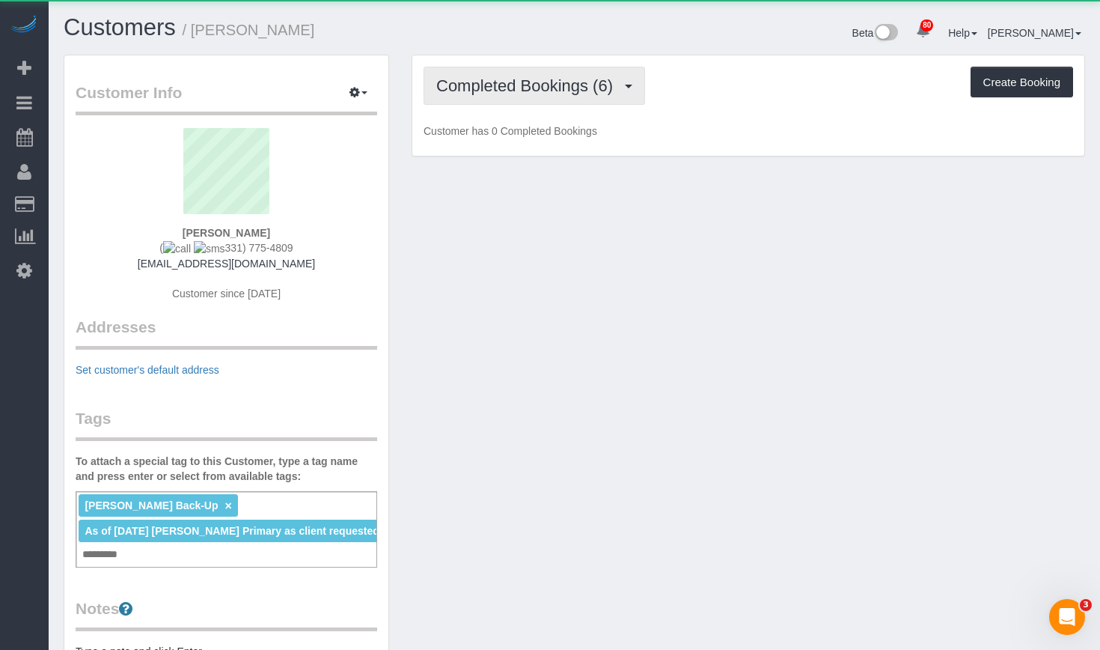
click at [549, 88] on span "Completed Bookings (6)" at bounding box center [528, 85] width 184 height 19
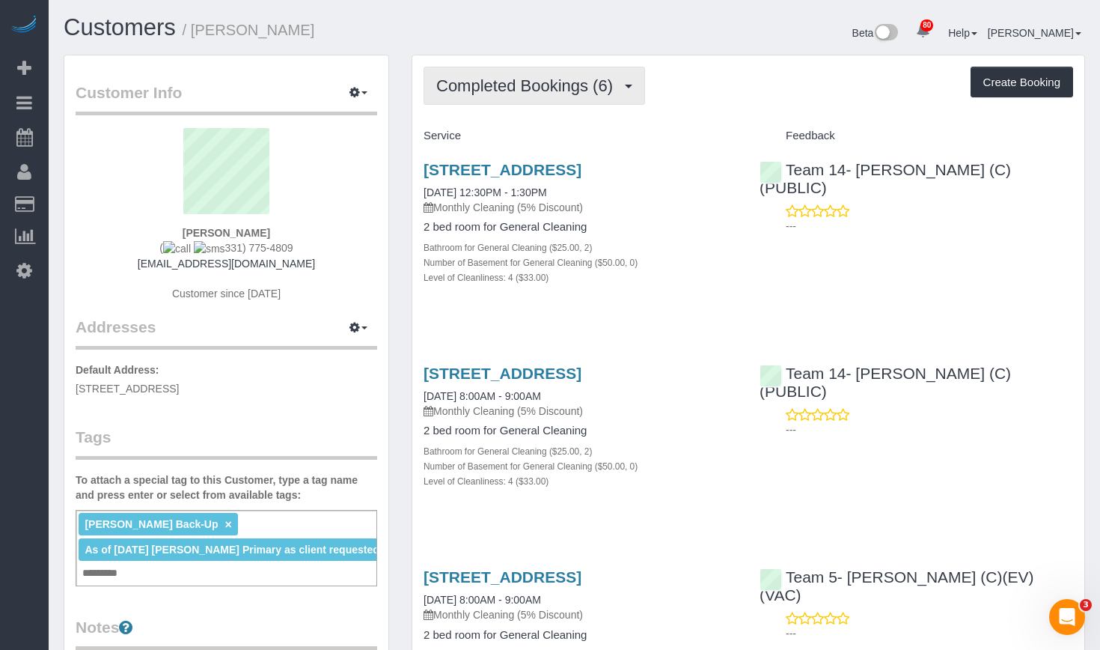
click at [524, 82] on span "Completed Bookings (6)" at bounding box center [528, 85] width 184 height 19
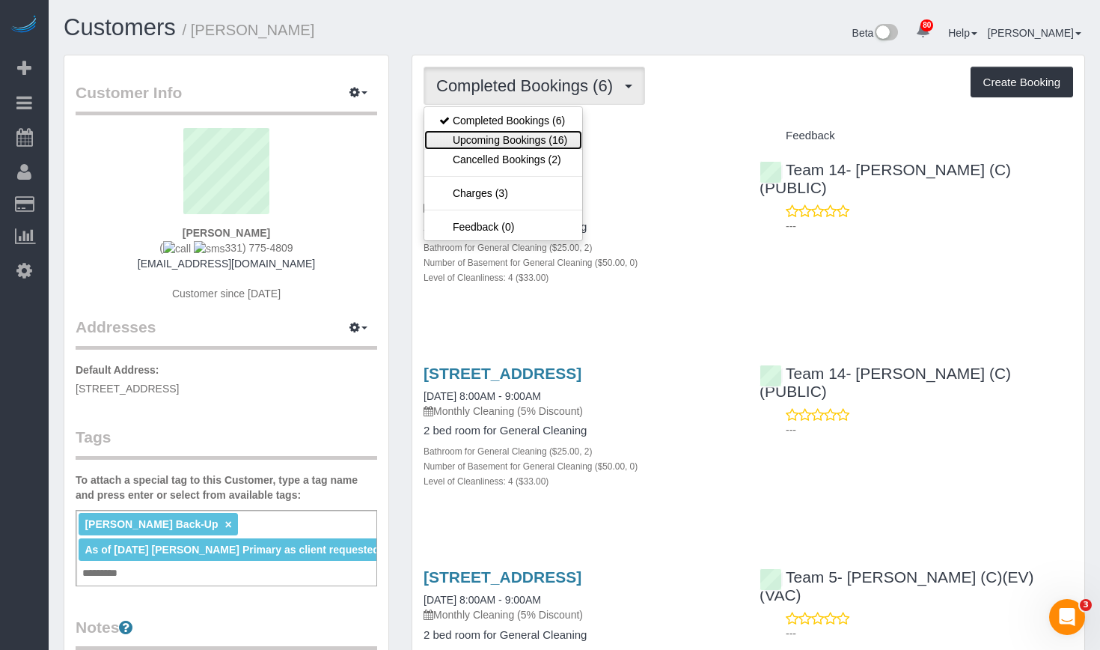
click at [534, 139] on link "Upcoming Bookings (16)" at bounding box center [503, 139] width 158 height 19
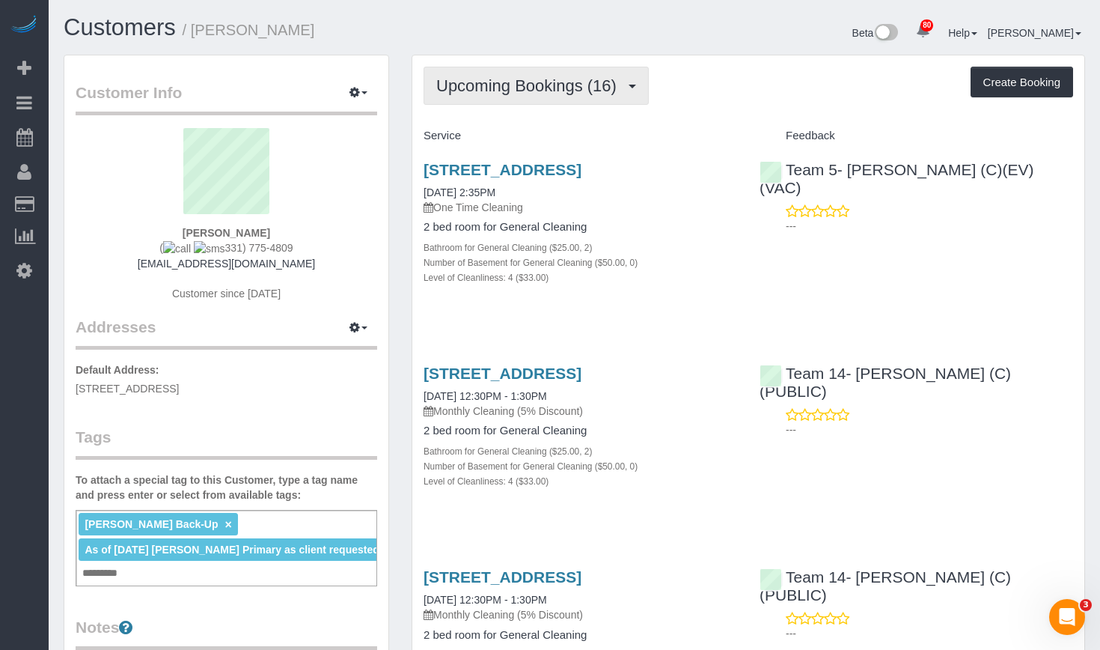
click at [557, 89] on span "Upcoming Bookings (16)" at bounding box center [530, 85] width 188 height 19
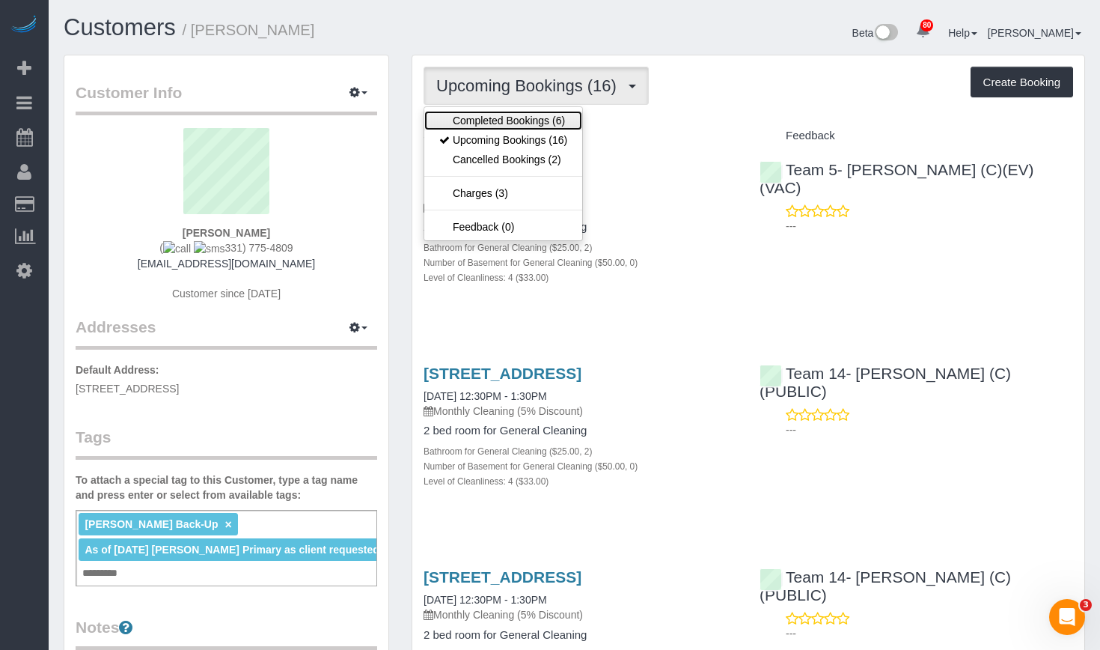
click at [517, 126] on link "Completed Bookings (6)" at bounding box center [503, 120] width 158 height 19
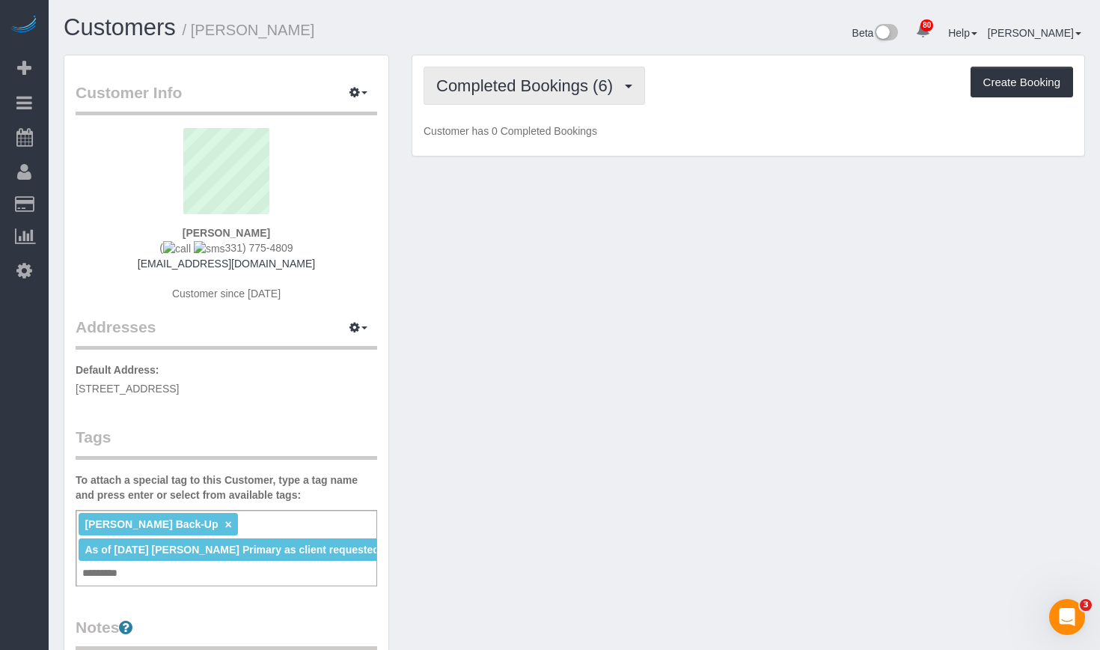
click at [528, 90] on span "Completed Bookings (6)" at bounding box center [528, 85] width 184 height 19
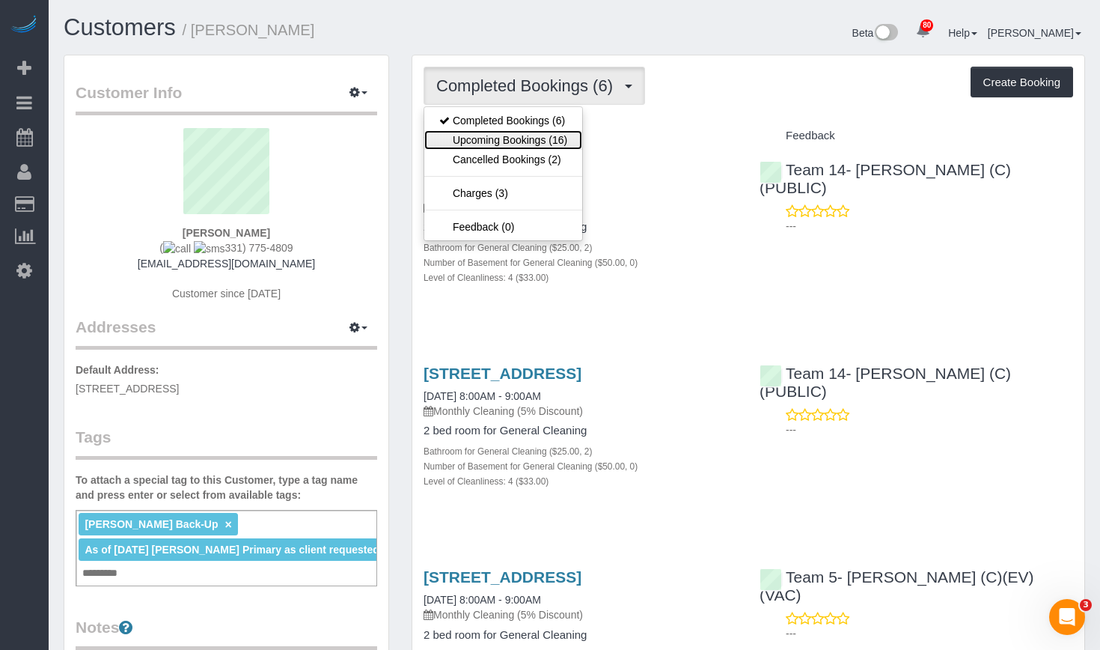
click at [523, 139] on link "Upcoming Bookings (16)" at bounding box center [503, 139] width 158 height 19
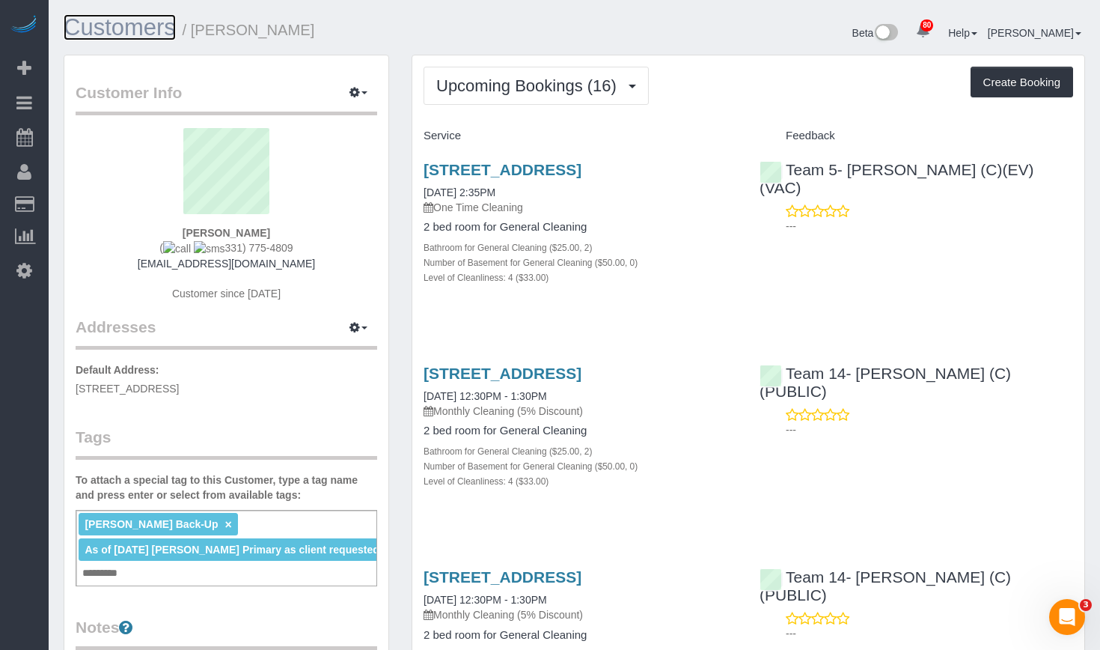
click at [119, 27] on link "Customers" at bounding box center [120, 27] width 112 height 26
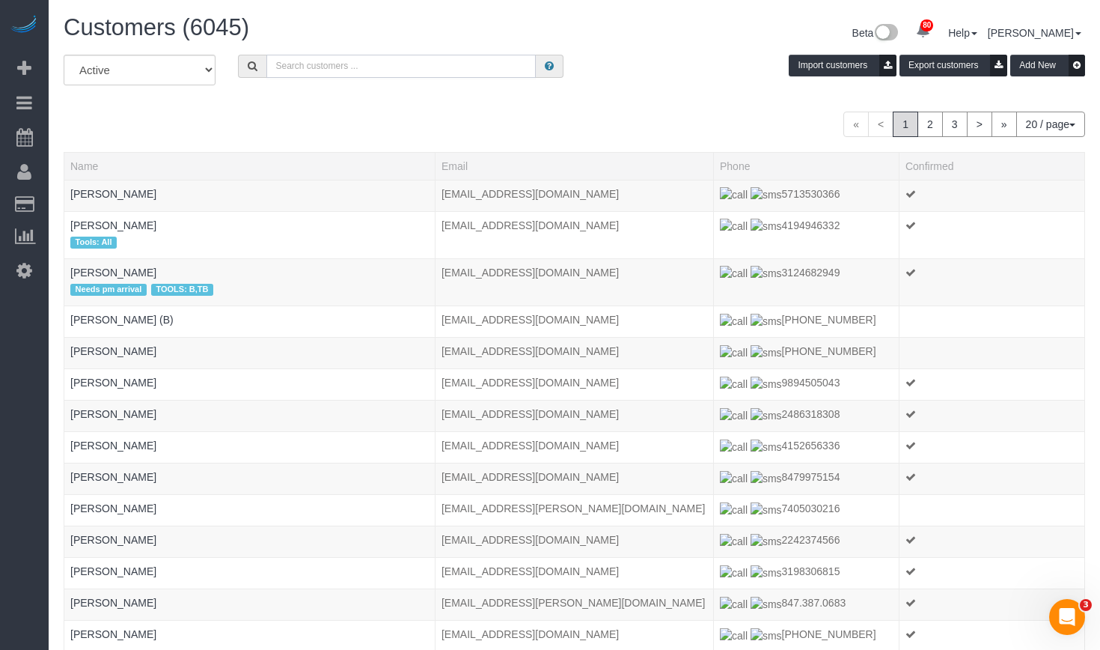
click at [370, 73] on input "text" at bounding box center [400, 66] width 269 height 23
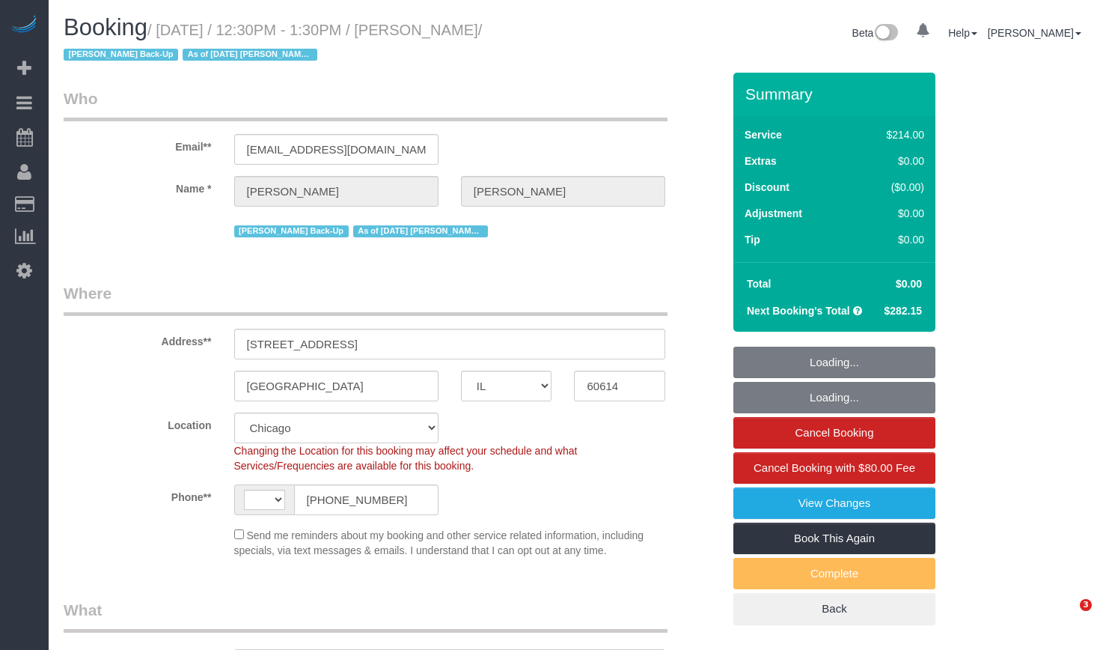
select select "IL"
select select "number:1"
select select "number:58"
select select "number:139"
select select "number:106"
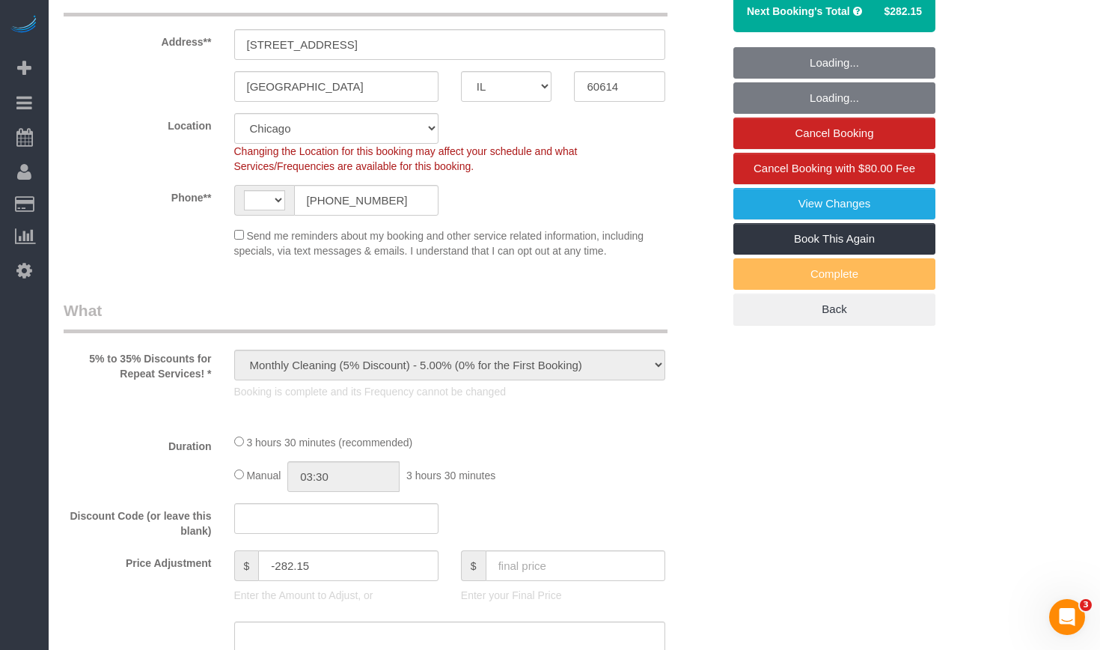
select select "object:815"
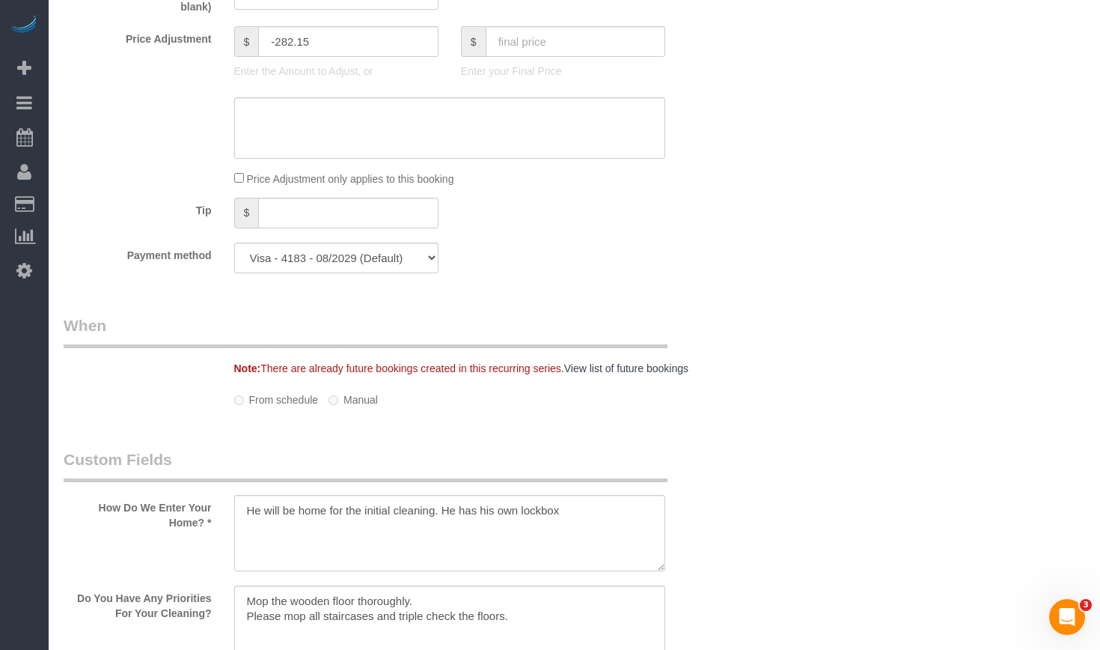
select select "string:[GEOGRAPHIC_DATA]"
select select "512"
select select "2"
select select "4"
select select "spot1"
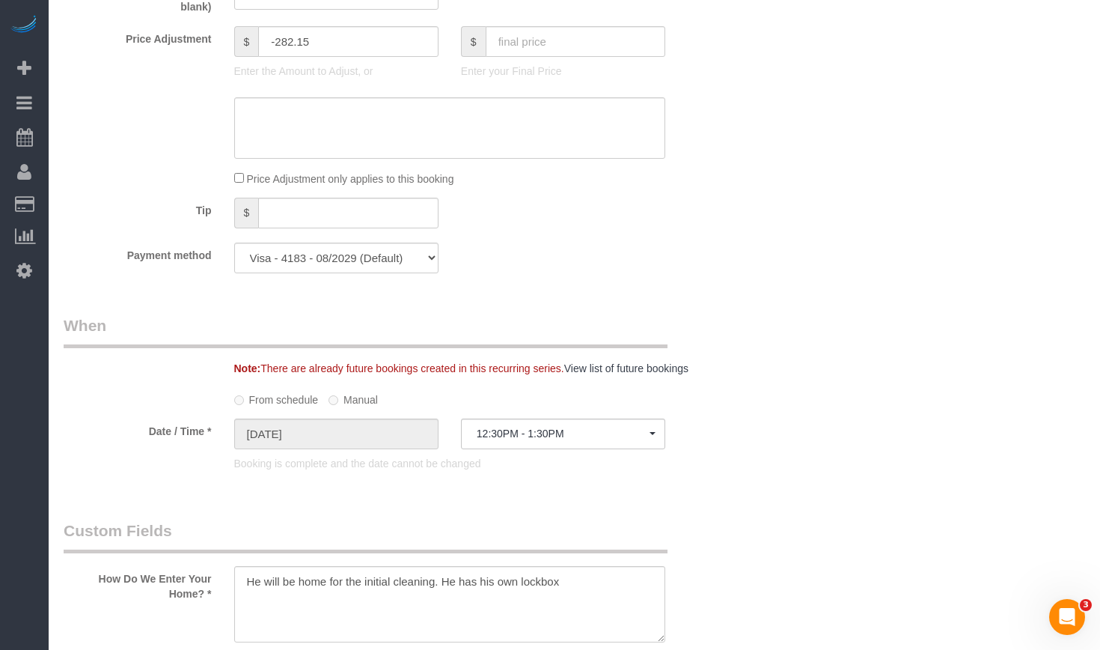
select select "2"
select select "4"
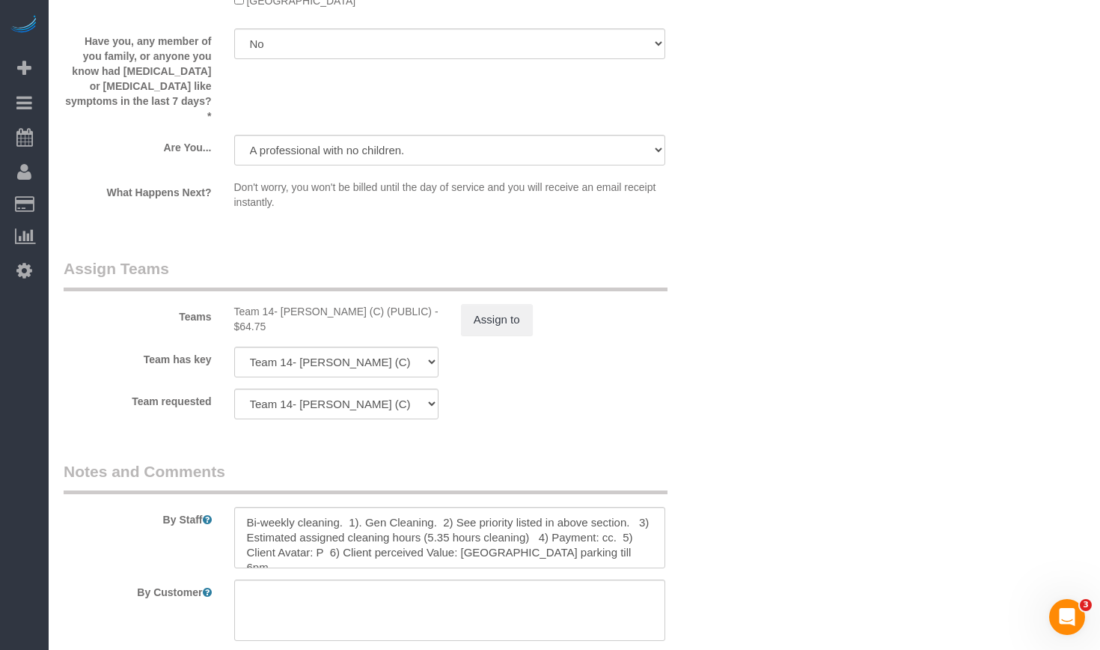
scroll to position [2713, 0]
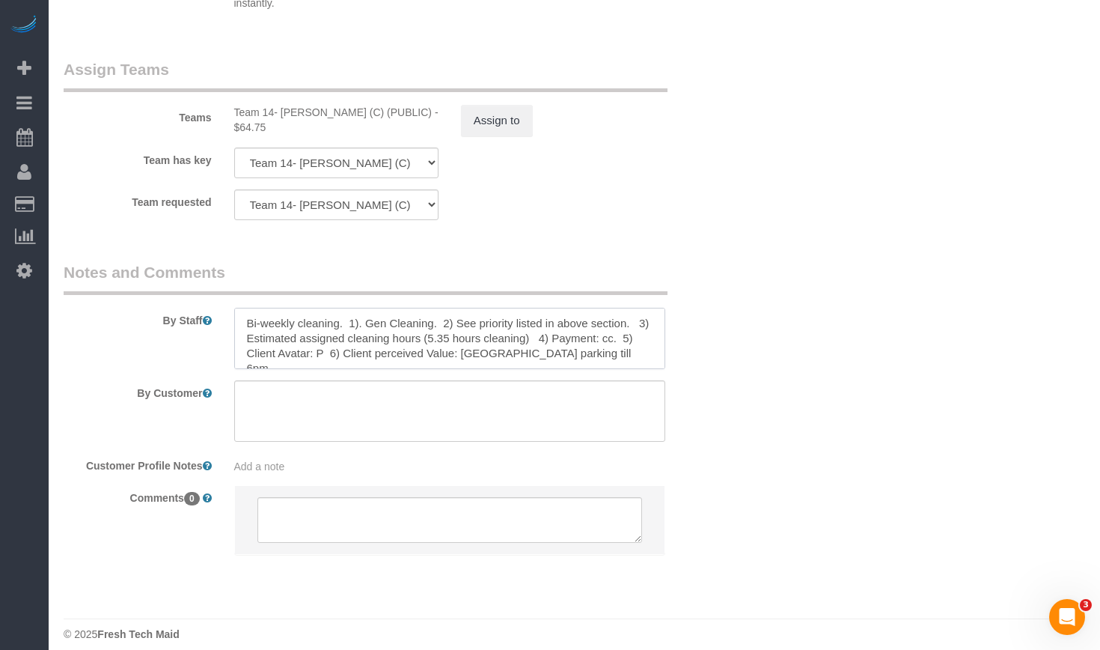
click at [584, 325] on textarea at bounding box center [450, 338] width 432 height 61
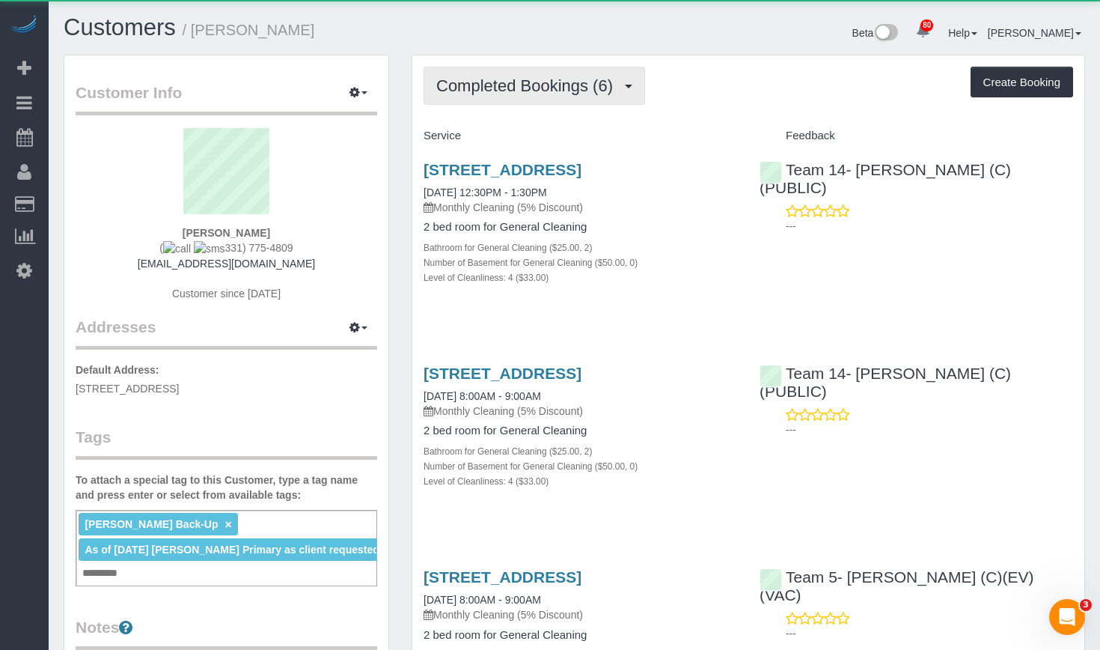
click at [537, 103] on button "Completed Bookings (6)" at bounding box center [535, 86] width 222 height 38
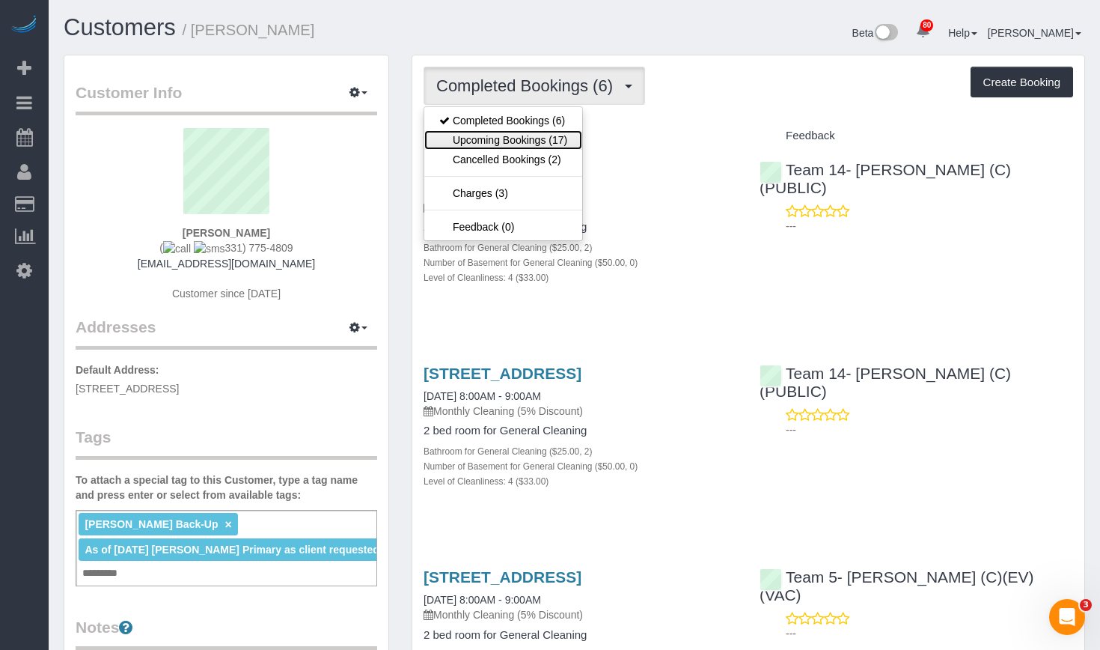
click at [537, 141] on link "Upcoming Bookings (17)" at bounding box center [503, 139] width 158 height 19
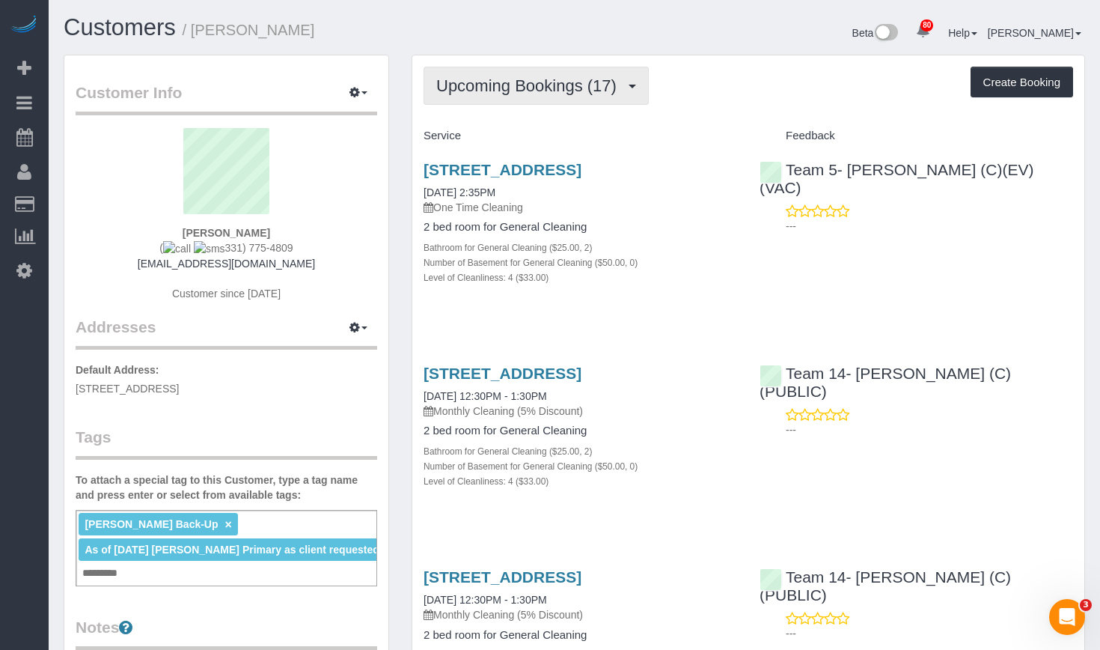
click at [583, 101] on button "Upcoming Bookings (17)" at bounding box center [536, 86] width 225 height 38
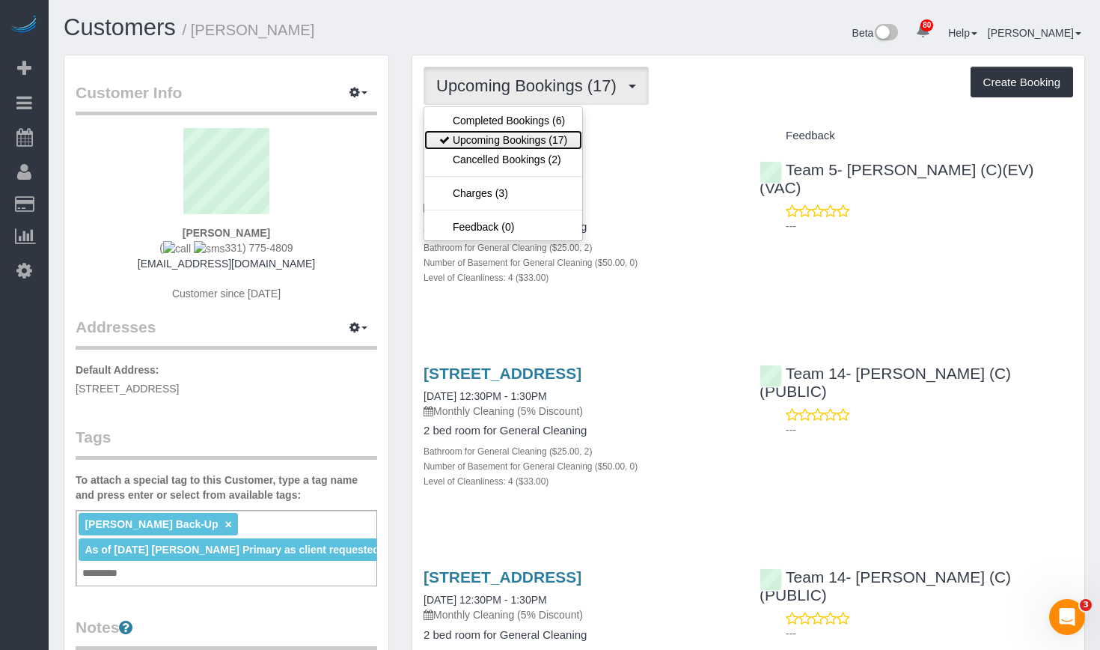
click at [552, 132] on link "Upcoming Bookings (17)" at bounding box center [503, 139] width 158 height 19
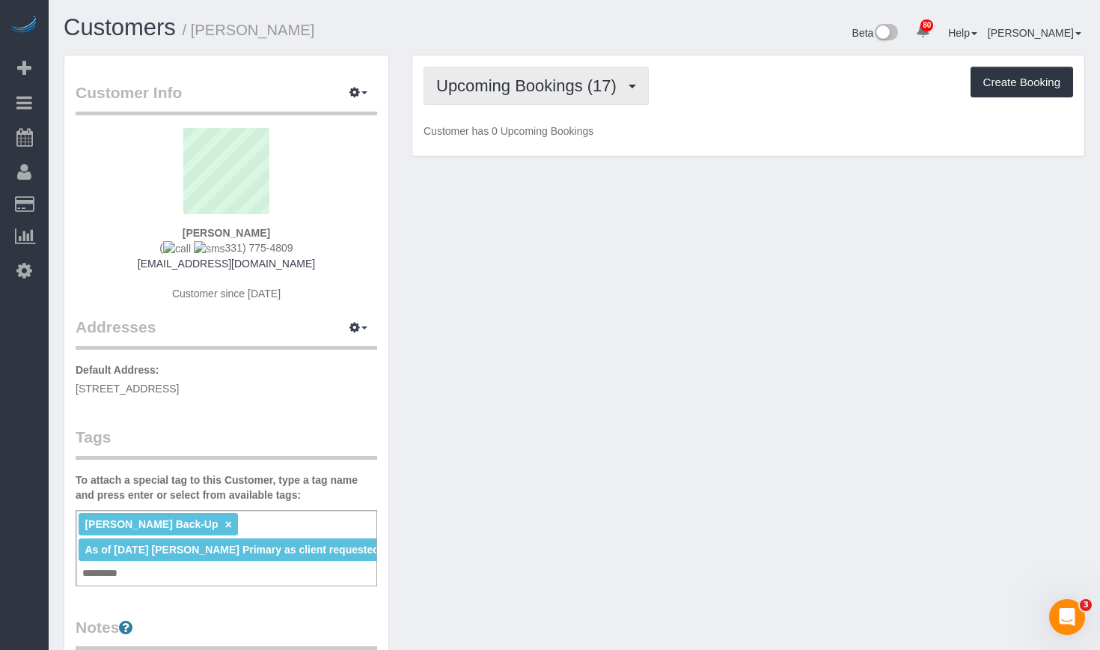
click at [547, 86] on span "Upcoming Bookings (17)" at bounding box center [530, 85] width 188 height 19
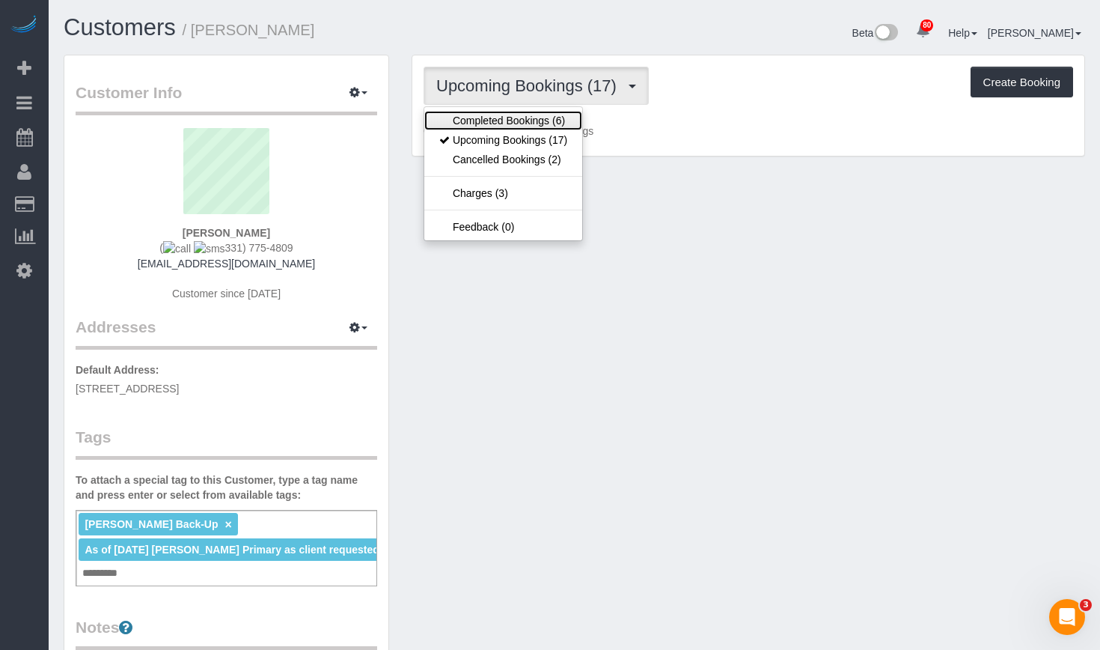
click at [532, 123] on link "Completed Bookings (6)" at bounding box center [503, 120] width 158 height 19
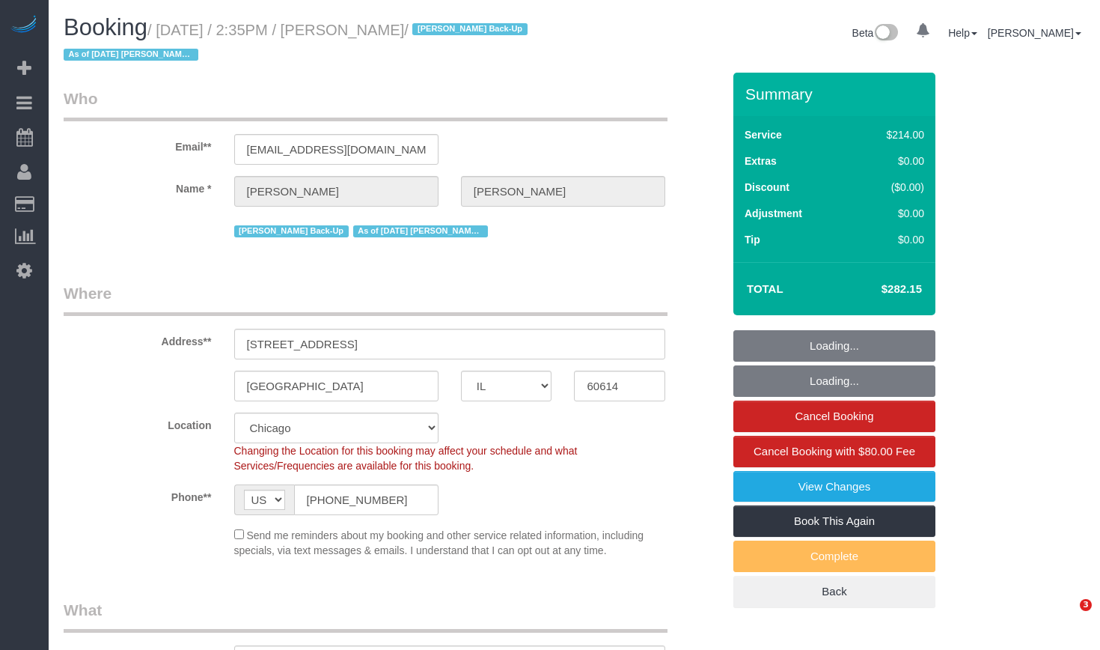
select select "IL"
select select "512"
select select "number:1"
select select "number:58"
select select "number:139"
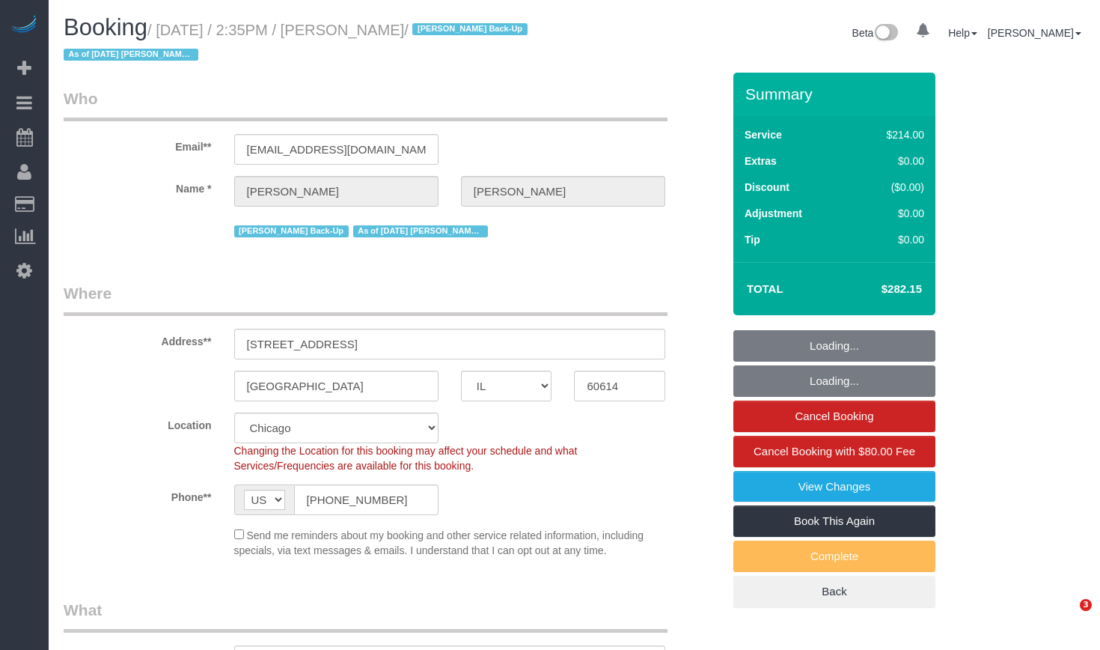
select select "number:106"
select select "object:1266"
select select "2"
select select "4"
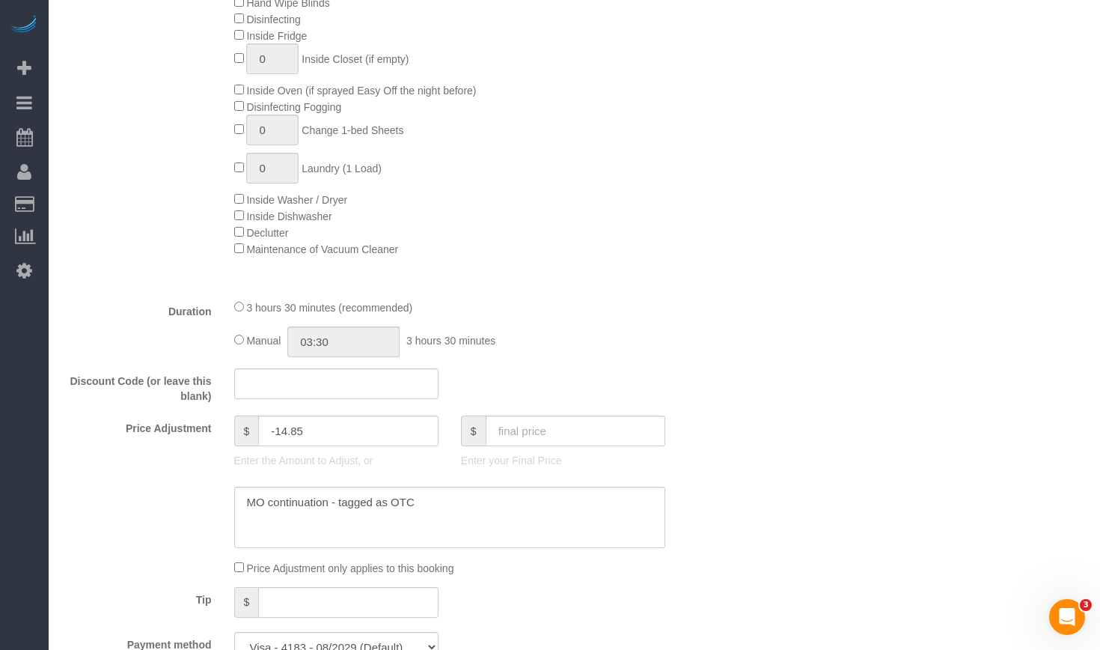
scroll to position [1422, 0]
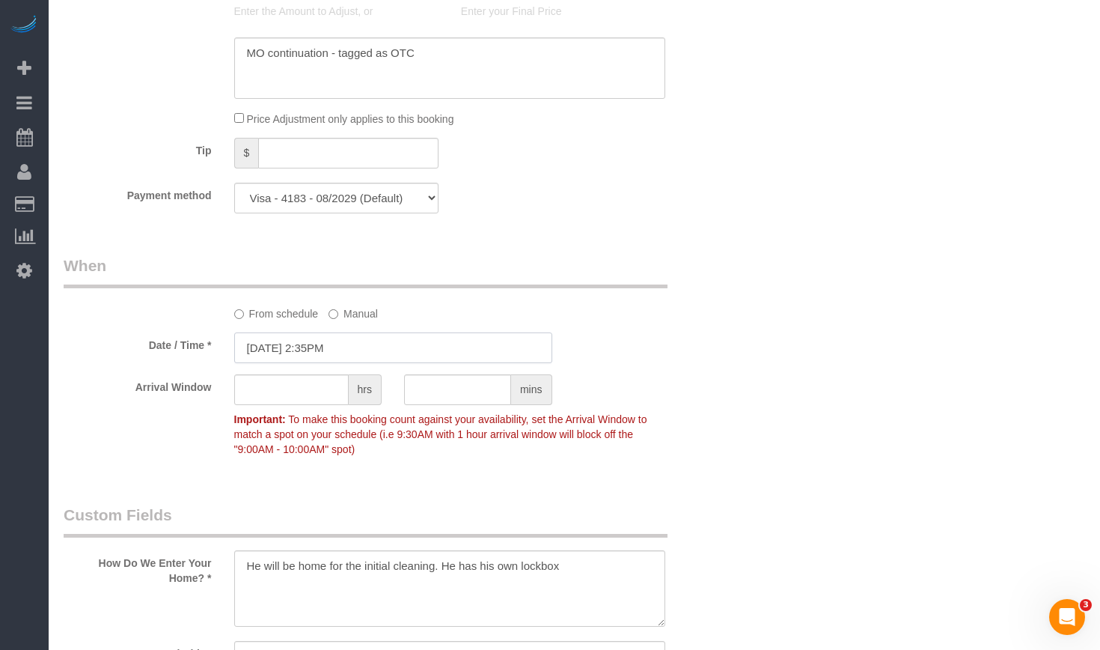
click at [293, 356] on input "[DATE] 2:35PM" at bounding box center [393, 347] width 318 height 31
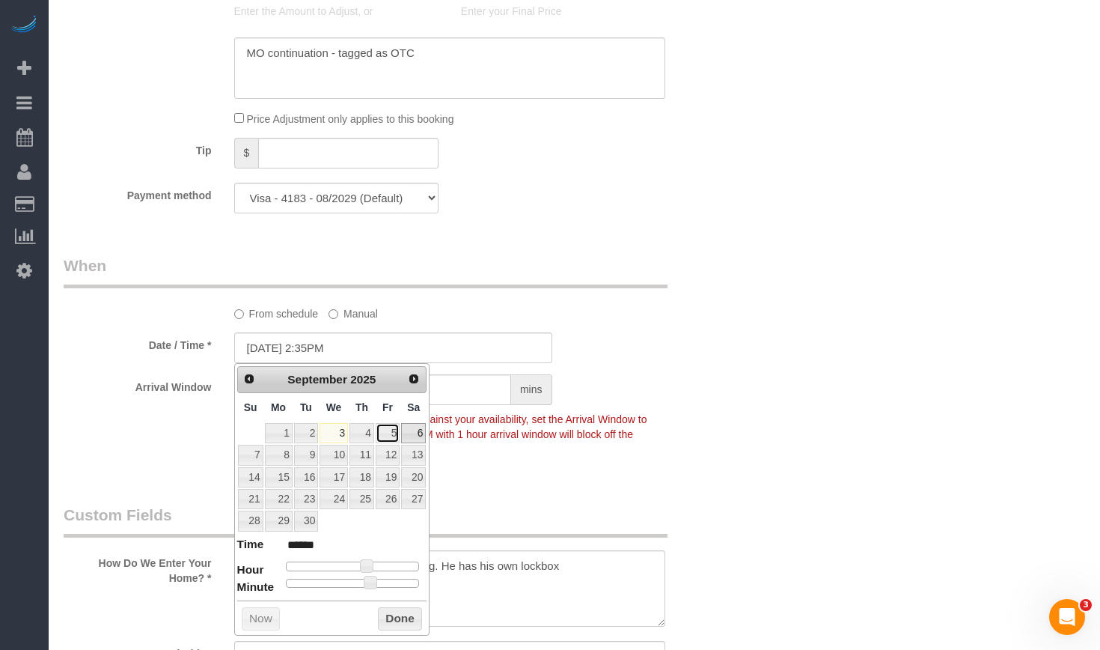
click at [397, 436] on link "5" at bounding box center [388, 433] width 24 height 20
click at [343, 349] on input "09/05/2025 2:35PM" at bounding box center [393, 347] width 318 height 31
click at [617, 263] on legend "When" at bounding box center [366, 271] width 604 height 34
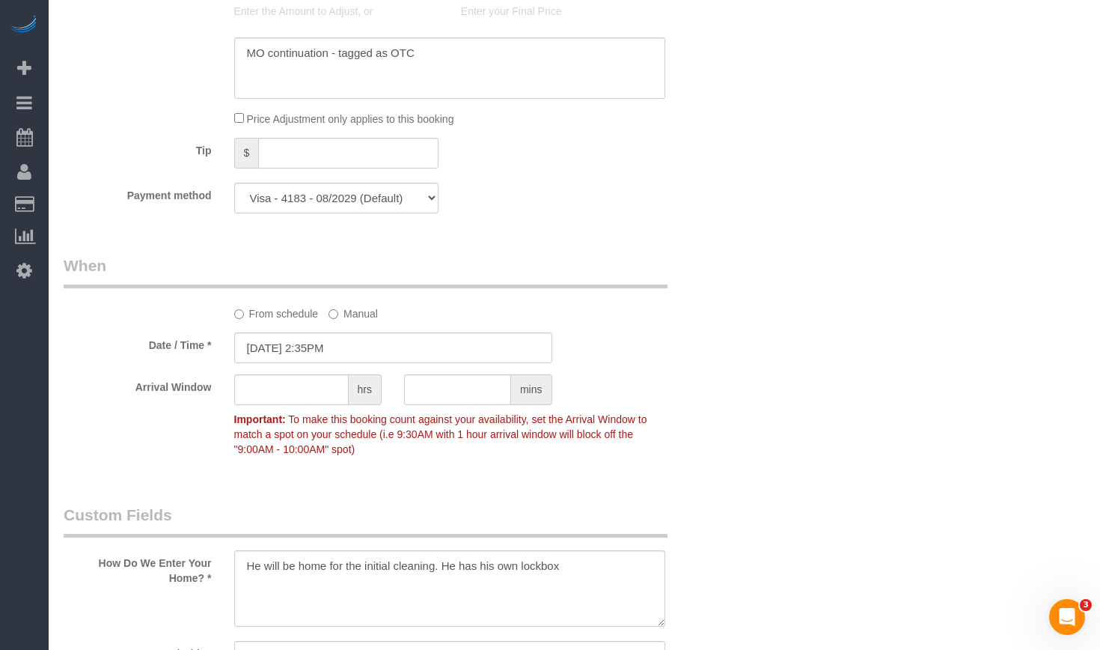
click at [281, 406] on div at bounding box center [308, 406] width 148 height 3
click at [348, 347] on input "09/05/2025 2:35PM" at bounding box center [393, 347] width 318 height 31
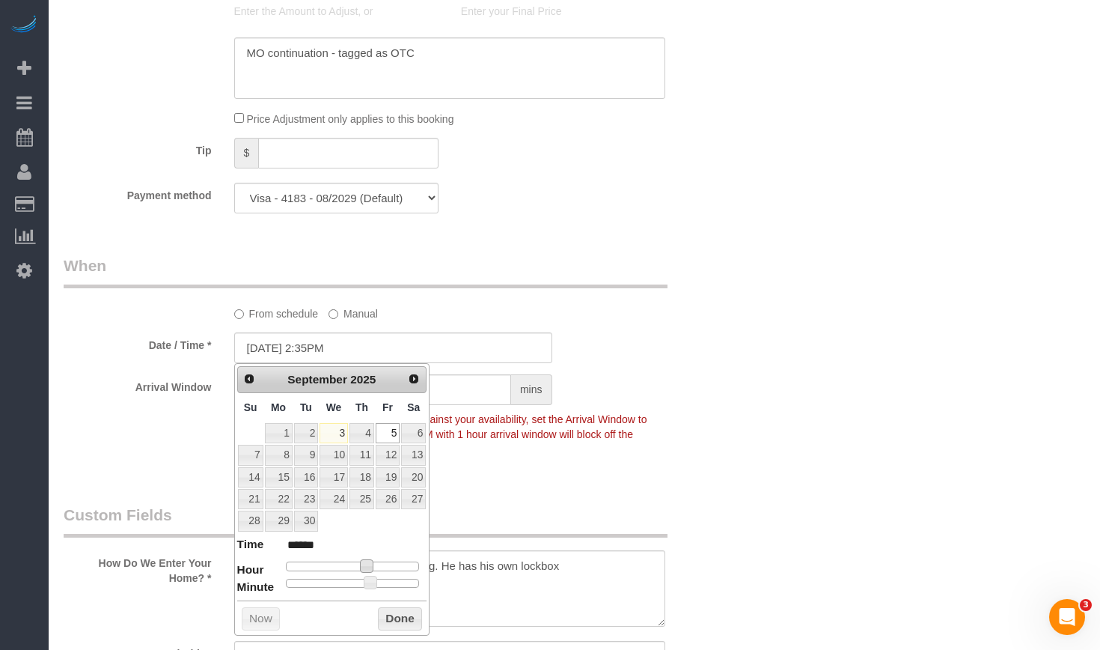
type input "09/05/2025 1:35PM"
type input "******"
type input "09/05/2025 12:35PM"
type input "*******"
type input "09/05/2025 11:35AM"
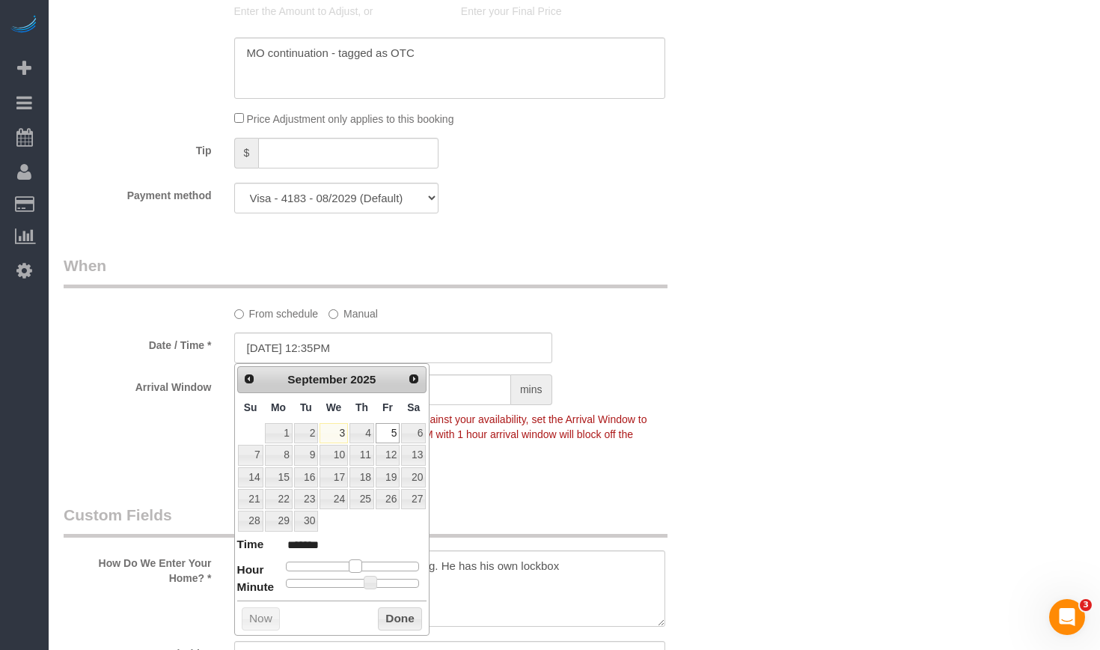
type input "*******"
type input "09/05/2025 10:35AM"
type input "*******"
type input "09/05/2025 11:35AM"
type input "*******"
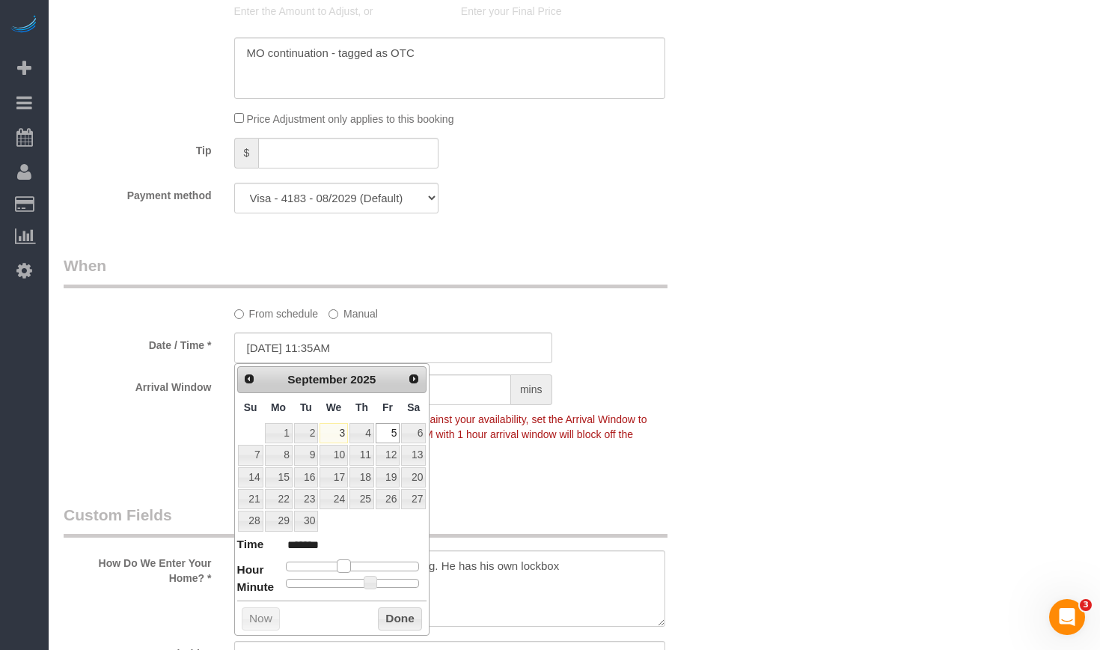
type input "09/05/2025 12:35PM"
type input "*******"
drag, startPoint x: 365, startPoint y: 565, endPoint x: 358, endPoint y: 569, distance: 8.4
click at [358, 569] on span at bounding box center [355, 565] width 13 height 13
type input "[DATE] 12:30PM"
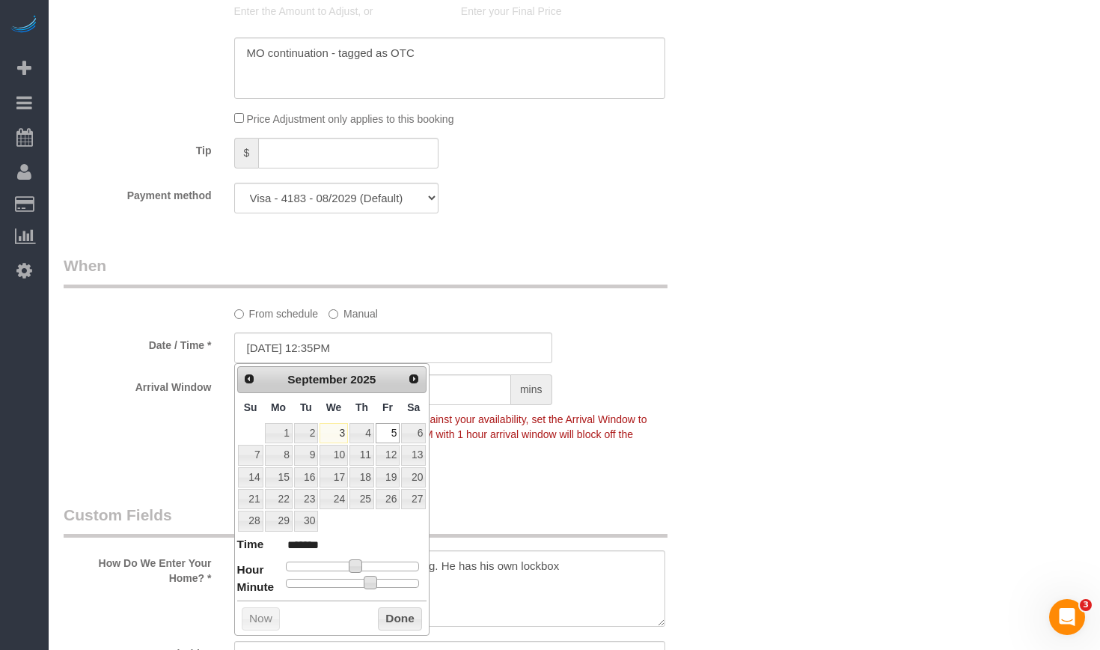
type input "*******"
drag, startPoint x: 374, startPoint y: 583, endPoint x: 364, endPoint y: 586, distance: 10.9
click at [364, 586] on span at bounding box center [358, 582] width 13 height 13
click at [790, 472] on div "Who Email** tleary@arcomurray.com Name * Thomas Leary Ashley Back-Up As of 7/8/…" at bounding box center [575, 284] width 1022 height 3267
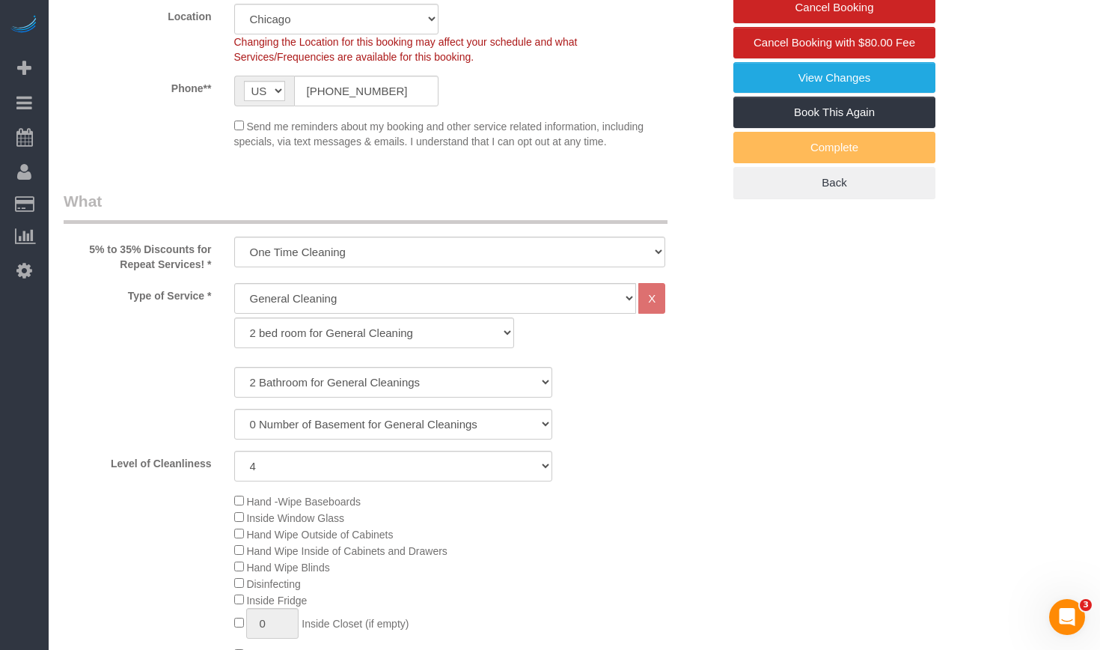
scroll to position [259, 0]
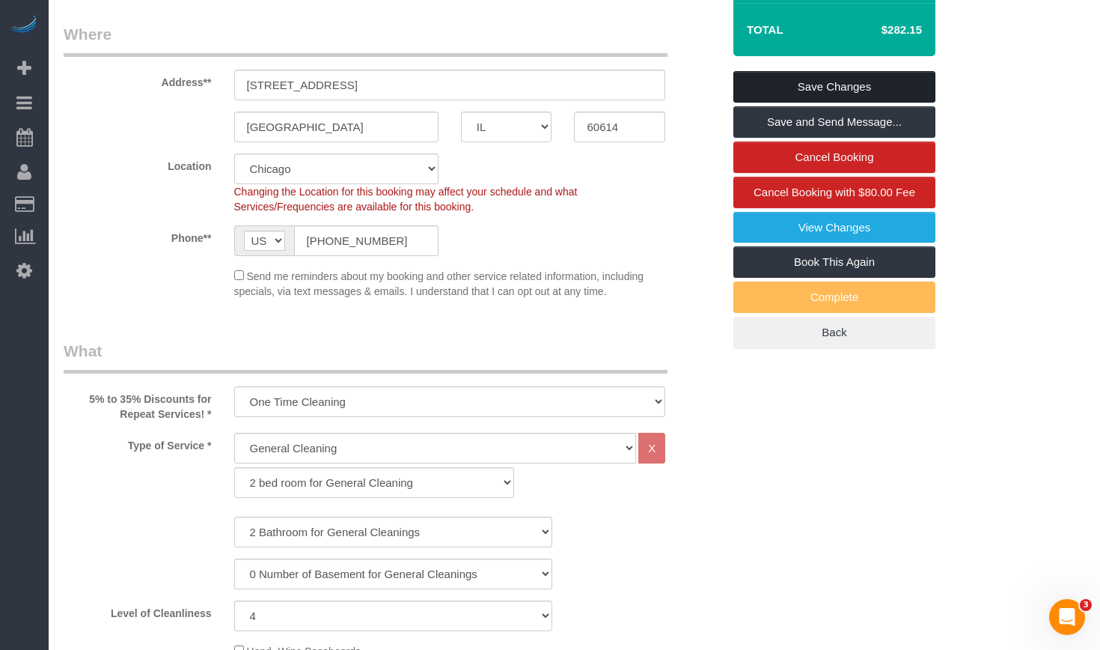
click at [804, 88] on link "Save Changes" at bounding box center [834, 86] width 202 height 31
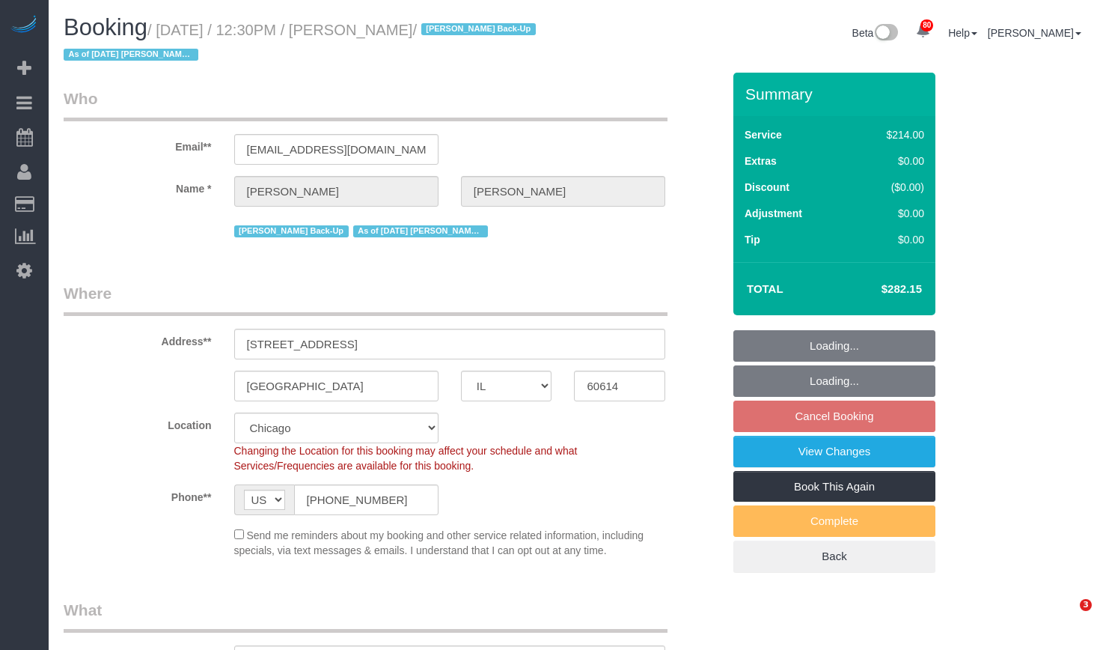
select select "IL"
select select "number:1"
select select "number:58"
select select "number:139"
select select "number:106"
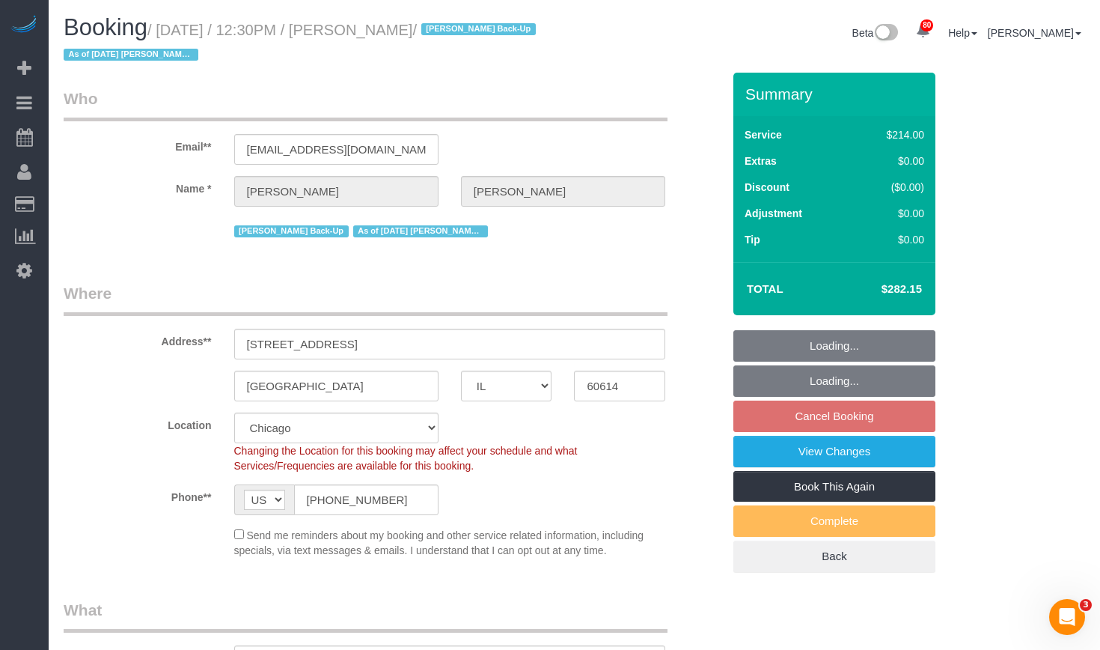
select select "object:1041"
select select "string:fspay-46a0d3fe-8b38-49ce-bf0e-738358336c24"
select select "512"
select select "2"
select select "4"
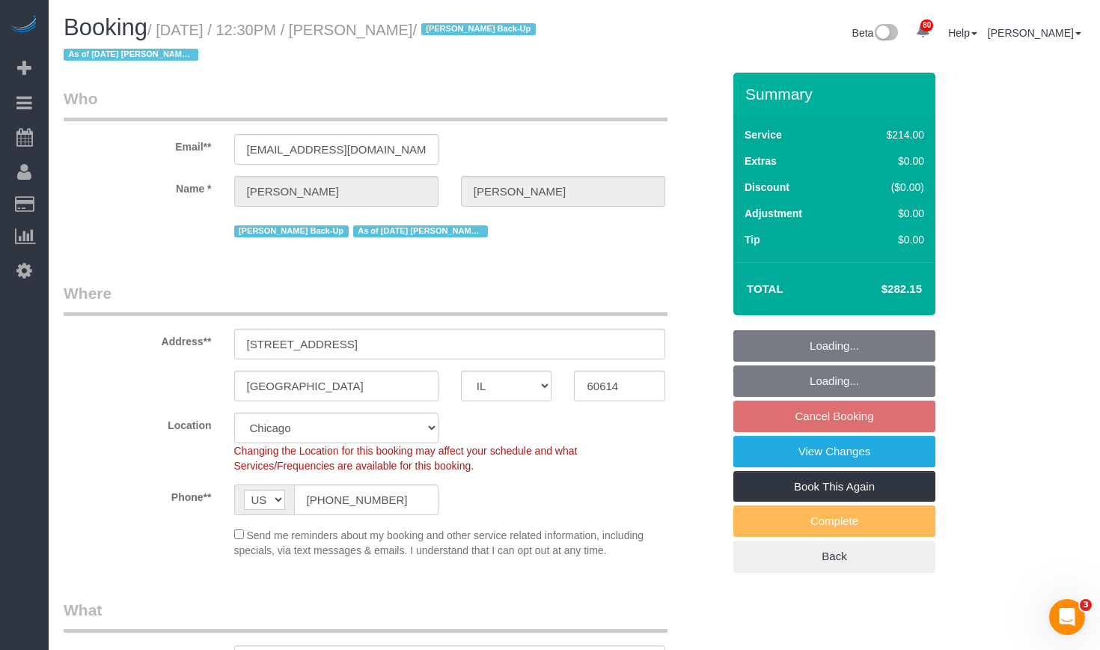
select select "object:1288"
select select "2"
select select "4"
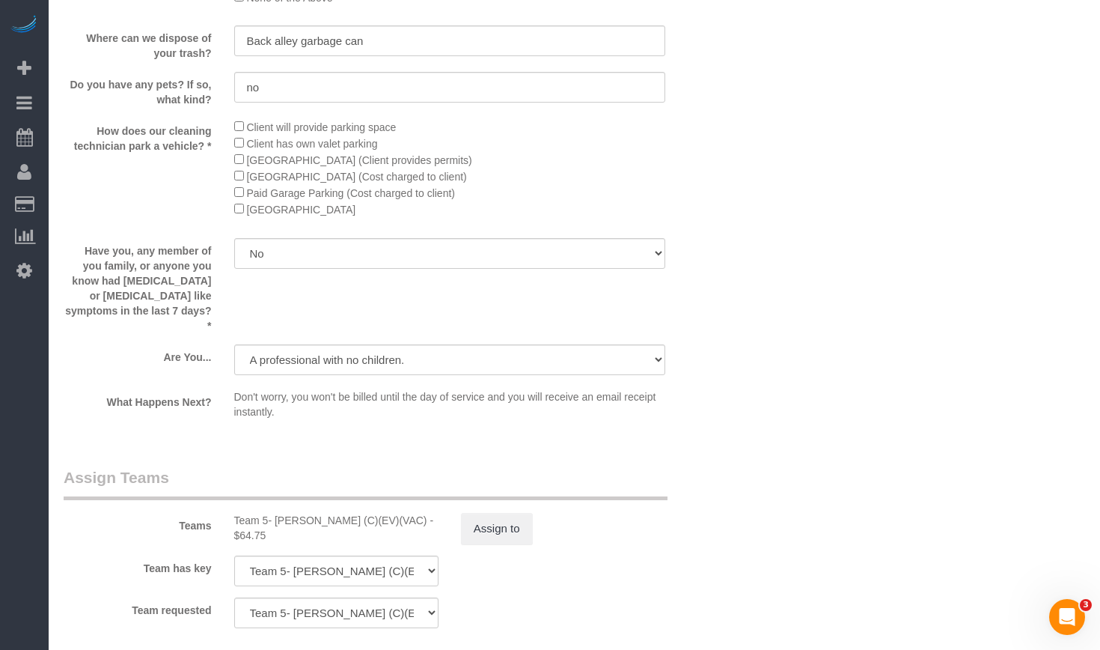
scroll to position [2544, 0]
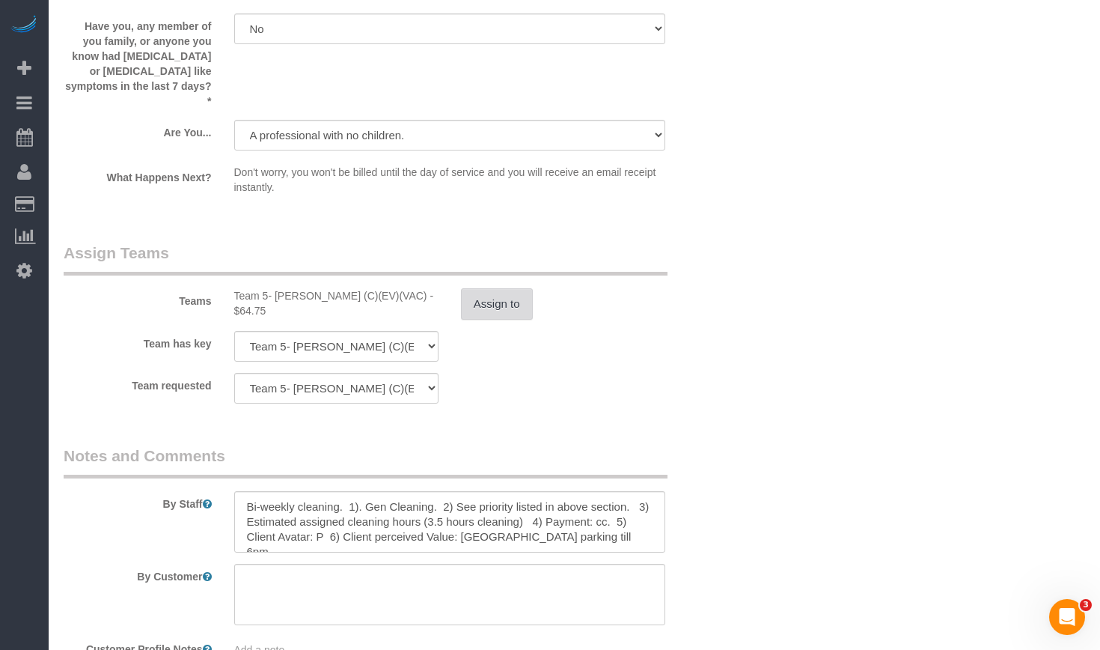
click at [485, 290] on button "Assign to" at bounding box center [497, 303] width 72 height 31
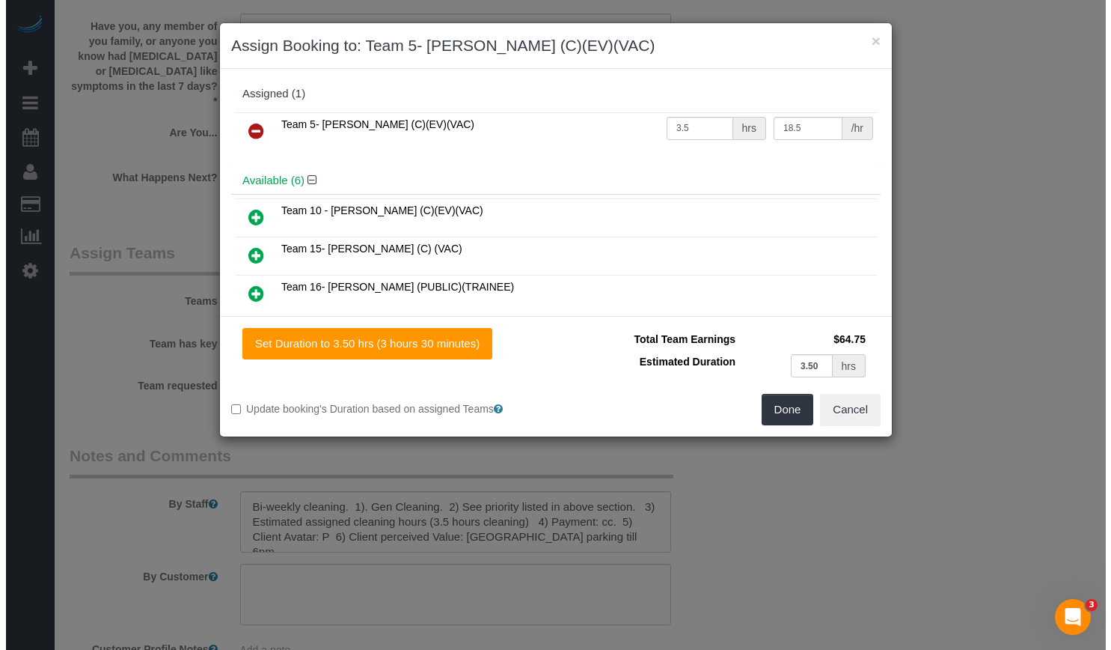
scroll to position [2543, 0]
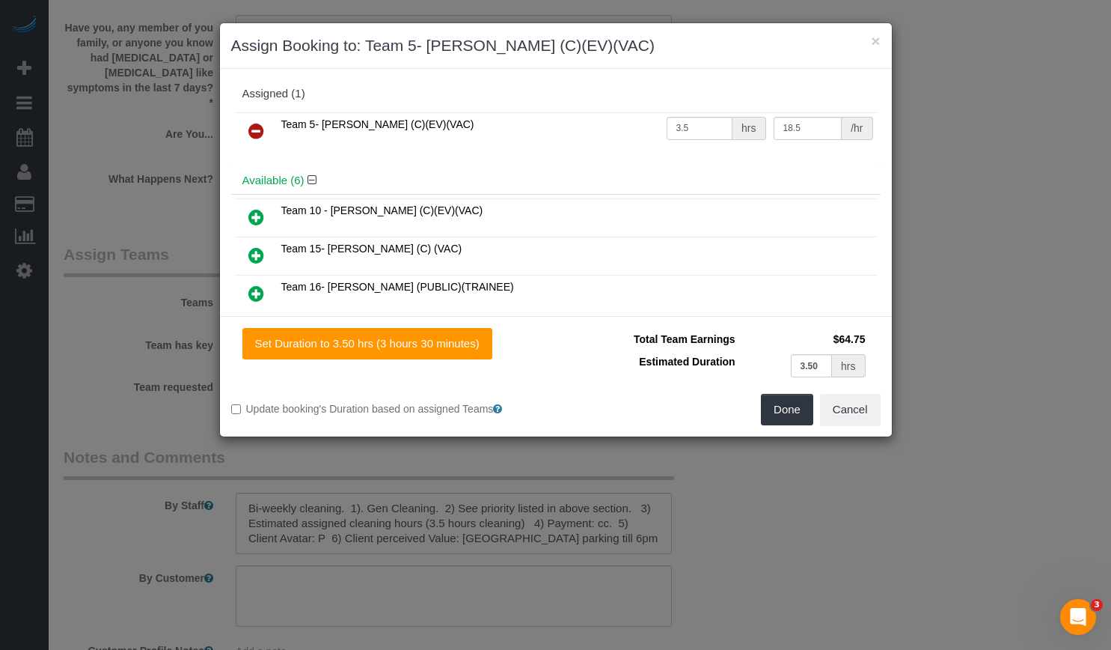
click at [253, 128] on icon at bounding box center [256, 131] width 16 height 18
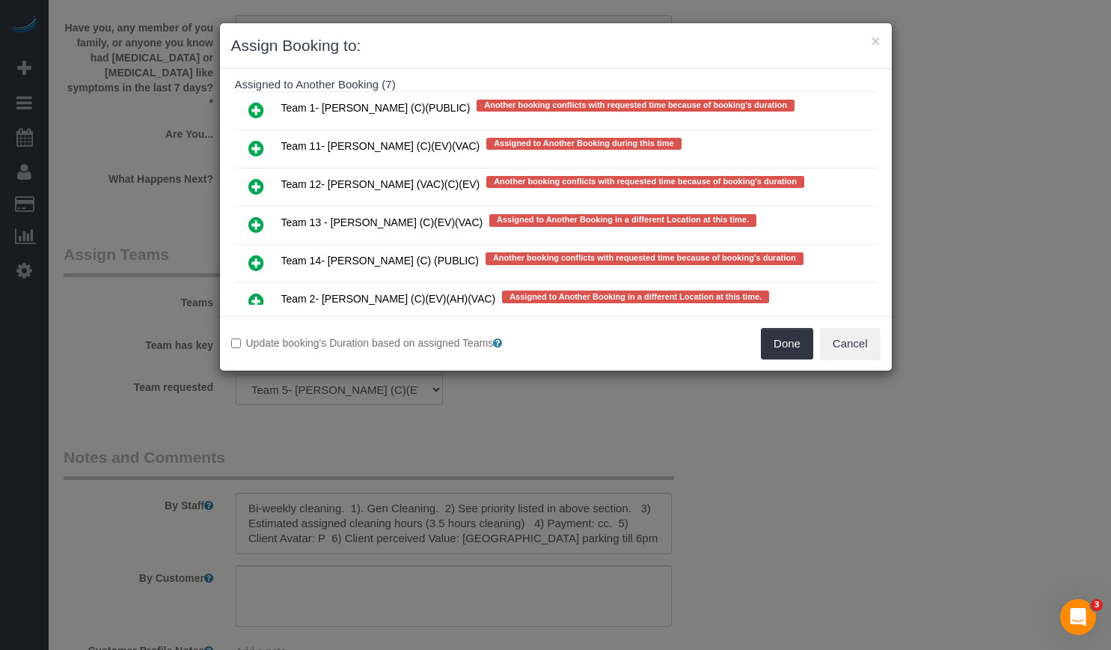
scroll to position [544, 0]
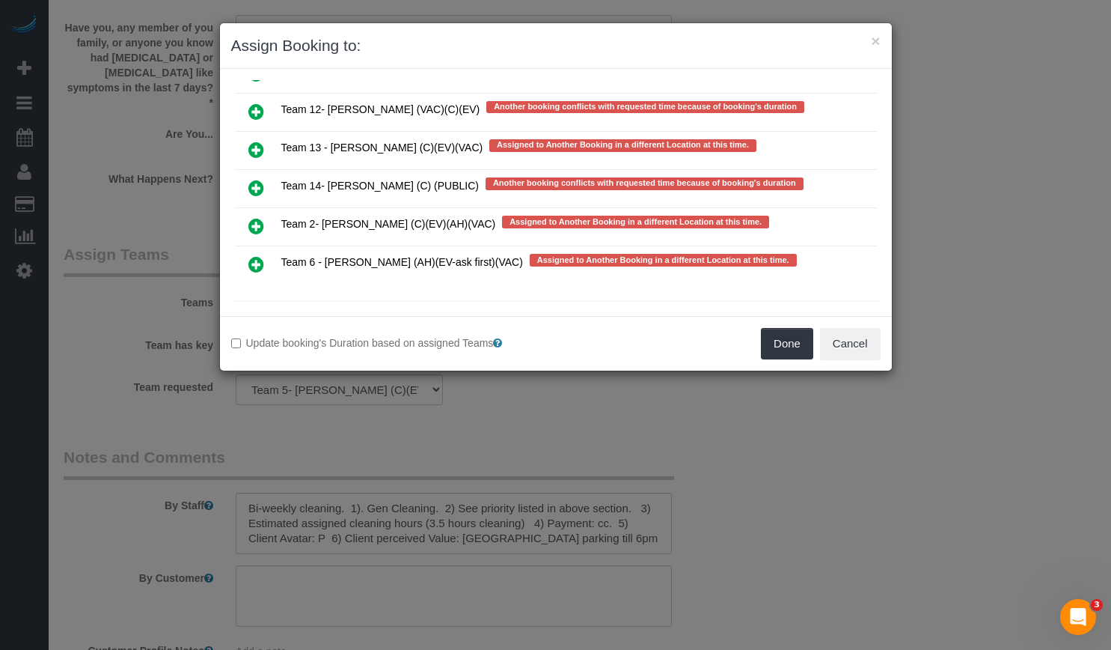
drag, startPoint x: 256, startPoint y: 180, endPoint x: 281, endPoint y: 181, distance: 25.5
click at [256, 180] on icon at bounding box center [256, 188] width 16 height 18
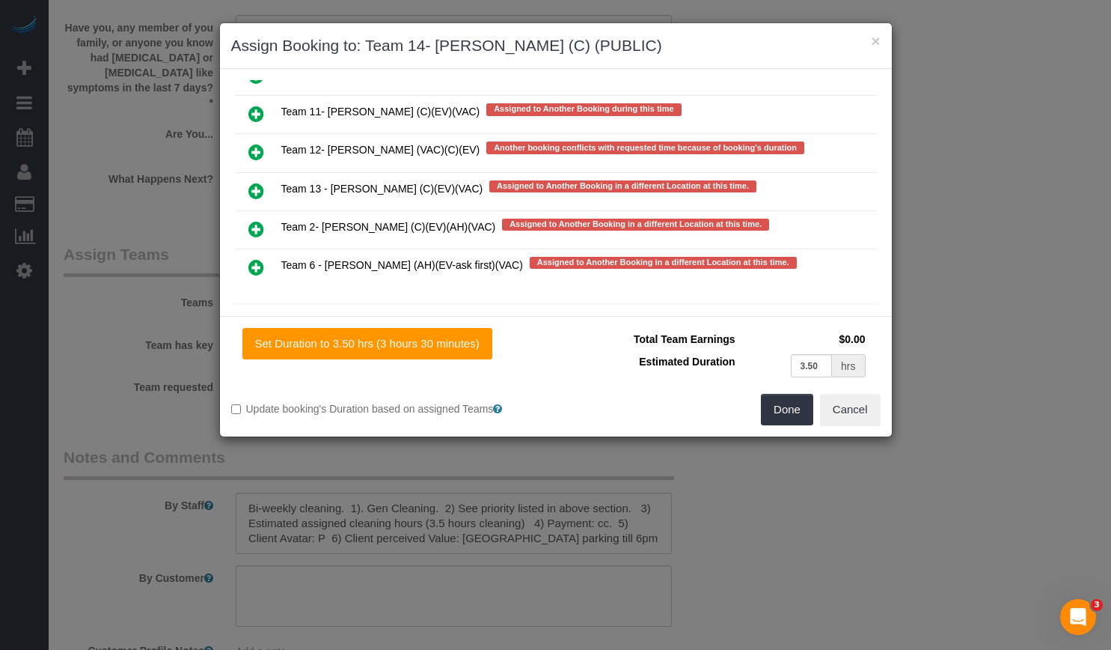
scroll to position [547, 0]
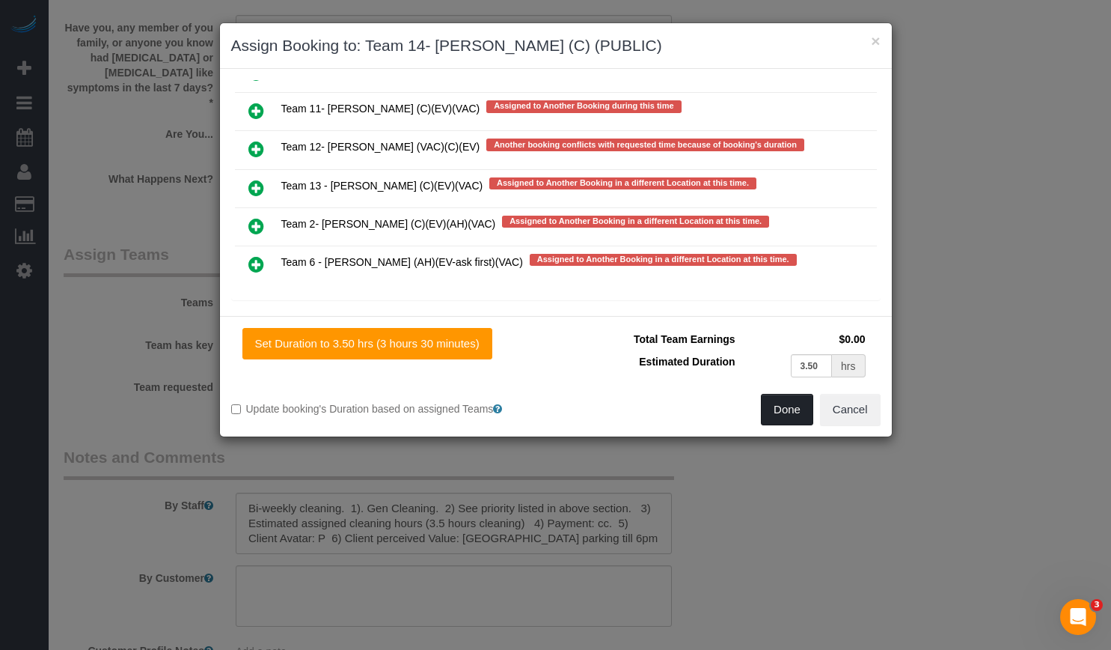
click at [787, 405] on button "Done" at bounding box center [787, 409] width 52 height 31
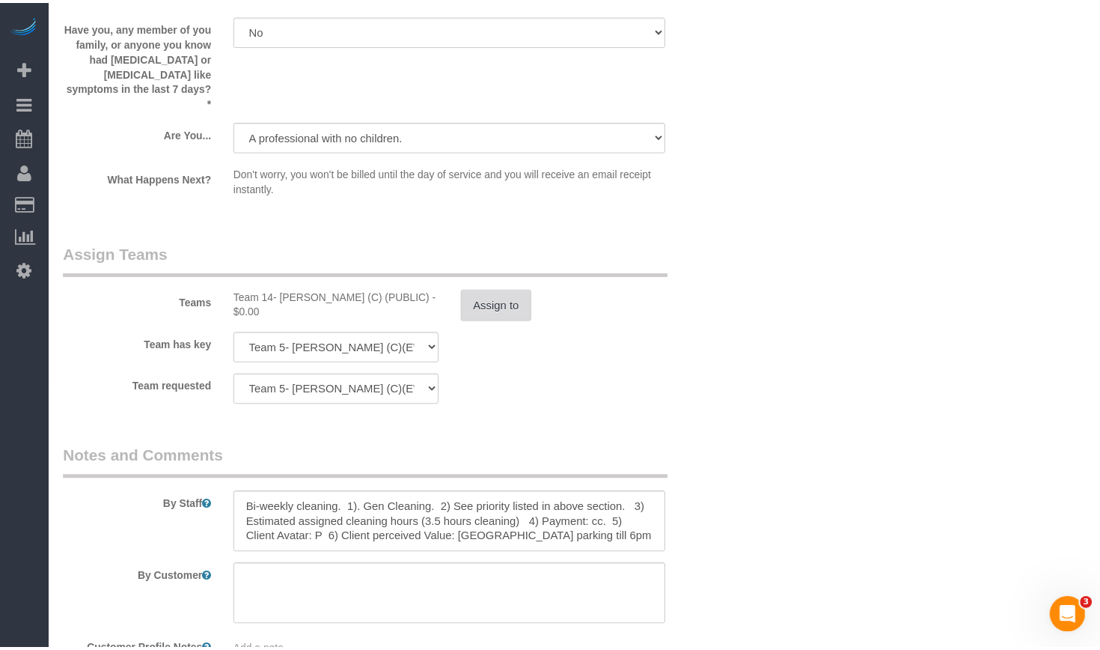
scroll to position [2544, 0]
click at [477, 288] on button "Assign to" at bounding box center [497, 303] width 72 height 31
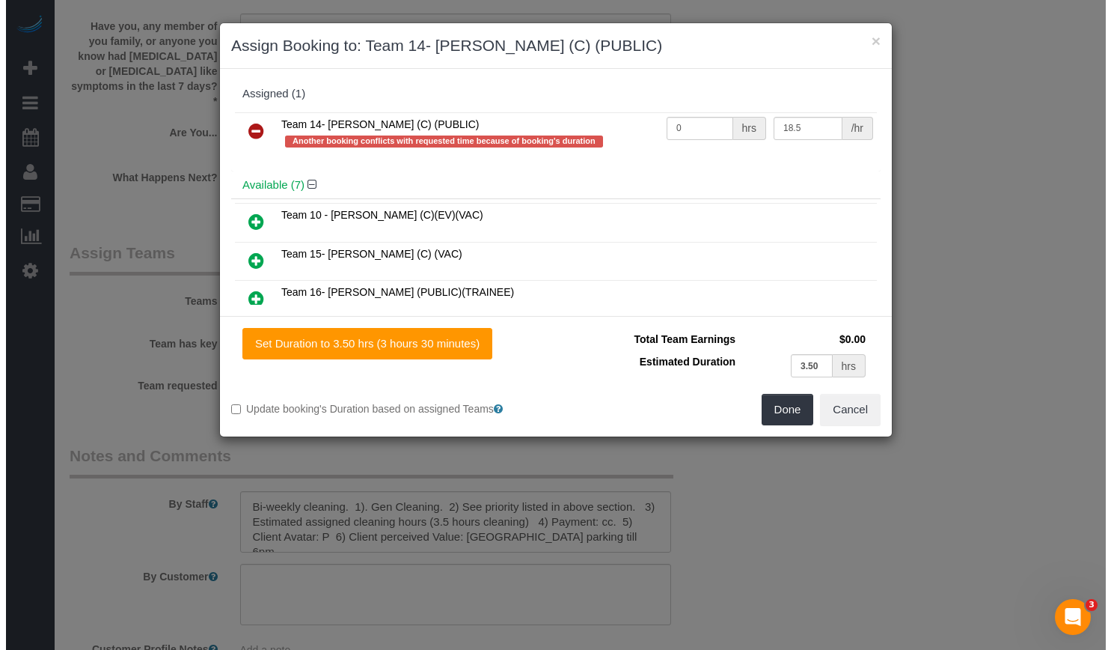
scroll to position [2543, 0]
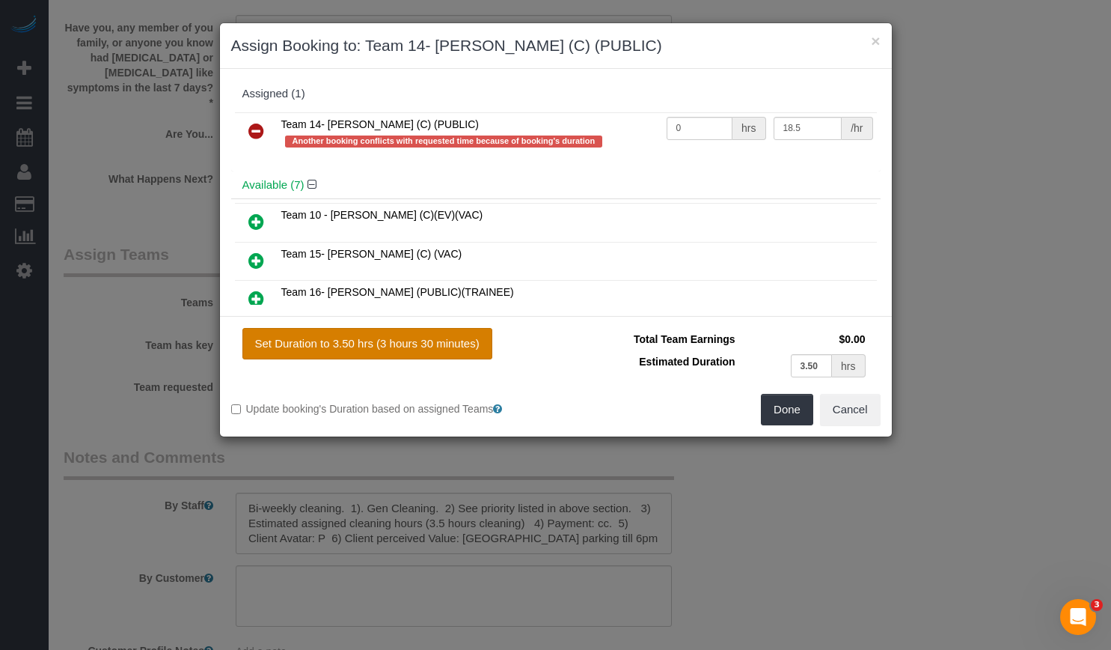
click at [404, 339] on button "Set Duration to 3.50 hrs (3 hours 30 minutes)" at bounding box center [367, 343] width 250 height 31
type input "3.50"
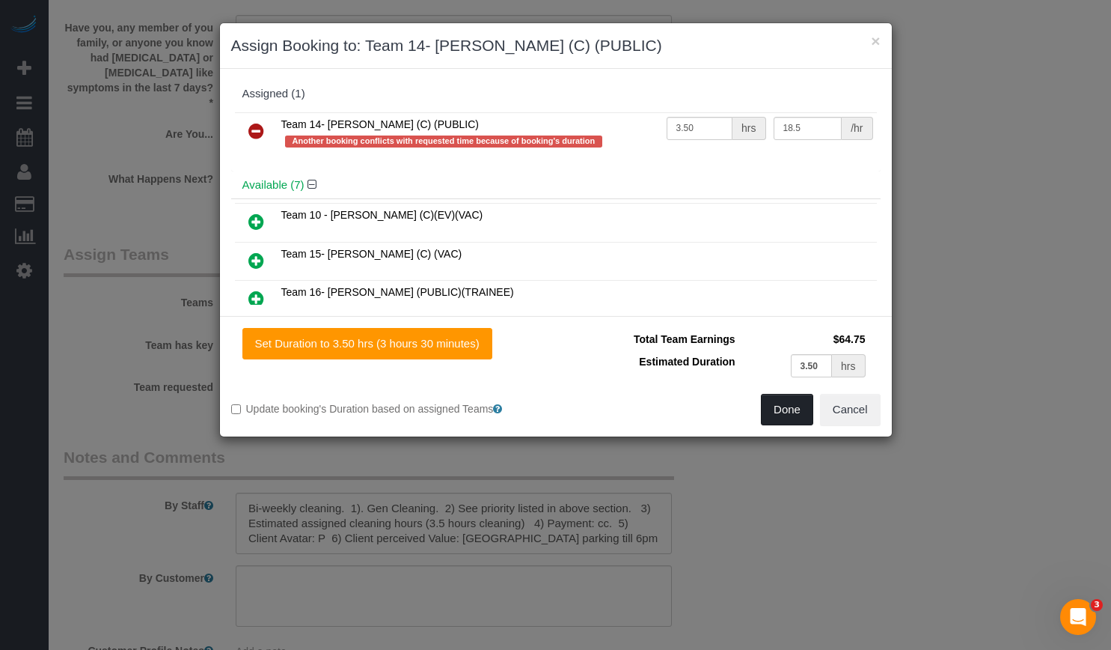
click at [792, 402] on button "Done" at bounding box center [787, 409] width 52 height 31
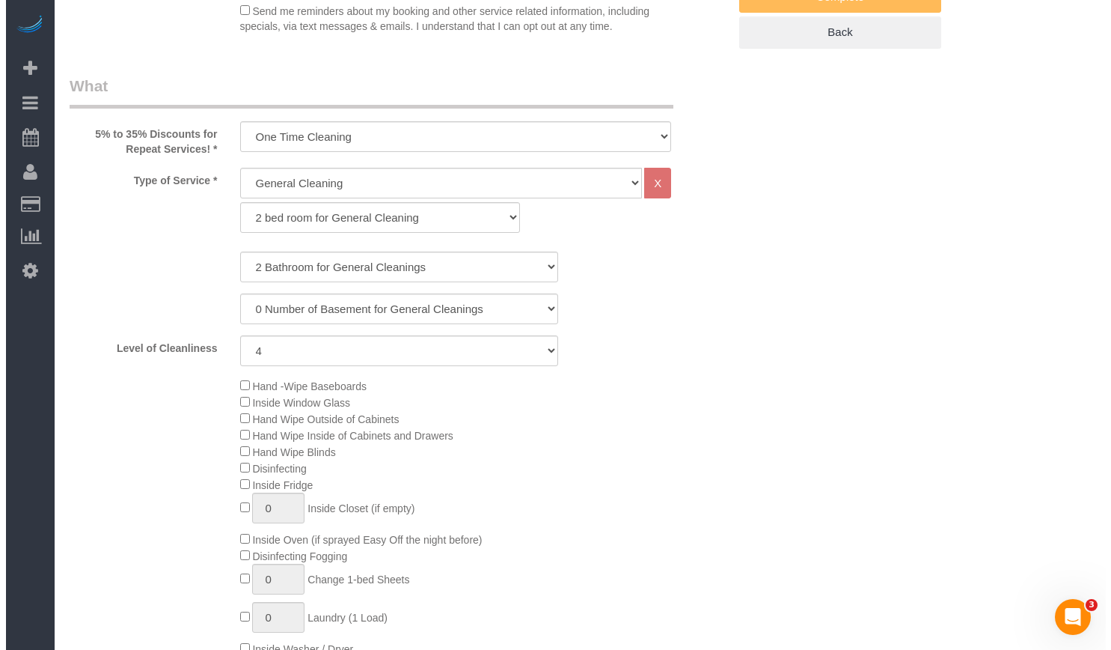
scroll to position [0, 0]
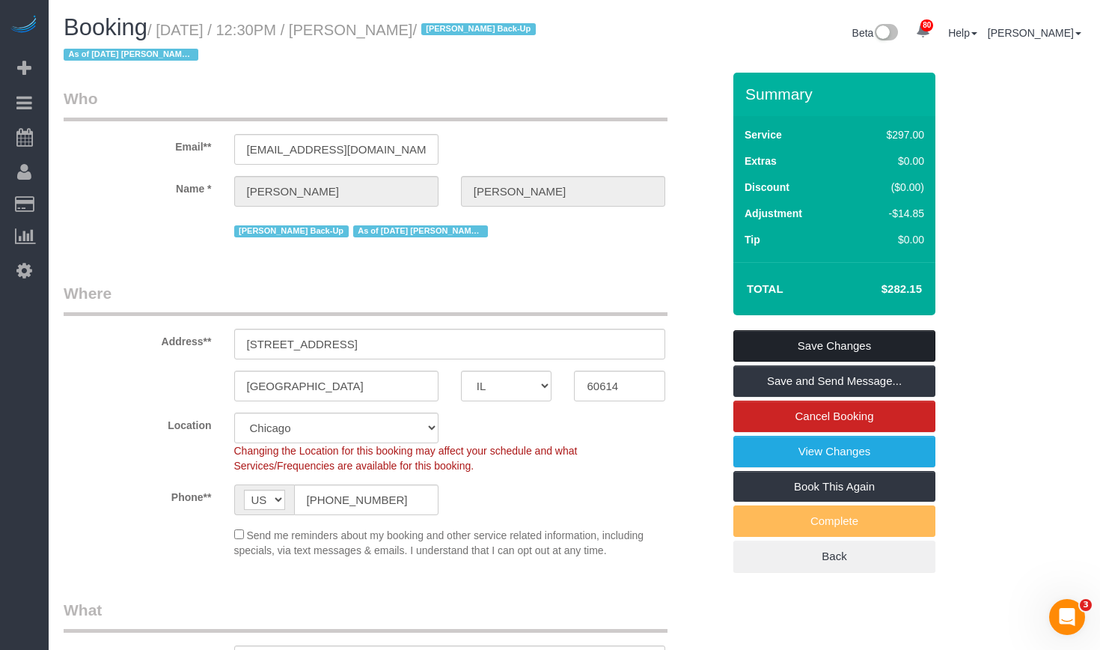
click at [903, 349] on link "Save Changes" at bounding box center [834, 345] width 202 height 31
